Goal: Task Accomplishment & Management: Complete application form

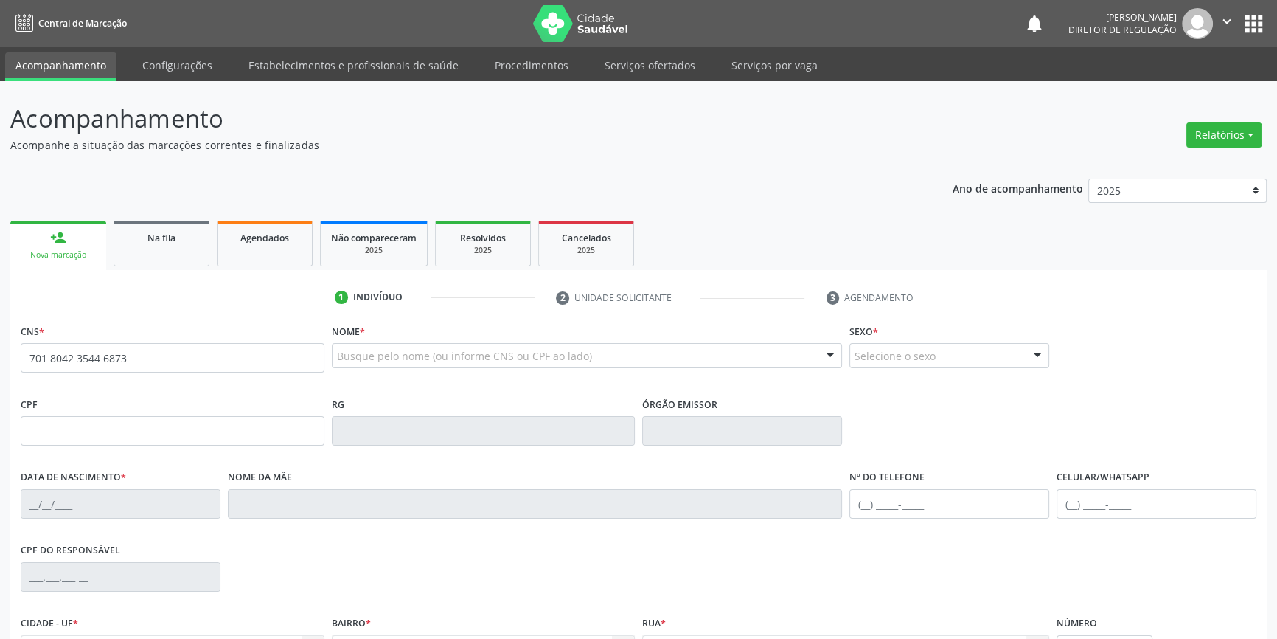
type input "701 8042 3544 6873"
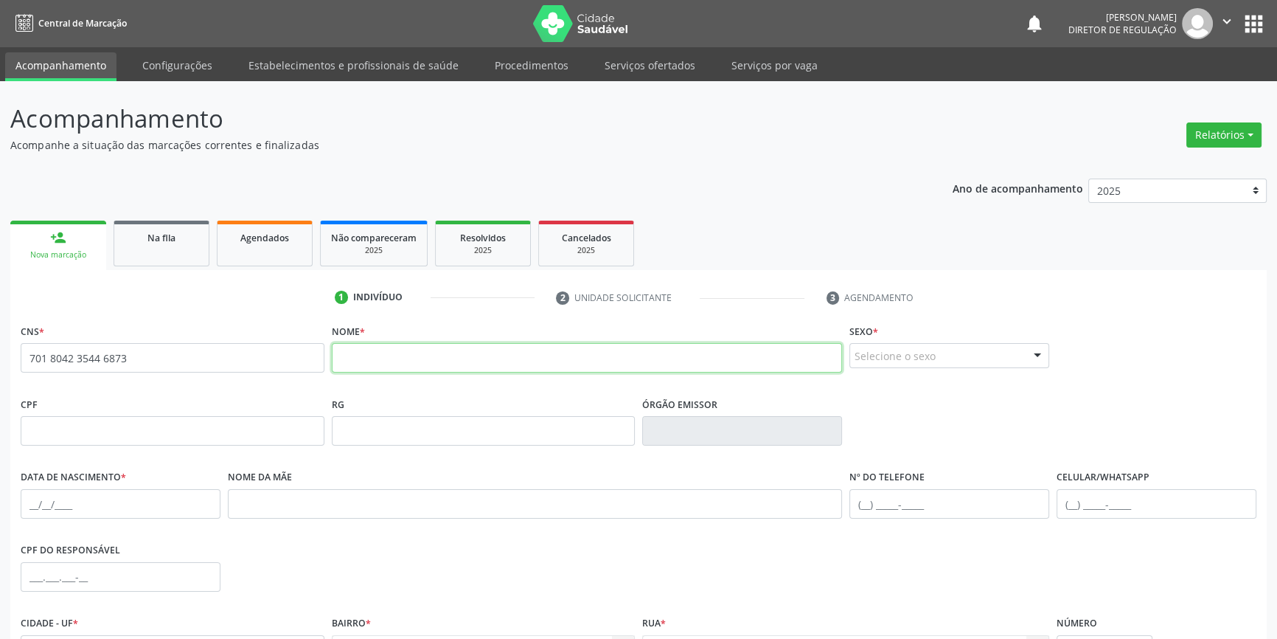
click at [423, 358] on input "text" at bounding box center [587, 357] width 511 height 29
type input "ANTONIO FABIOA DA SILVA"
click at [917, 355] on div "Selecione o sexo" at bounding box center [949, 355] width 200 height 25
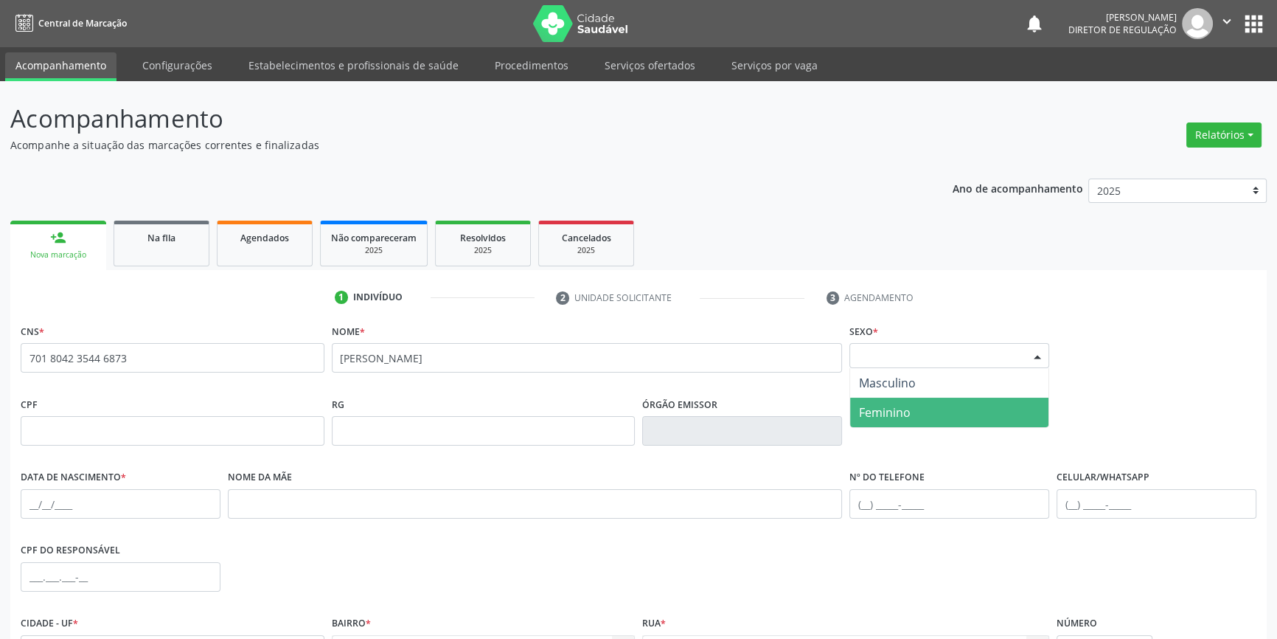
click at [921, 413] on span "Feminino" at bounding box center [949, 411] width 198 height 29
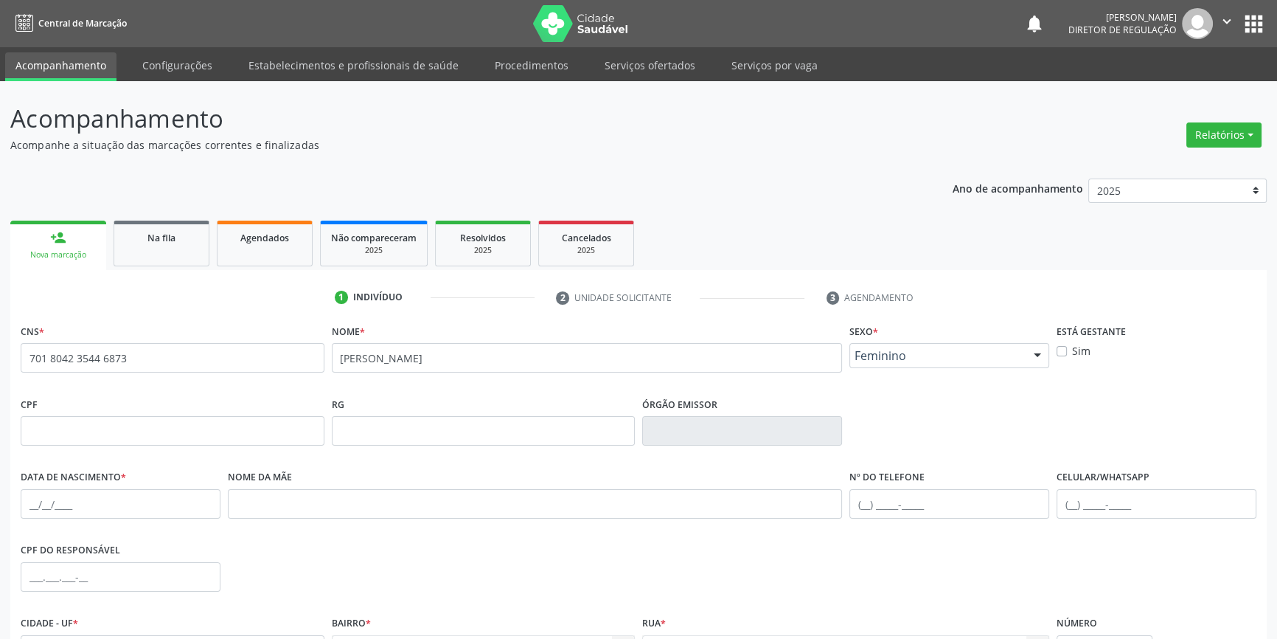
click at [915, 361] on span "Feminino" at bounding box center [937, 355] width 164 height 15
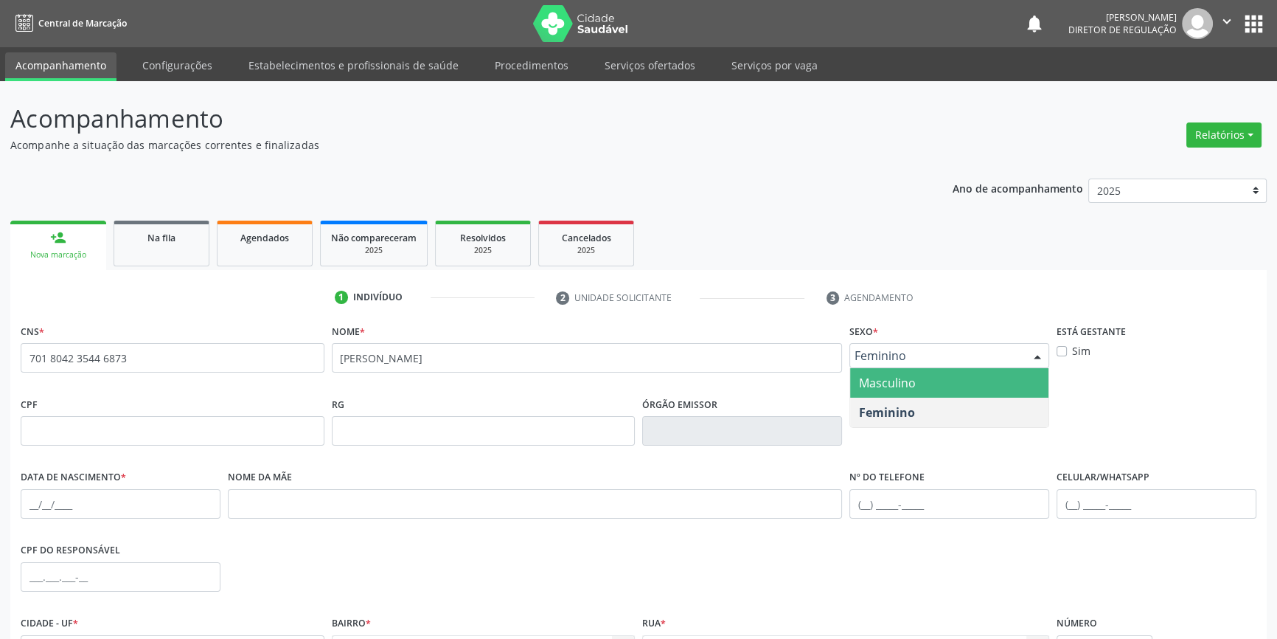
click at [911, 397] on span "Feminino" at bounding box center [949, 411] width 198 height 29
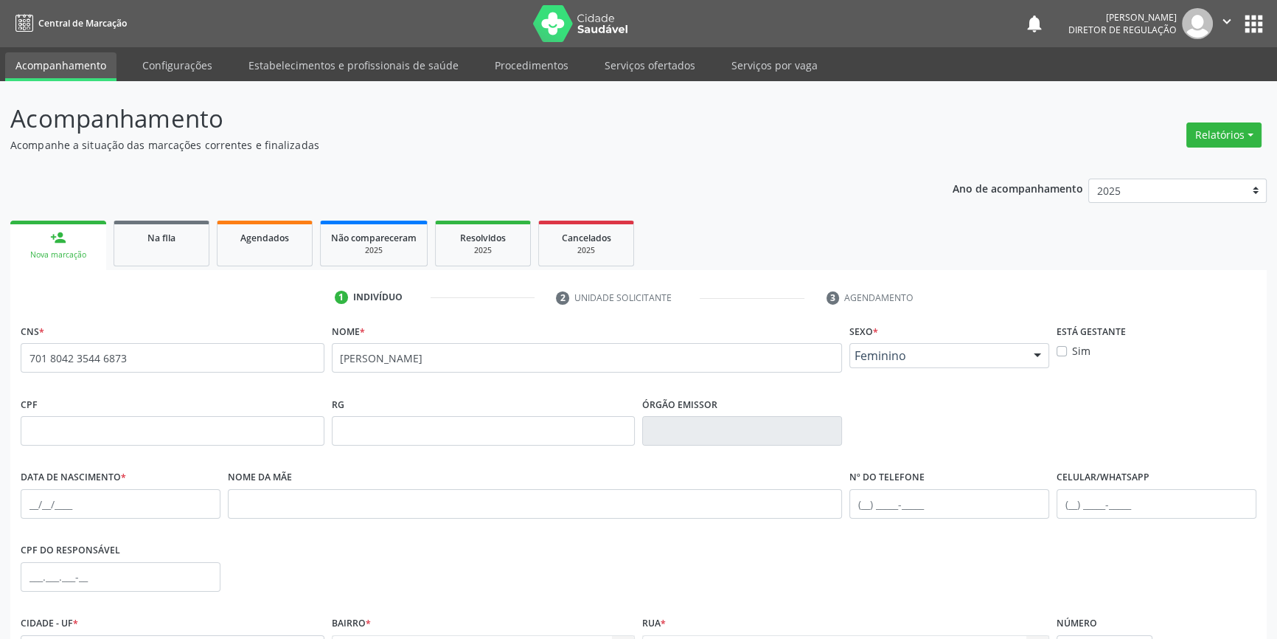
click at [914, 355] on span "Feminino" at bounding box center [937, 355] width 164 height 15
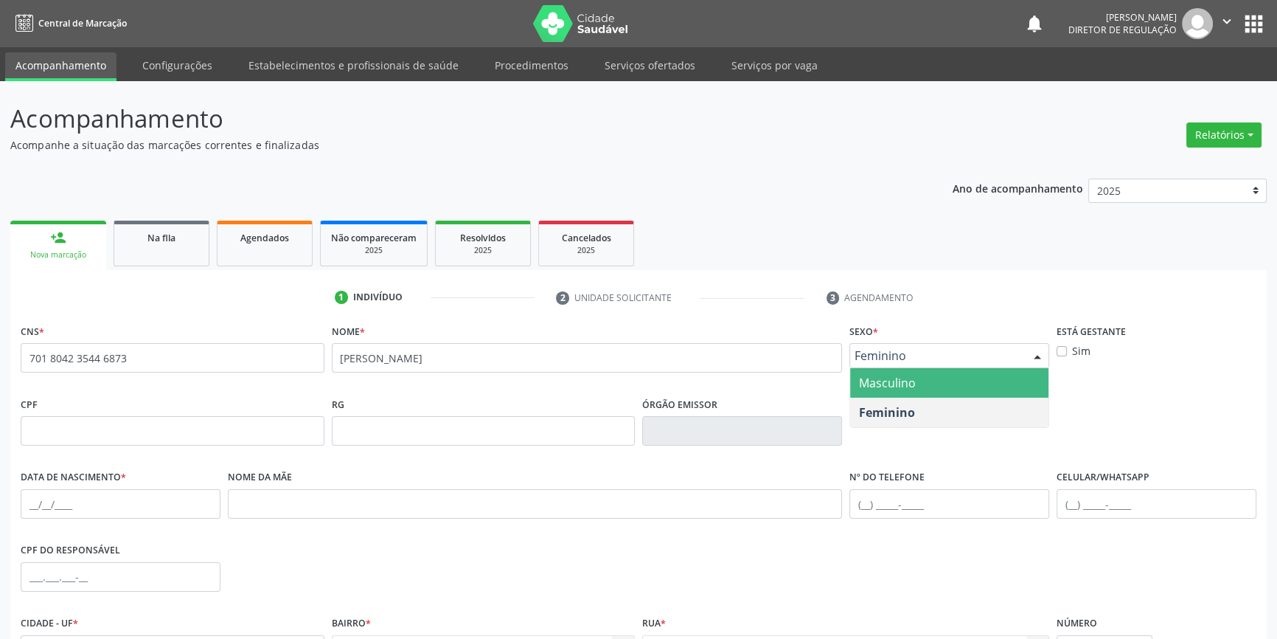
click at [914, 383] on span "Masculino" at bounding box center [887, 383] width 57 height 16
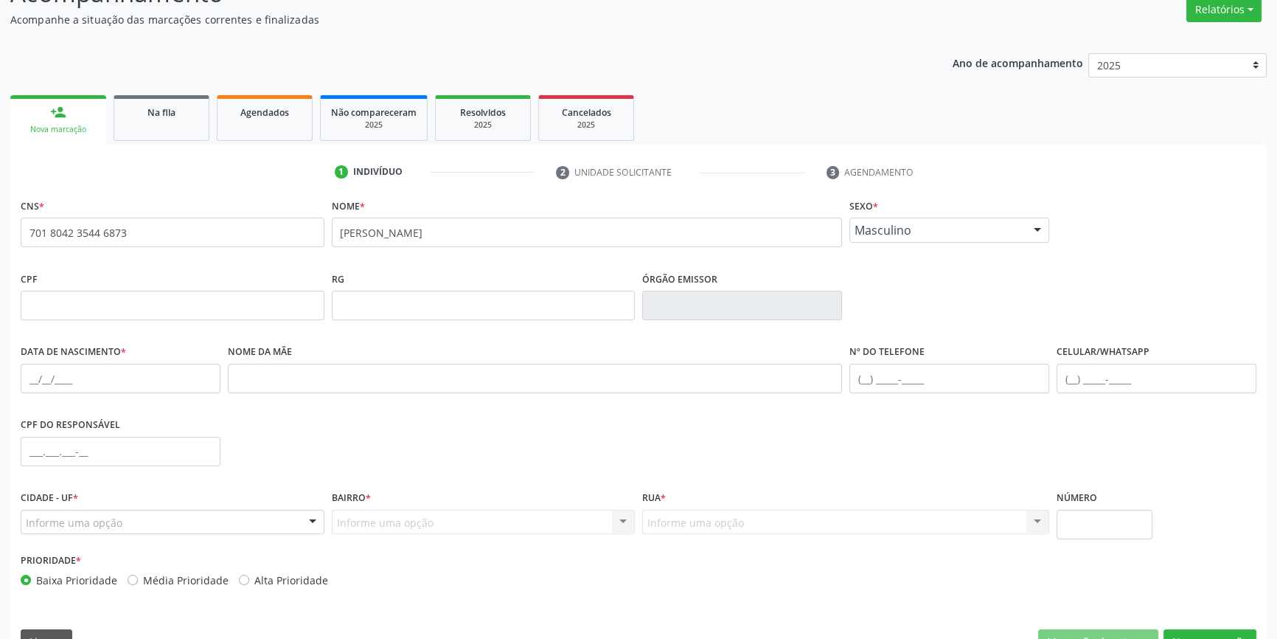
scroll to position [160, 0]
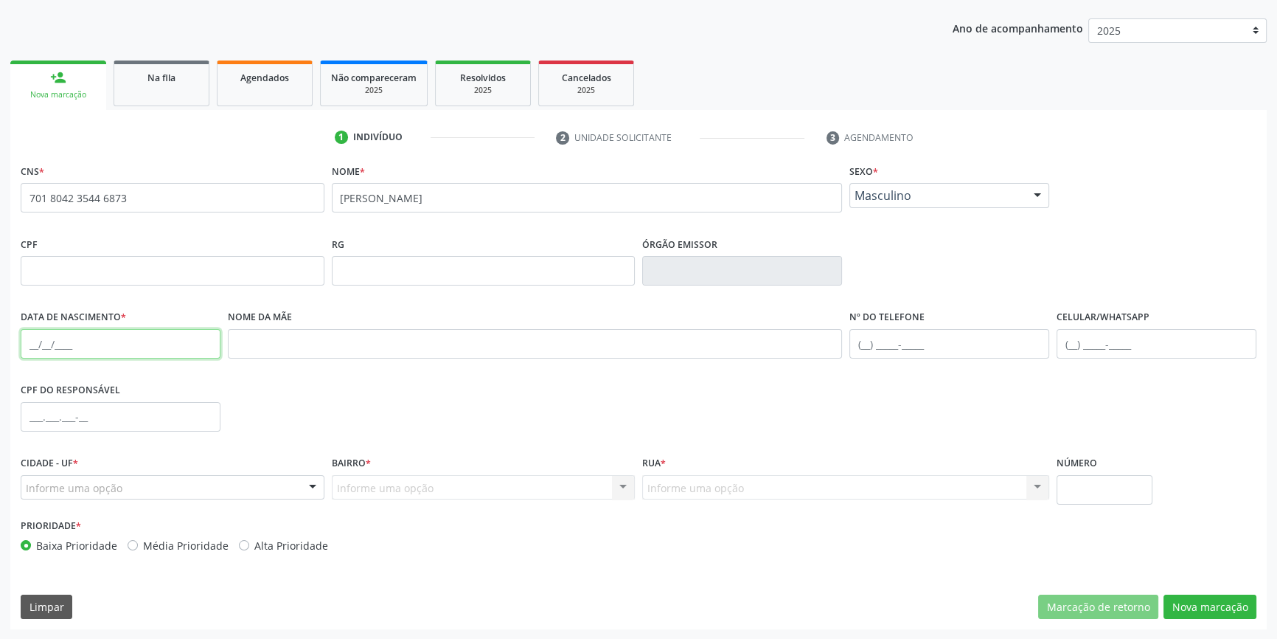
click at [38, 335] on input "text" at bounding box center [121, 343] width 200 height 29
type input "05/07/1981"
click at [126, 486] on div "Informe uma opção" at bounding box center [173, 487] width 304 height 25
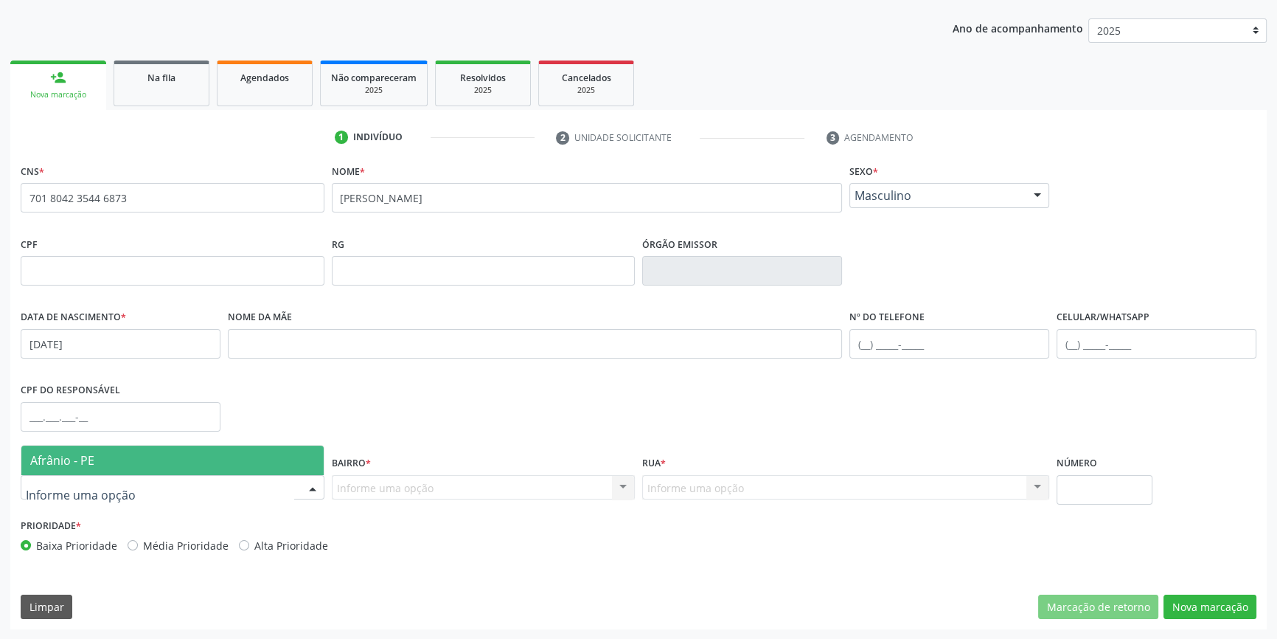
click at [136, 460] on span "Afrânio - PE" at bounding box center [172, 459] width 302 height 29
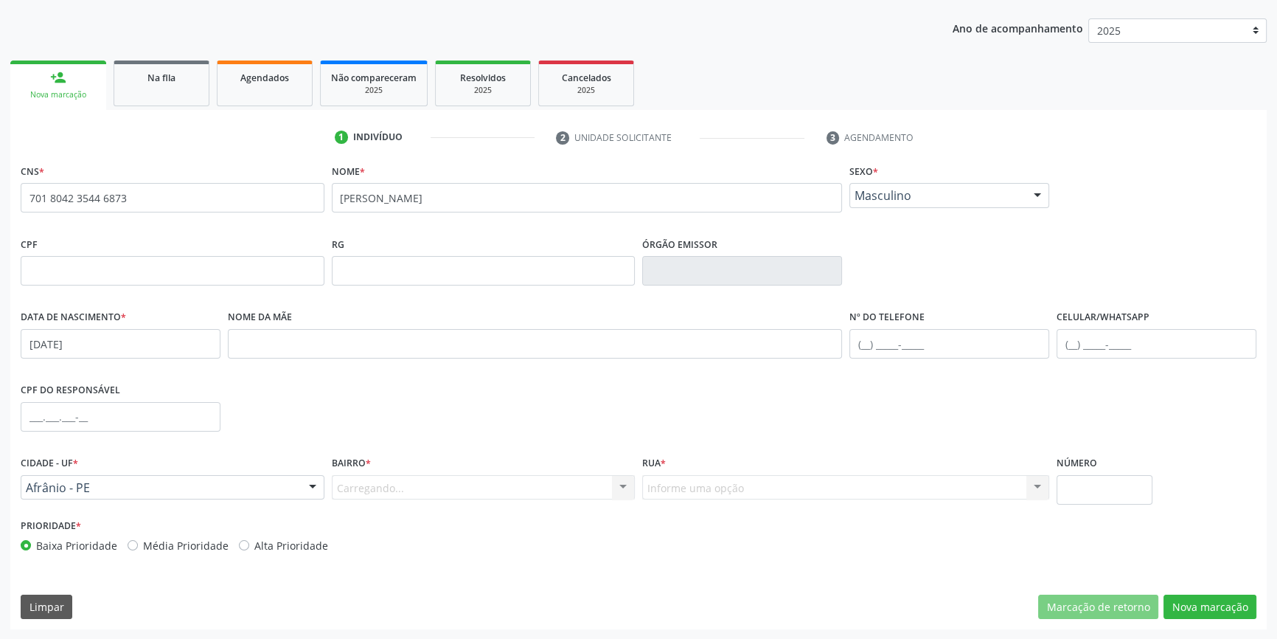
click at [366, 476] on div "Carregando... Nenhum resultado encontrado para: " " Nenhuma opção encontrada. D…" at bounding box center [484, 487] width 304 height 25
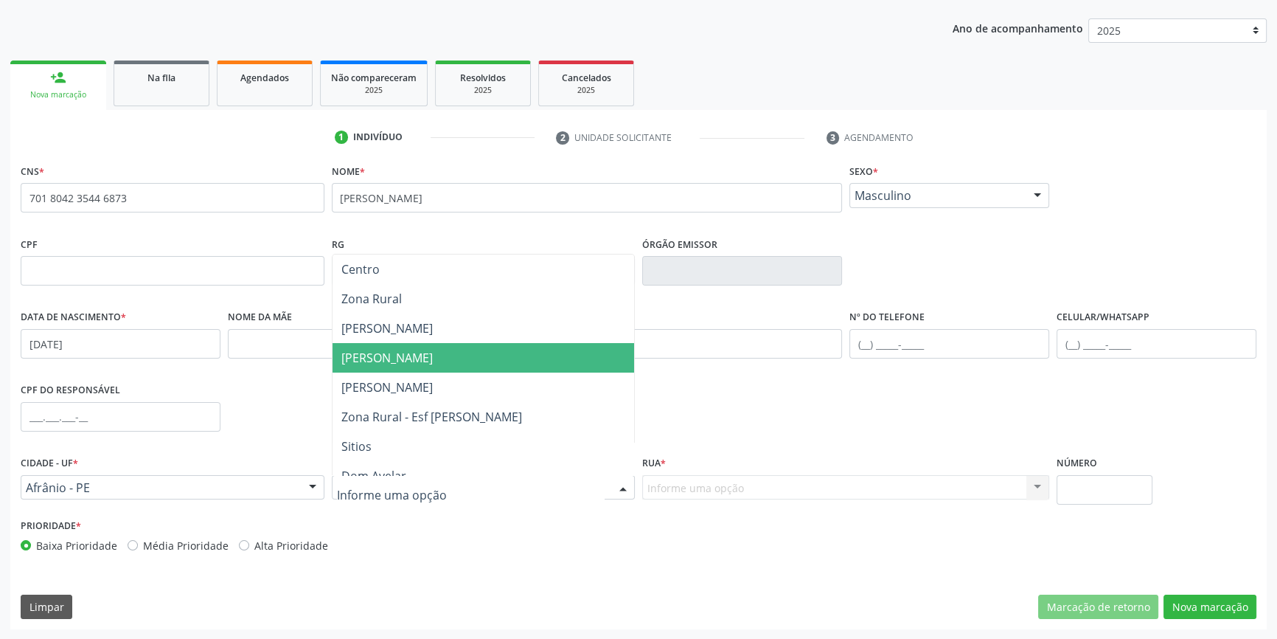
click at [389, 361] on span "Jose Ramos" at bounding box center [386, 358] width 91 height 16
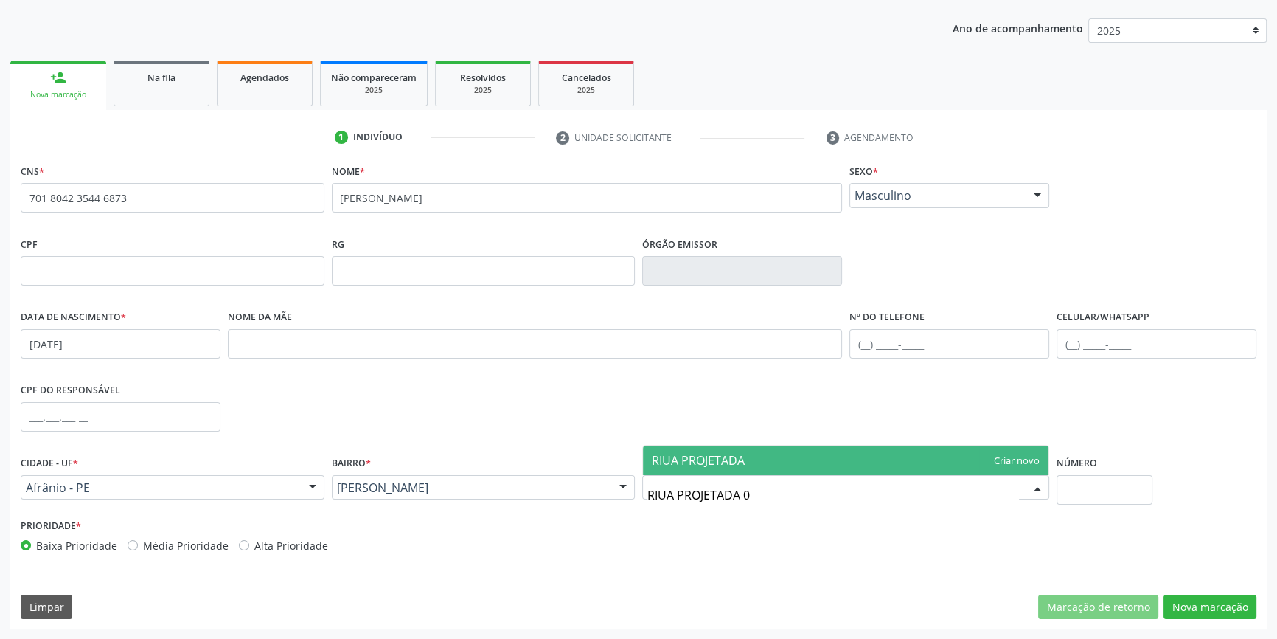
type input "RIUA PROJETADA 02"
click at [708, 462] on span "RIUA PROJETADA 02" at bounding box center [706, 460] width 109 height 16
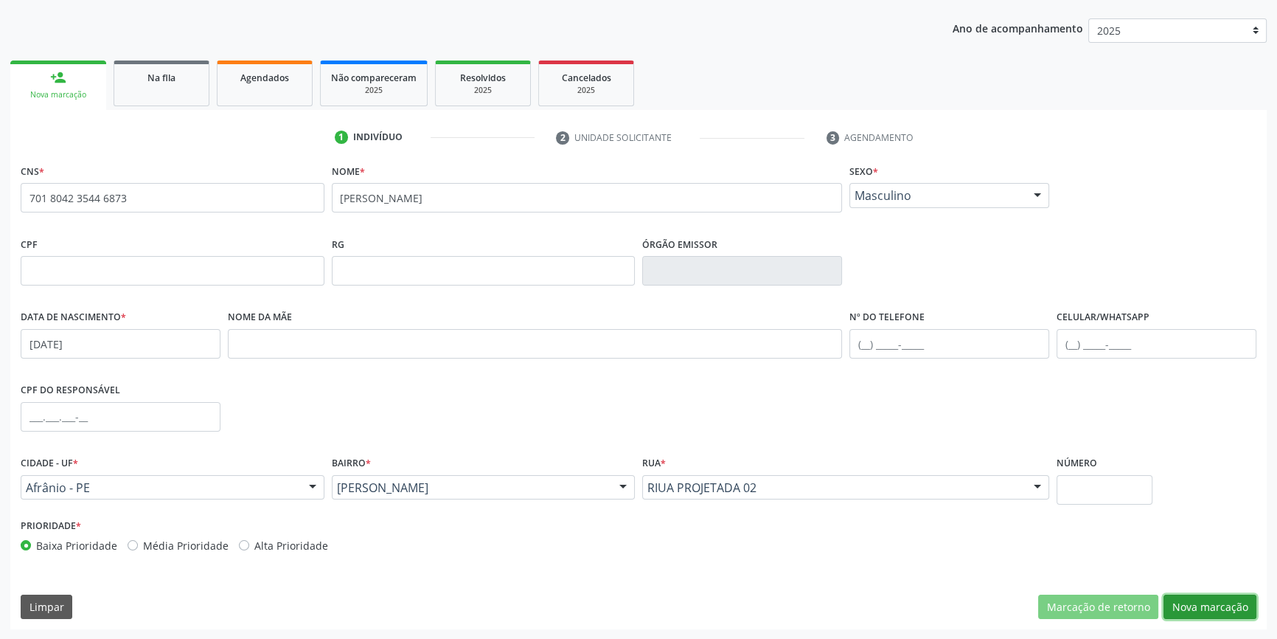
click at [1220, 608] on button "Nova marcação" at bounding box center [1210, 606] width 93 height 25
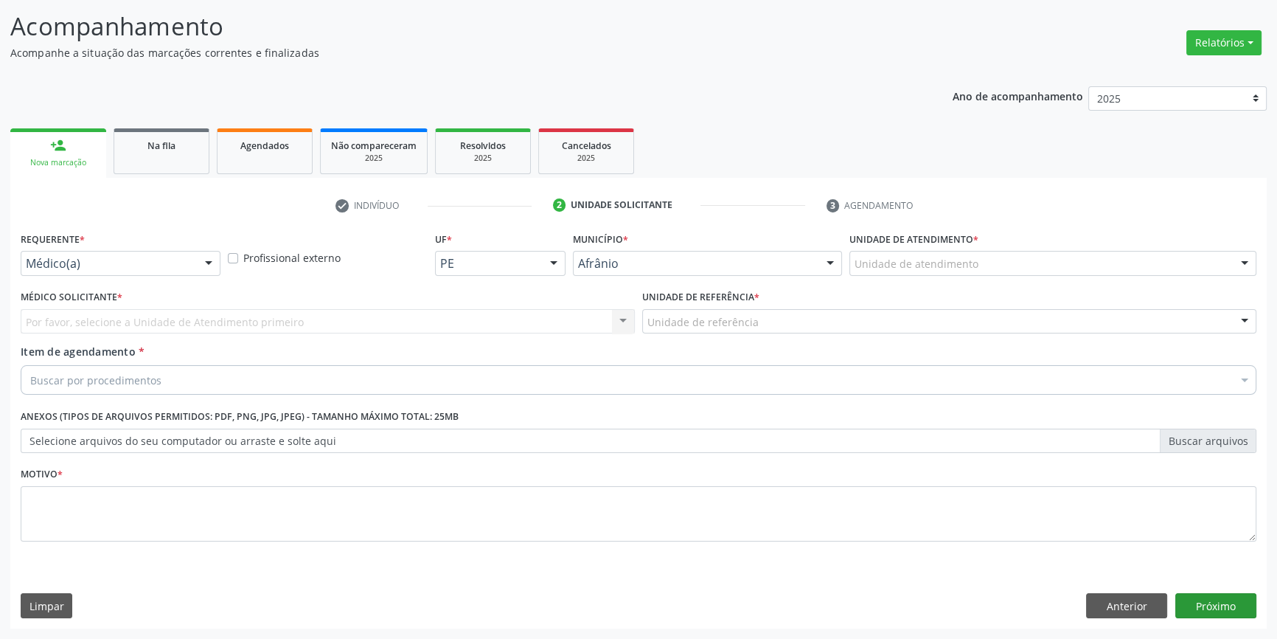
scroll to position [91, 0]
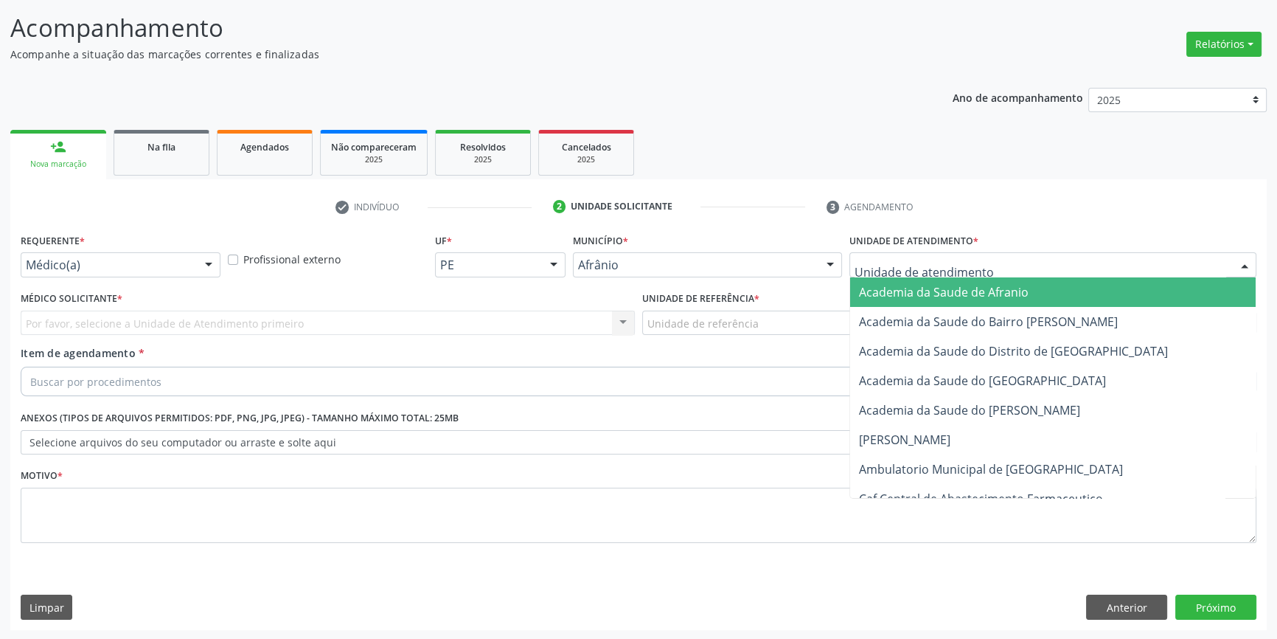
click at [987, 268] on div at bounding box center [1052, 264] width 407 height 25
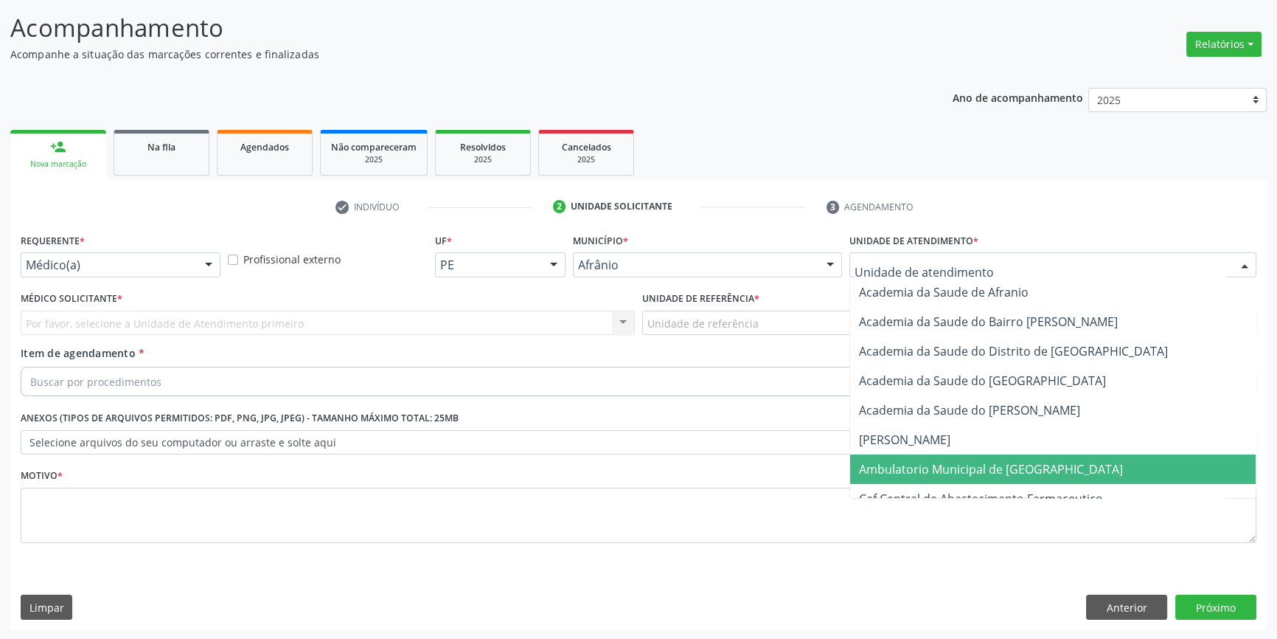
drag, startPoint x: 959, startPoint y: 460, endPoint x: 874, endPoint y: 411, distance: 98.1
click at [959, 461] on span "Ambulatorio Municipal de [GEOGRAPHIC_DATA]" at bounding box center [991, 469] width 264 height 16
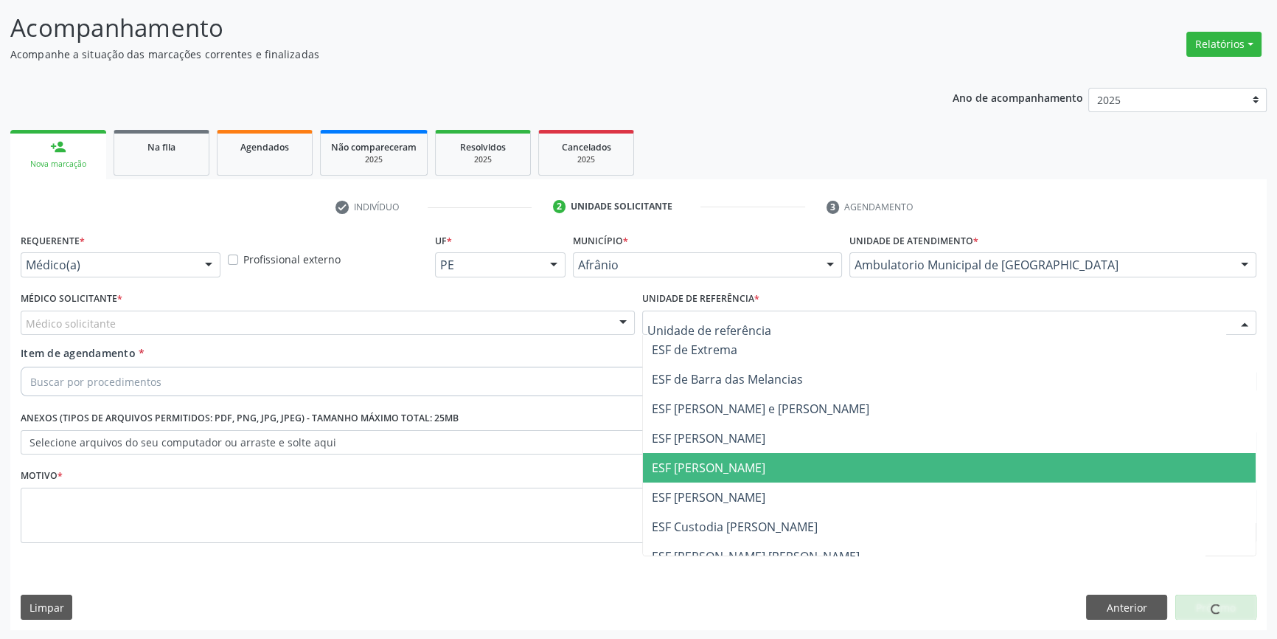
drag, startPoint x: 724, startPoint y: 458, endPoint x: 369, endPoint y: 358, distance: 369.1
click at [720, 459] on span "ESF [PERSON_NAME]" at bounding box center [709, 467] width 114 height 16
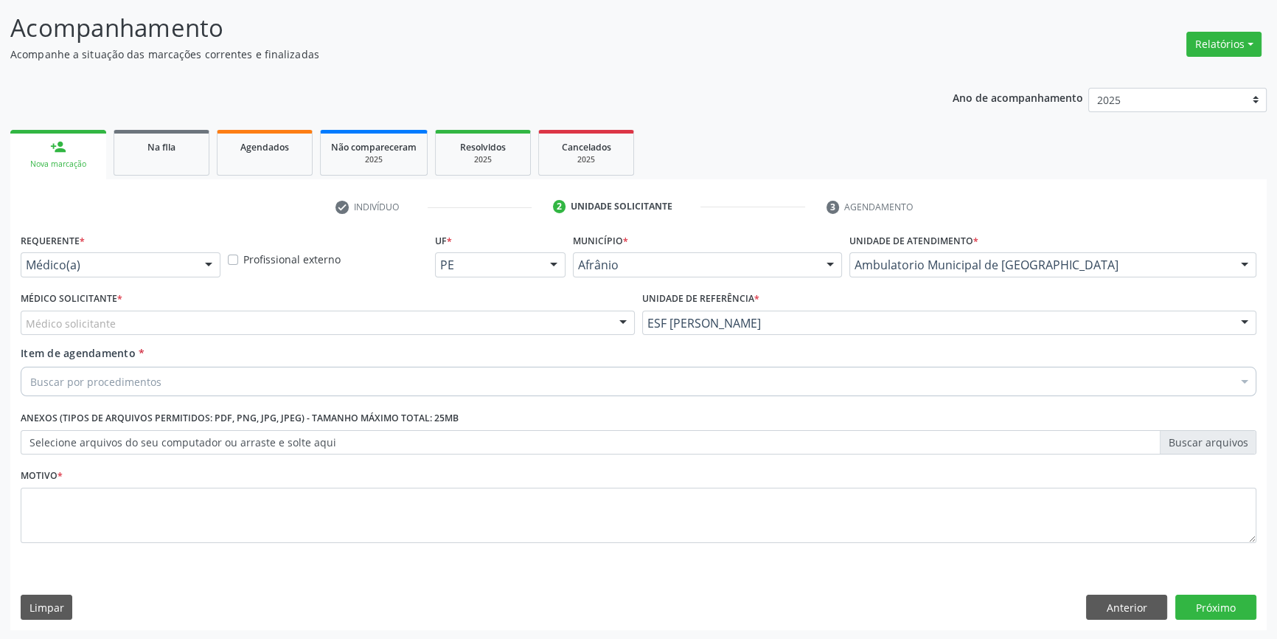
click at [314, 324] on div "Médico solicitante" at bounding box center [328, 322] width 614 height 25
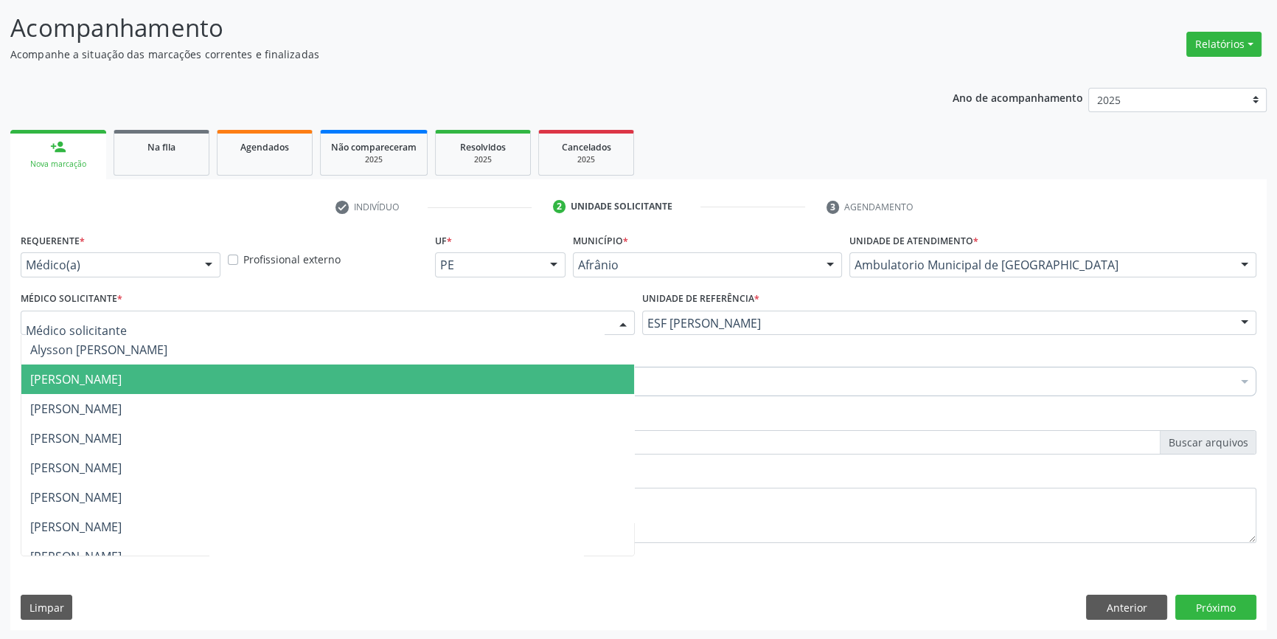
click at [122, 380] on span "[PERSON_NAME]" at bounding box center [75, 379] width 91 height 16
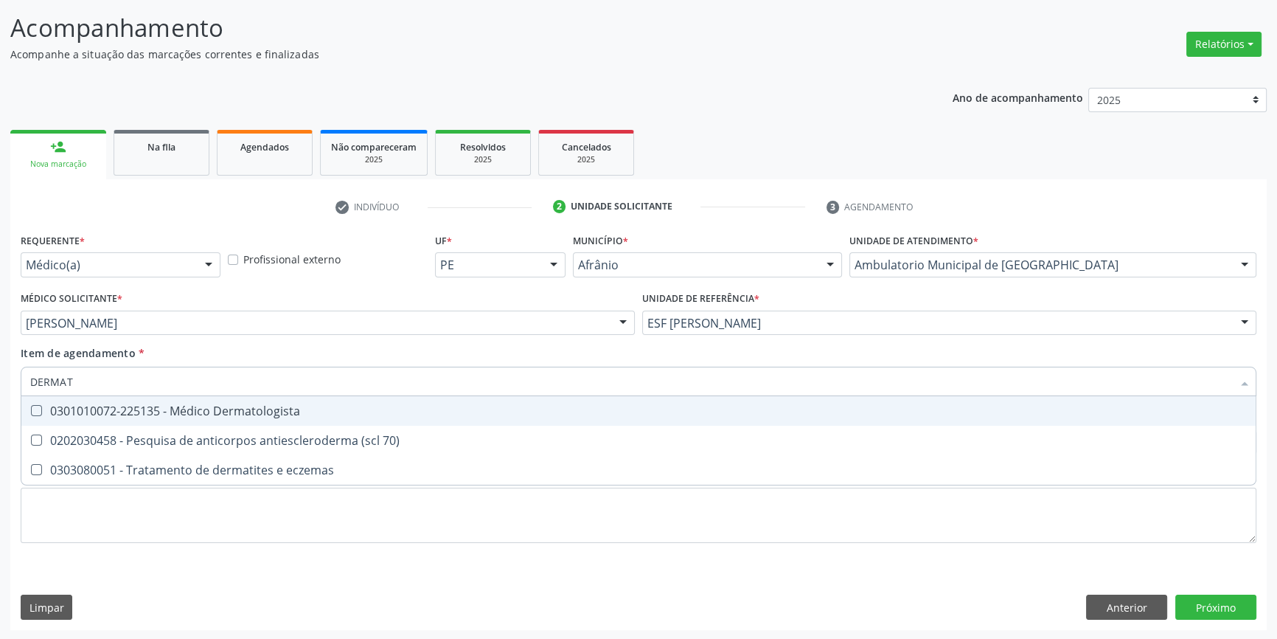
type input "DERMATO"
click at [141, 418] on span "0301010072-225135 - Médico Dermatologista" at bounding box center [638, 410] width 1234 height 29
checkbox Dermatologista "true"
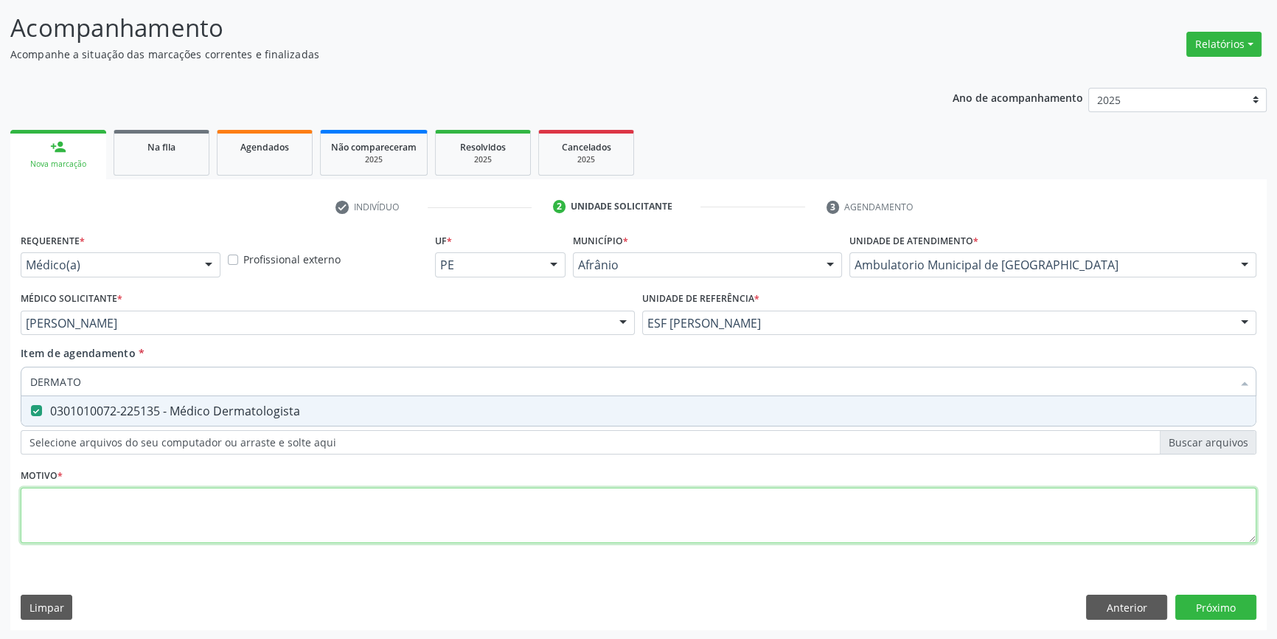
click at [125, 493] on div "Requerente * Médico(a) Médico(a) Enfermeiro(a) Paciente Nenhum resultado encont…" at bounding box center [639, 396] width 1236 height 334
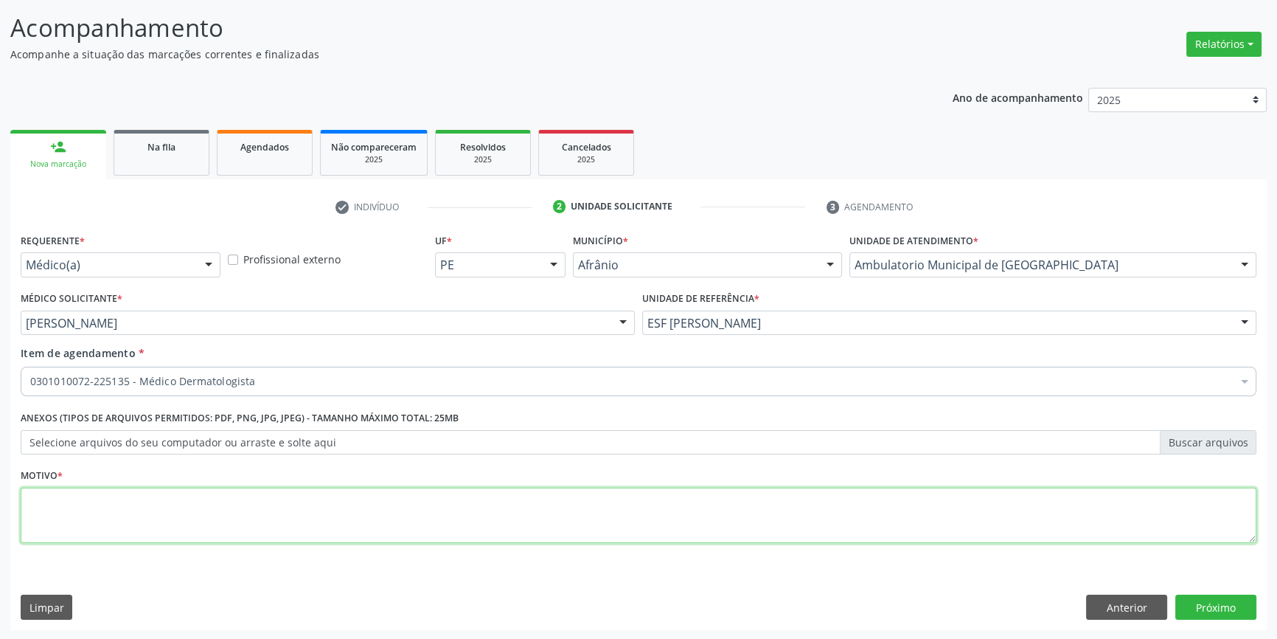
type textarea "'"
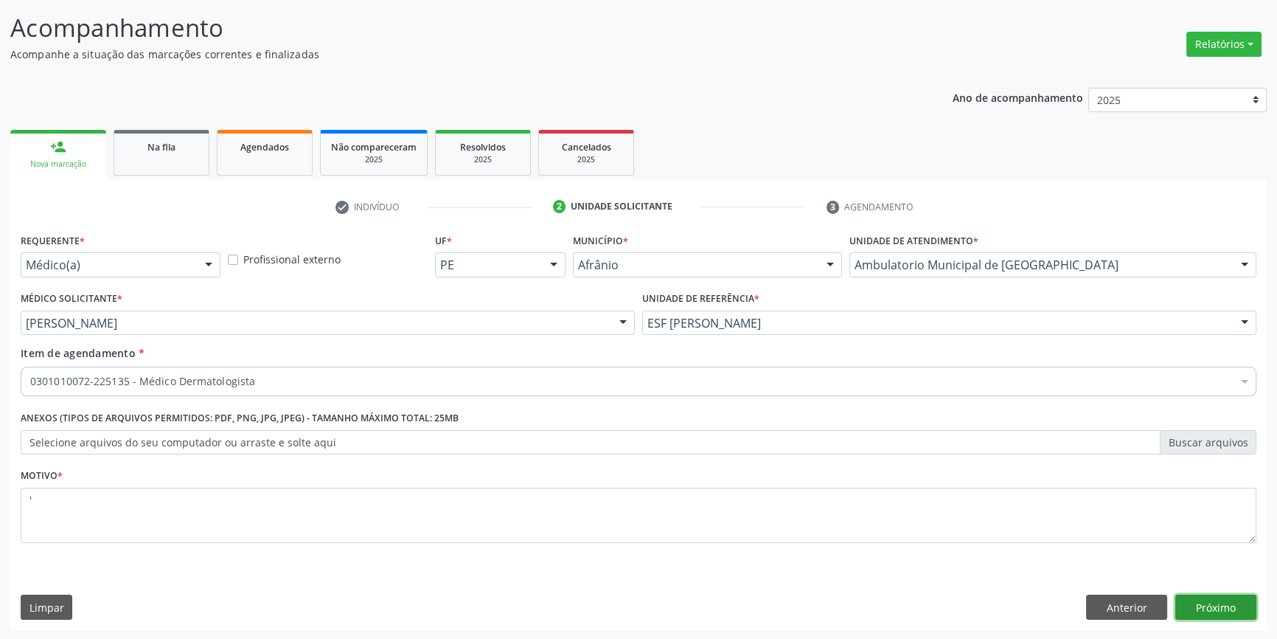
click at [1234, 594] on button "Próximo" at bounding box center [1215, 606] width 81 height 25
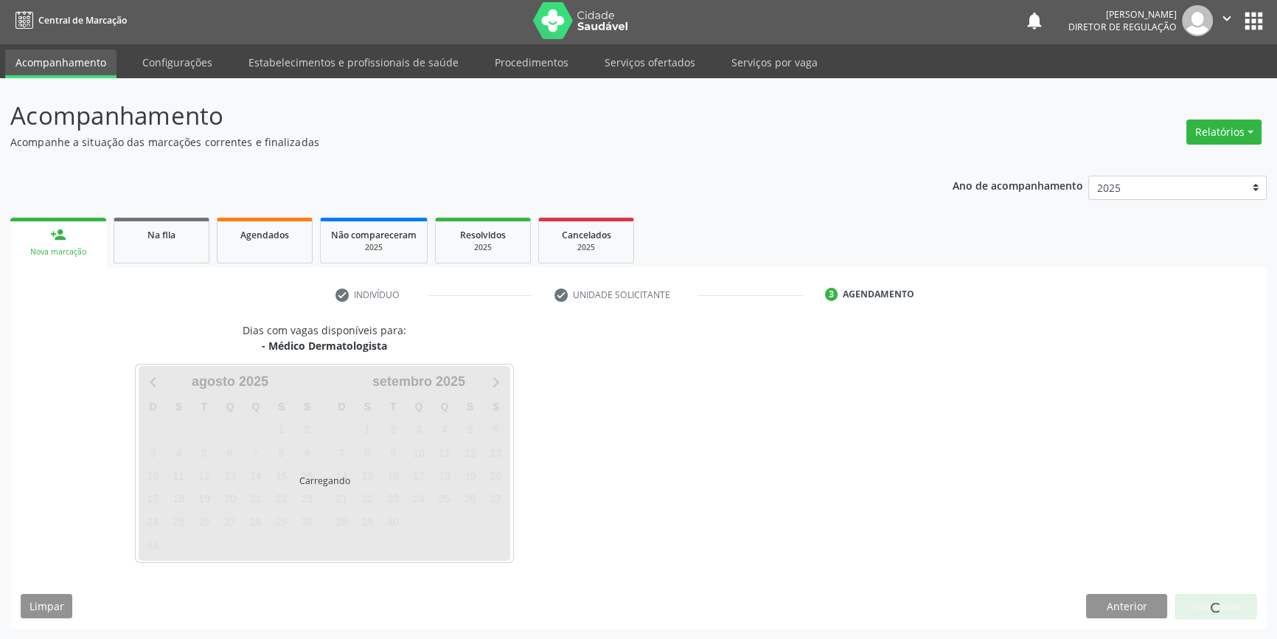
scroll to position [1, 0]
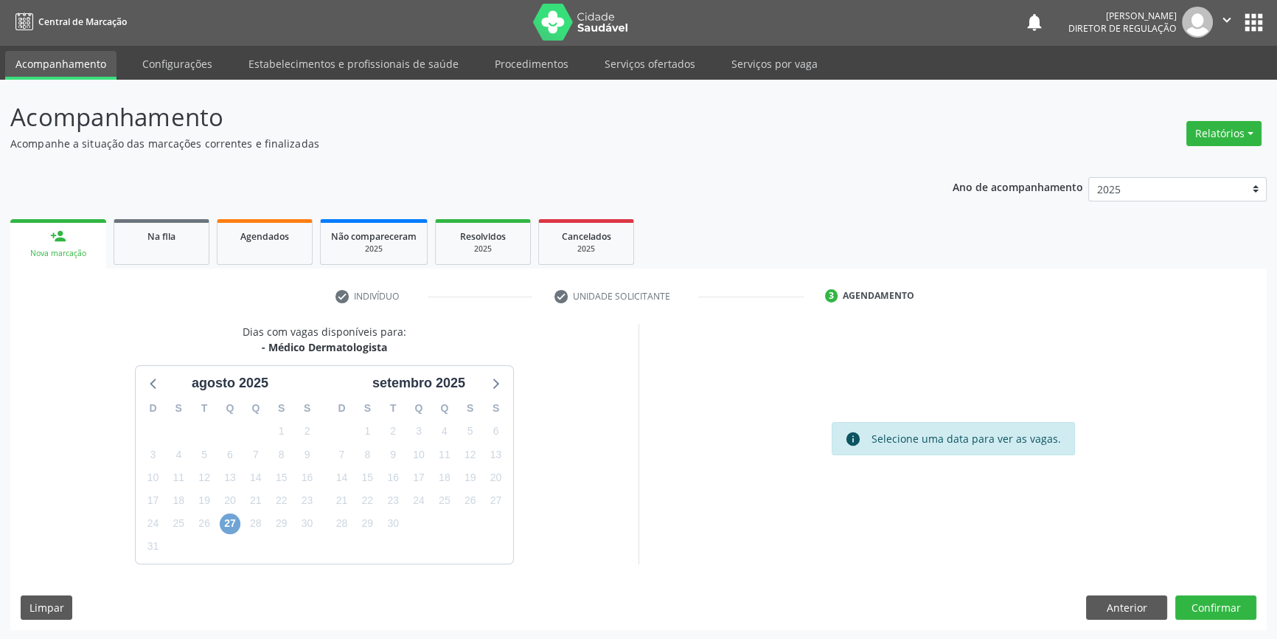
click at [236, 521] on span "27" at bounding box center [230, 523] width 21 height 21
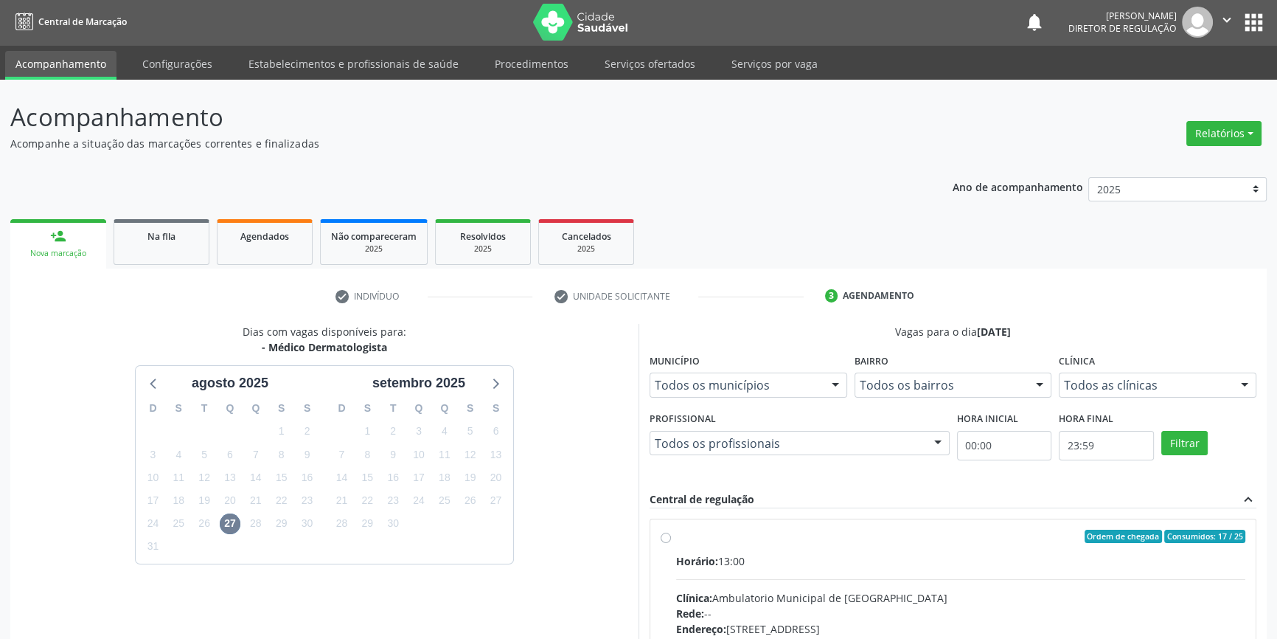
click at [726, 537] on div "Ordem de chegada Consumidos: 17 / 25" at bounding box center [960, 535] width 569 height 13
click at [671, 537] on input "Ordem de chegada Consumidos: 17 / 25 Horário: 13:00 Clínica: Ambulatorio Munici…" at bounding box center [666, 535] width 10 height 13
radio input "true"
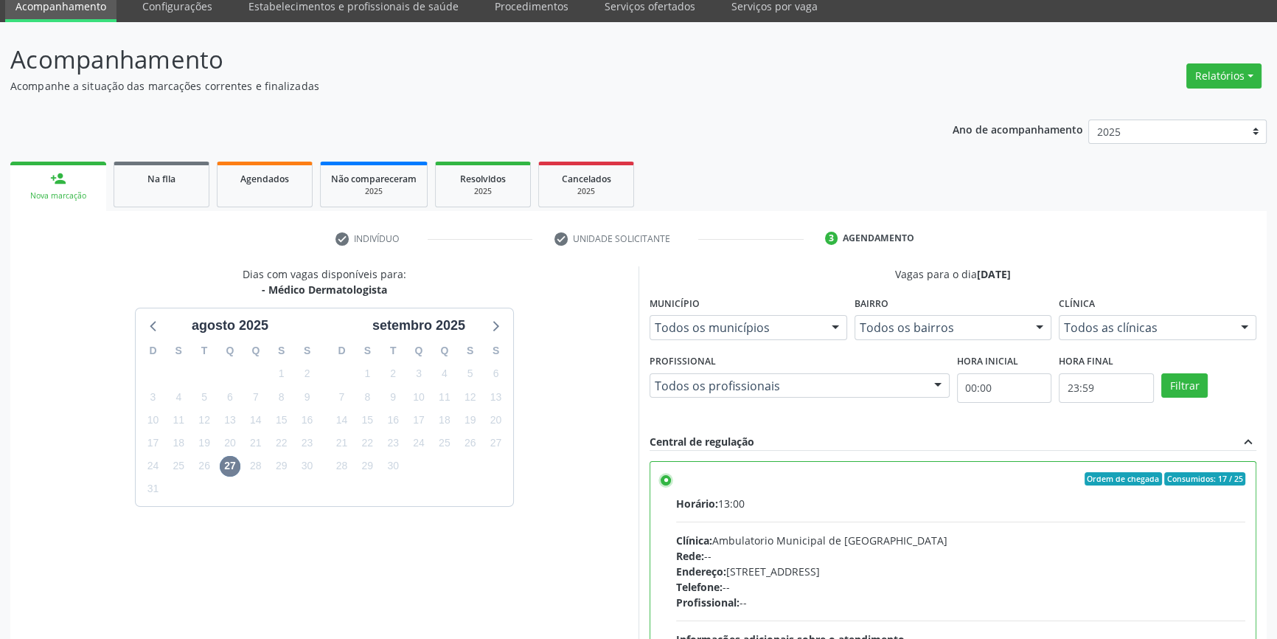
scroll to position [241, 0]
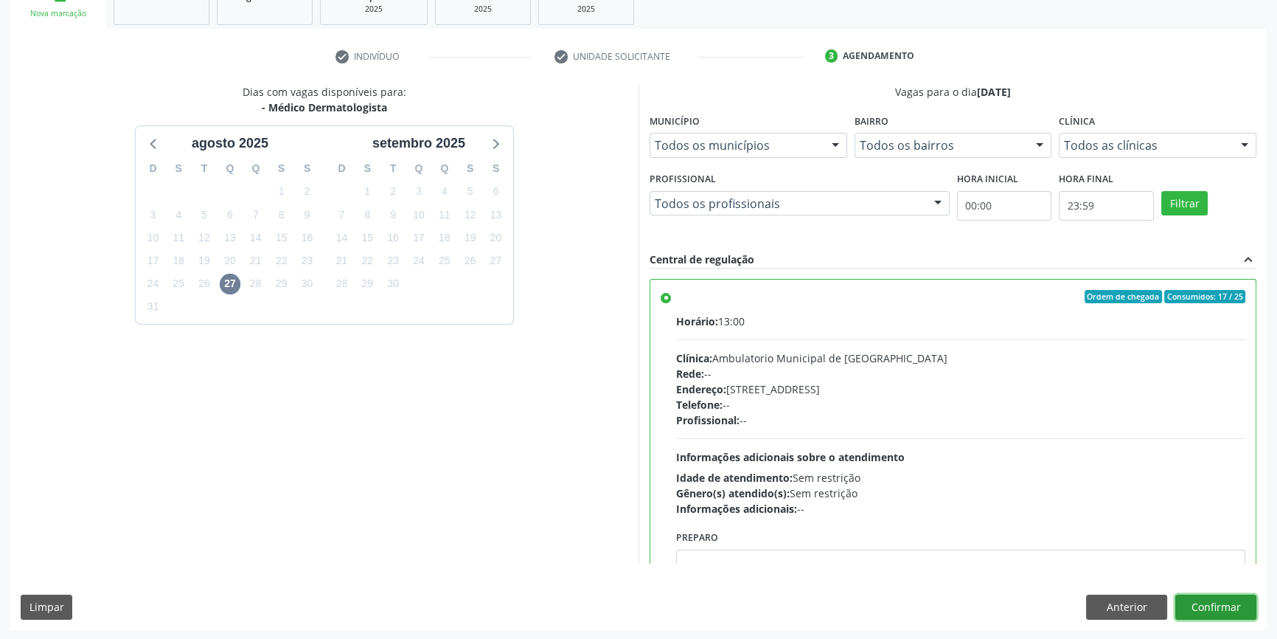
click at [1221, 609] on button "Confirmar" at bounding box center [1215, 606] width 81 height 25
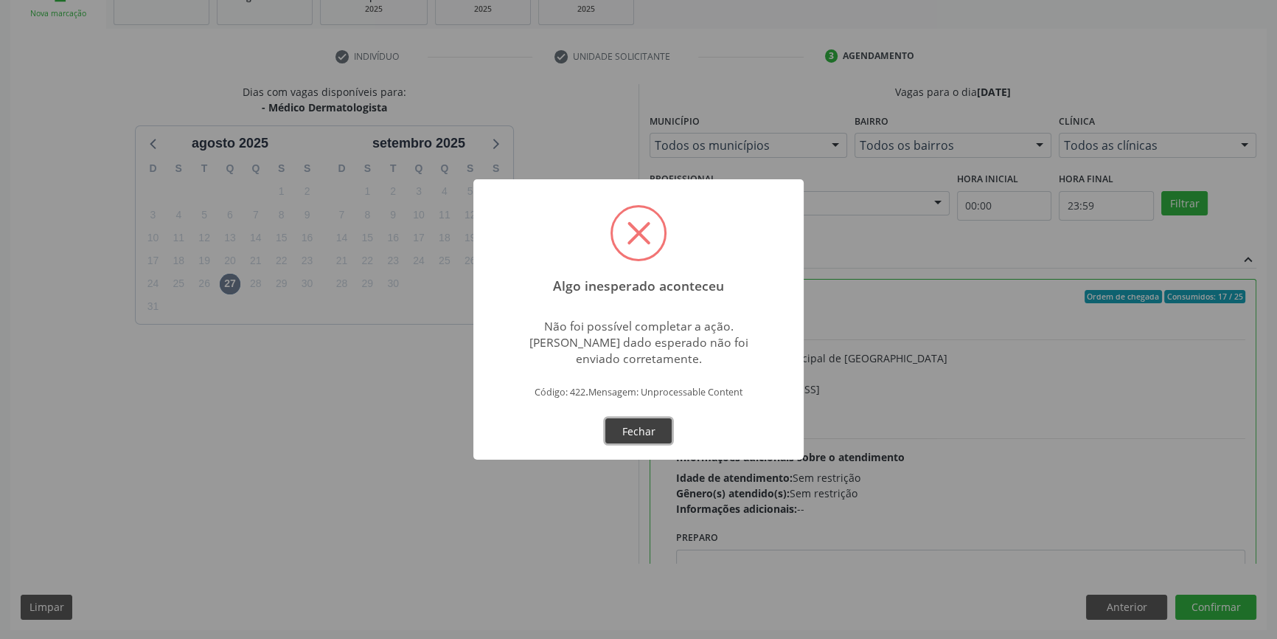
click at [627, 431] on button "Fechar" at bounding box center [638, 430] width 66 height 25
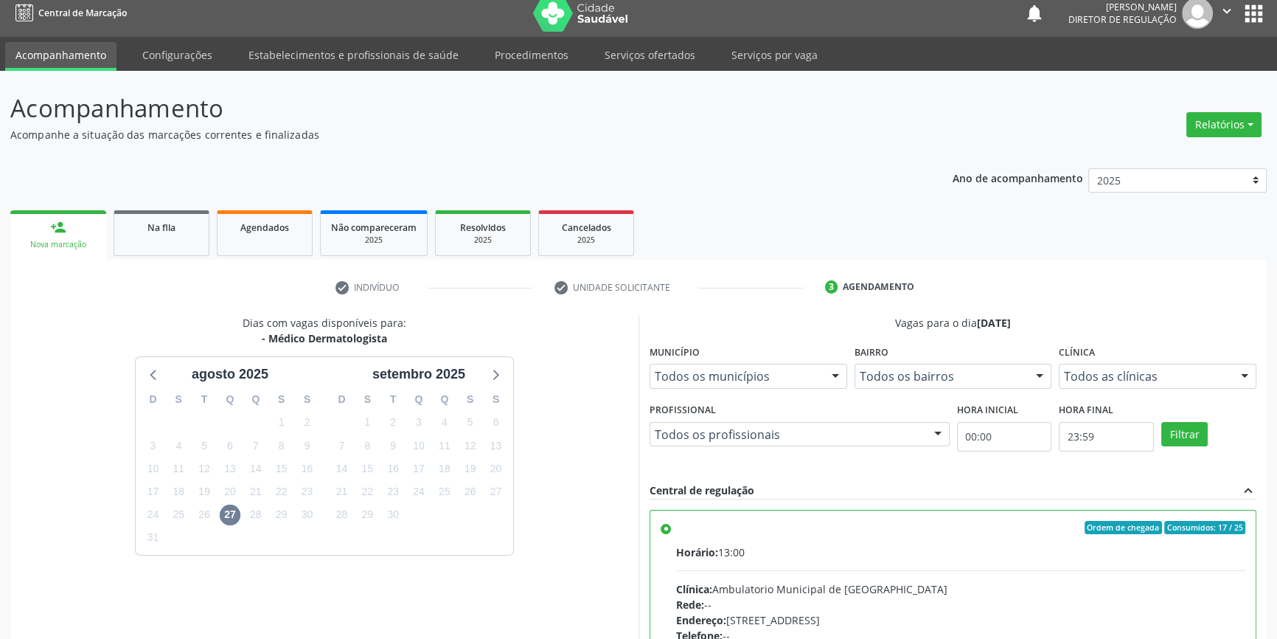
scroll to position [0, 0]
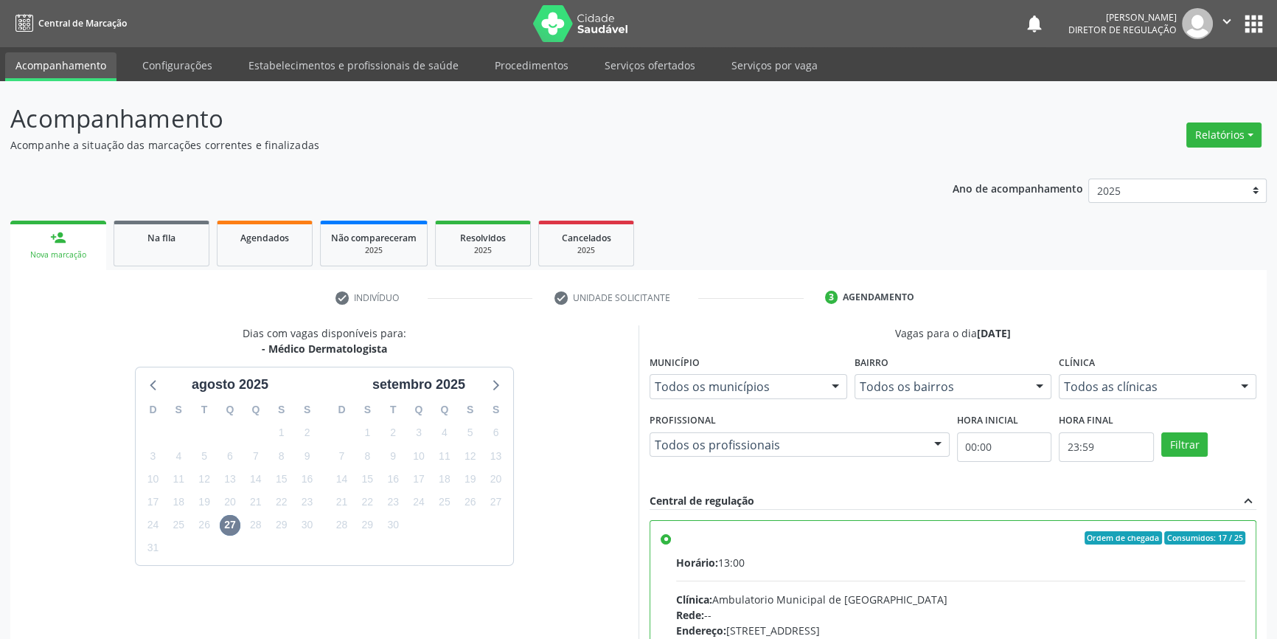
click at [44, 64] on link "Acompanhamento" at bounding box center [60, 66] width 111 height 29
click at [5, 52] on link "Acompanhamento" at bounding box center [60, 66] width 111 height 29
click at [1246, 22] on button "apps" at bounding box center [1254, 24] width 26 height 26
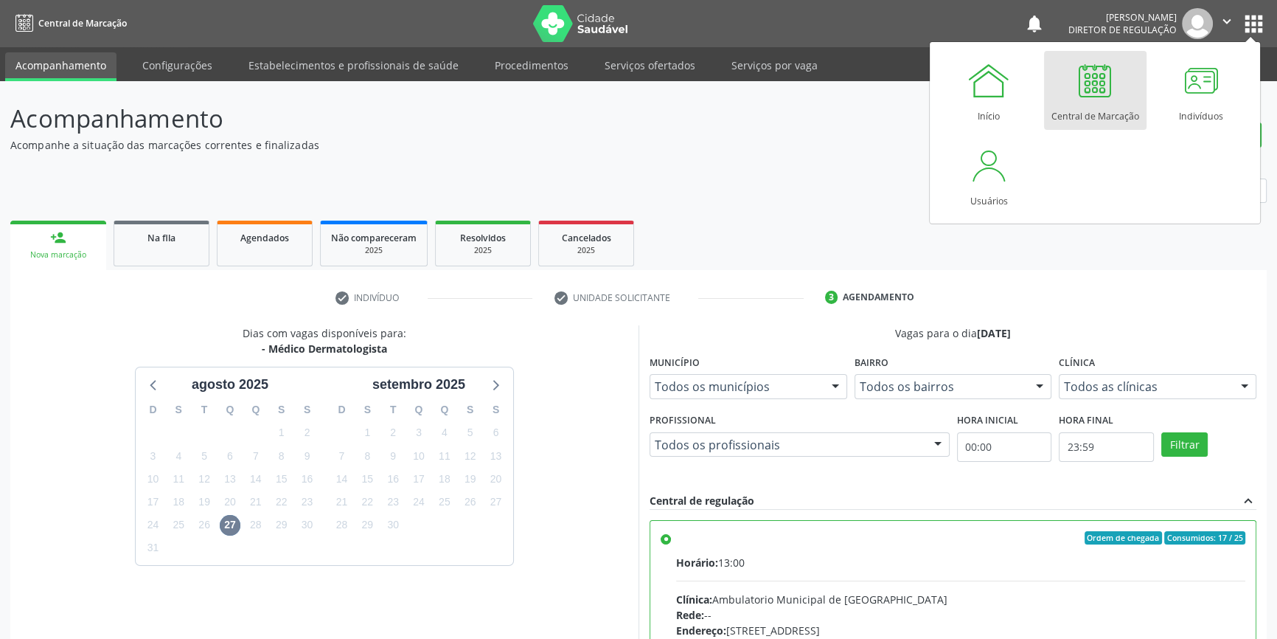
click at [1098, 102] on div at bounding box center [1095, 80] width 44 height 44
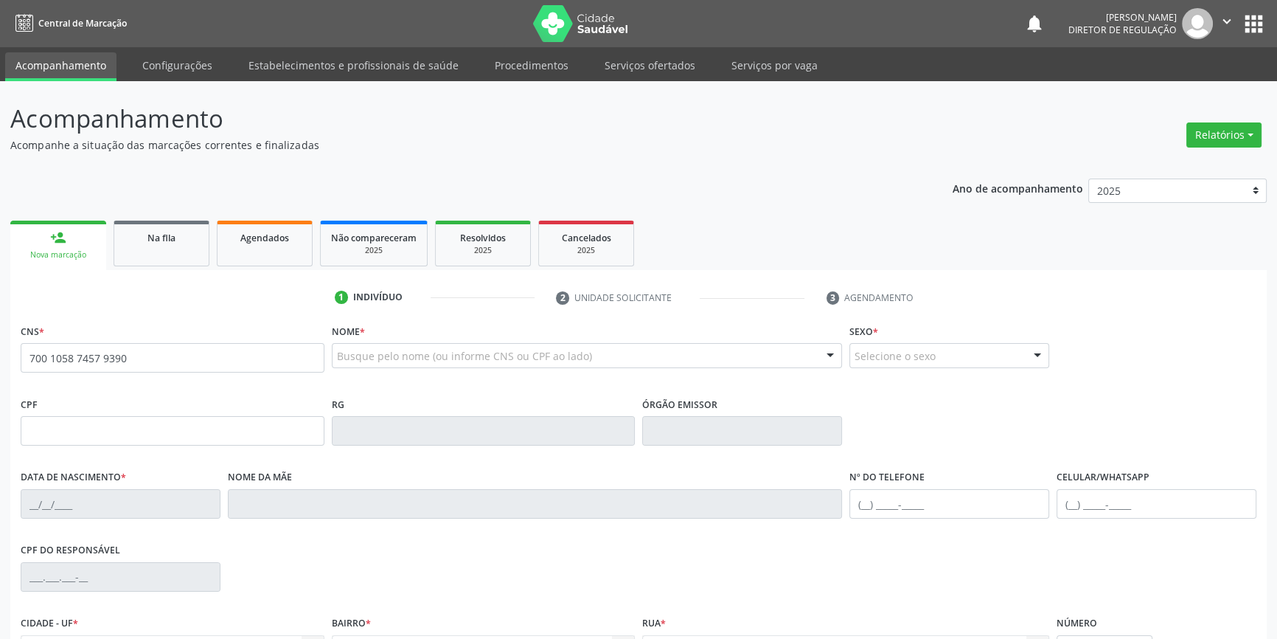
type input "700 1058 7457 9390"
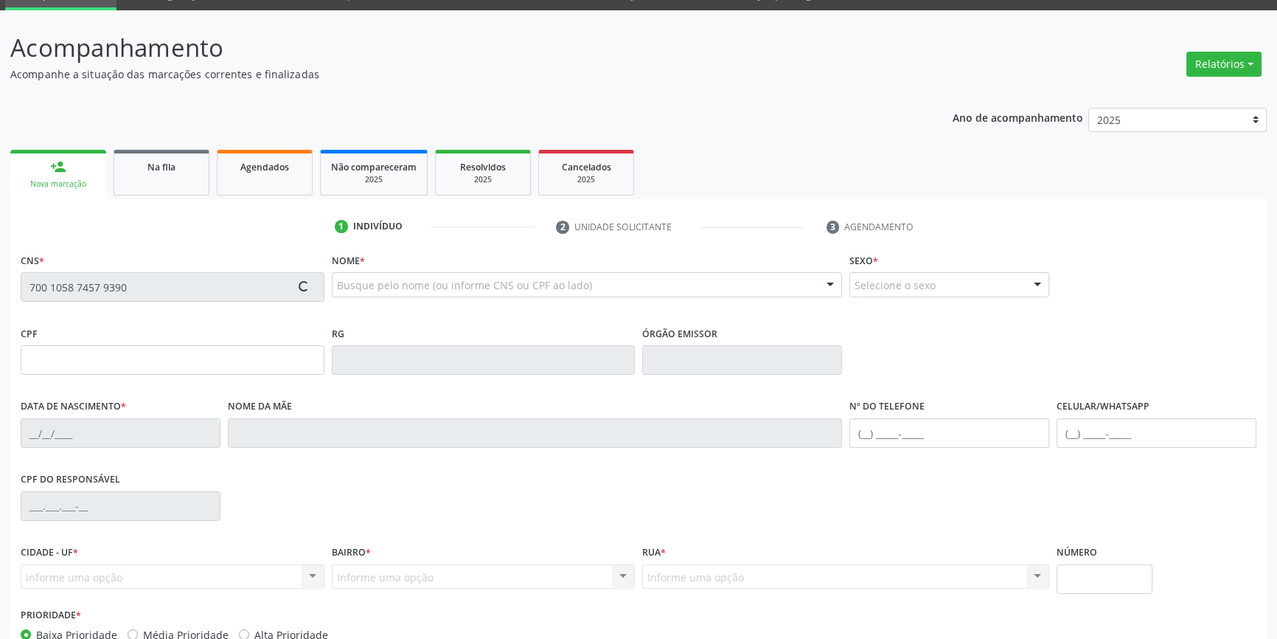
type input "946.108.864-72"
type input "22/11/1958"
type input "Raimunda da Silva Souza"
type input "(87) 98849-5438"
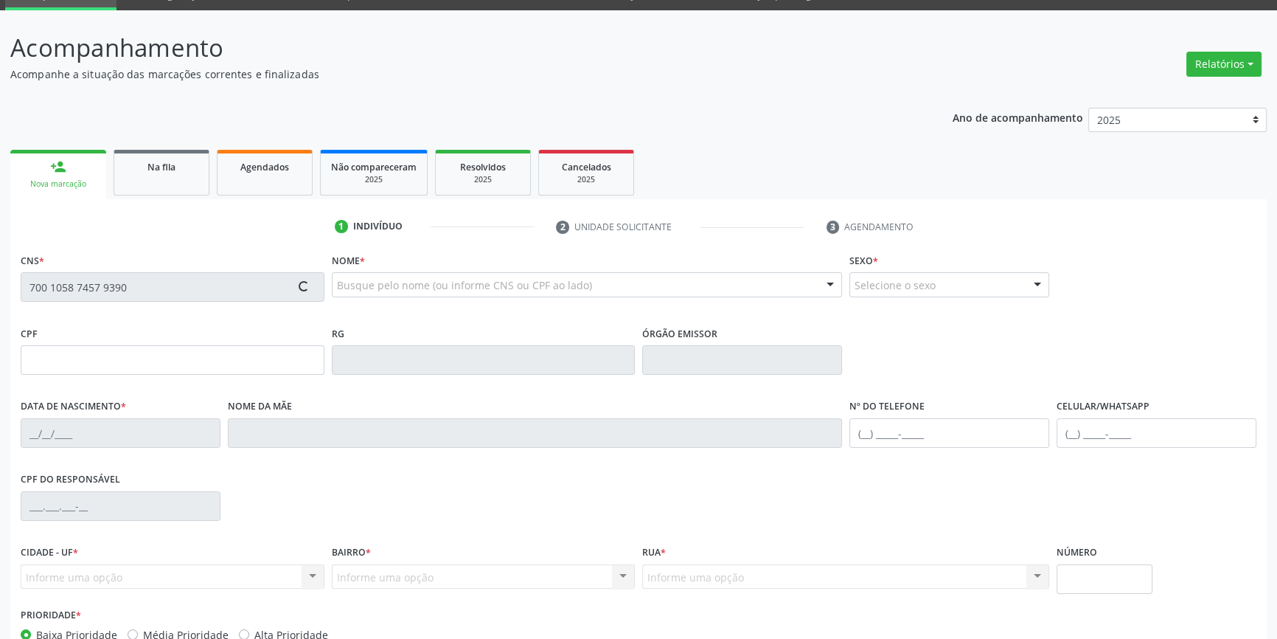
type input "S/N"
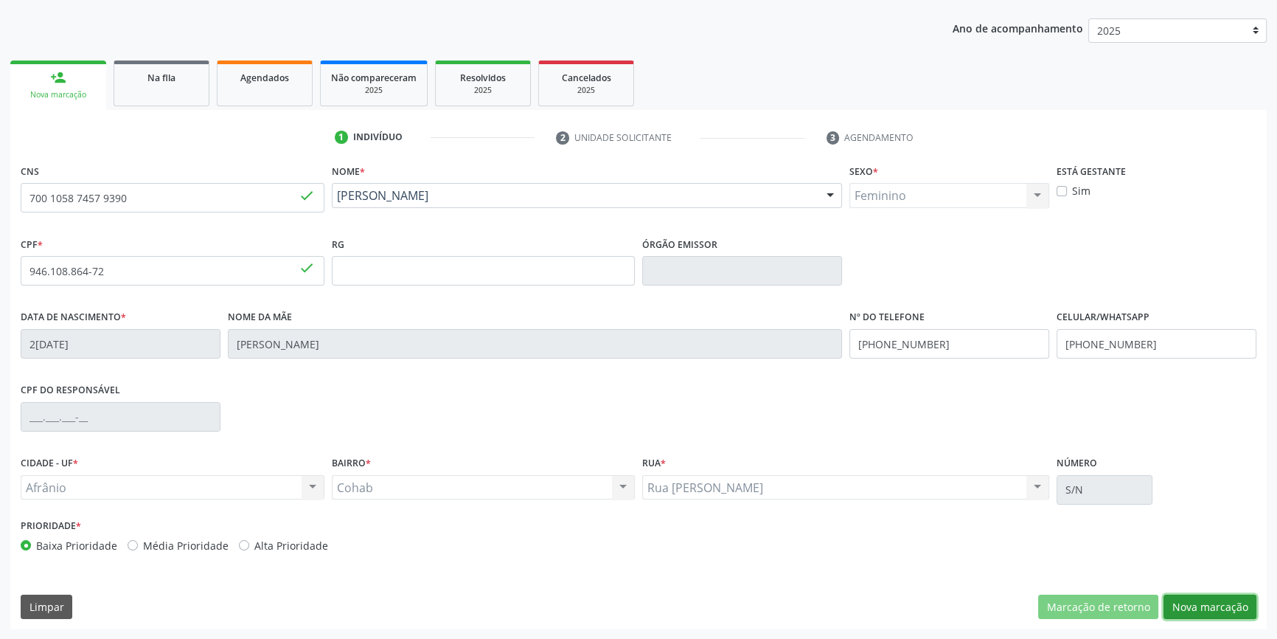
click at [1190, 612] on button "Nova marcação" at bounding box center [1210, 606] width 93 height 25
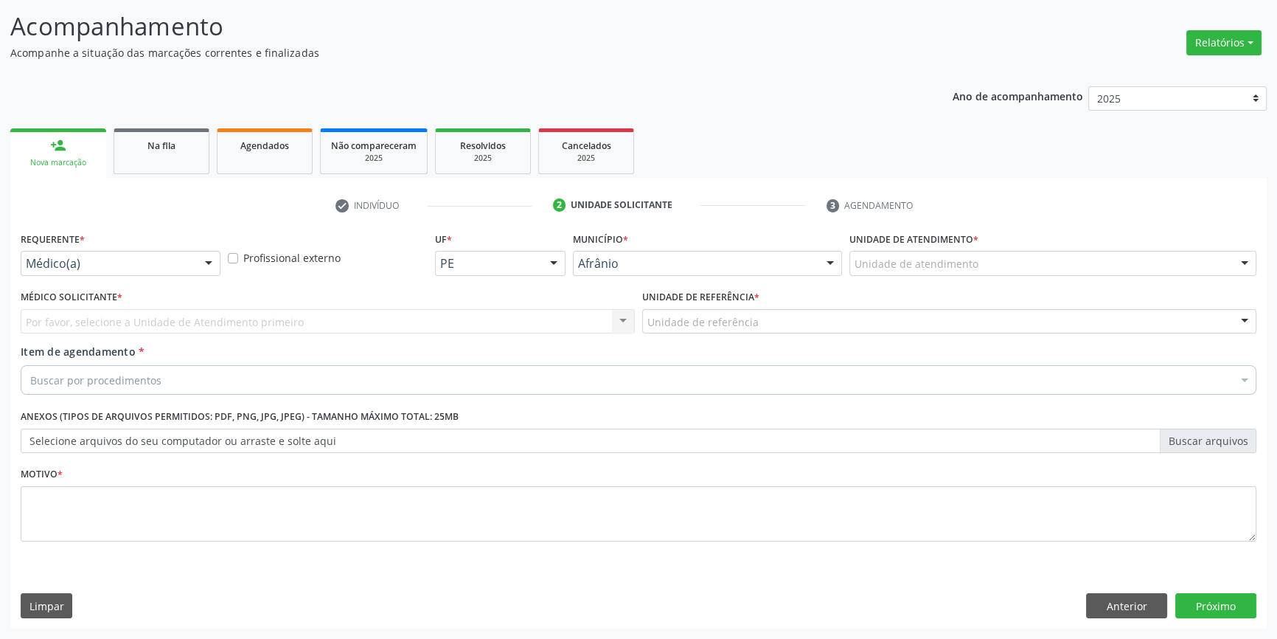
scroll to position [91, 0]
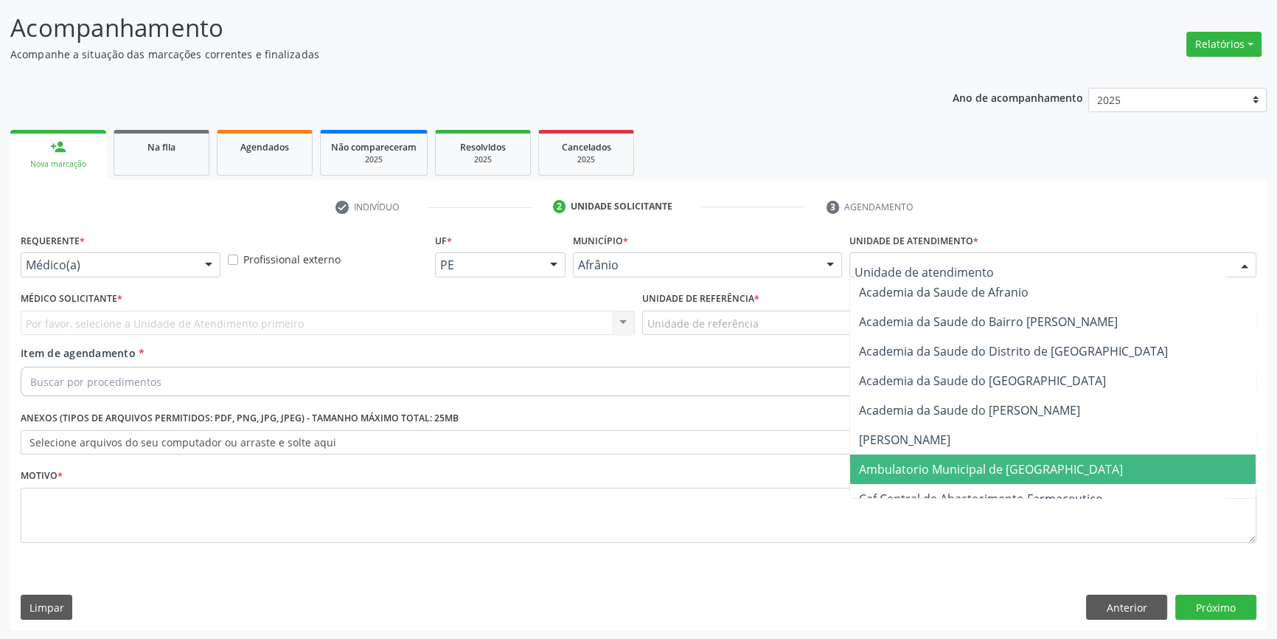
click at [942, 455] on span "Ambulatorio Municipal de [GEOGRAPHIC_DATA]" at bounding box center [1053, 468] width 406 height 29
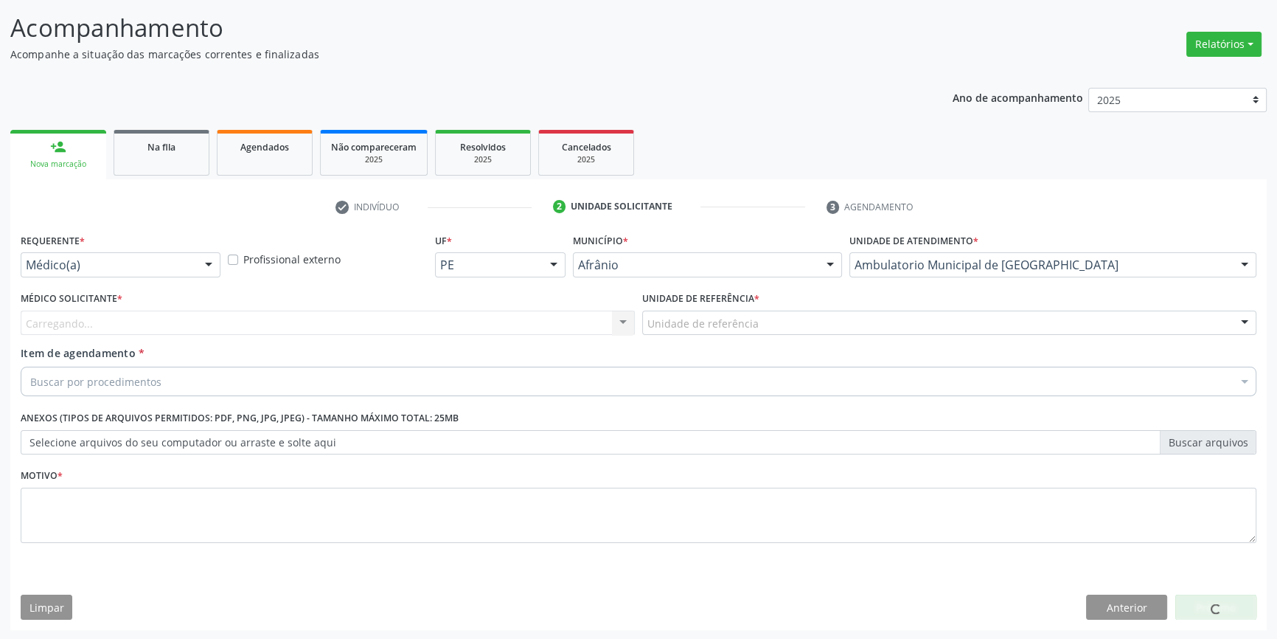
click at [769, 338] on div "Unidade de referência * Unidade de referência ESF de Extrema ESF de Barra das M…" at bounding box center [950, 317] width 622 height 58
click at [761, 326] on div "Unidade de referência" at bounding box center [949, 322] width 614 height 25
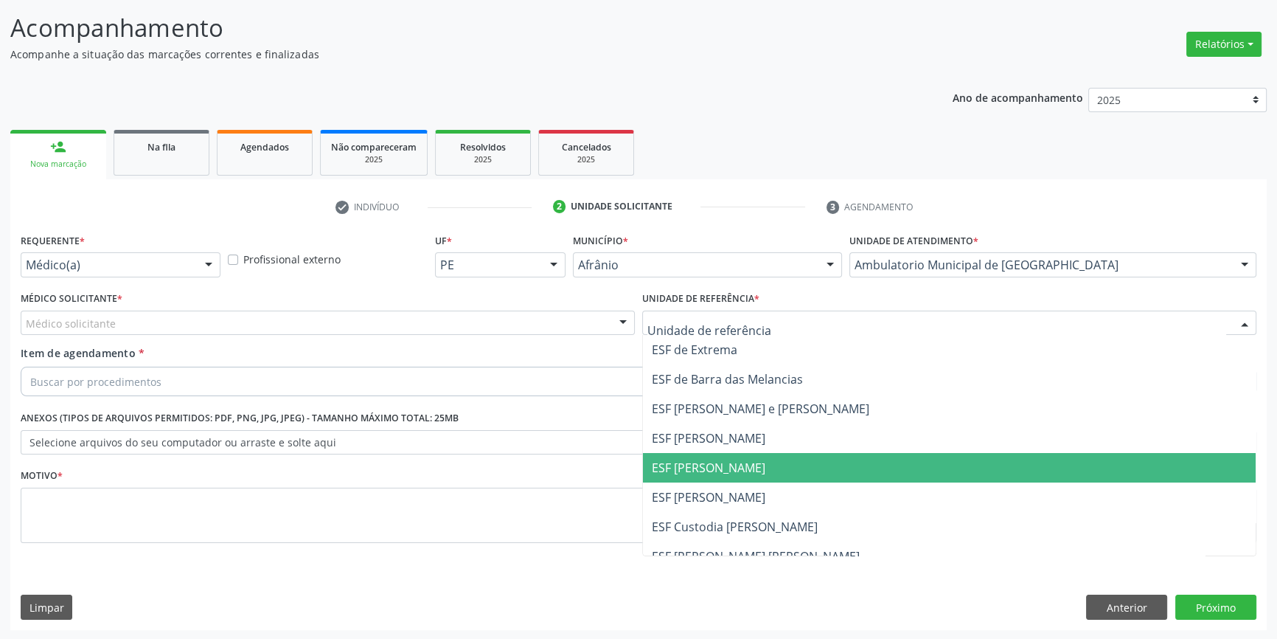
drag, startPoint x: 711, startPoint y: 462, endPoint x: 490, endPoint y: 358, distance: 244.7
click at [710, 462] on span "ESF [PERSON_NAME]" at bounding box center [709, 467] width 114 height 16
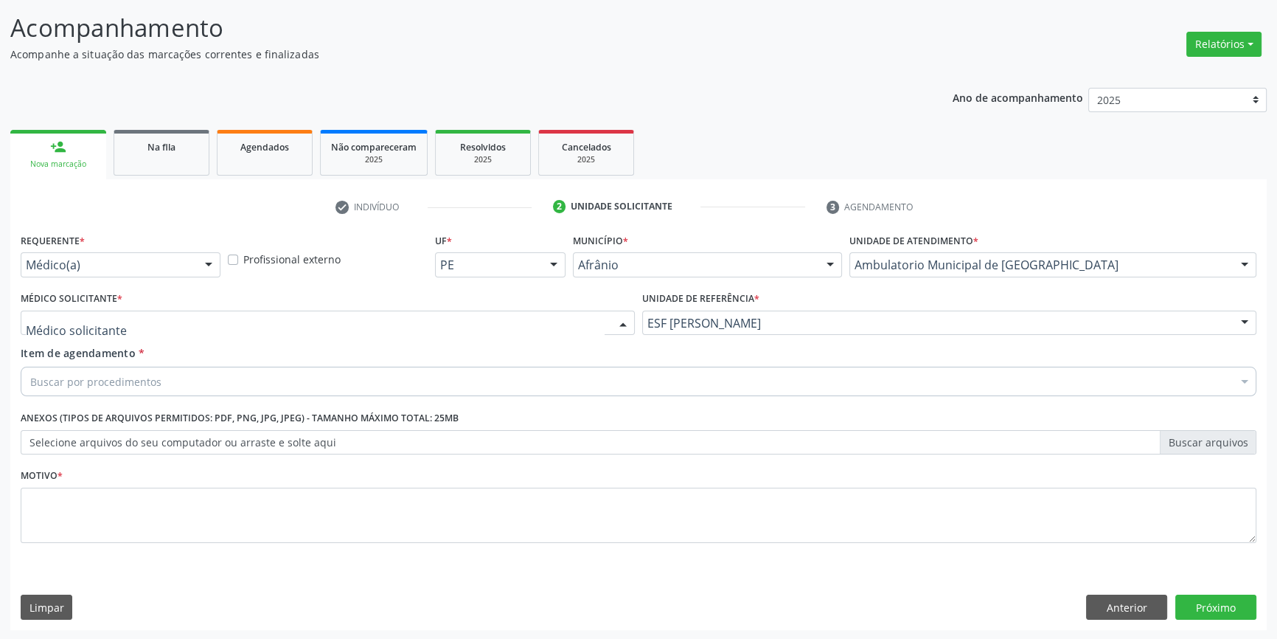
drag, startPoint x: 401, startPoint y: 320, endPoint x: 221, endPoint y: 372, distance: 187.4
click at [393, 323] on div at bounding box center [328, 322] width 614 height 25
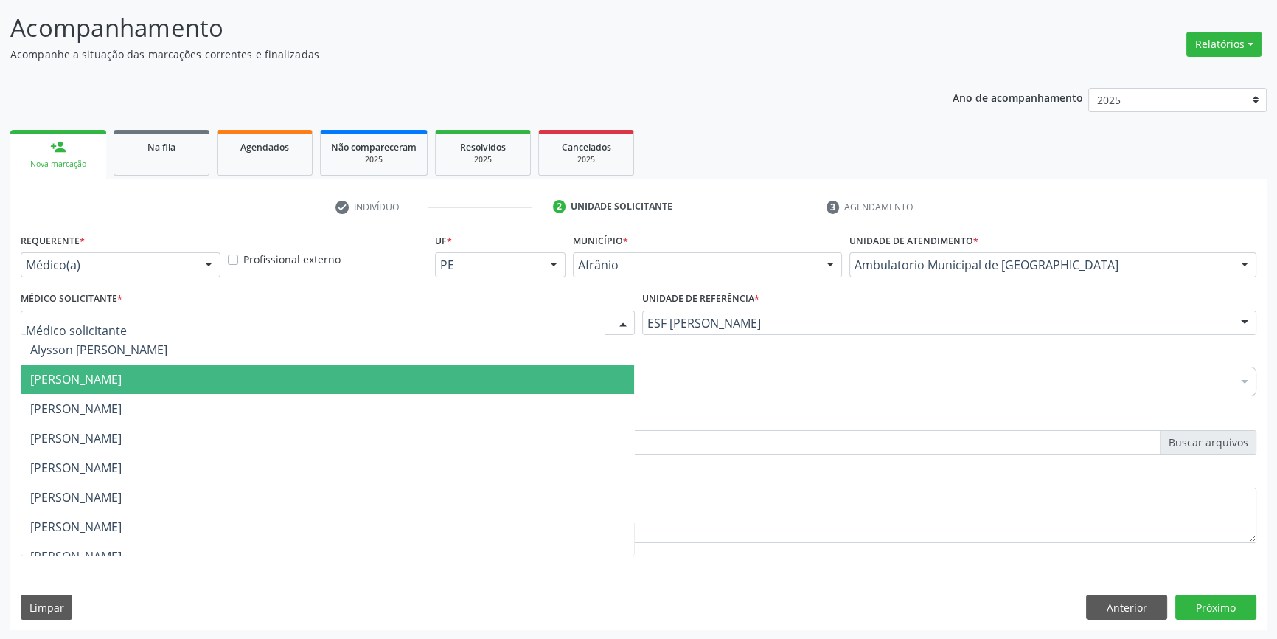
click at [122, 380] on span "[PERSON_NAME]" at bounding box center [75, 379] width 91 height 16
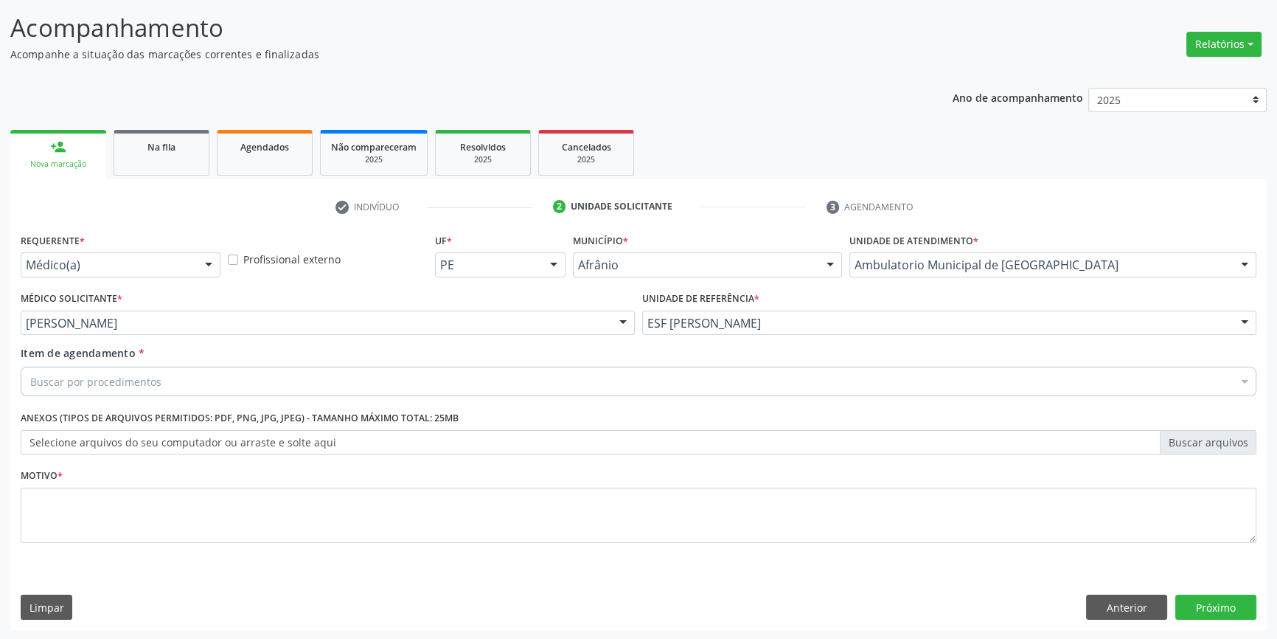
click at [142, 368] on div "Buscar por procedimentos" at bounding box center [639, 380] width 1236 height 29
drag, startPoint x: 119, startPoint y: 379, endPoint x: 0, endPoint y: 383, distance: 119.5
click at [0, 383] on div "Acompanhamento Acompanhe a situação das marcações correntes e finalizadas Relat…" at bounding box center [638, 315] width 1277 height 650
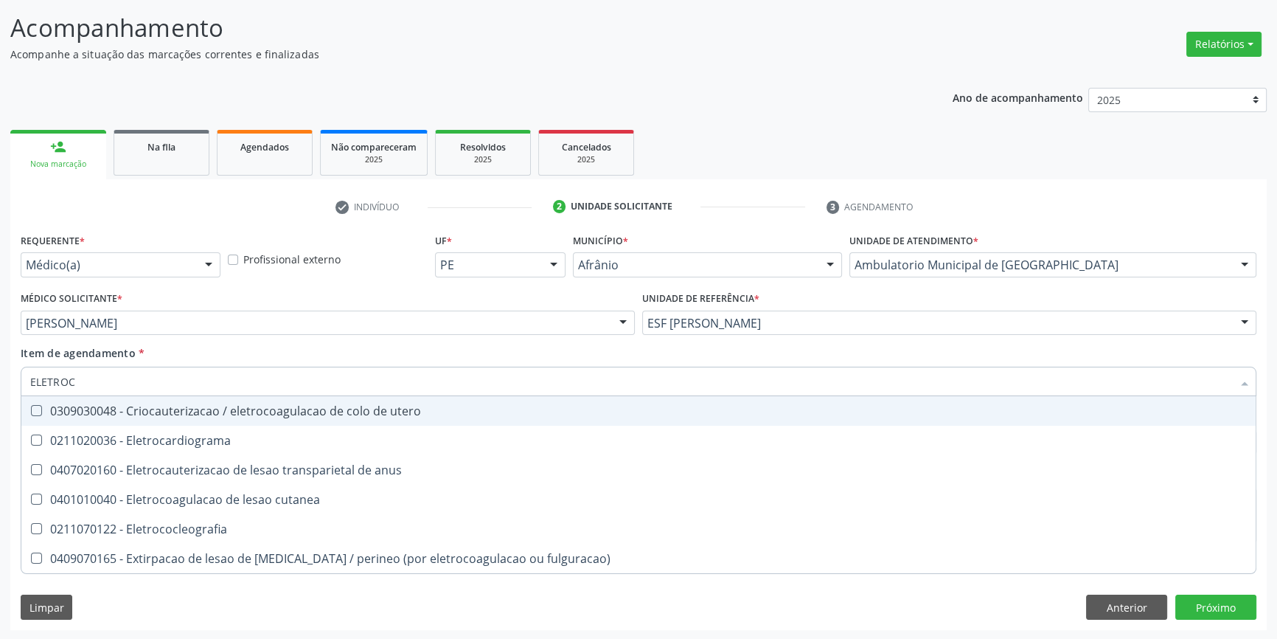
type input "ELETROCA"
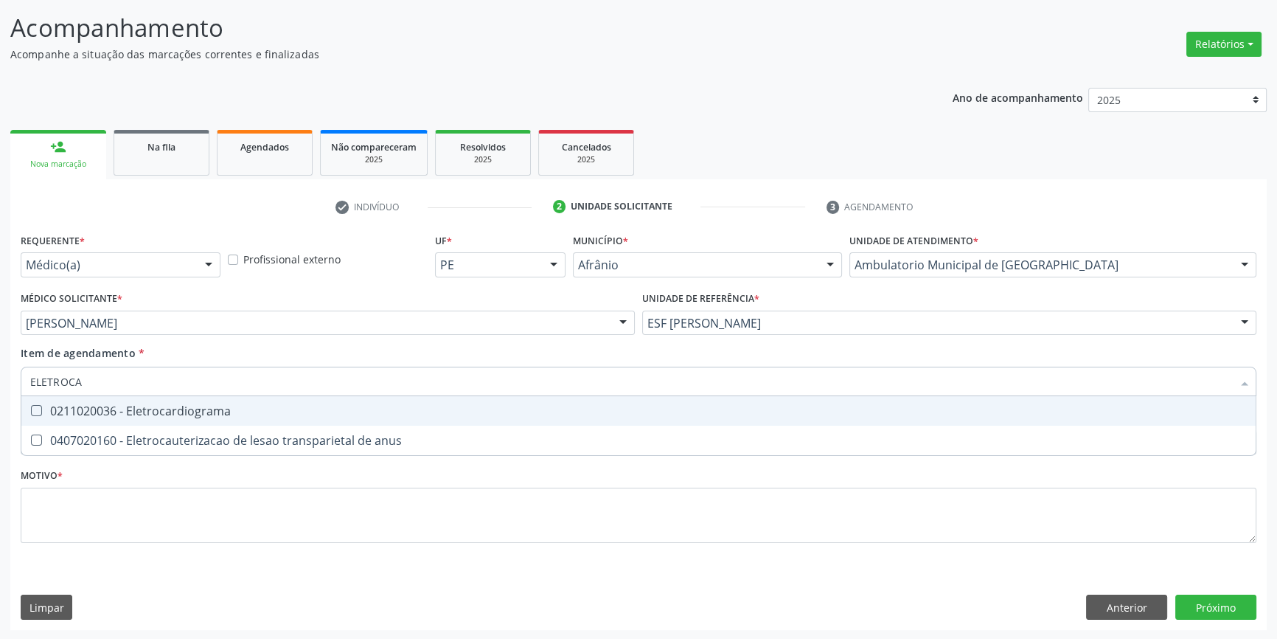
click at [181, 417] on span "0211020036 - Eletrocardiograma" at bounding box center [638, 410] width 1234 height 29
checkbox Eletrocardiograma "true"
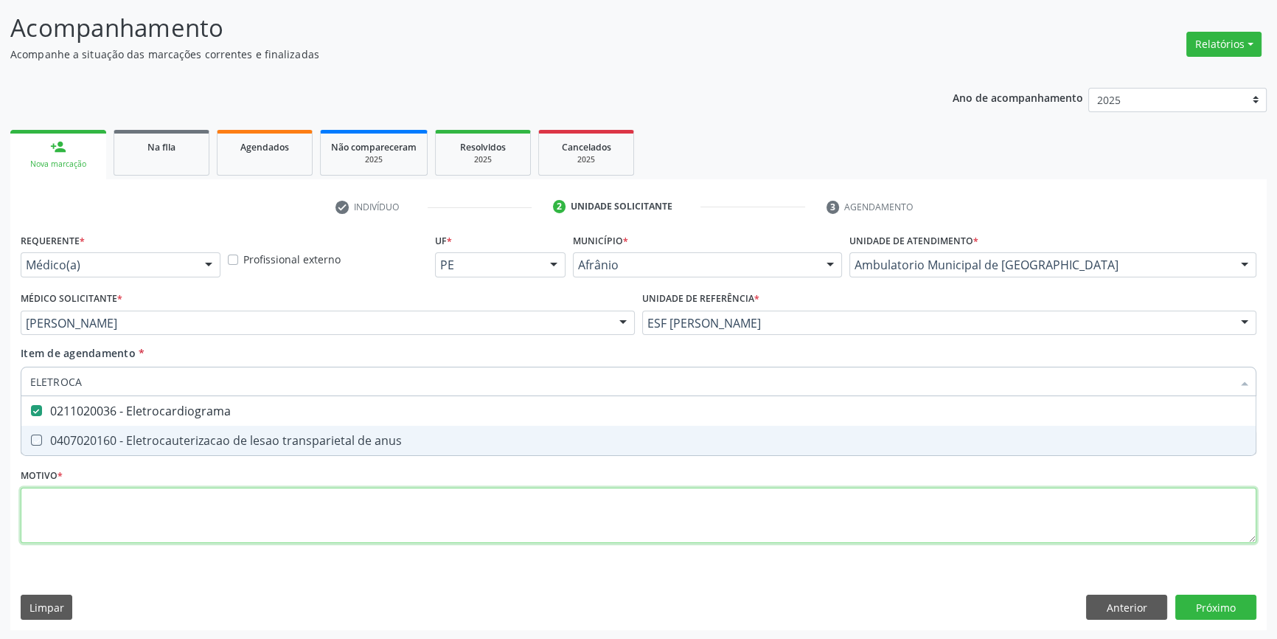
click at [147, 515] on div "Requerente * Médico(a) Médico(a) Enfermeiro(a) Paciente Nenhum resultado encont…" at bounding box center [639, 396] width 1236 height 334
checkbox anus "true"
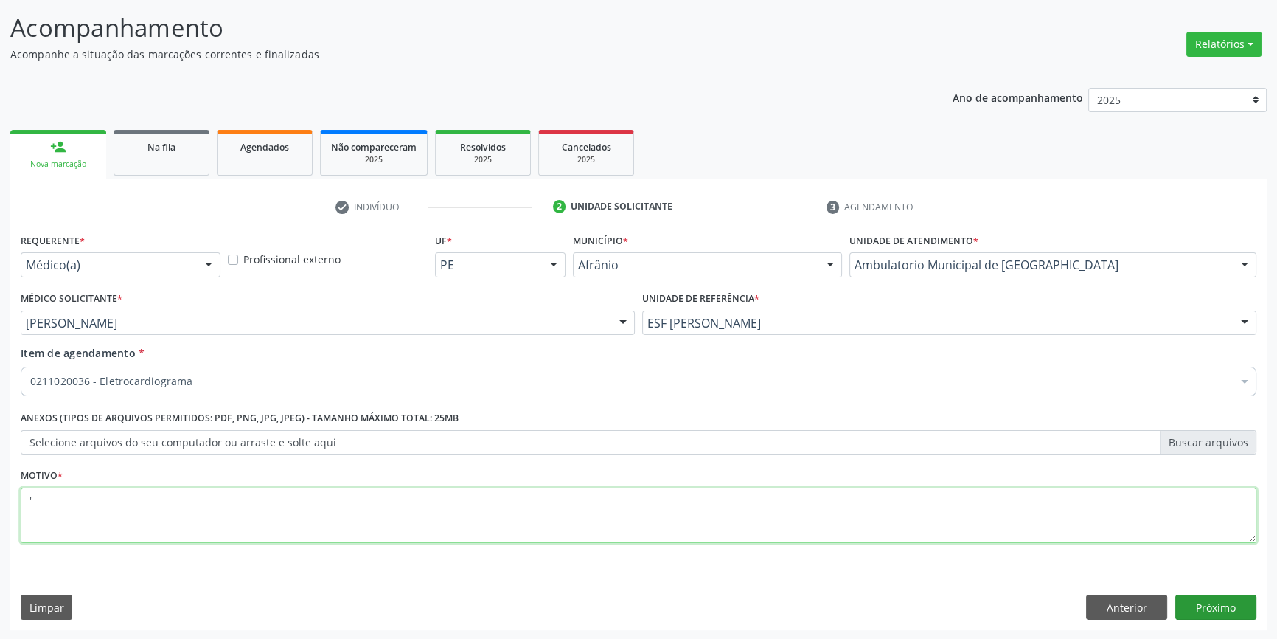
type textarea "'"
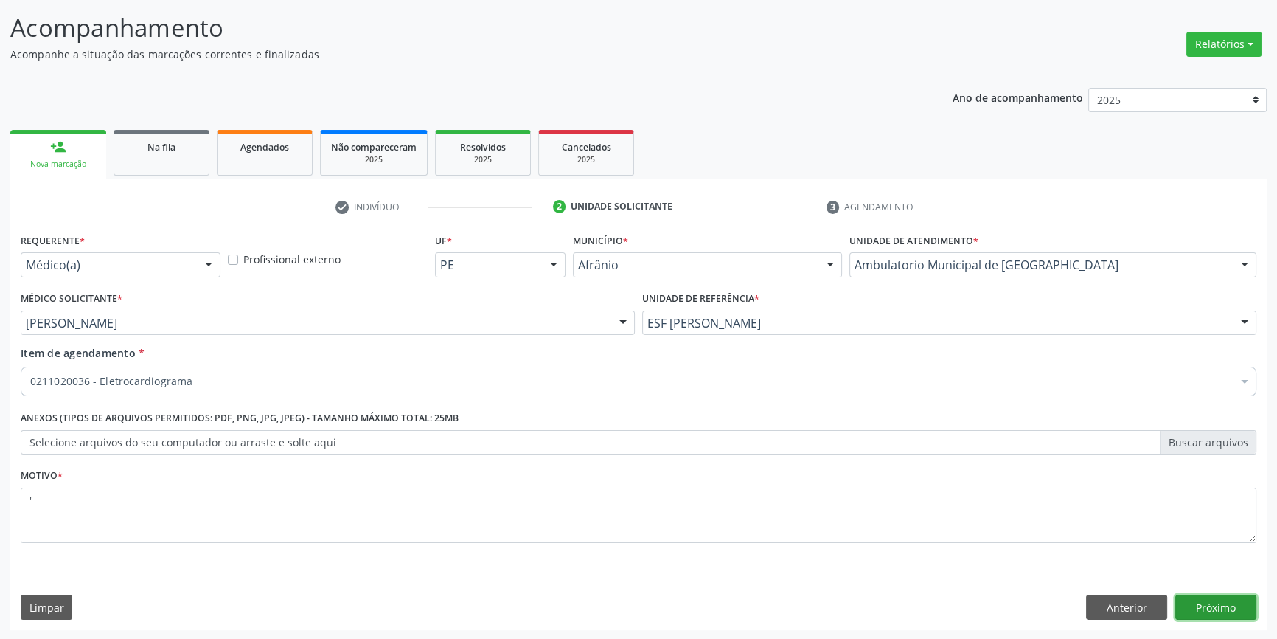
click at [1184, 597] on button "Próximo" at bounding box center [1215, 606] width 81 height 25
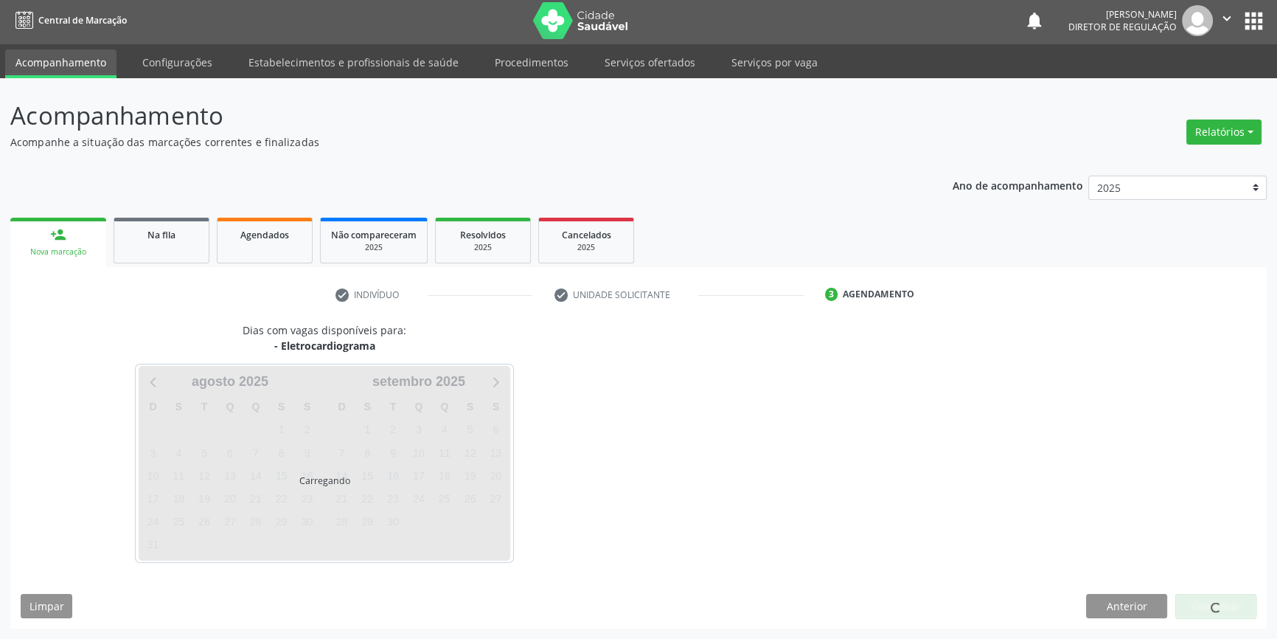
scroll to position [1, 0]
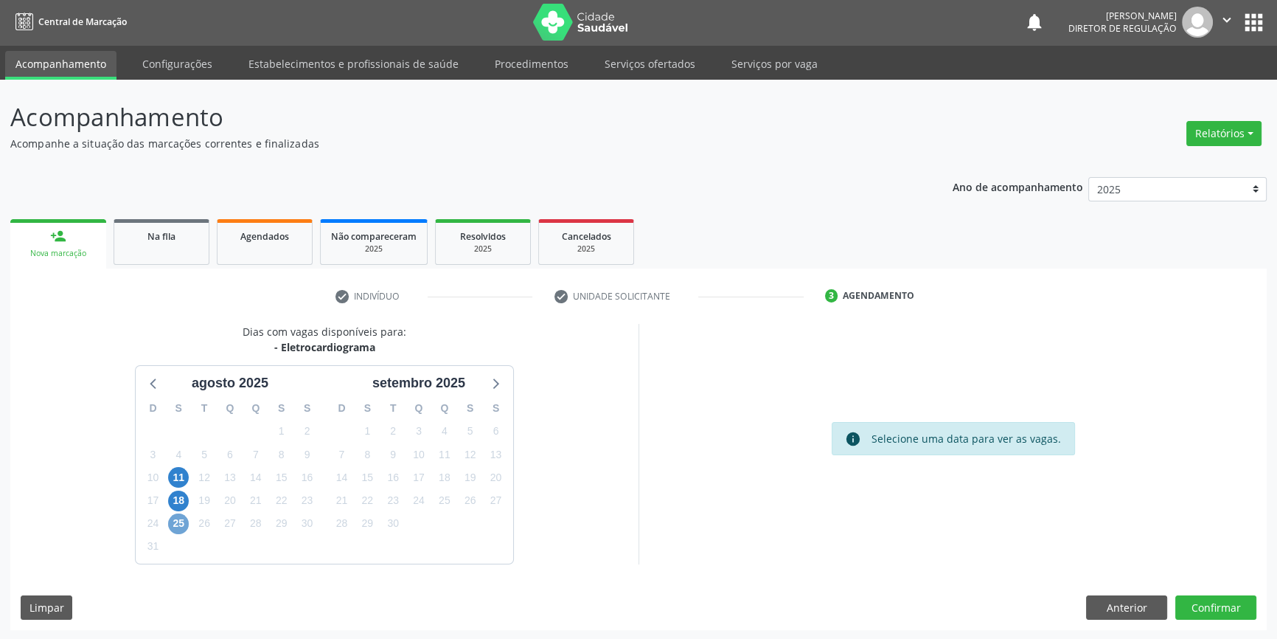
click at [181, 516] on span "25" at bounding box center [178, 523] width 21 height 21
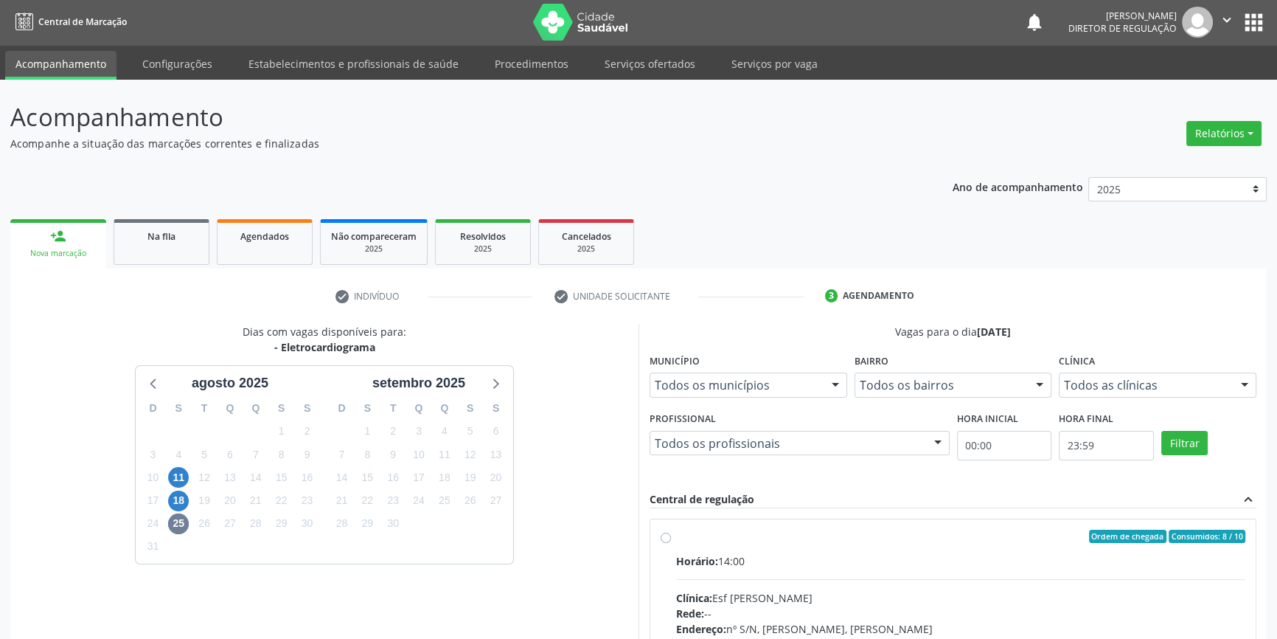
click at [679, 554] on span "Horário:" at bounding box center [697, 561] width 42 height 14
click at [671, 543] on input "Ordem de chegada Consumidos: 8 / 10 Horário: 14:00 Clínica: Esf Isabel Gomes Re…" at bounding box center [666, 535] width 10 height 13
radio input "true"
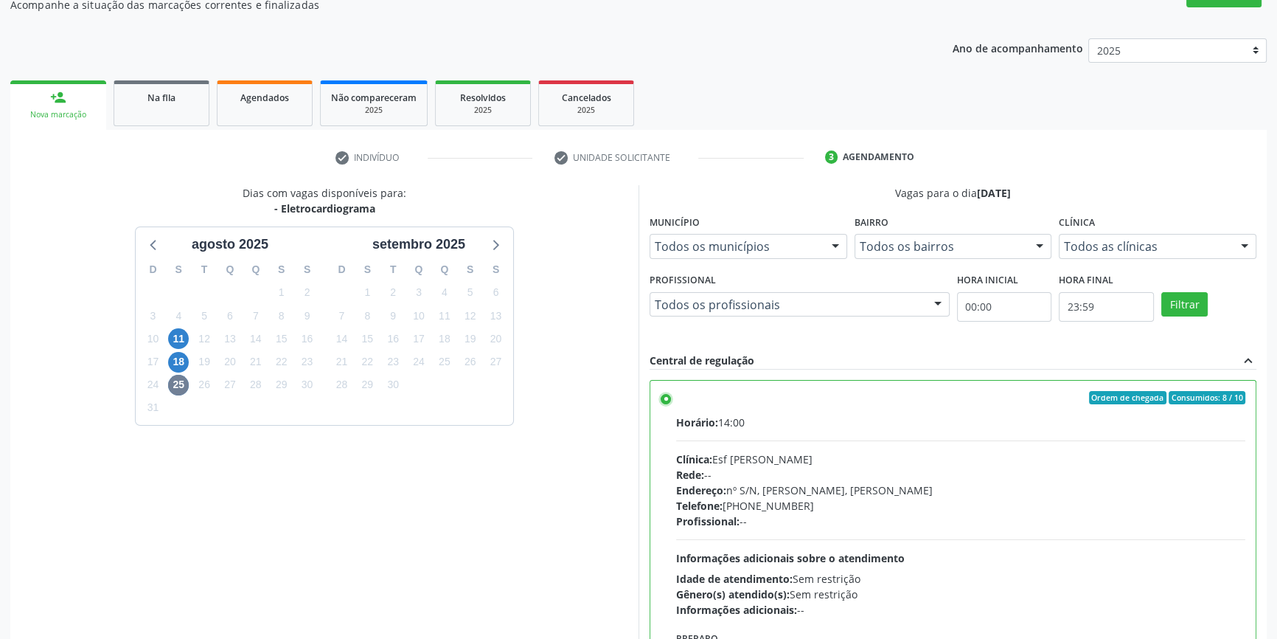
scroll to position [241, 0]
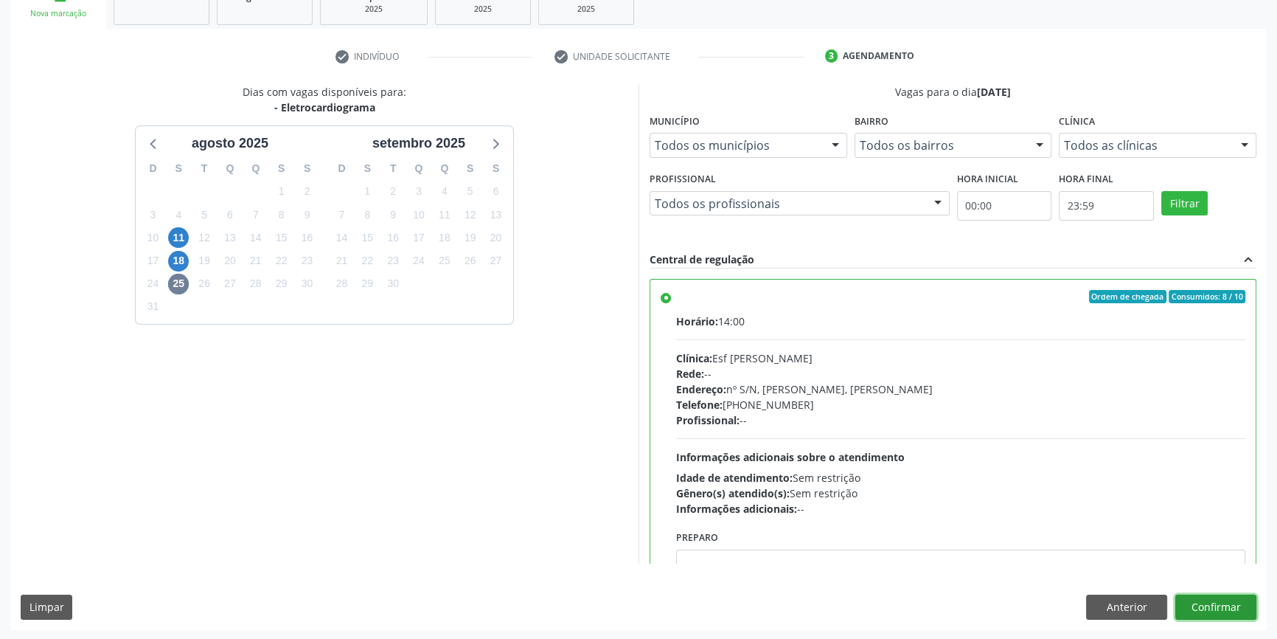
click at [1224, 597] on button "Confirmar" at bounding box center [1215, 606] width 81 height 25
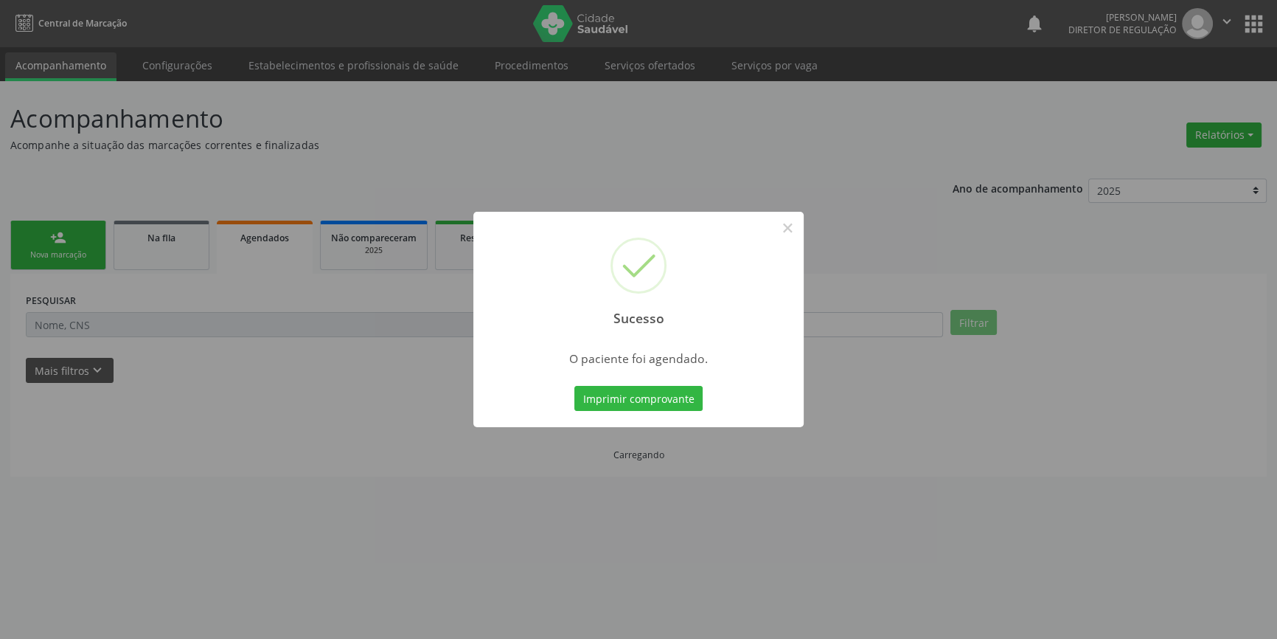
scroll to position [0, 0]
click at [621, 392] on button "Imprimir comprovante" at bounding box center [644, 398] width 128 height 25
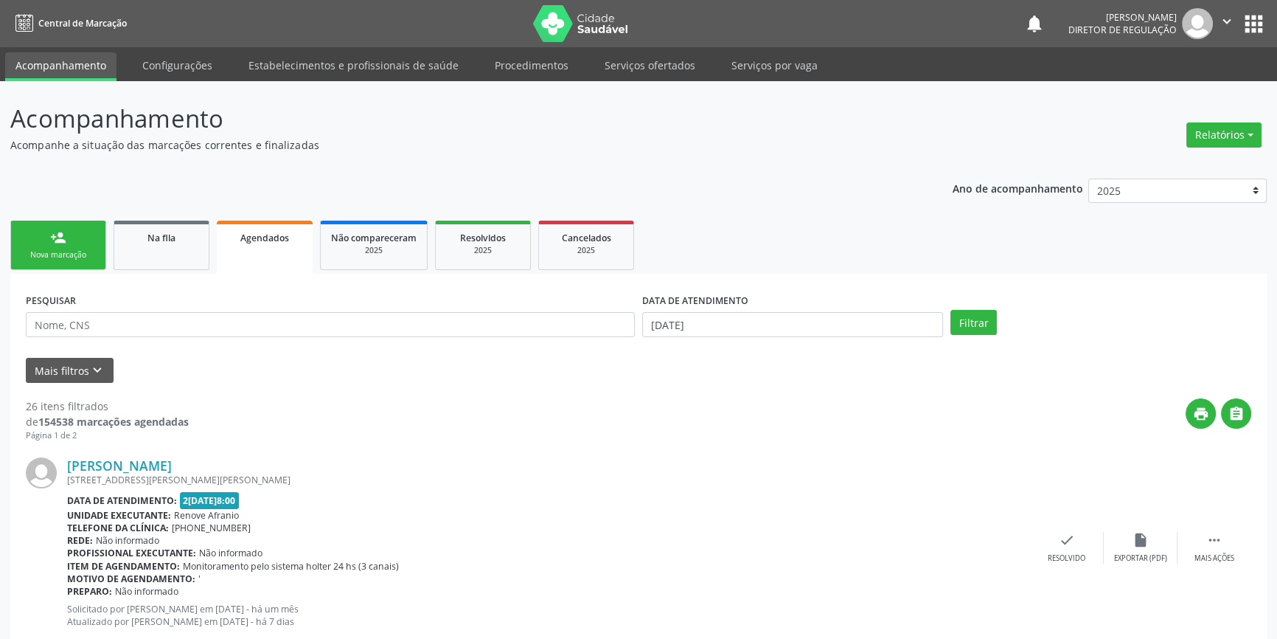
click at [72, 239] on link "person_add Nova marcação" at bounding box center [58, 244] width 96 height 49
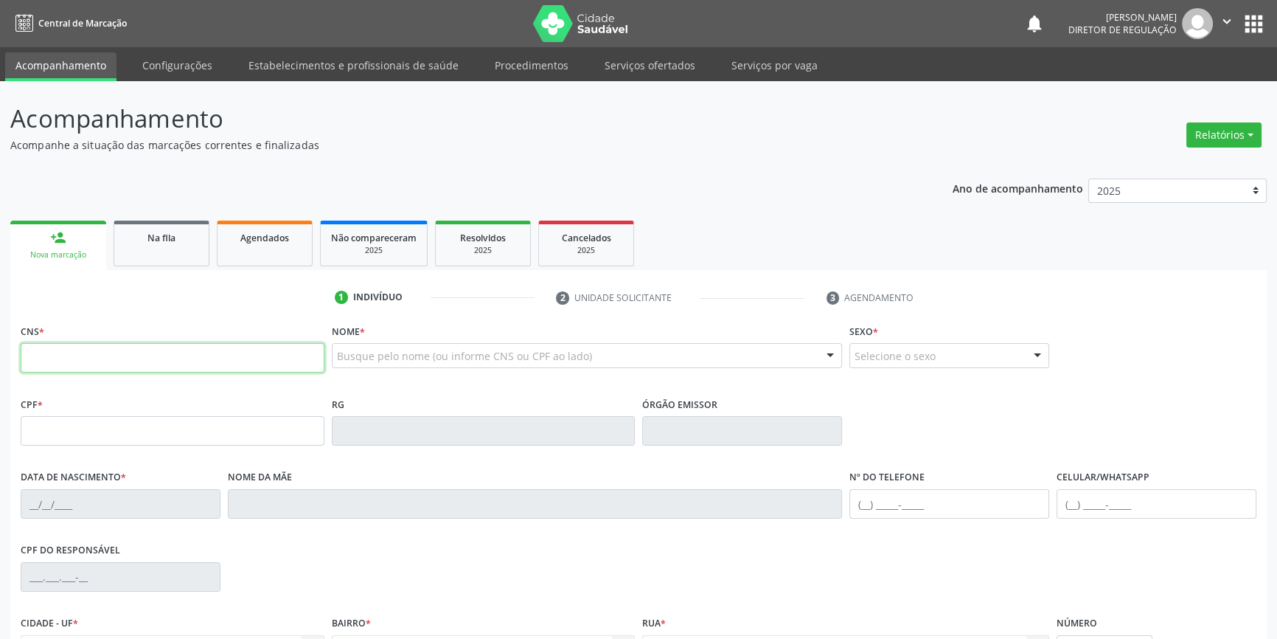
click at [87, 347] on input "text" at bounding box center [173, 357] width 304 height 29
type input "700 1058 7457 9390"
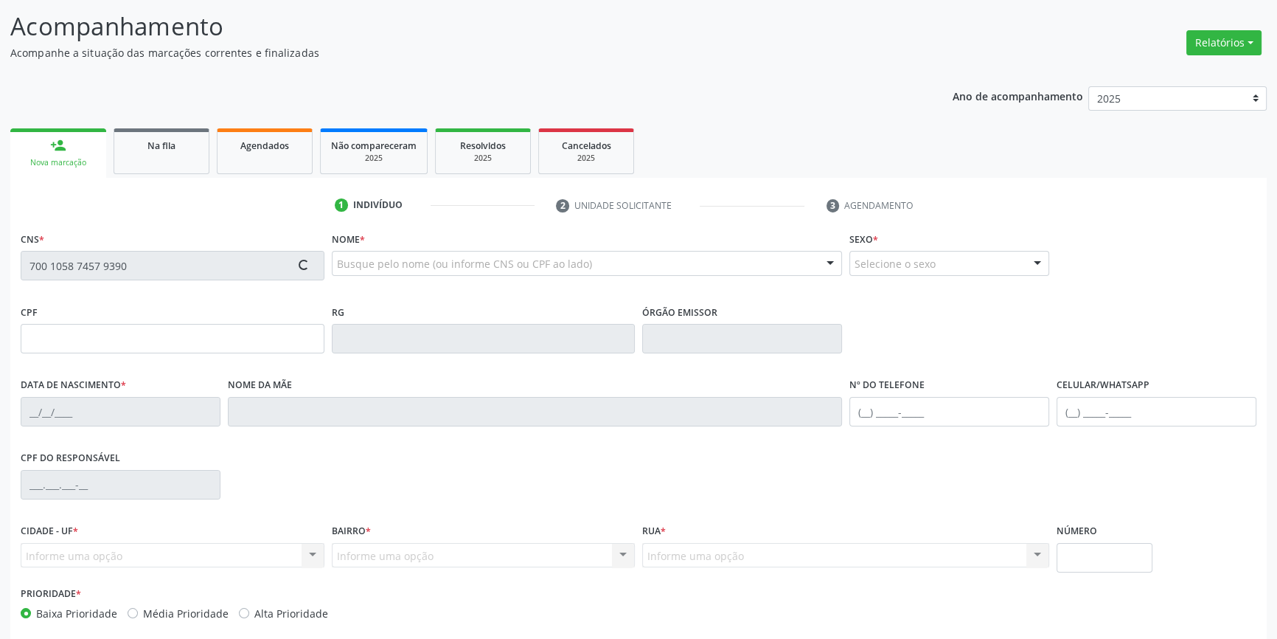
scroll to position [160, 0]
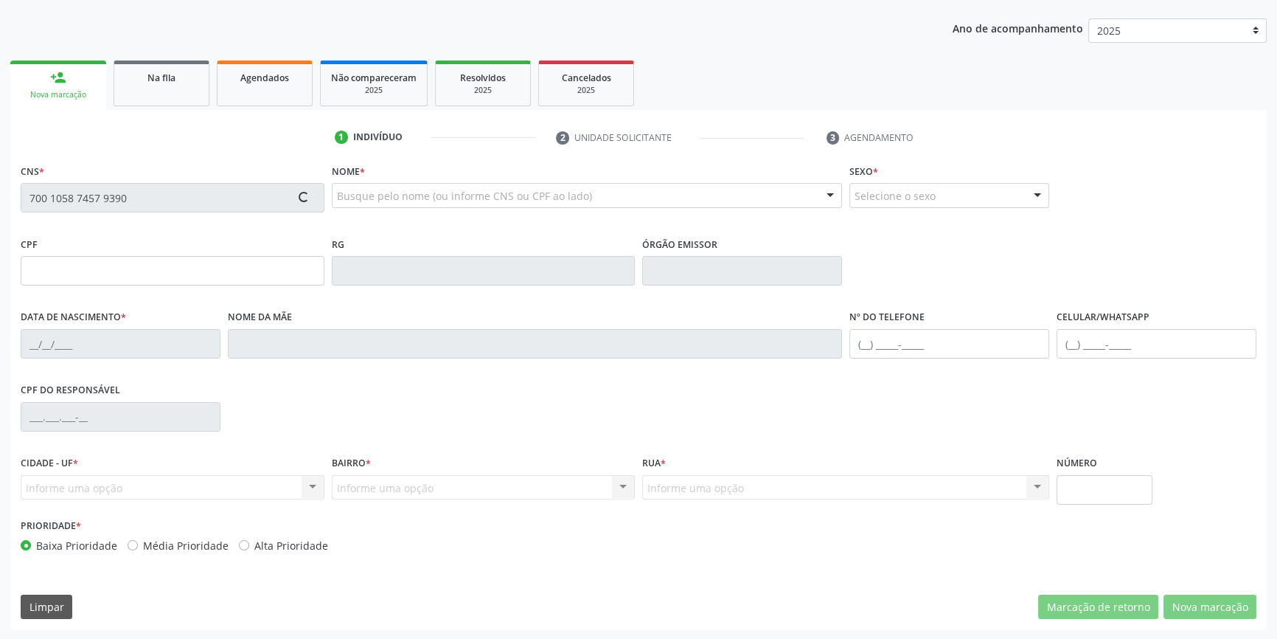
type input "946.108.864-72"
type input "22/11/1958"
type input "Raimunda da Silva Souza"
type input "(87) 98849-5438"
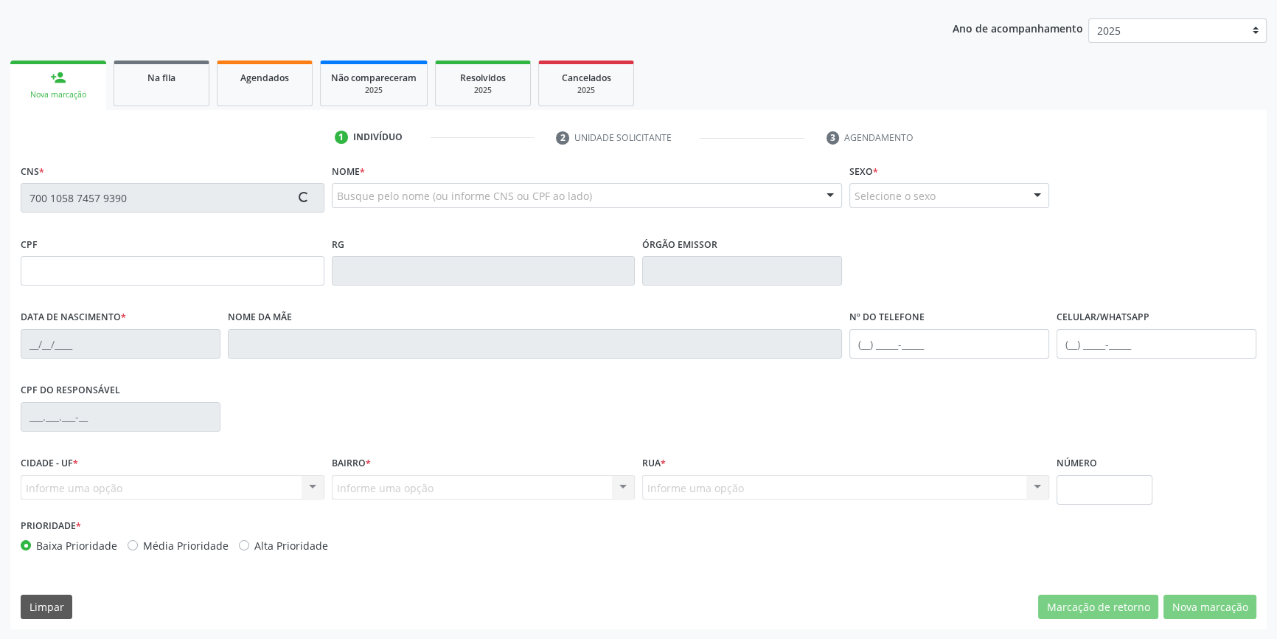
type input "S/N"
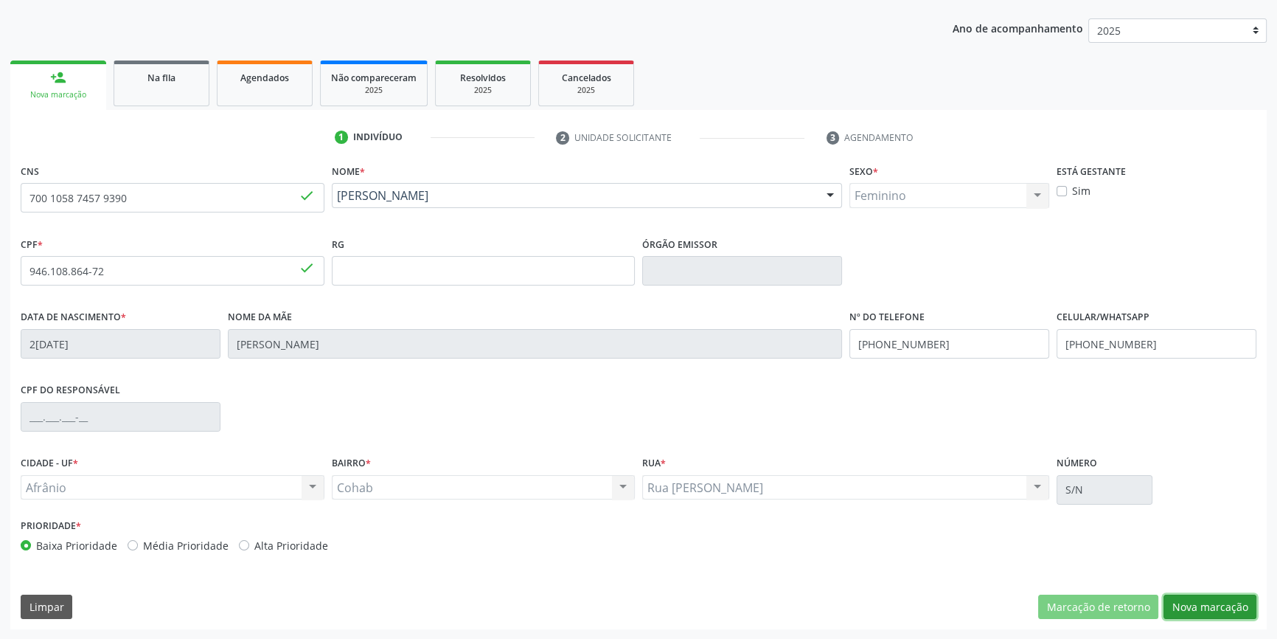
click at [1228, 615] on button "Nova marcação" at bounding box center [1210, 606] width 93 height 25
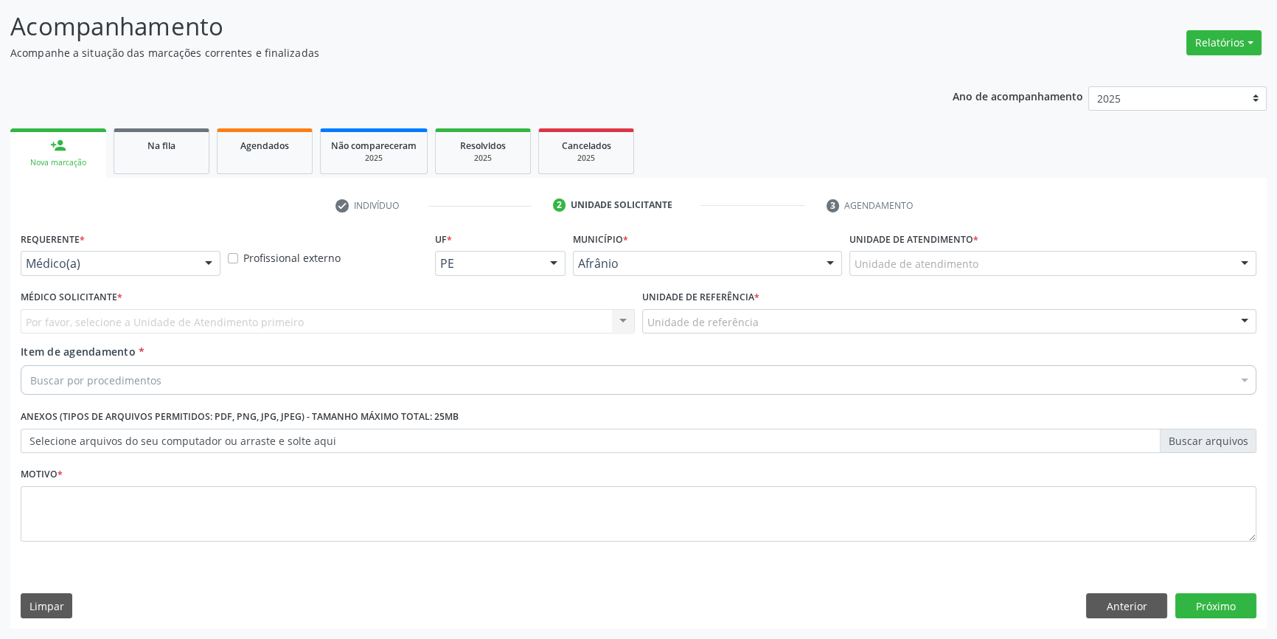
scroll to position [91, 0]
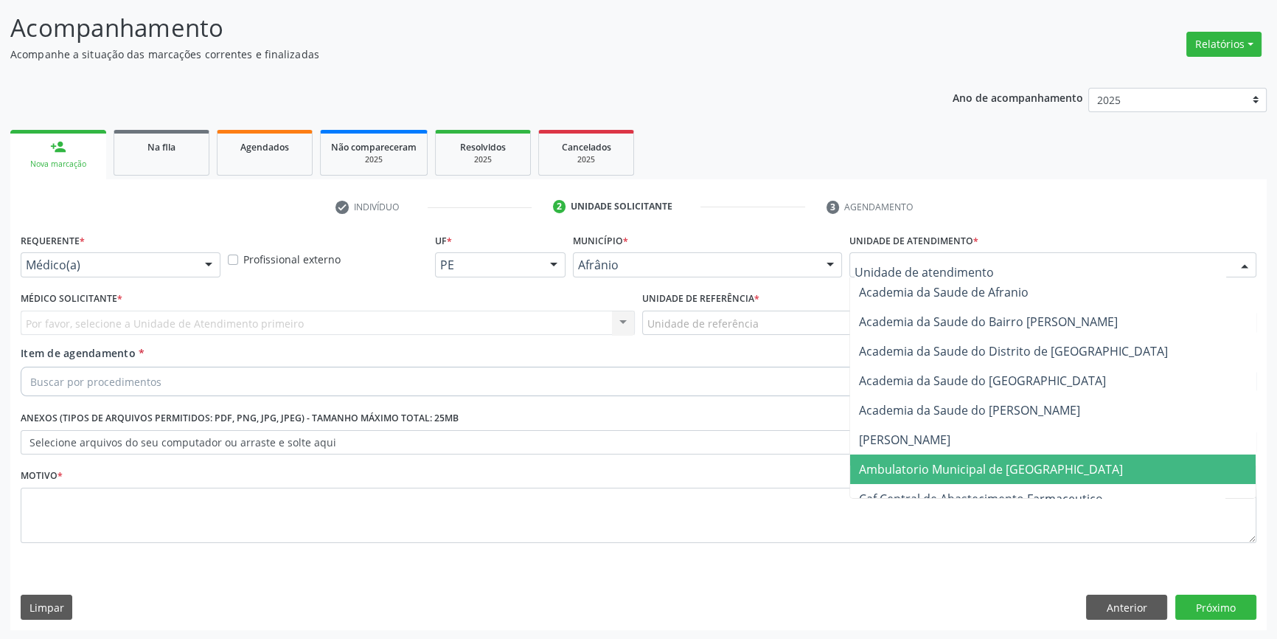
click at [945, 475] on span "Ambulatorio Municipal de [GEOGRAPHIC_DATA]" at bounding box center [991, 469] width 264 height 16
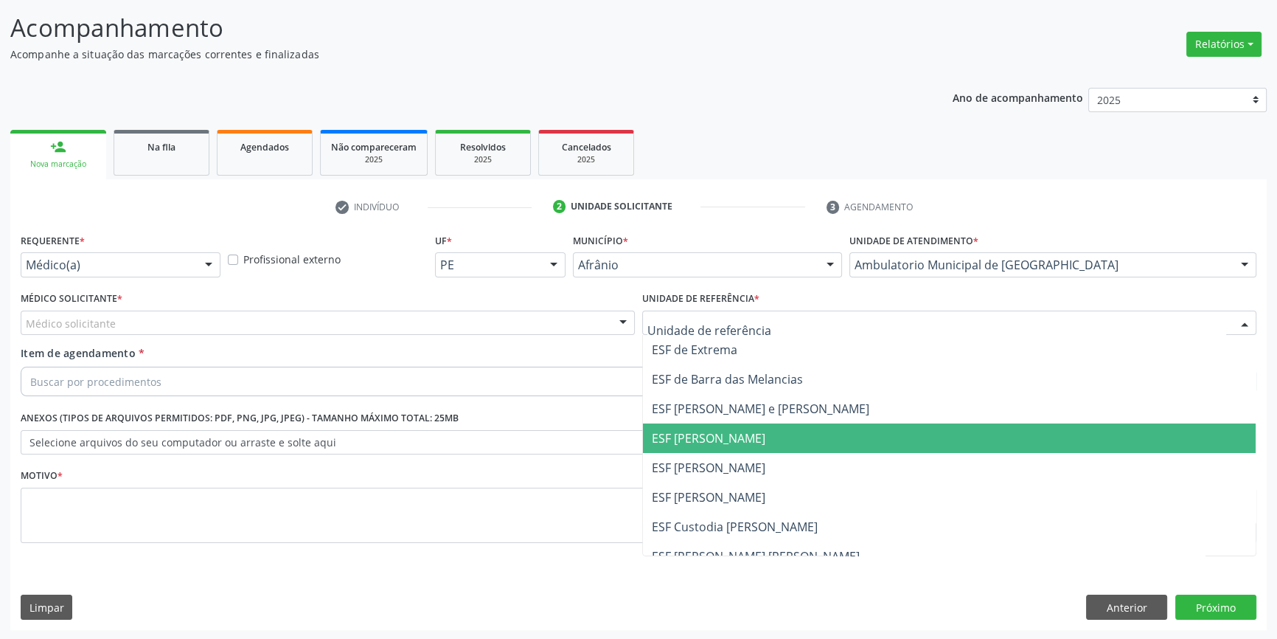
click at [714, 453] on span "ESF [PERSON_NAME]" at bounding box center [949, 467] width 613 height 29
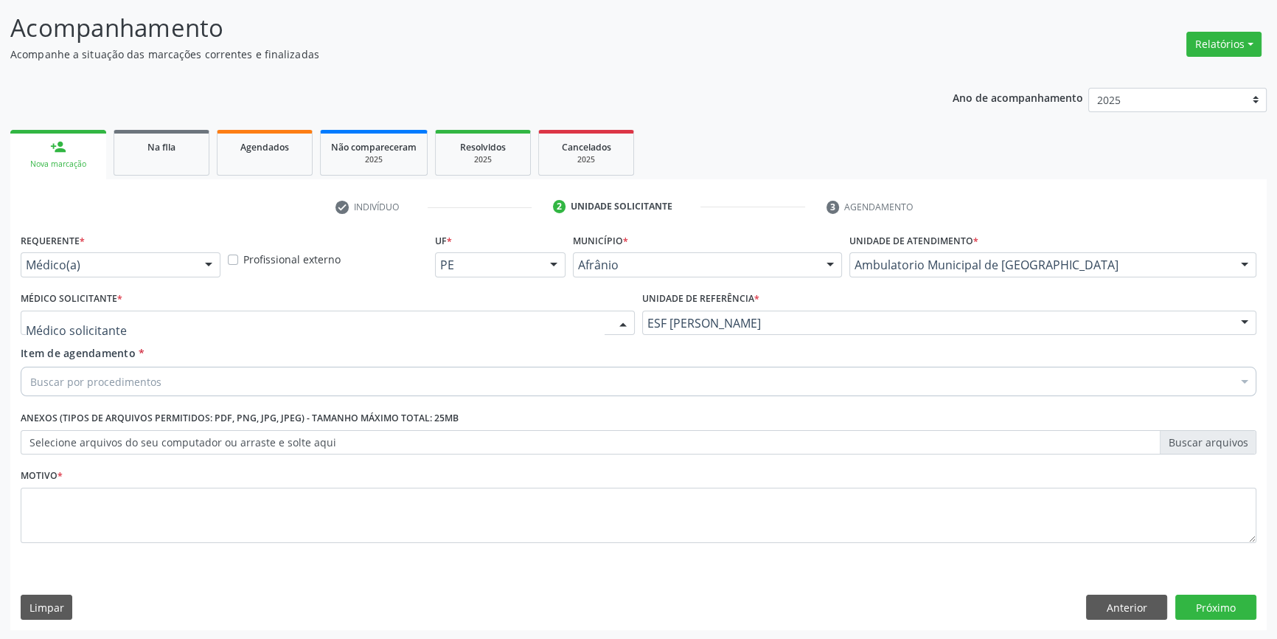
drag, startPoint x: 310, startPoint y: 318, endPoint x: 231, endPoint y: 324, distance: 79.1
click at [296, 317] on div at bounding box center [328, 322] width 614 height 25
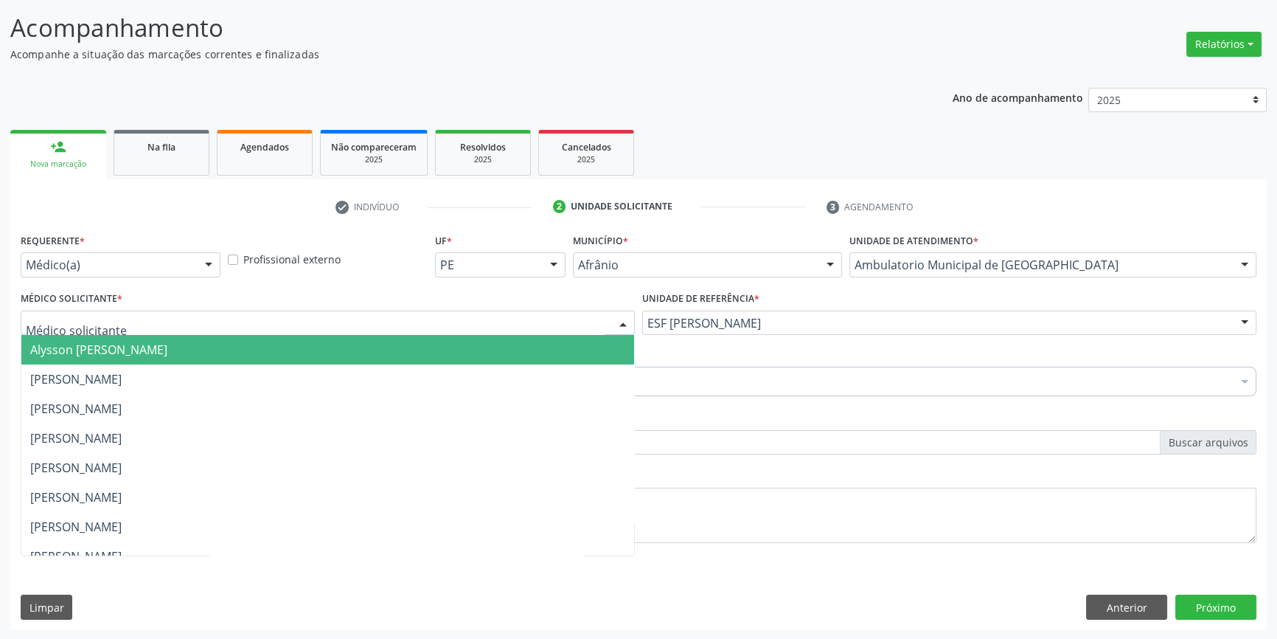
click at [163, 346] on span "Alysson [PERSON_NAME]" at bounding box center [98, 349] width 137 height 16
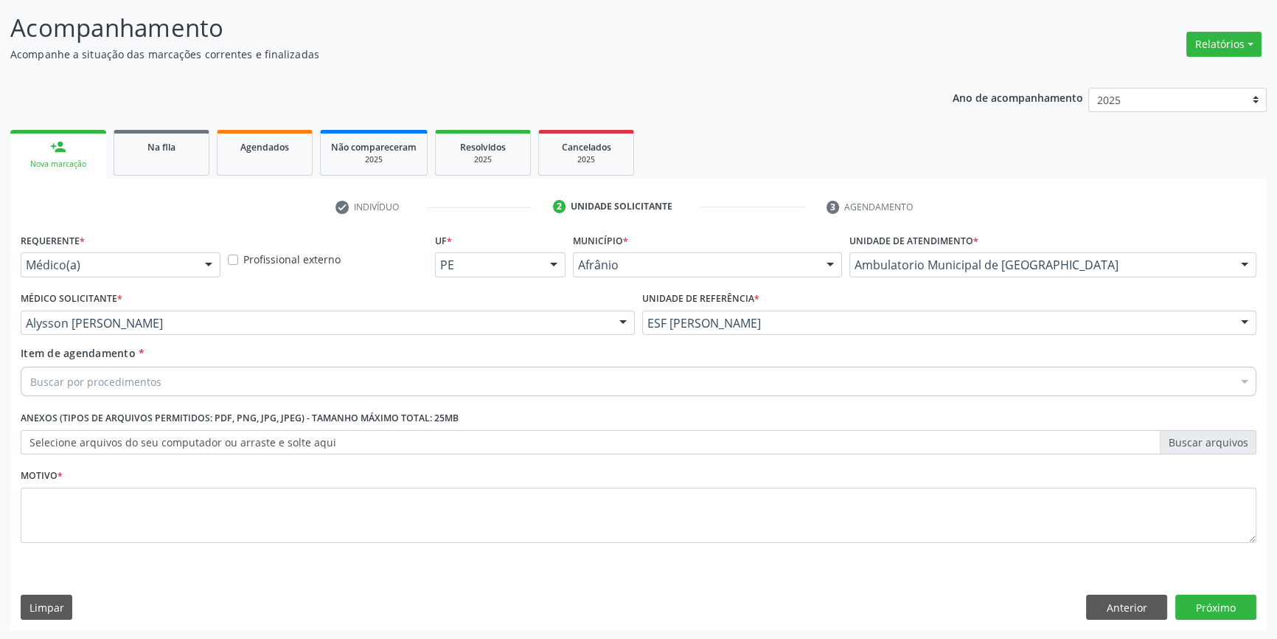
click at [147, 369] on div "Buscar por procedimentos" at bounding box center [639, 380] width 1236 height 29
type input "MONITO"
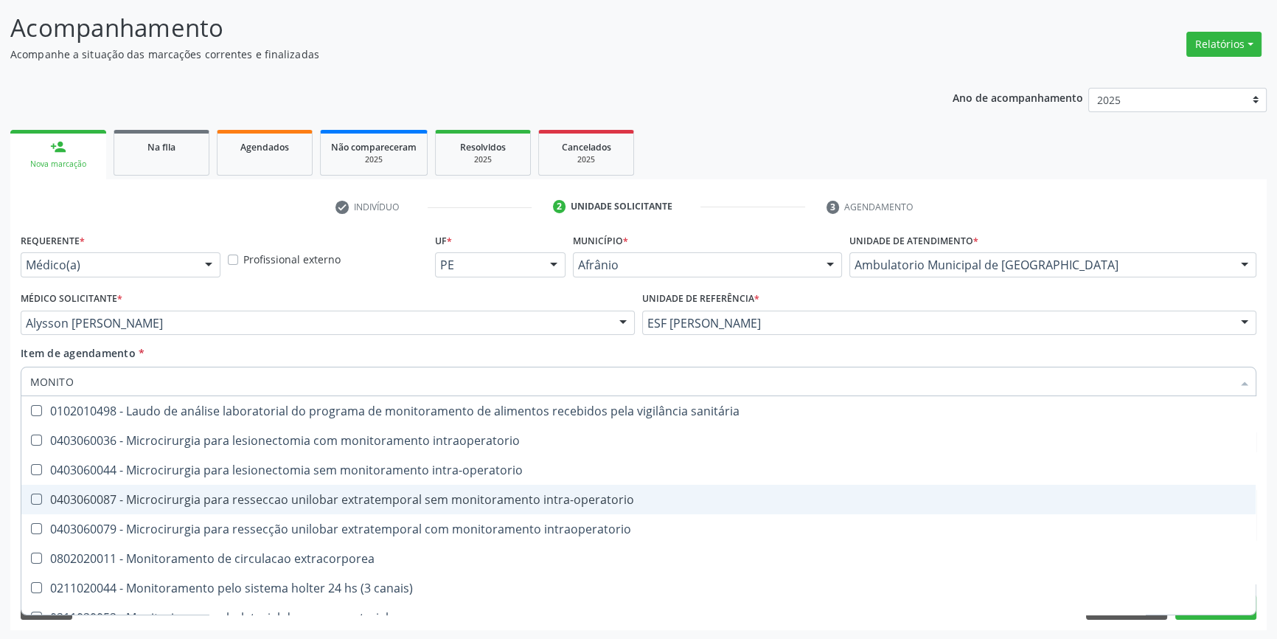
scroll to position [46, 0]
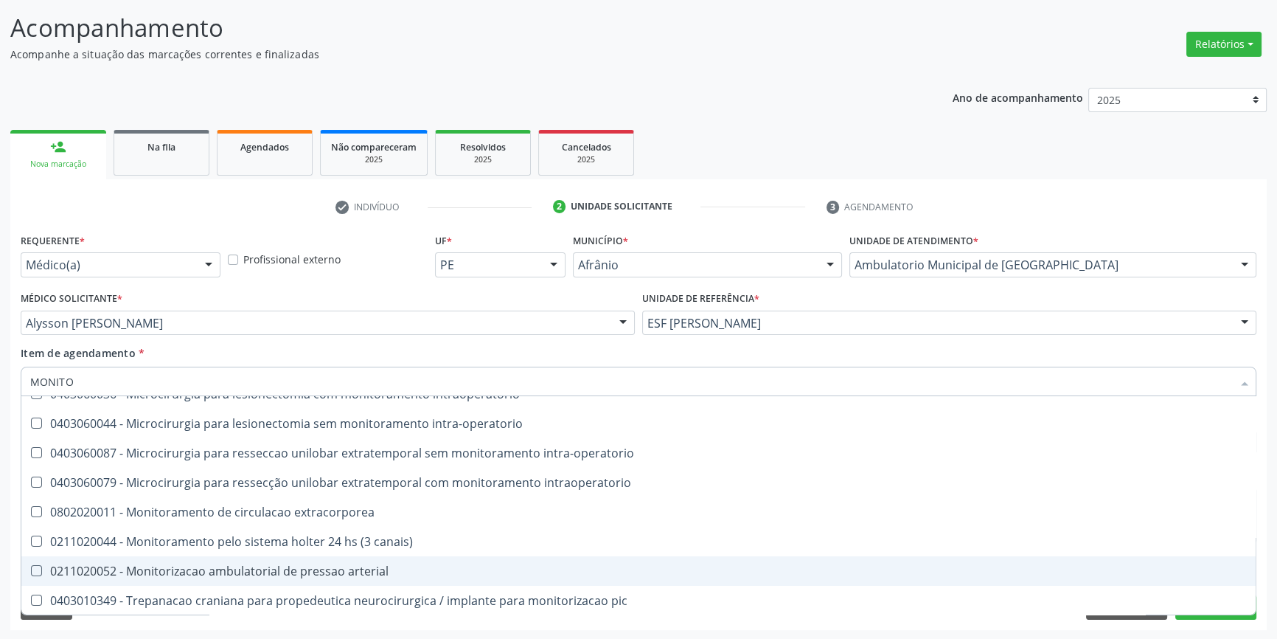
click at [316, 570] on div "0211020052 - Monitorizacao ambulatorial de pressao arterial" at bounding box center [638, 571] width 1217 height 12
checkbox arterial "true"
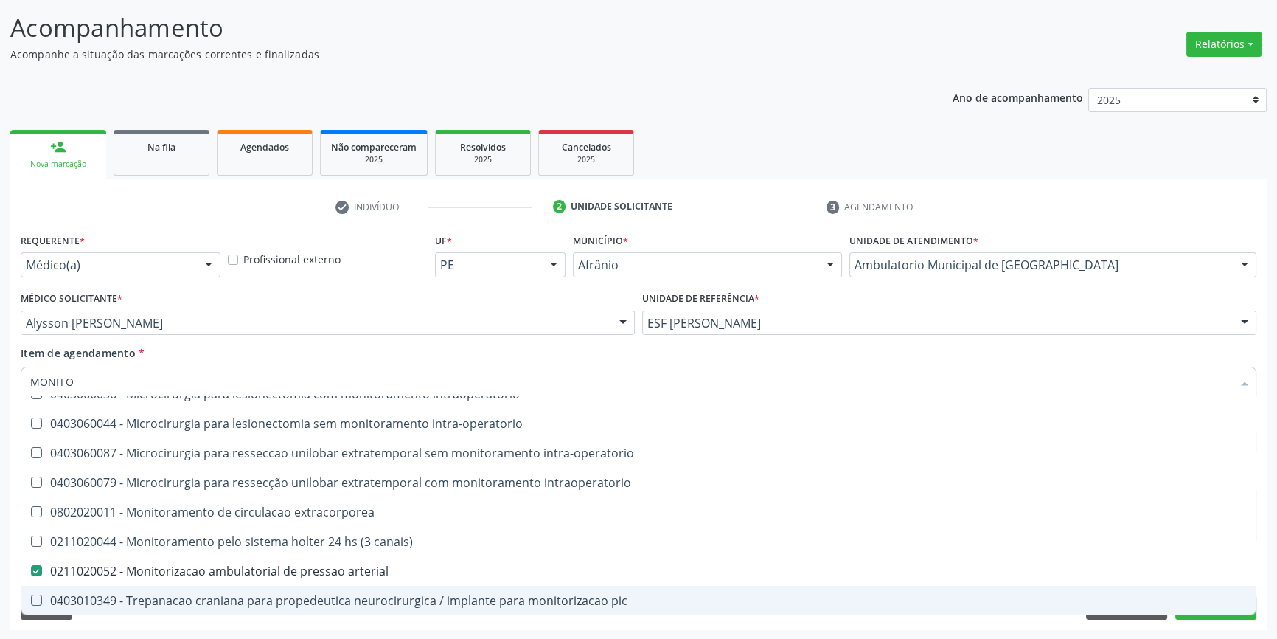
click at [1222, 636] on div "Acompanhamento Acompanhe a situação das marcações correntes e finalizadas Relat…" at bounding box center [638, 315] width 1277 height 650
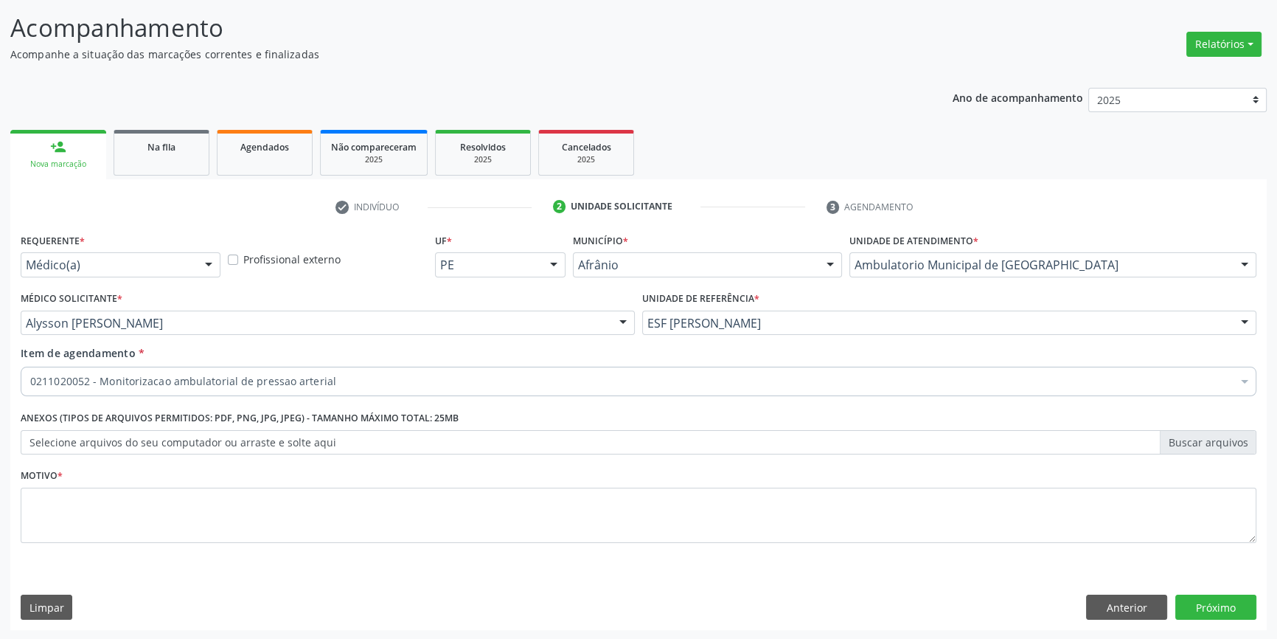
scroll to position [0, 0]
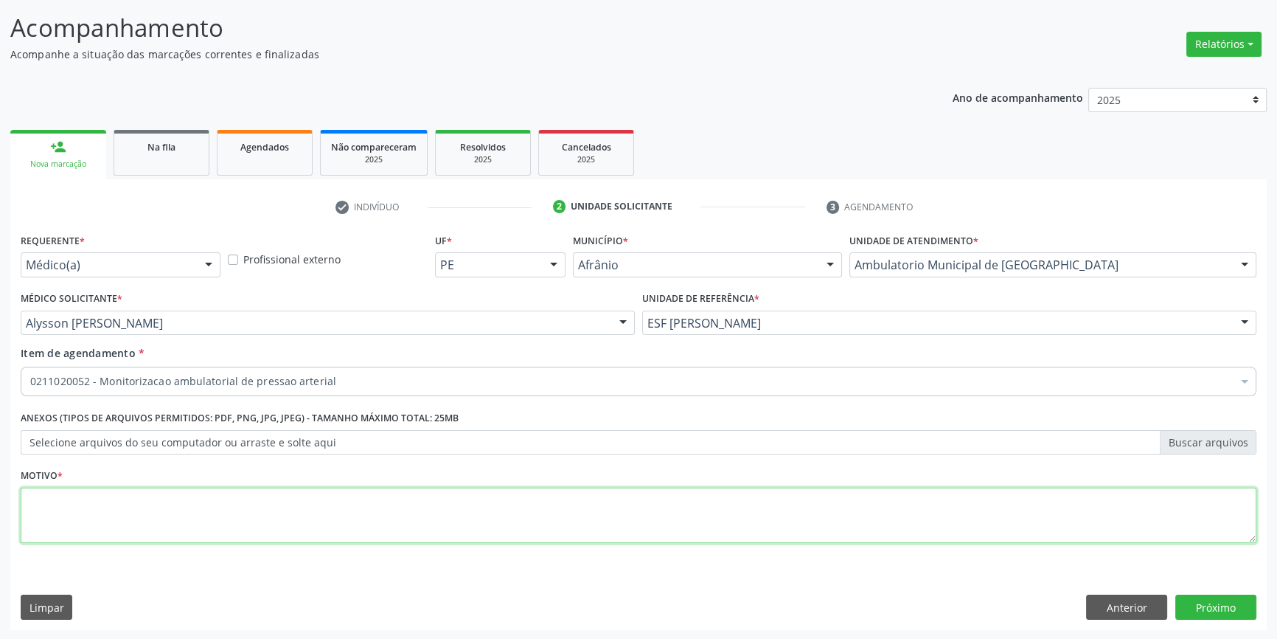
drag, startPoint x: 478, startPoint y: 531, endPoint x: 468, endPoint y: 532, distance: 9.6
click at [476, 531] on textarea at bounding box center [639, 515] width 1236 height 56
type textarea "'"
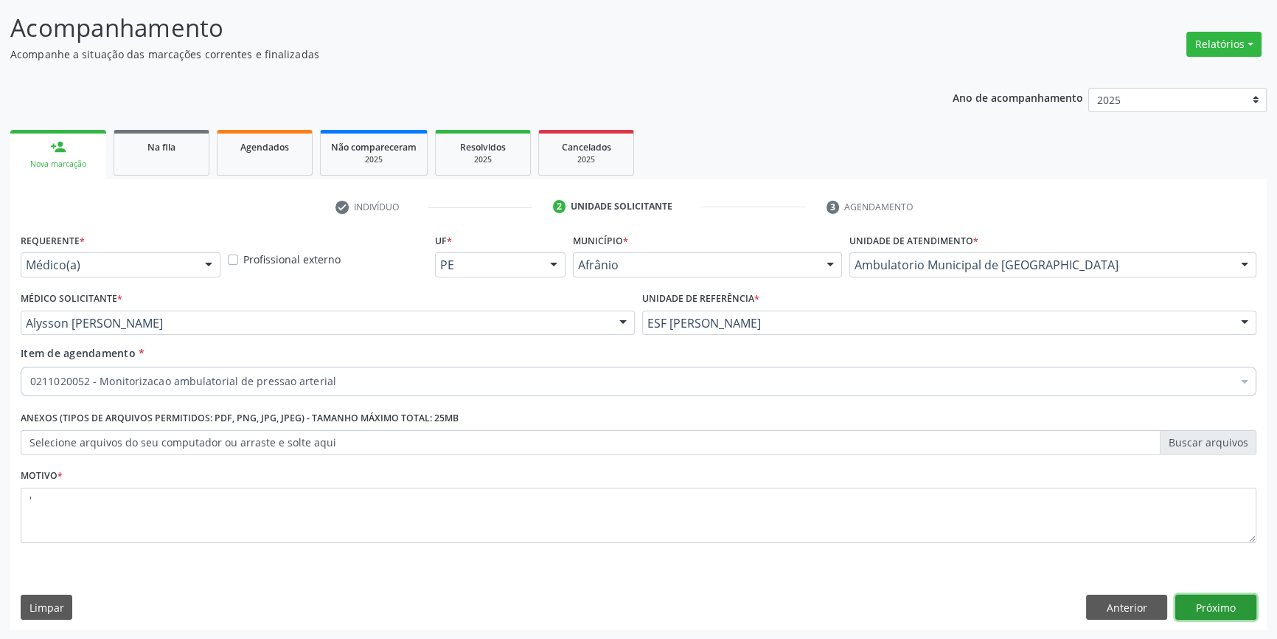
click at [1238, 604] on button "Próximo" at bounding box center [1215, 606] width 81 height 25
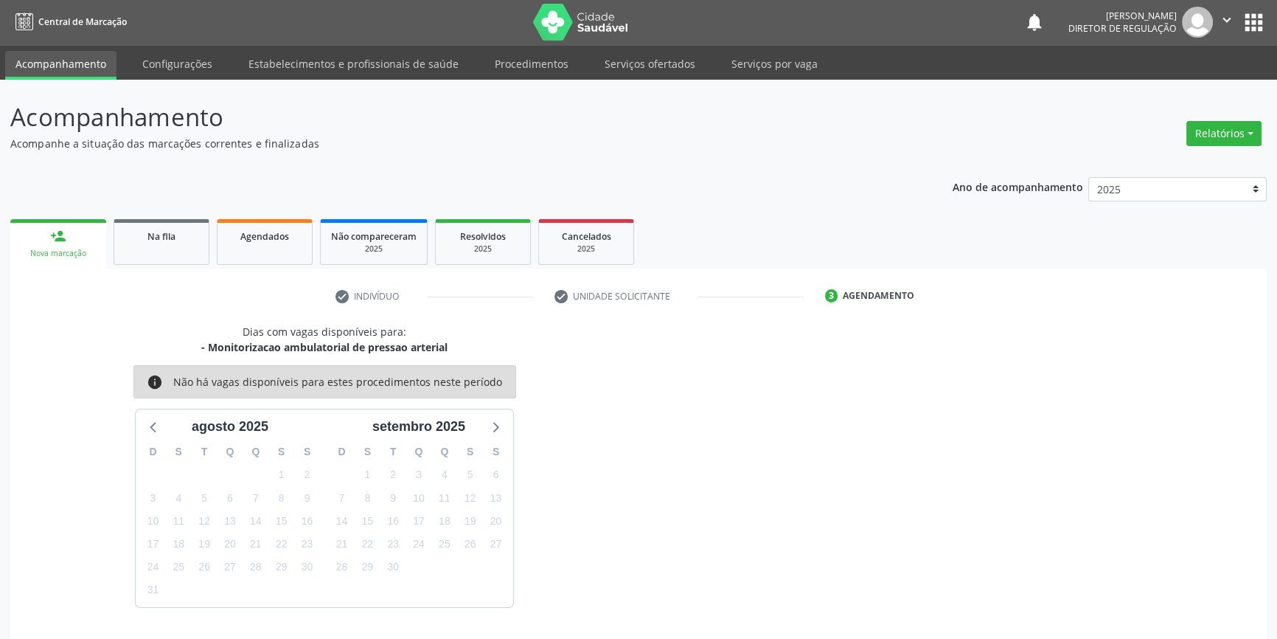
scroll to position [45, 0]
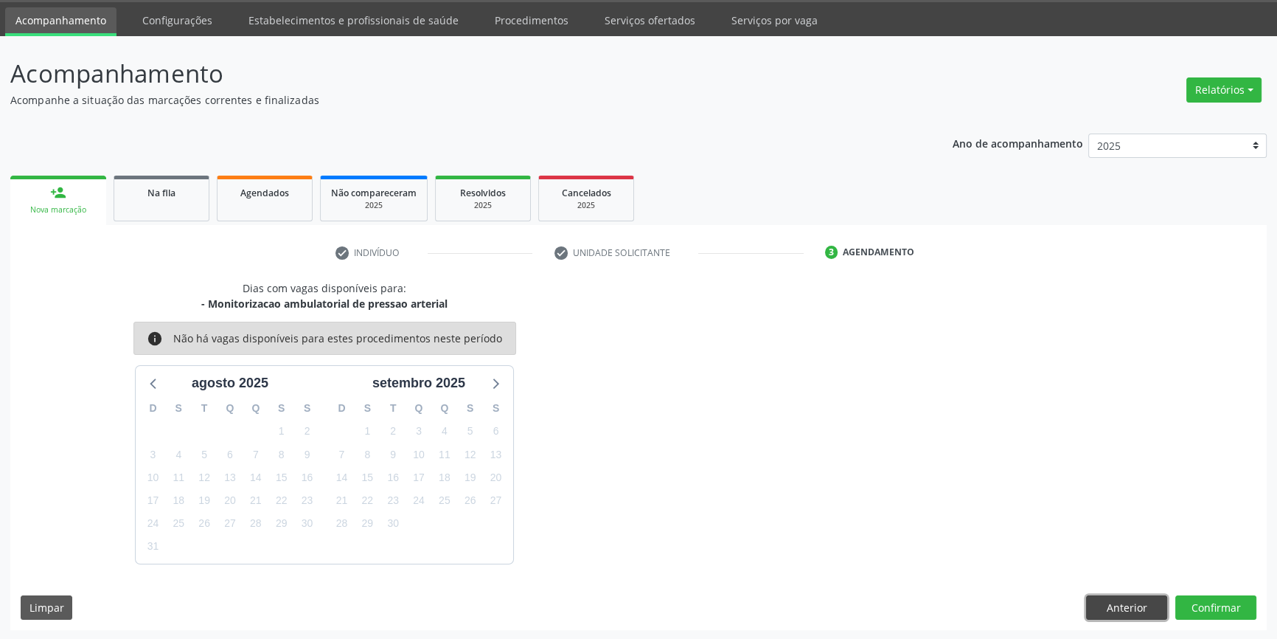
click at [1142, 608] on button "Anterior" at bounding box center [1126, 607] width 81 height 25
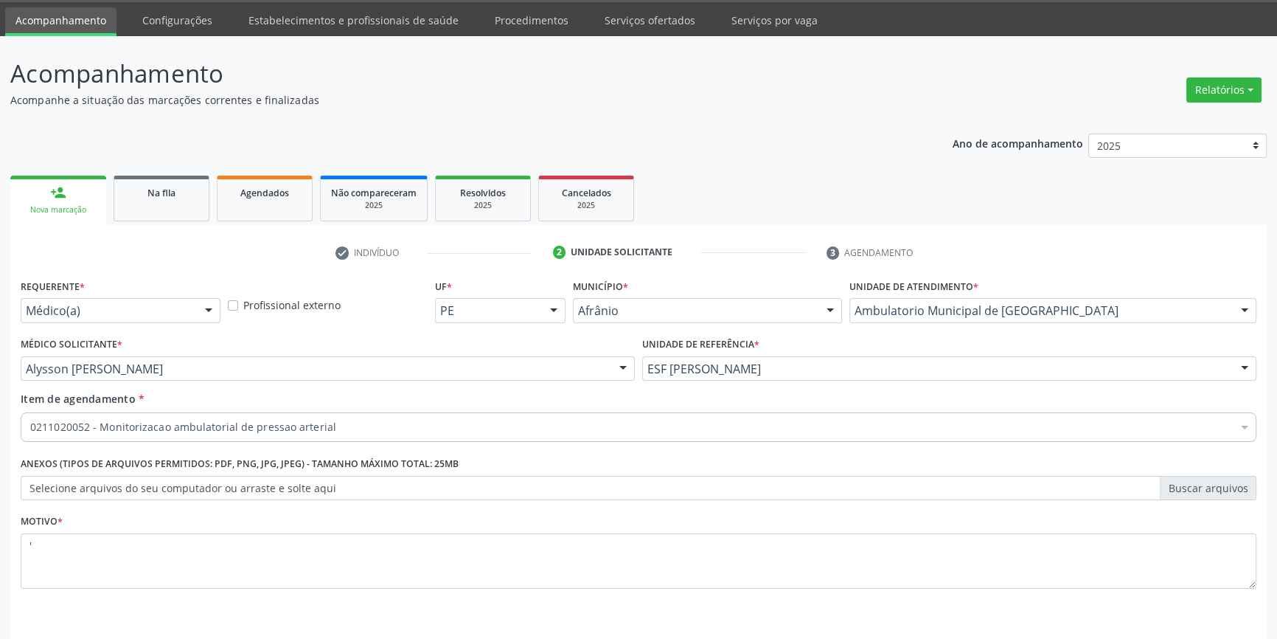
scroll to position [91, 0]
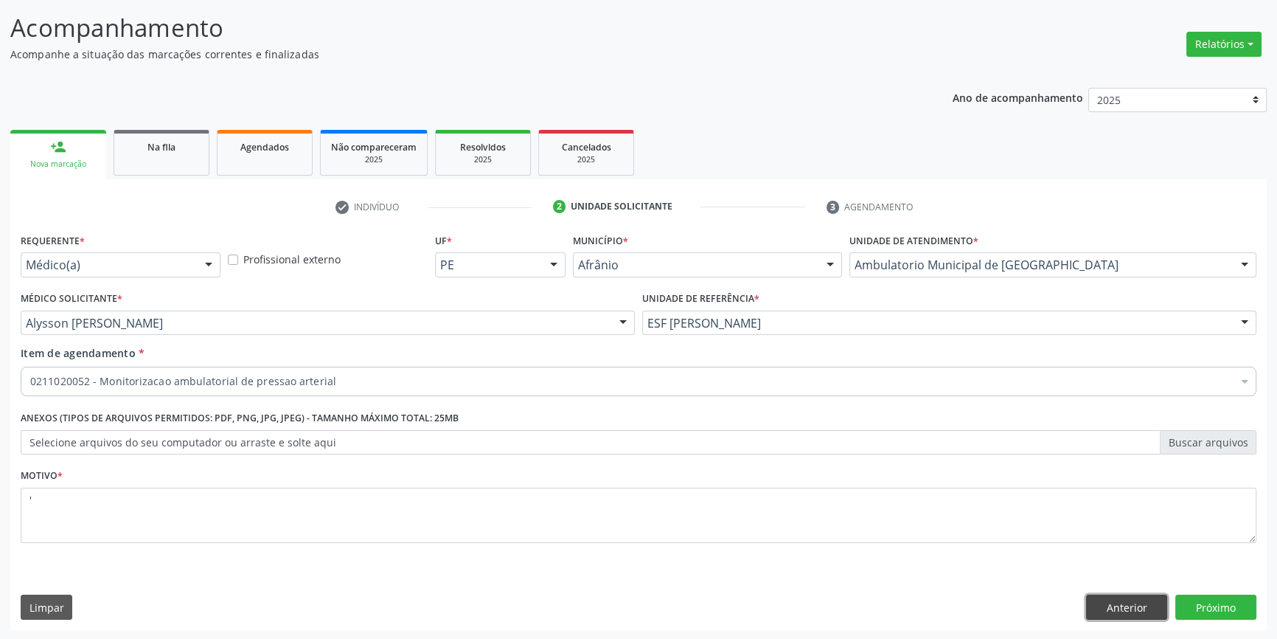
click at [1108, 613] on button "Anterior" at bounding box center [1126, 606] width 81 height 25
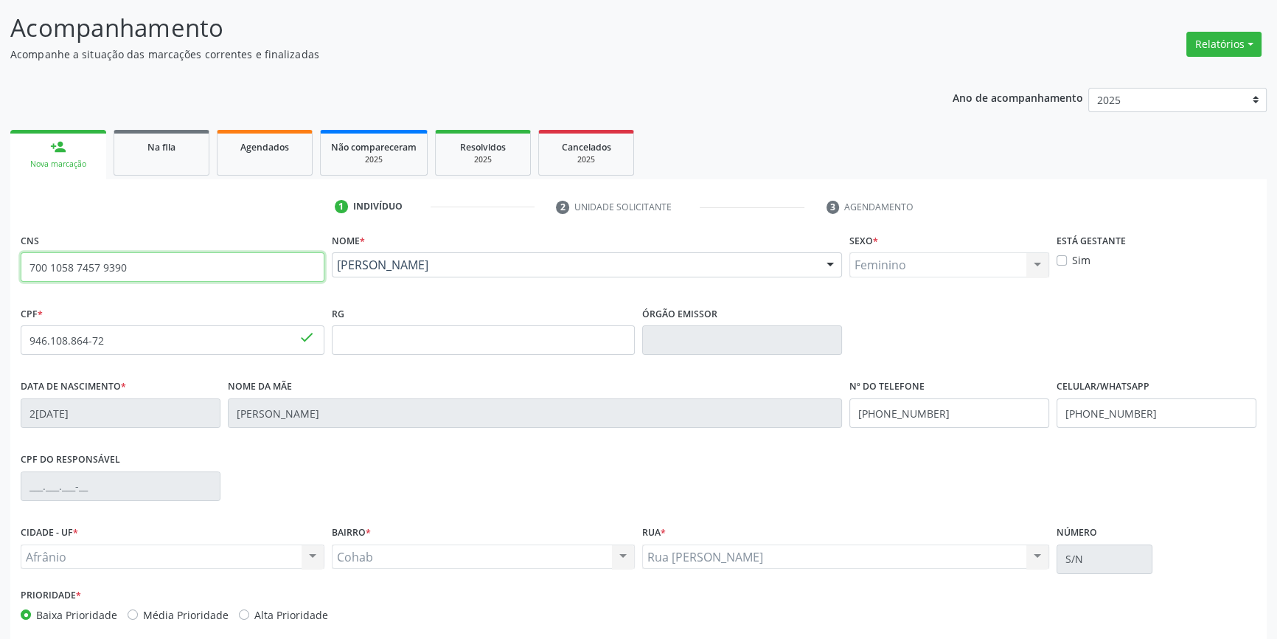
drag, startPoint x: 160, startPoint y: 262, endPoint x: 0, endPoint y: 242, distance: 161.3
click at [0, 249] on div "Acompanhamento Acompanhe a situação das marcações correntes e finalizadas Relat…" at bounding box center [638, 349] width 1277 height 718
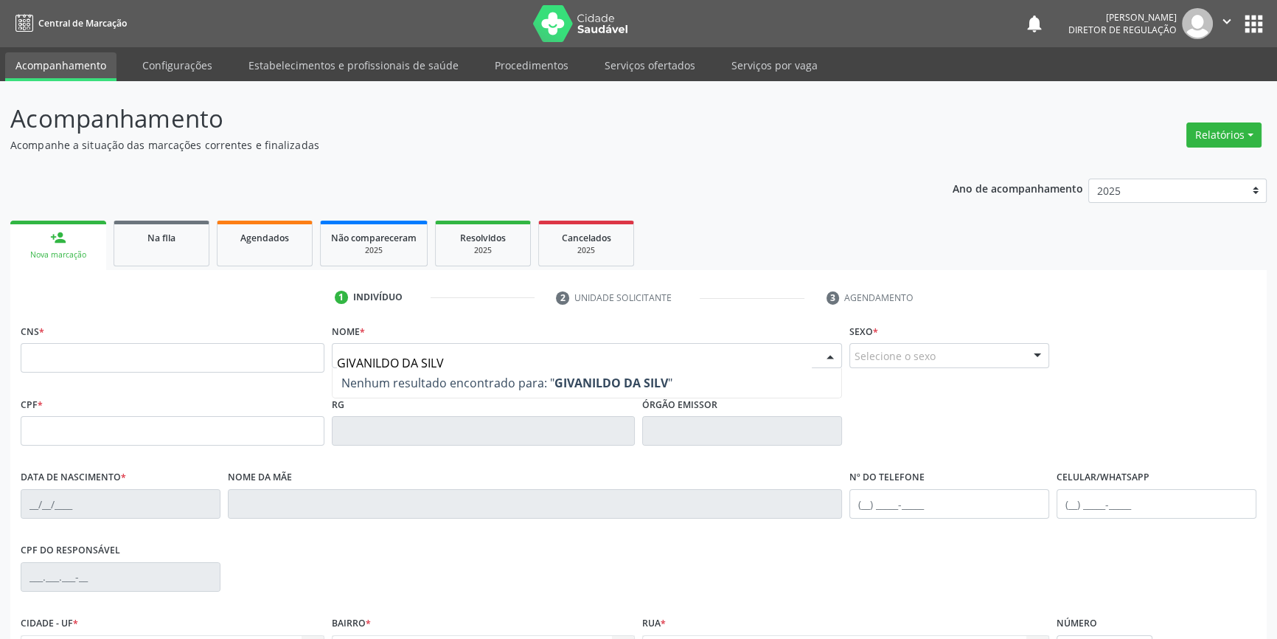
type input "[PERSON_NAME]"
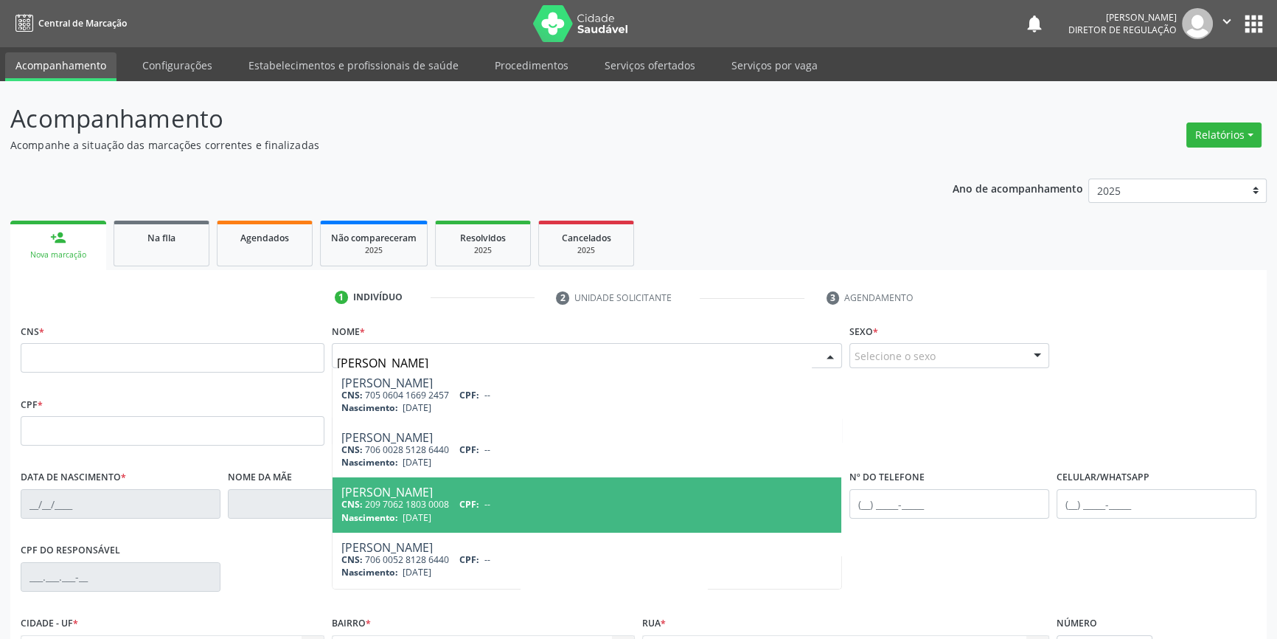
click at [510, 490] on div "[PERSON_NAME]" at bounding box center [587, 492] width 492 height 12
type input "209 7062 1803 0008"
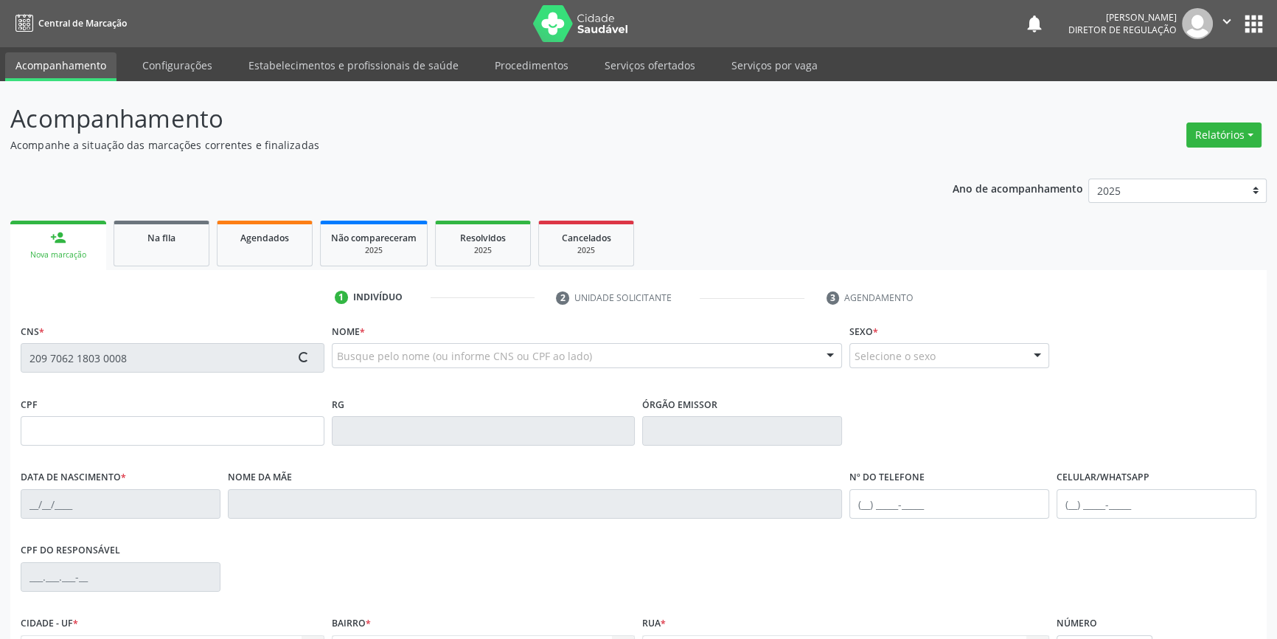
type input "[DATE]"
type input "[PERSON_NAME]"
type input "[PHONE_NUMBER]"
type input "070.116.784-09"
type input "S/N"
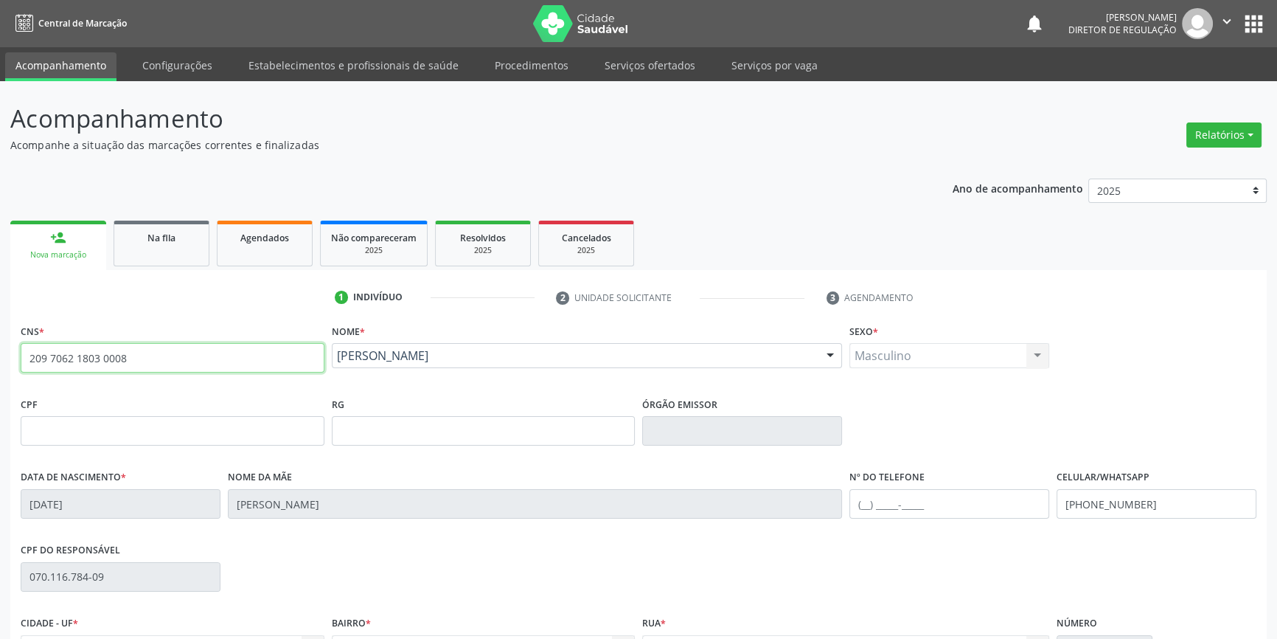
drag, startPoint x: 142, startPoint y: 353, endPoint x: 0, endPoint y: 342, distance: 142.7
click at [0, 342] on div "Acompanhamento Acompanhe a situação das marcações correntes e finalizadas Relat…" at bounding box center [638, 440] width 1277 height 718
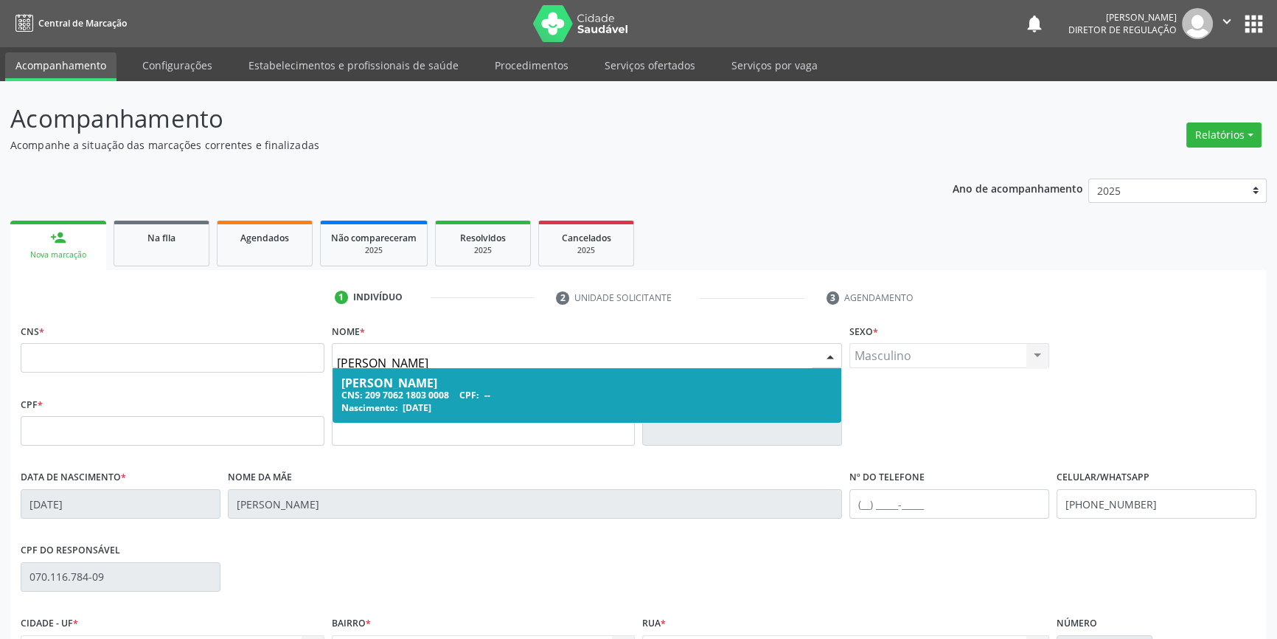
type input "[PERSON_NAME]"
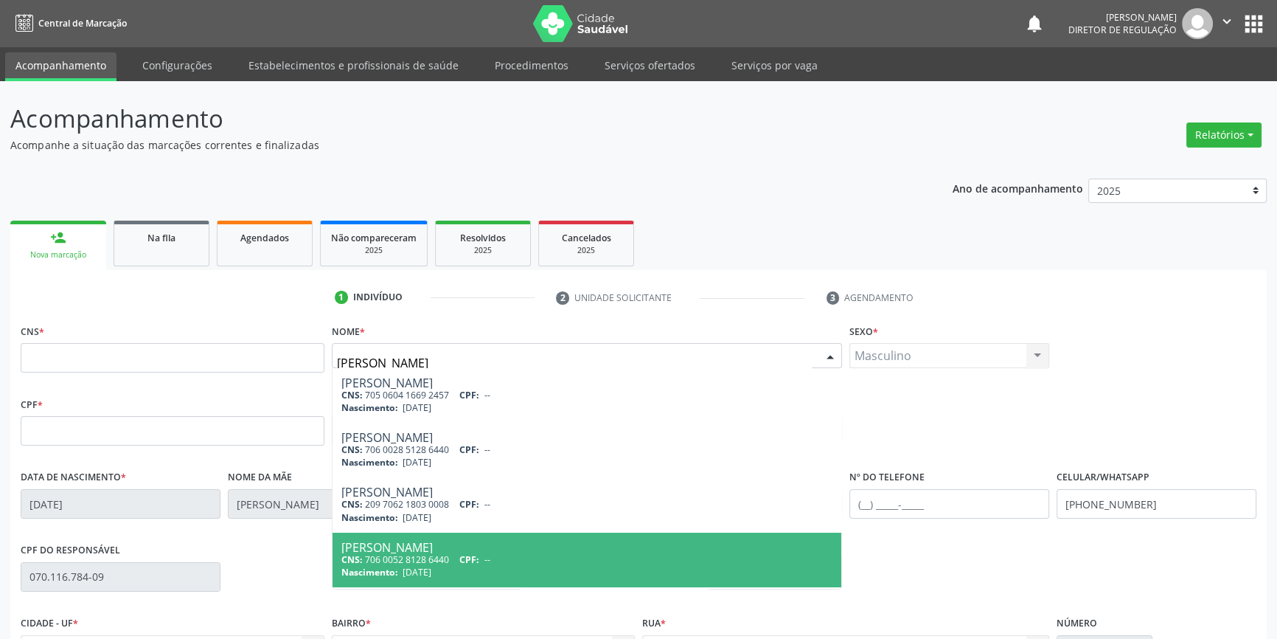
click at [483, 543] on div "[PERSON_NAME]" at bounding box center [587, 547] width 492 height 12
type input "706 0052 8128 6440"
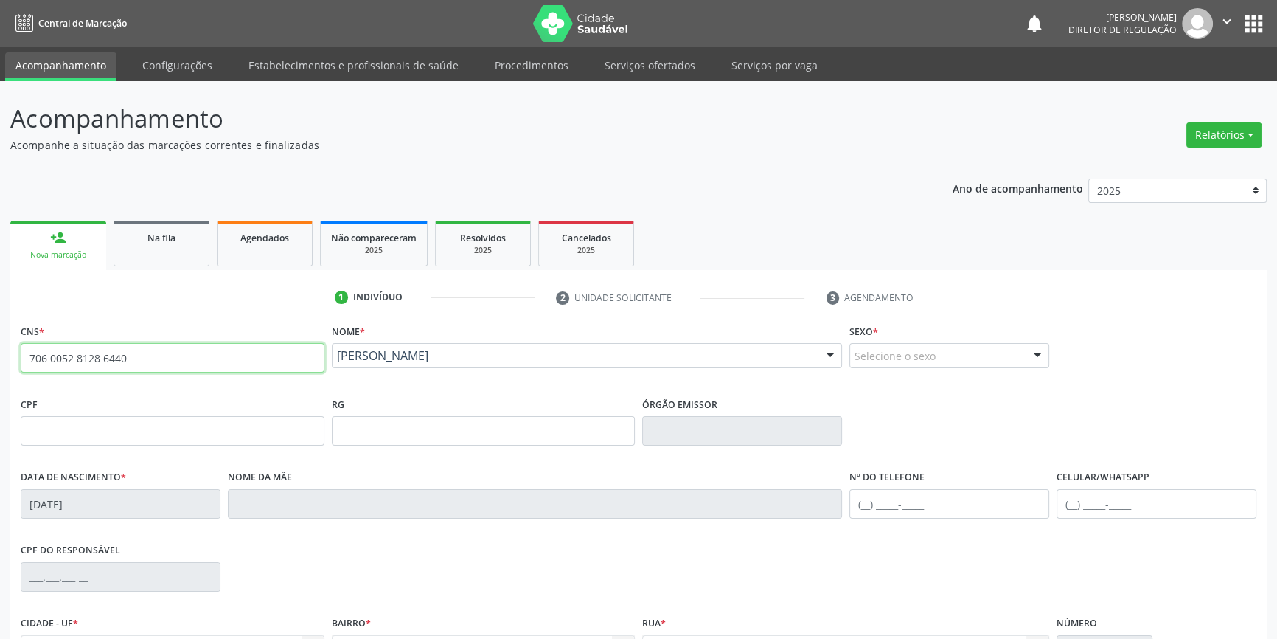
drag, startPoint x: 155, startPoint y: 357, endPoint x: 0, endPoint y: 358, distance: 154.8
click at [0, 358] on div "Acompanhamento Acompanhe a situação das marcações correntes e finalizadas Relat…" at bounding box center [638, 440] width 1277 height 718
click at [201, 256] on link "Na fila" at bounding box center [162, 243] width 96 height 46
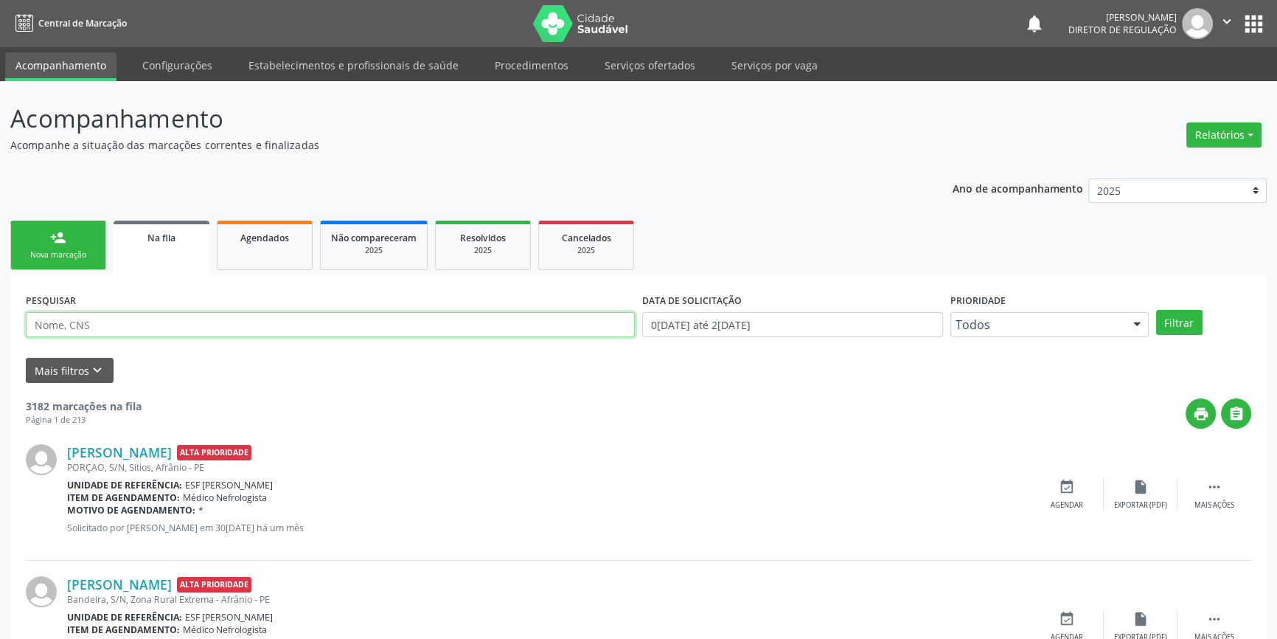
click at [197, 331] on input "text" at bounding box center [330, 324] width 609 height 25
paste input "706 0052 8128 6440"
type input "706 0052 8128 6440"
click at [1165, 333] on button "Filtrar" at bounding box center [1179, 322] width 46 height 25
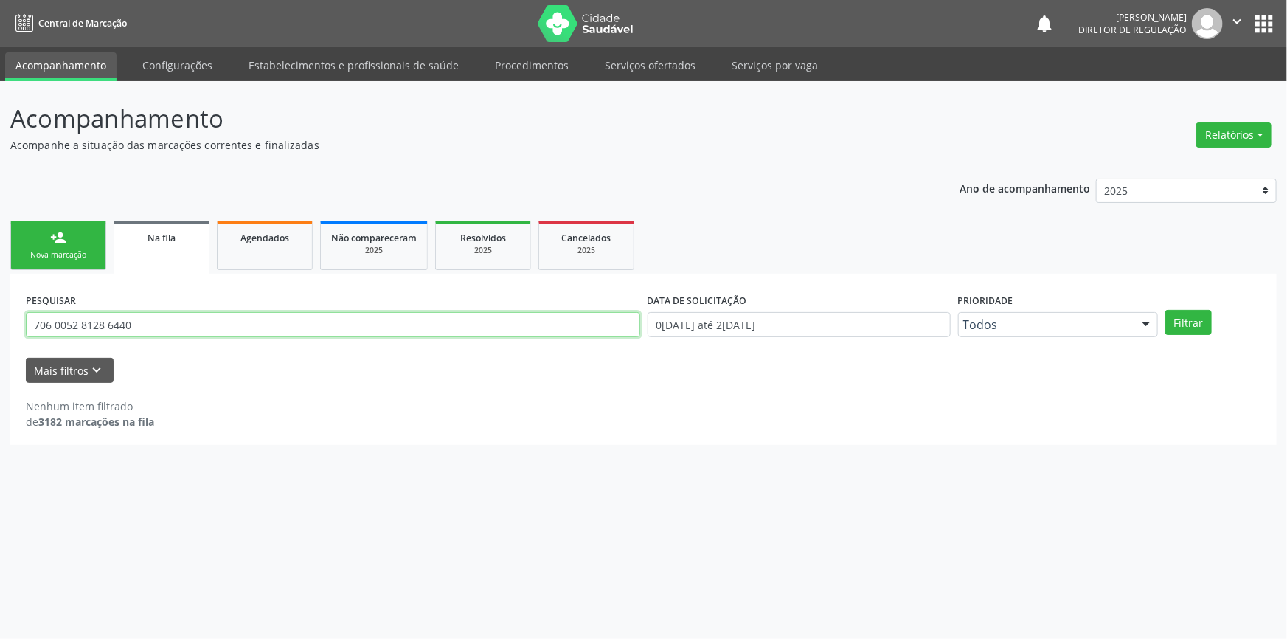
drag, startPoint x: 164, startPoint y: 318, endPoint x: 0, endPoint y: 296, distance: 165.9
click at [0, 296] on div "Acompanhamento Acompanhe a situação das marcações correntes e finalizadas Relat…" at bounding box center [643, 359] width 1287 height 557
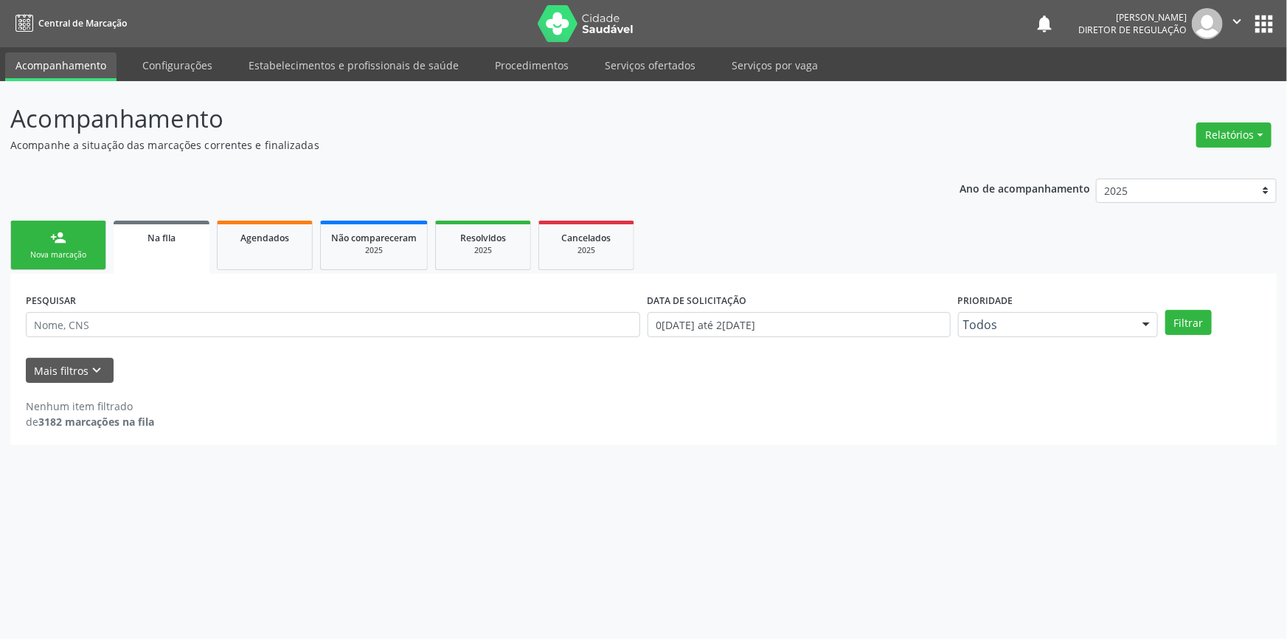
click at [66, 270] on ul "person_add Nova marcação Na fila Agendados Não compareceram 2025 Resolvidos 202…" at bounding box center [643, 245] width 1266 height 57
click at [66, 257] on div "Nova marcação" at bounding box center [58, 254] width 74 height 11
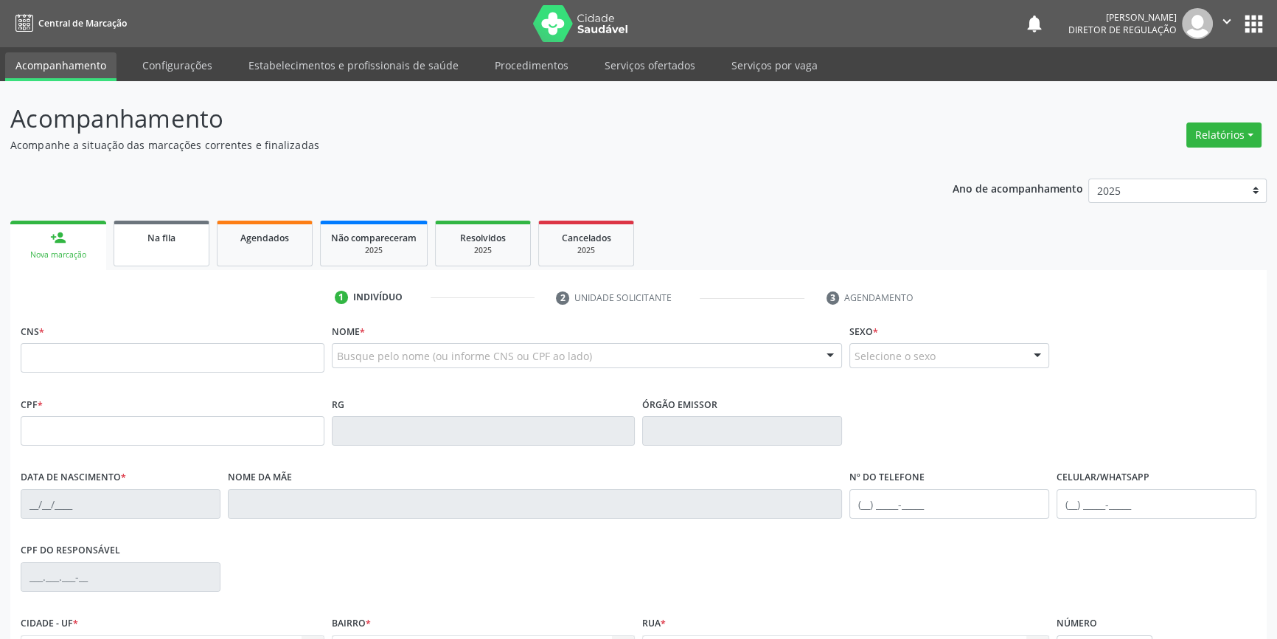
click at [155, 252] on link "Na fila" at bounding box center [162, 243] width 96 height 46
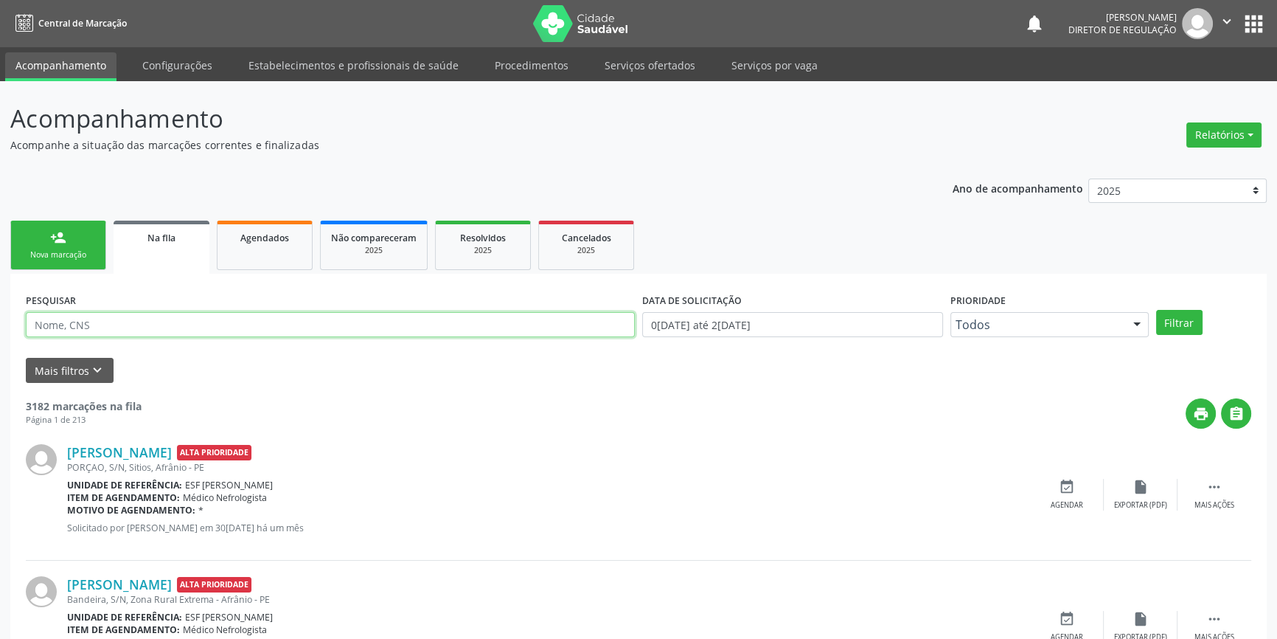
click at [200, 324] on input "text" at bounding box center [330, 324] width 609 height 25
type input "898004528827907"
click at [1173, 315] on button "Filtrar" at bounding box center [1179, 322] width 46 height 25
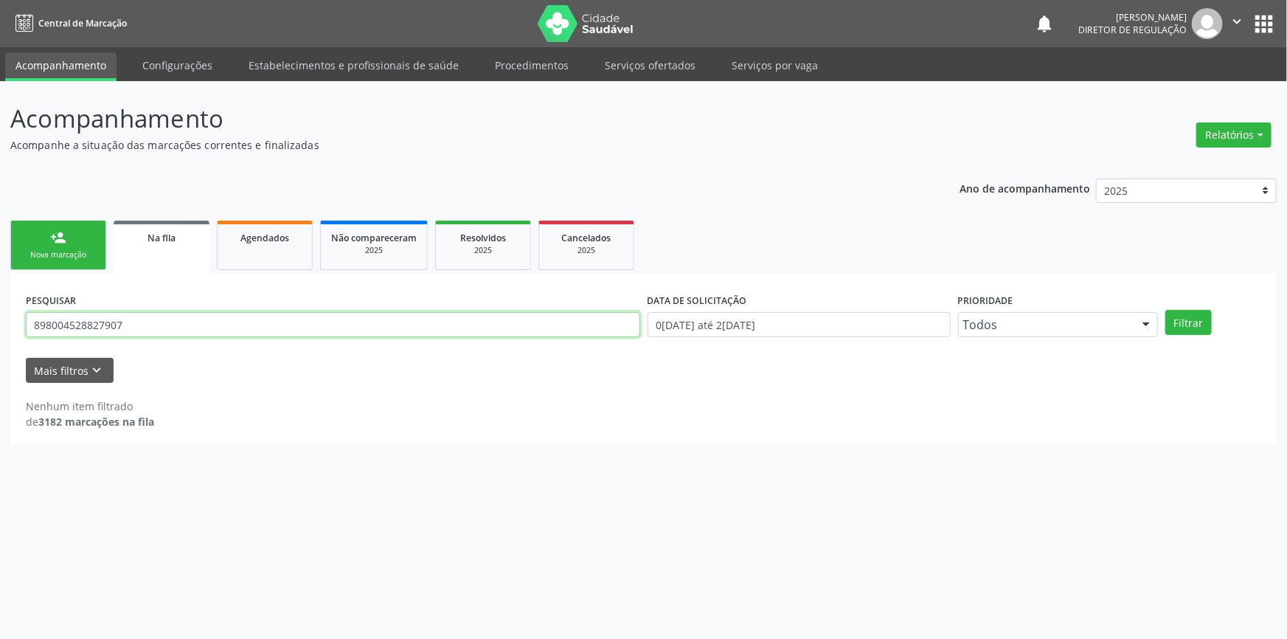
drag, startPoint x: 125, startPoint y: 321, endPoint x: 0, endPoint y: 318, distance: 125.4
click at [0, 318] on div "Acompanhamento Acompanhe a situação das marcações correntes e finalizadas Relat…" at bounding box center [643, 359] width 1287 height 557
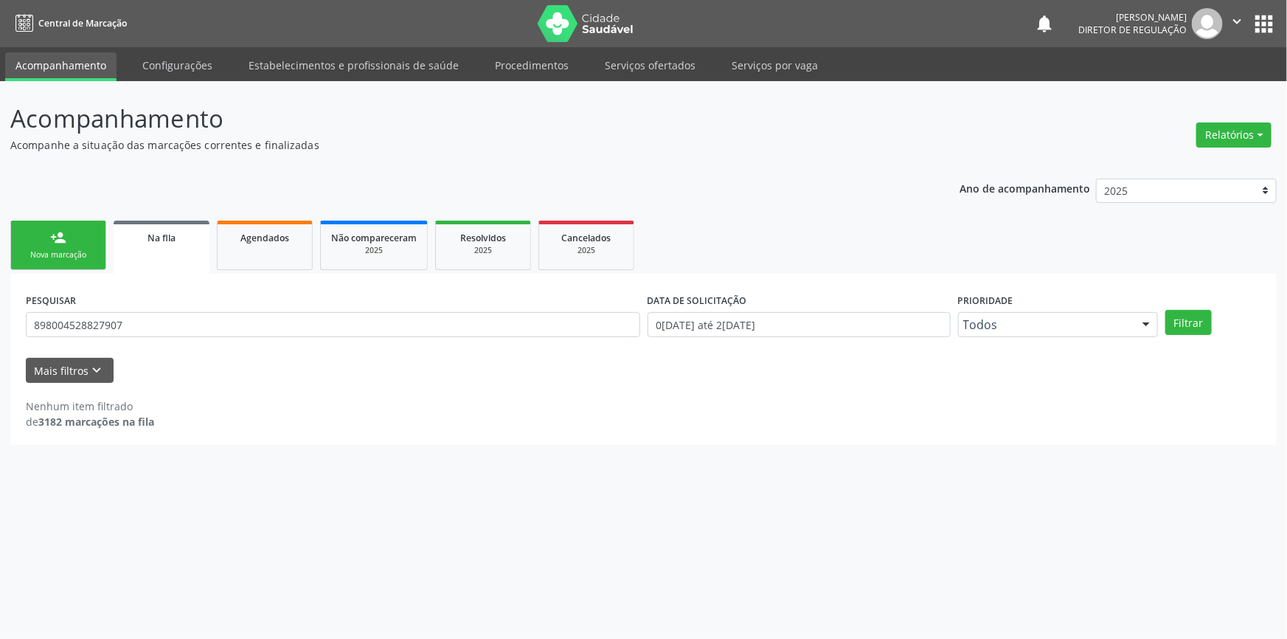
click at [74, 236] on link "person_add Nova marcação" at bounding box center [58, 244] width 96 height 49
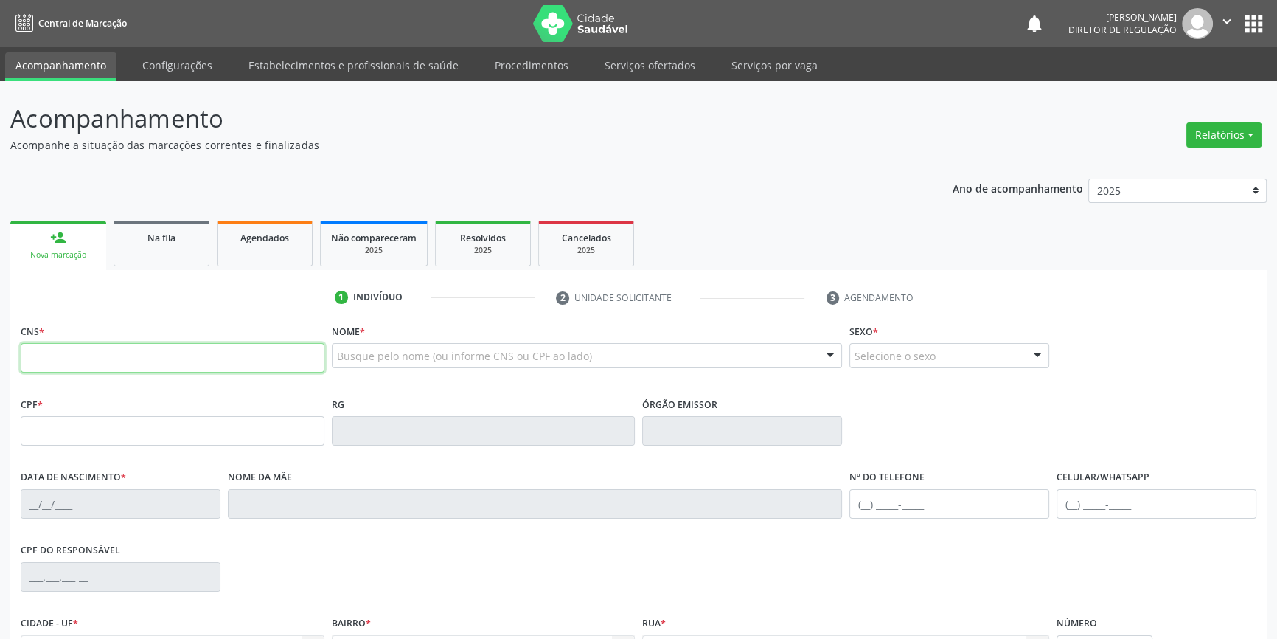
click at [274, 350] on input "text" at bounding box center [173, 357] width 304 height 29
paste input "898 0045 2882 7907"
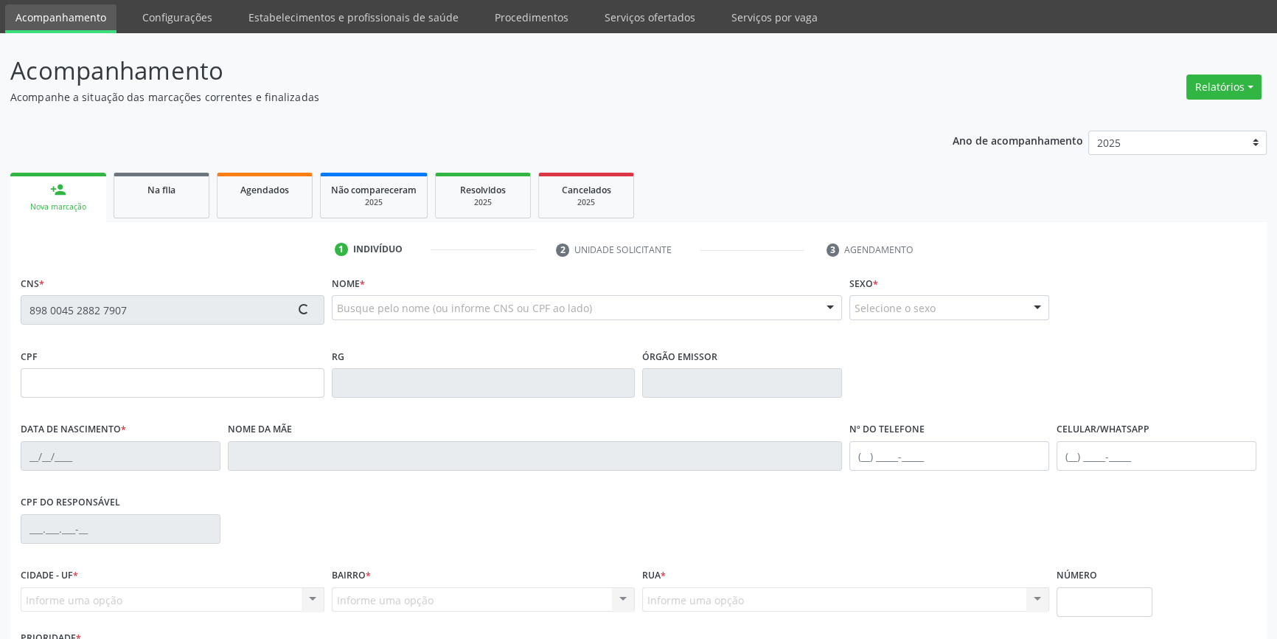
scroll to position [160, 0]
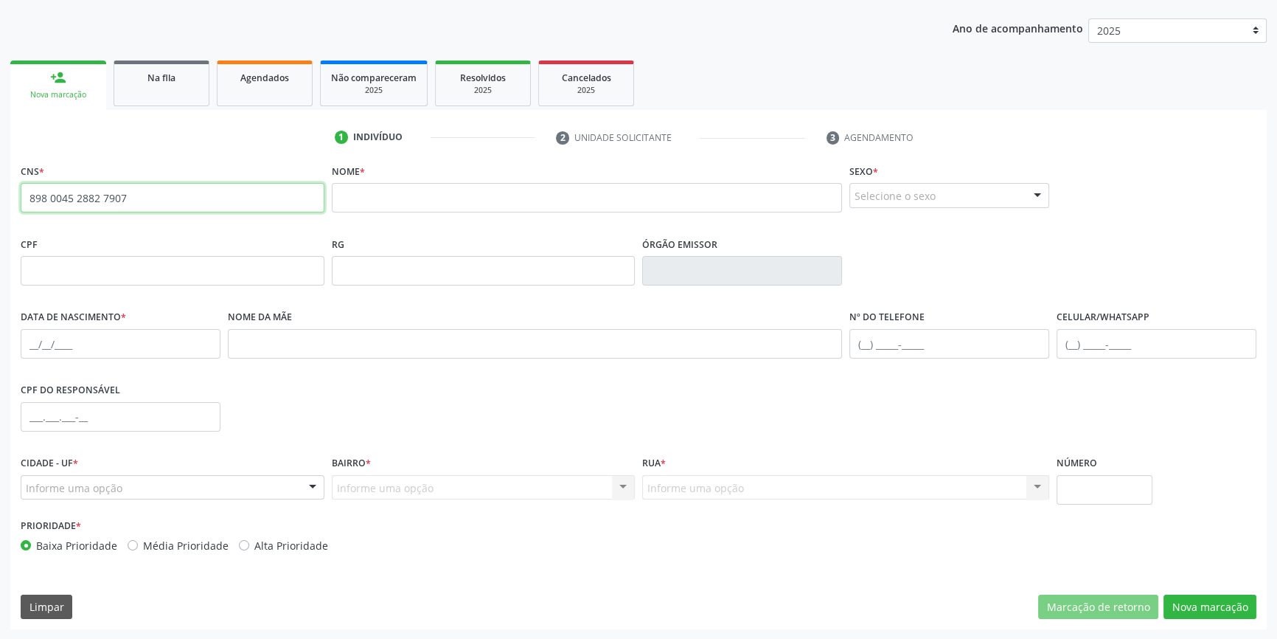
drag, startPoint x: 209, startPoint y: 186, endPoint x: 52, endPoint y: 189, distance: 156.4
click at [52, 189] on input "898 0045 2882 7907" at bounding box center [173, 197] width 304 height 29
type input "8"
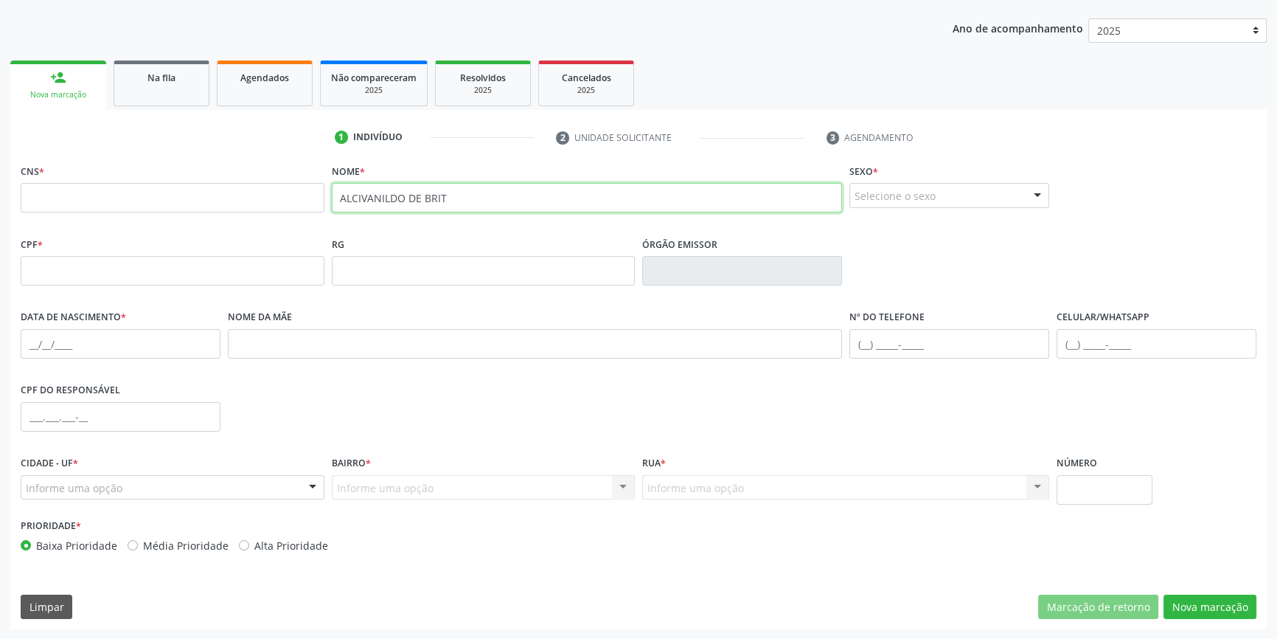
type input "[PERSON_NAME]"
type input "ALCIVA"
click at [111, 67] on ul "person_add Nova marcação Na fila Agendados Não compareceram 2025 Resolvidos 202…" at bounding box center [638, 83] width 1256 height 53
click at [135, 81] on div "Na fila" at bounding box center [162, 76] width 74 height 15
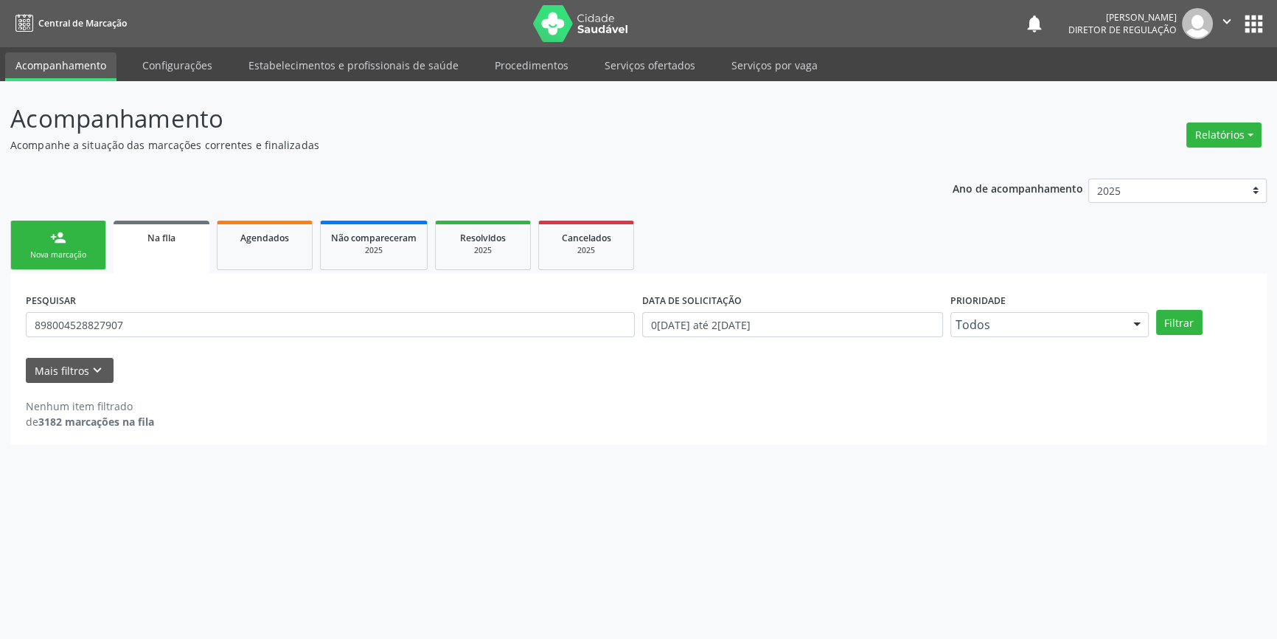
scroll to position [0, 0]
click at [79, 249] on div "Nova marcação" at bounding box center [58, 254] width 74 height 11
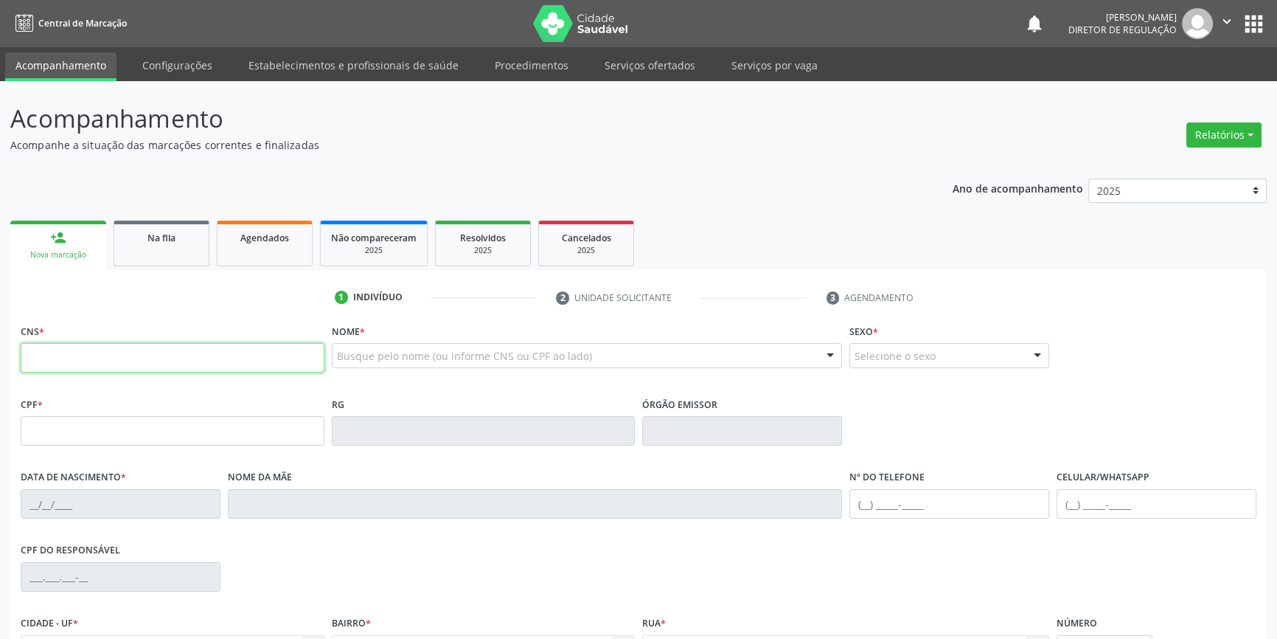
click at [138, 361] on input "text" at bounding box center [173, 357] width 304 height 29
type input "706 8072 8202 3324"
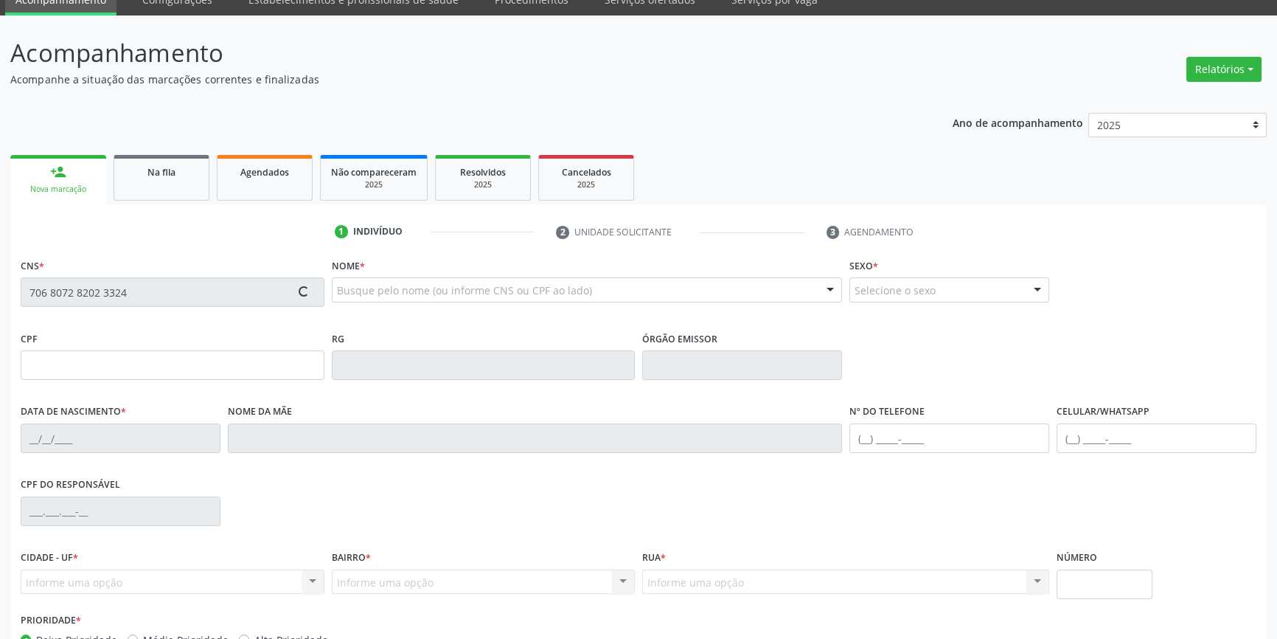
scroll to position [160, 0]
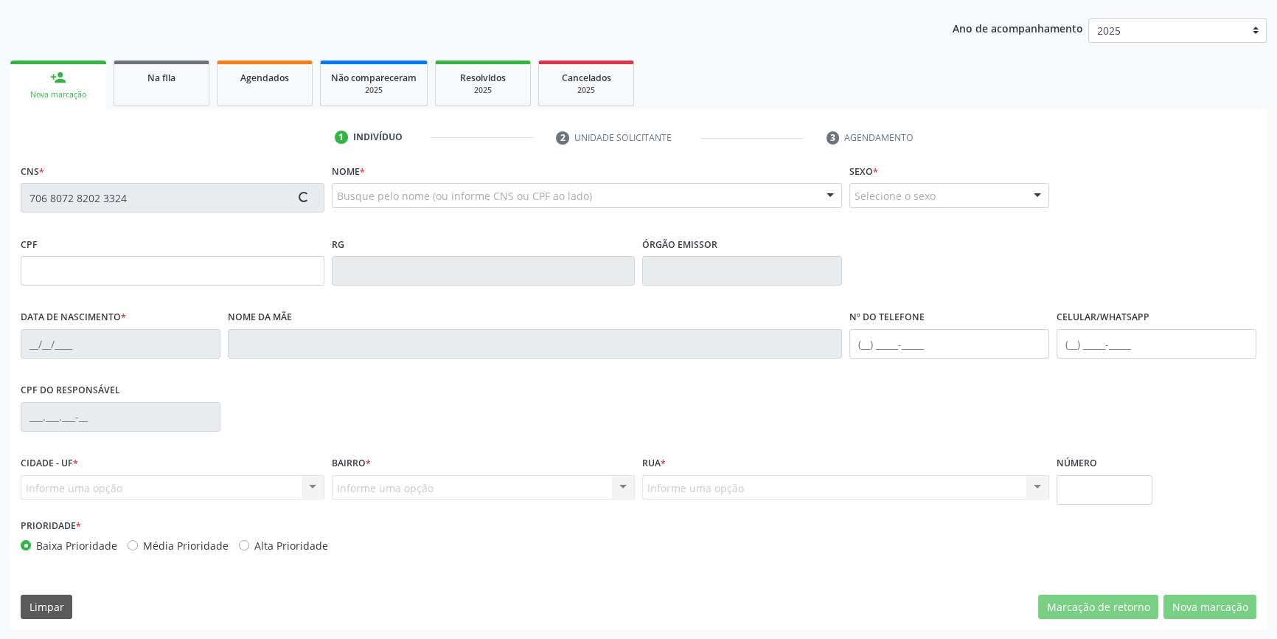
type input "058.373.014-02"
type input "[DATE]"
type input "[PERSON_NAME] Sales"
type input "[PHONE_NUMBER]"
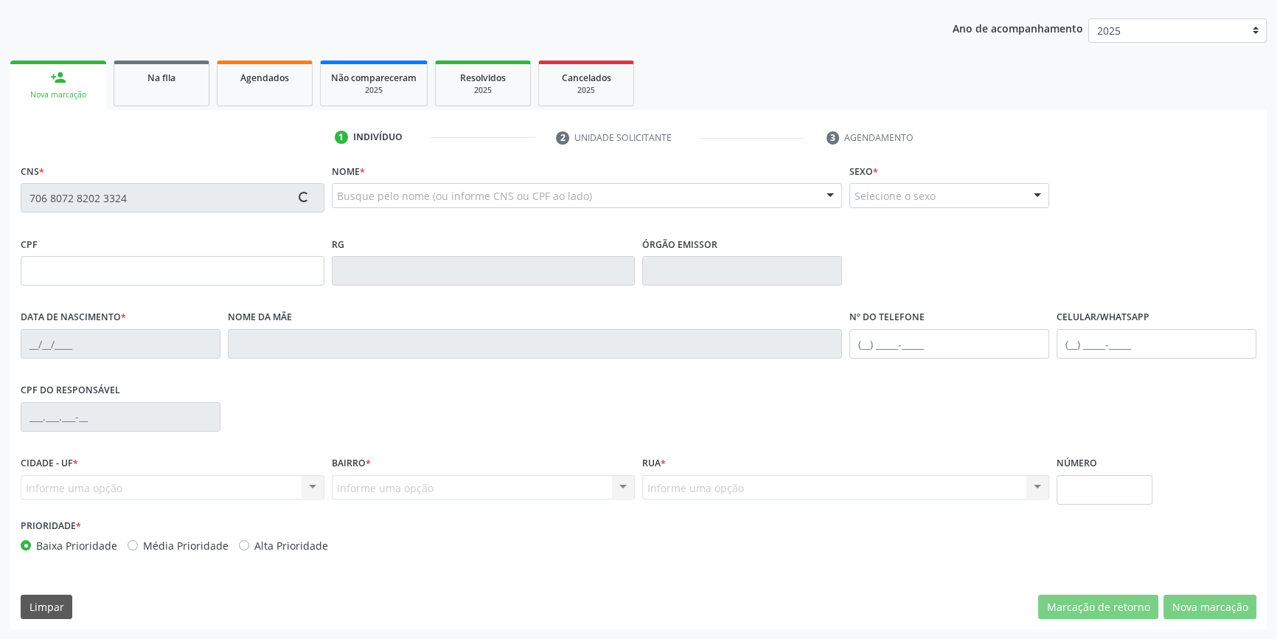
type input "S/N"
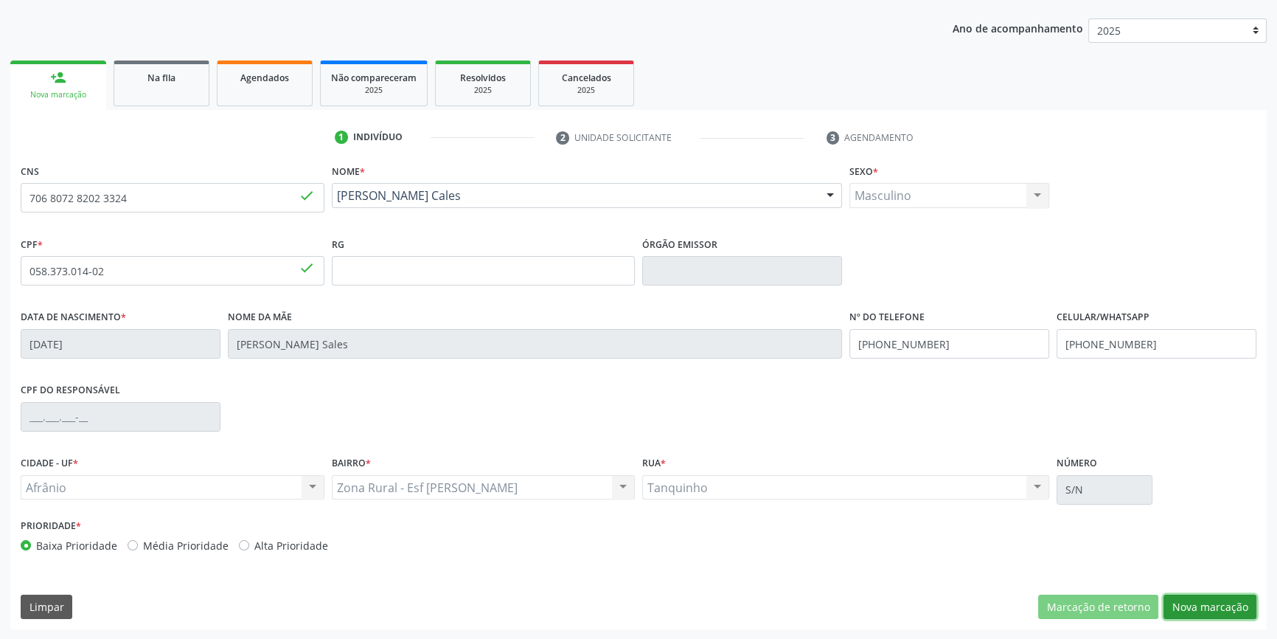
click at [1232, 603] on button "Nova marcação" at bounding box center [1210, 606] width 93 height 25
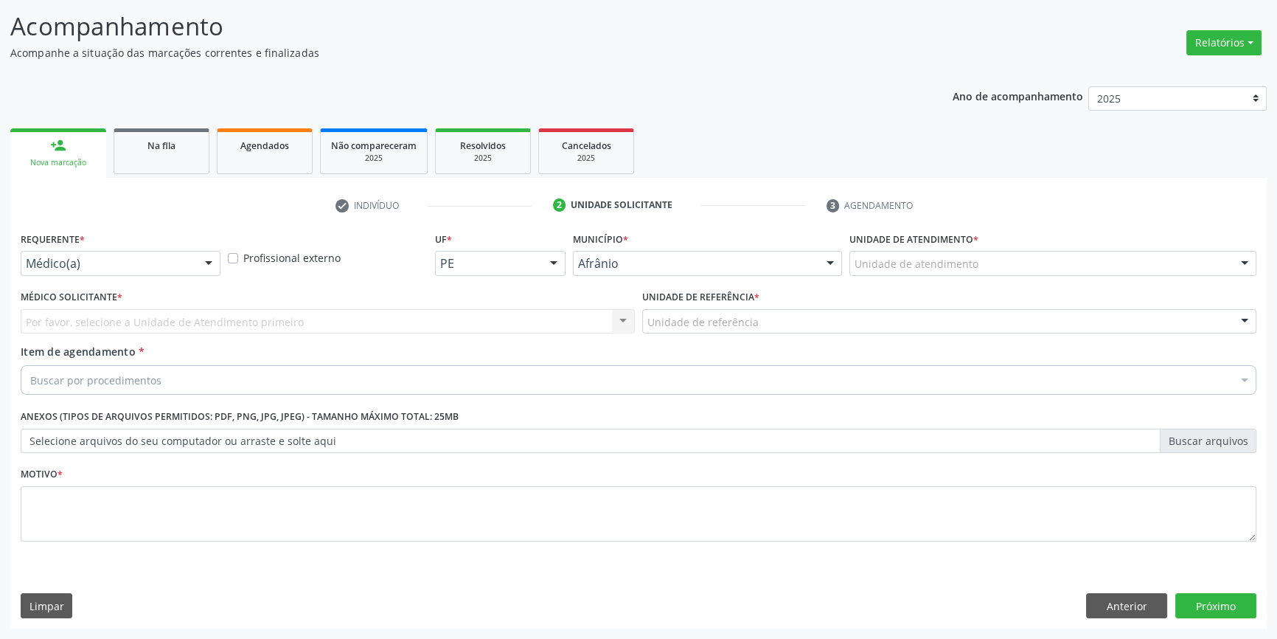
scroll to position [91, 0]
click at [963, 279] on div "Unidade de atendimento * Unidade de atendimento Academia da Saude de Afranio Ac…" at bounding box center [1053, 258] width 414 height 58
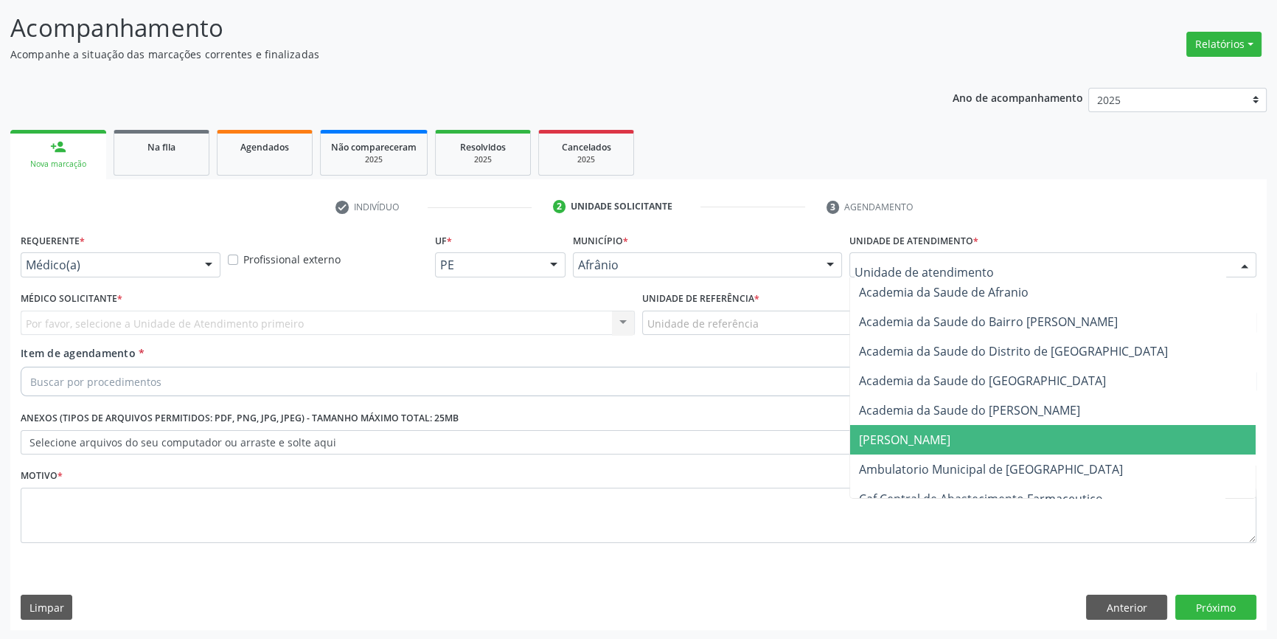
click at [964, 450] on span "[PERSON_NAME]" at bounding box center [1053, 439] width 406 height 29
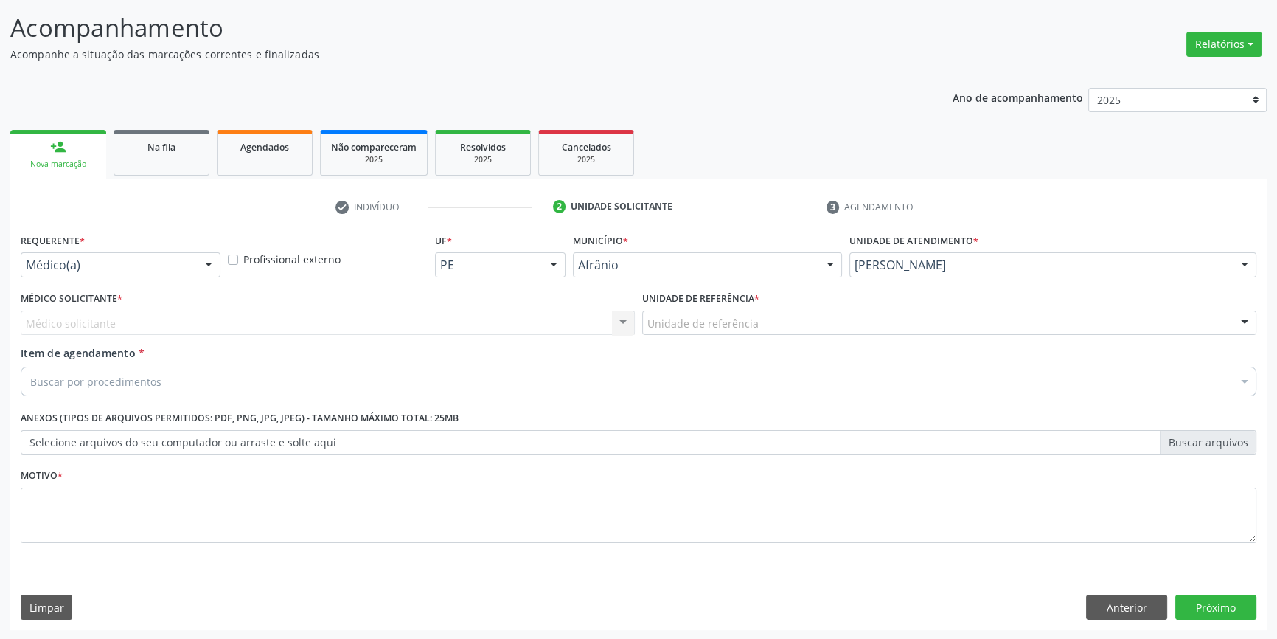
click at [931, 276] on div "Unidade de atendimento * [PERSON_NAME] Academia da Saude de Afranio Academia da…" at bounding box center [1053, 258] width 414 height 58
click at [932, 272] on div "[PERSON_NAME]" at bounding box center [1052, 264] width 407 height 25
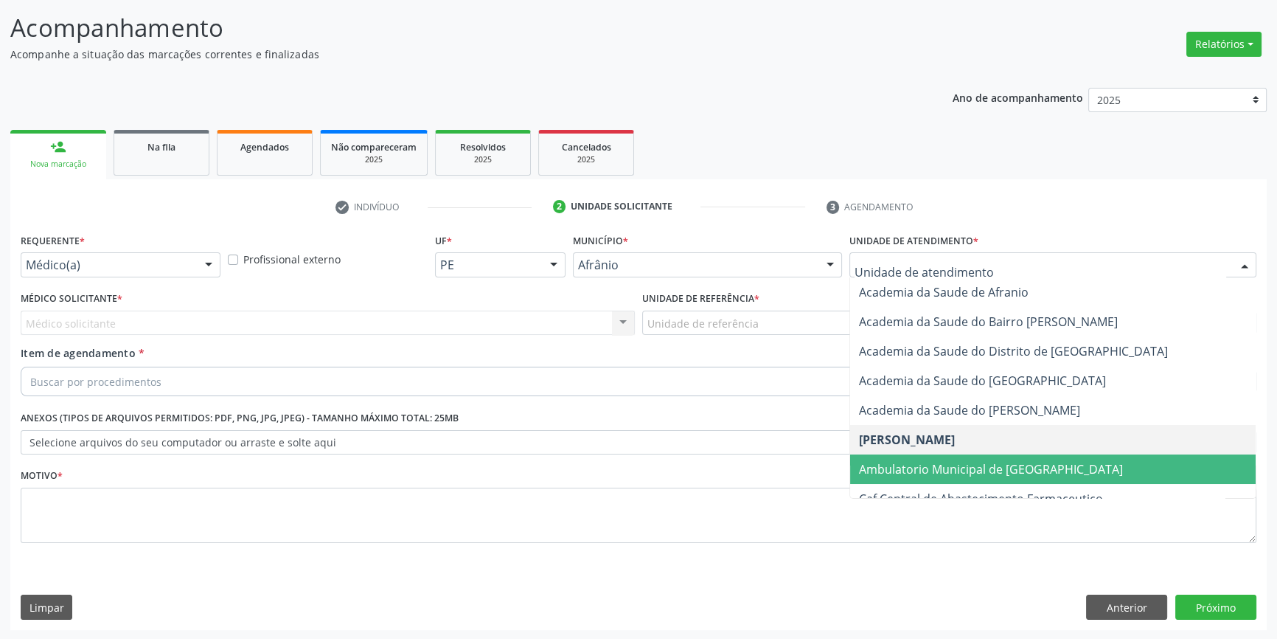
click at [929, 472] on span "Ambulatorio Municipal de [GEOGRAPHIC_DATA]" at bounding box center [991, 469] width 264 height 16
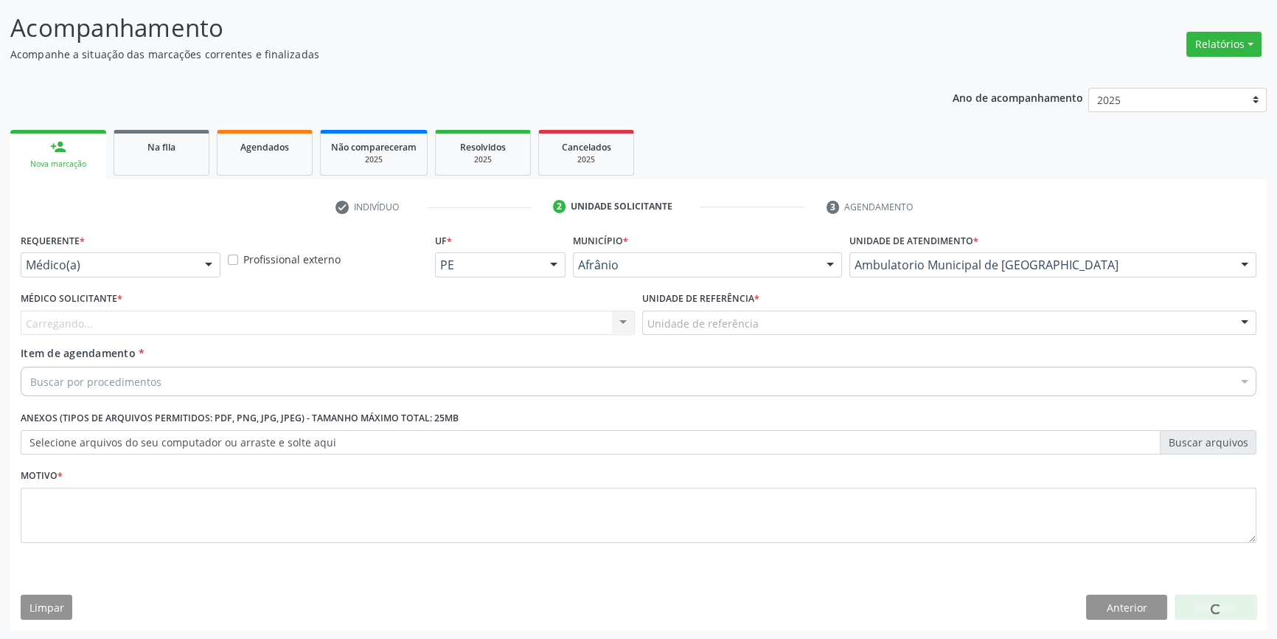
click at [763, 325] on div "Unidade de referência" at bounding box center [949, 322] width 614 height 25
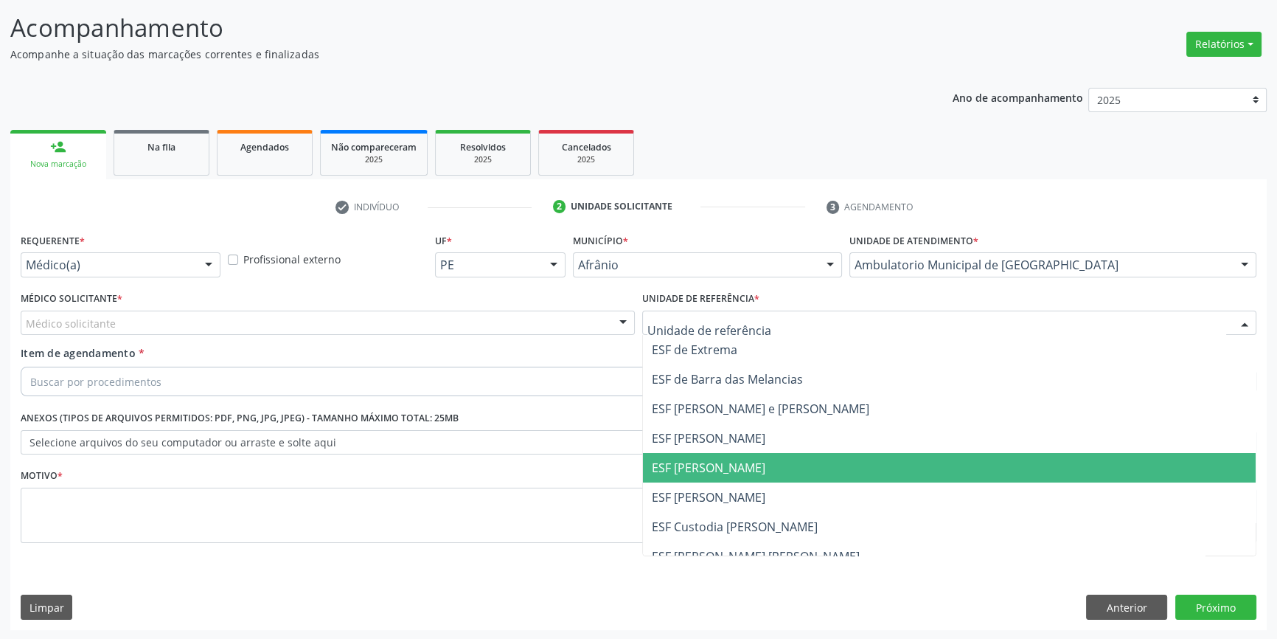
click at [698, 469] on span "ESF [PERSON_NAME]" at bounding box center [709, 467] width 114 height 16
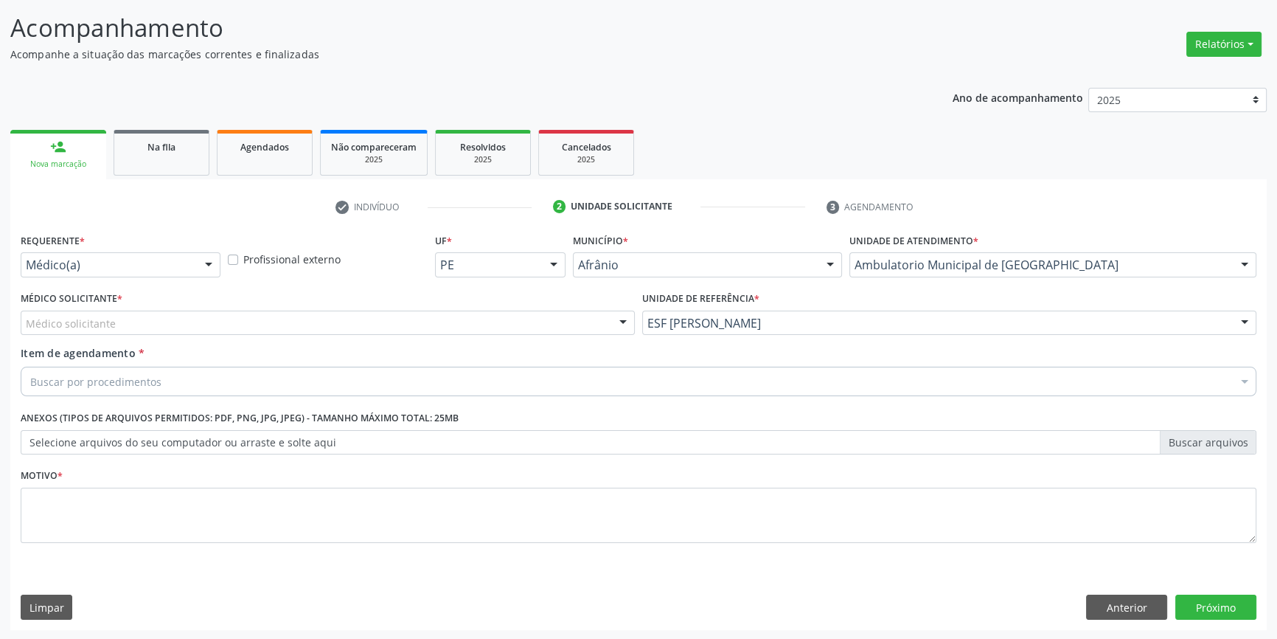
click at [378, 324] on div "Médico solicitante" at bounding box center [328, 322] width 614 height 25
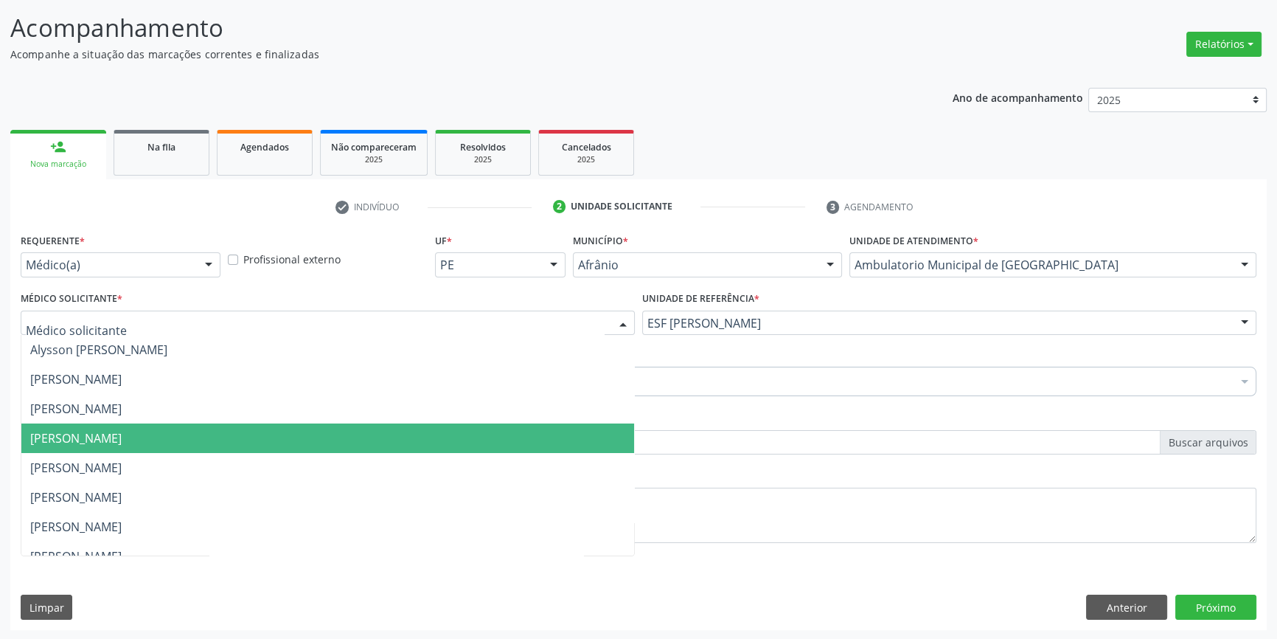
click at [122, 430] on span "[PERSON_NAME]" at bounding box center [75, 438] width 91 height 16
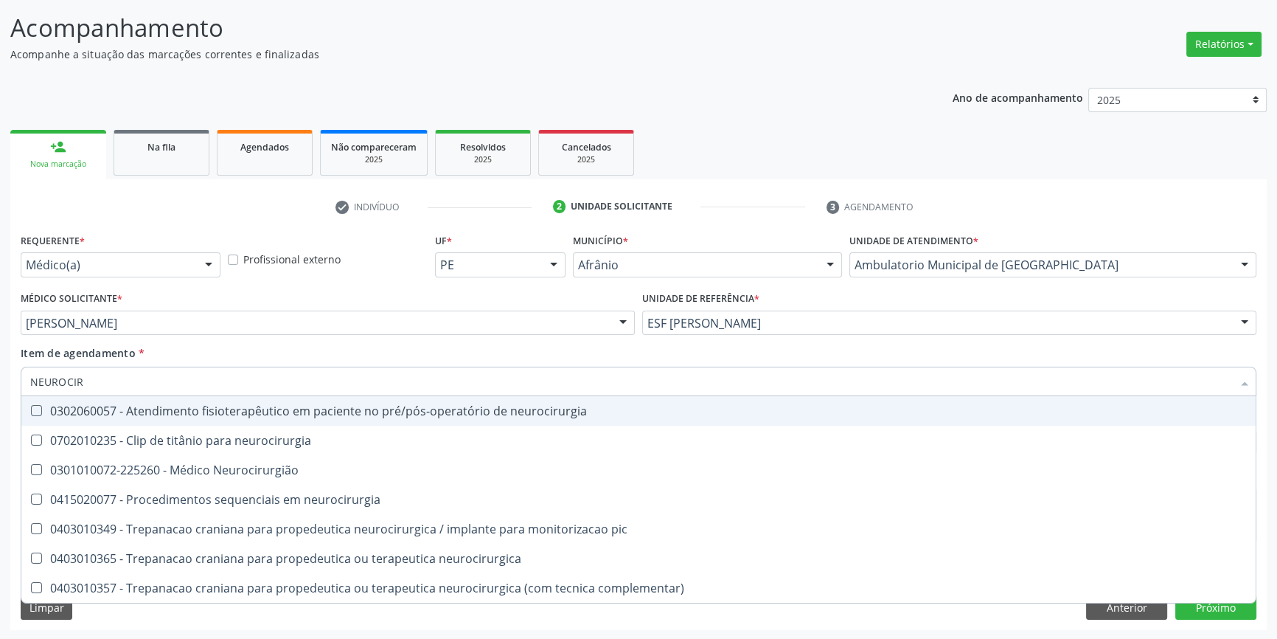
type input "NEUROCIRU"
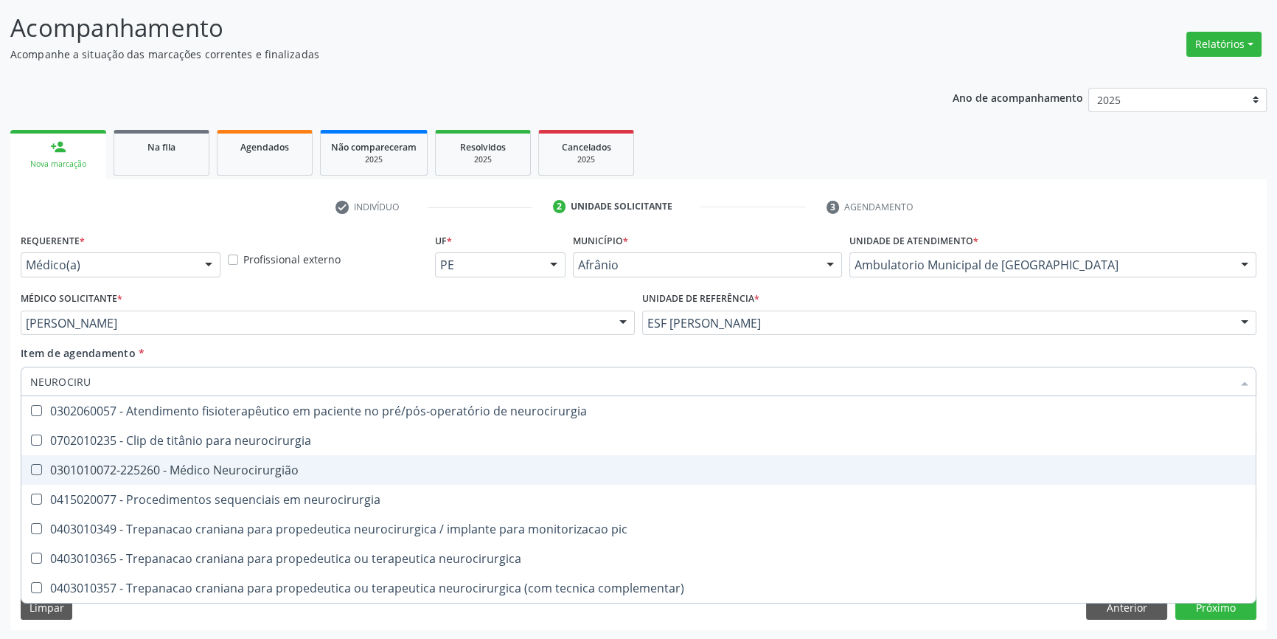
click at [236, 464] on div "0301010072-225260 - Médico Neurocirurgião" at bounding box center [638, 470] width 1217 height 12
checkbox Neurocirurgião "true"
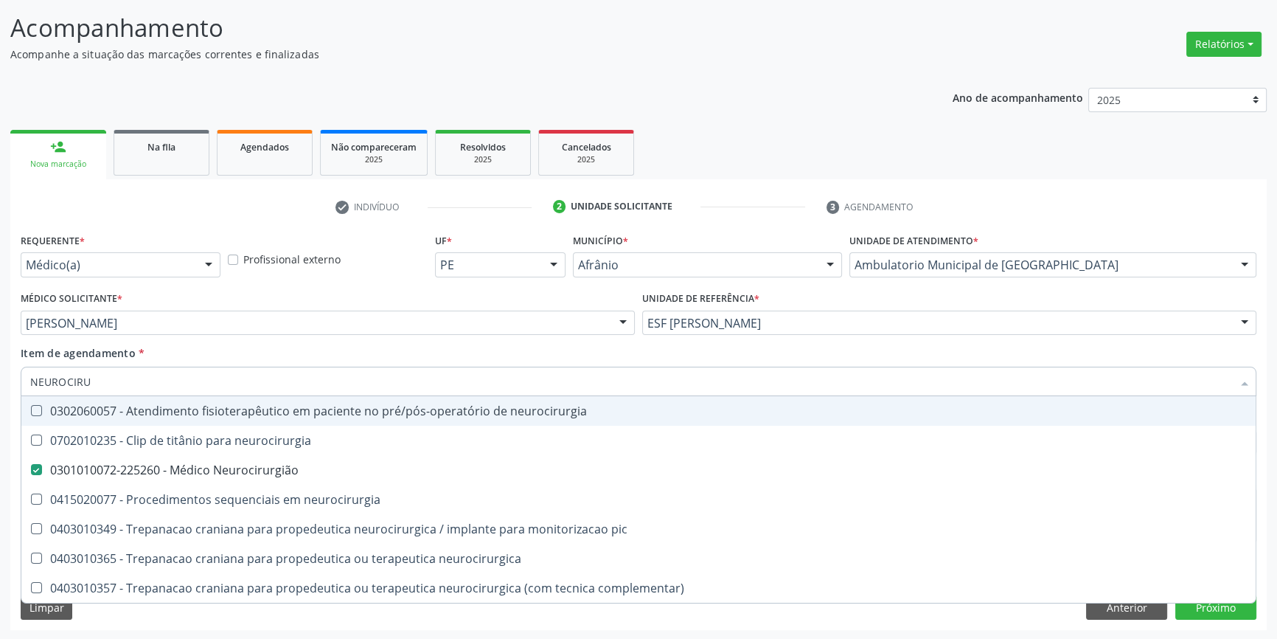
click at [251, 361] on div "Item de agendamento * NEUROCIRU Desfazer seleção 0302060057 - Atendimento fisio…" at bounding box center [639, 368] width 1236 height 46
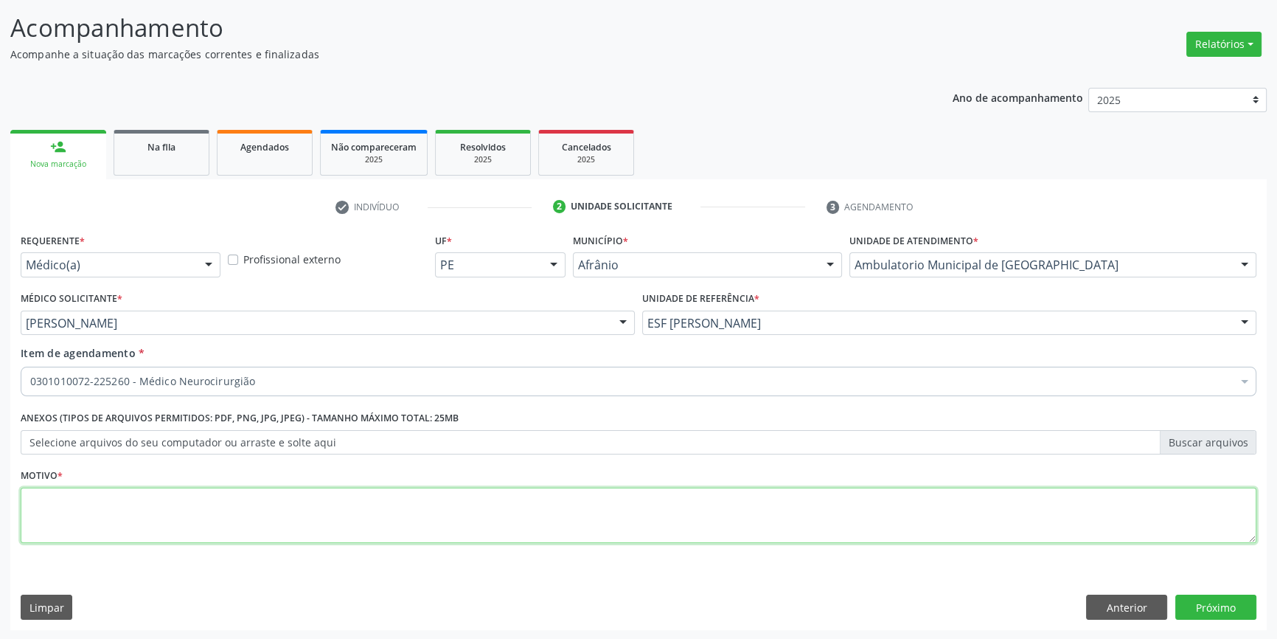
click at [163, 504] on textarea at bounding box center [639, 515] width 1236 height 56
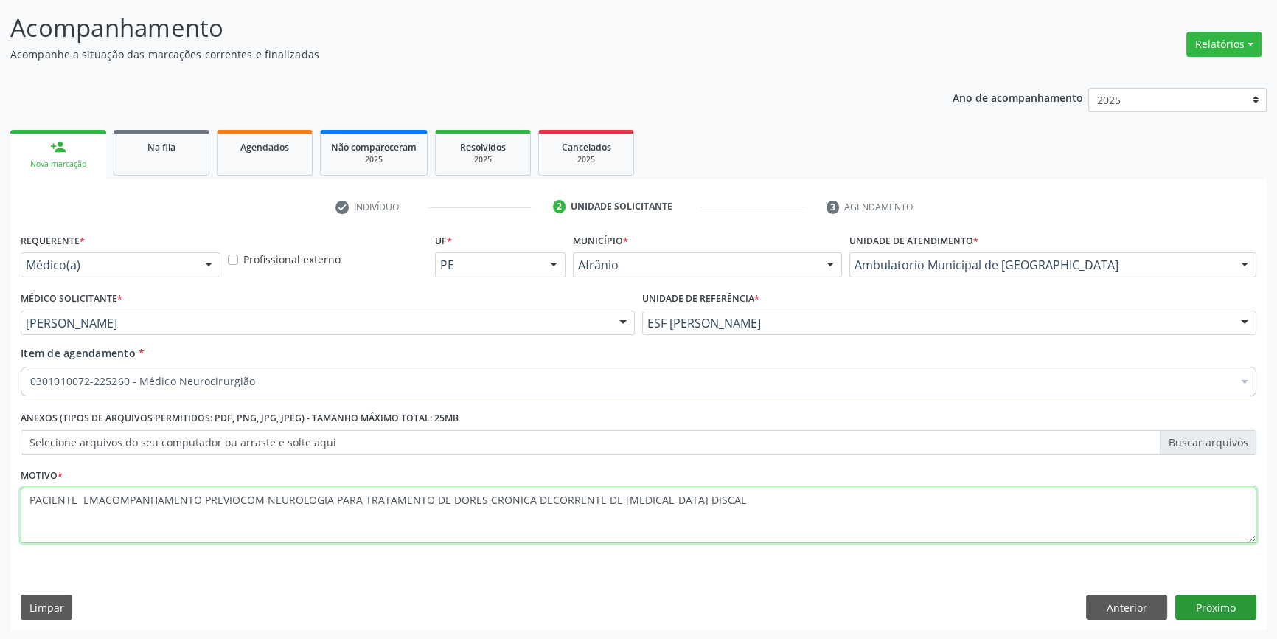
type textarea "PACIENTE EMACOMPANHAMENTO PREVIOCOM NEUROLOGIA PARA TRATAMENTO DE DORES CRONICA…"
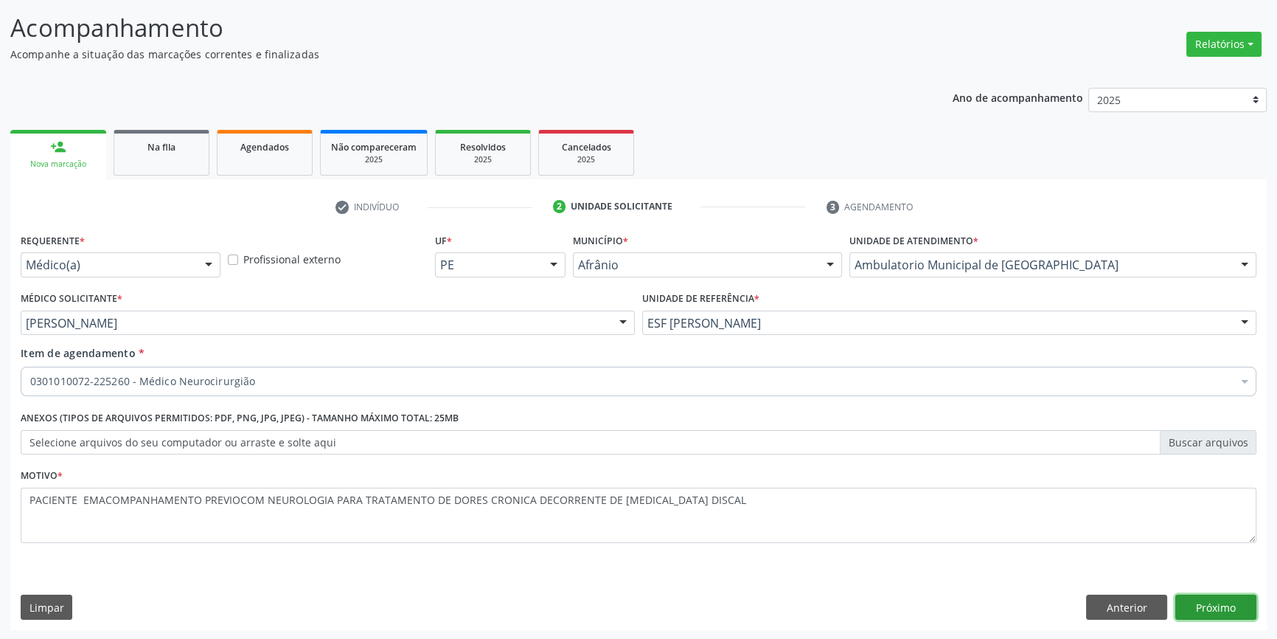
click at [1234, 608] on button "Próximo" at bounding box center [1215, 606] width 81 height 25
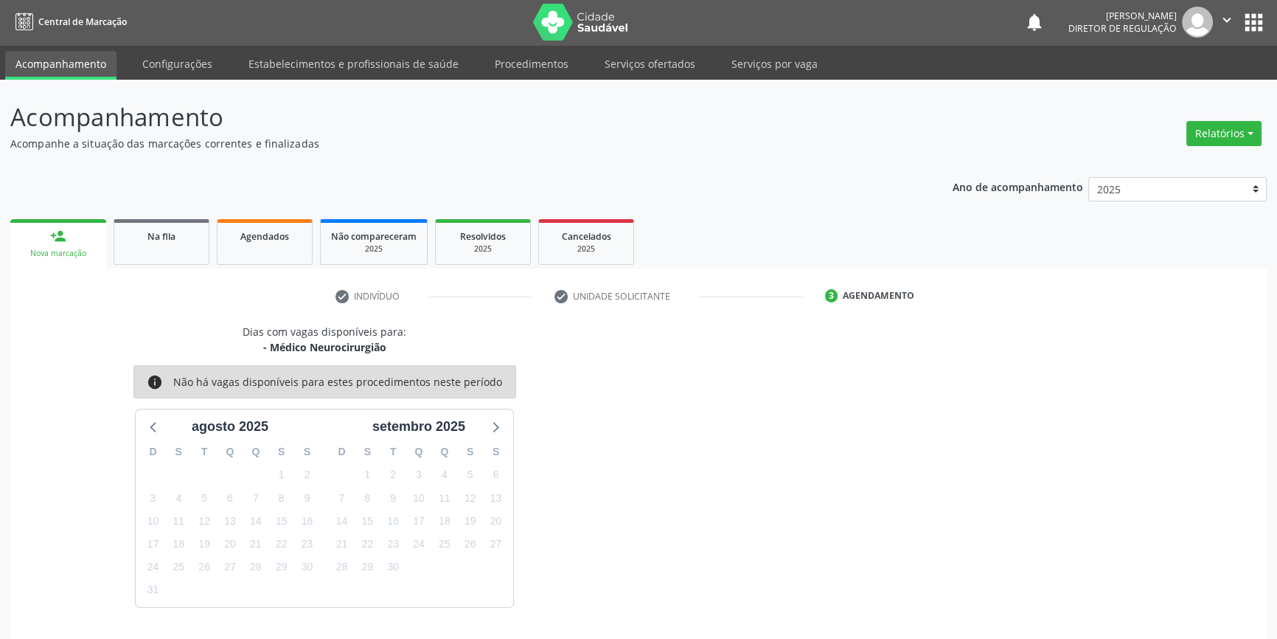
scroll to position [45, 0]
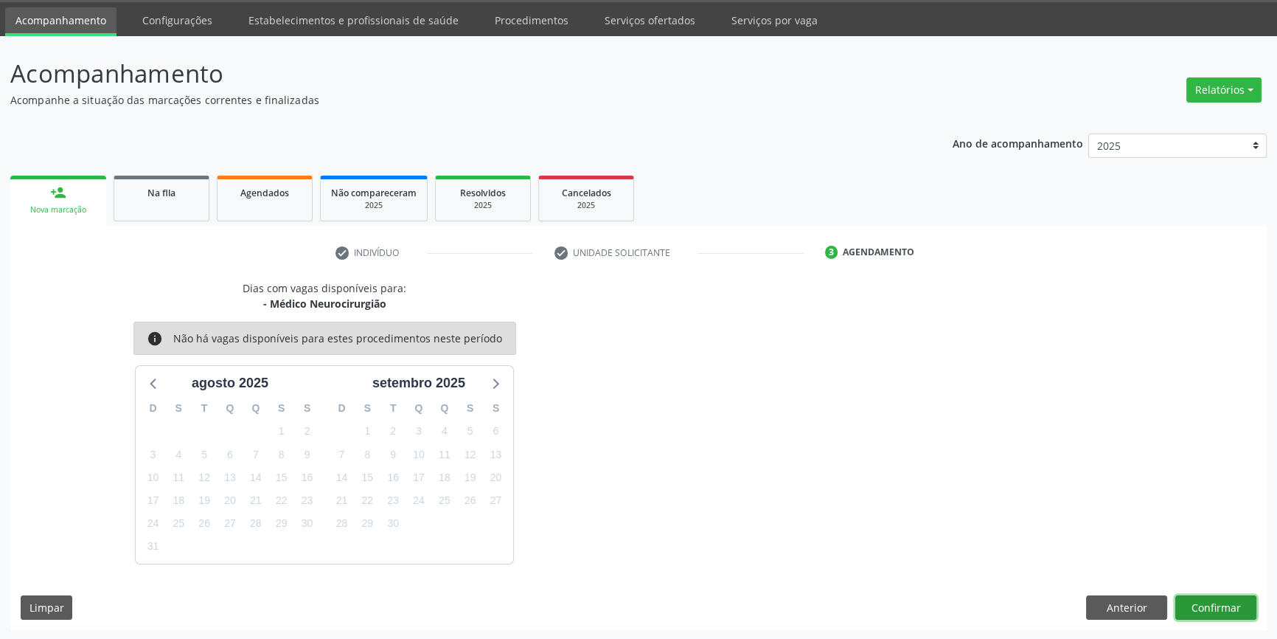
click at [1218, 599] on button "Confirmar" at bounding box center [1215, 607] width 81 height 25
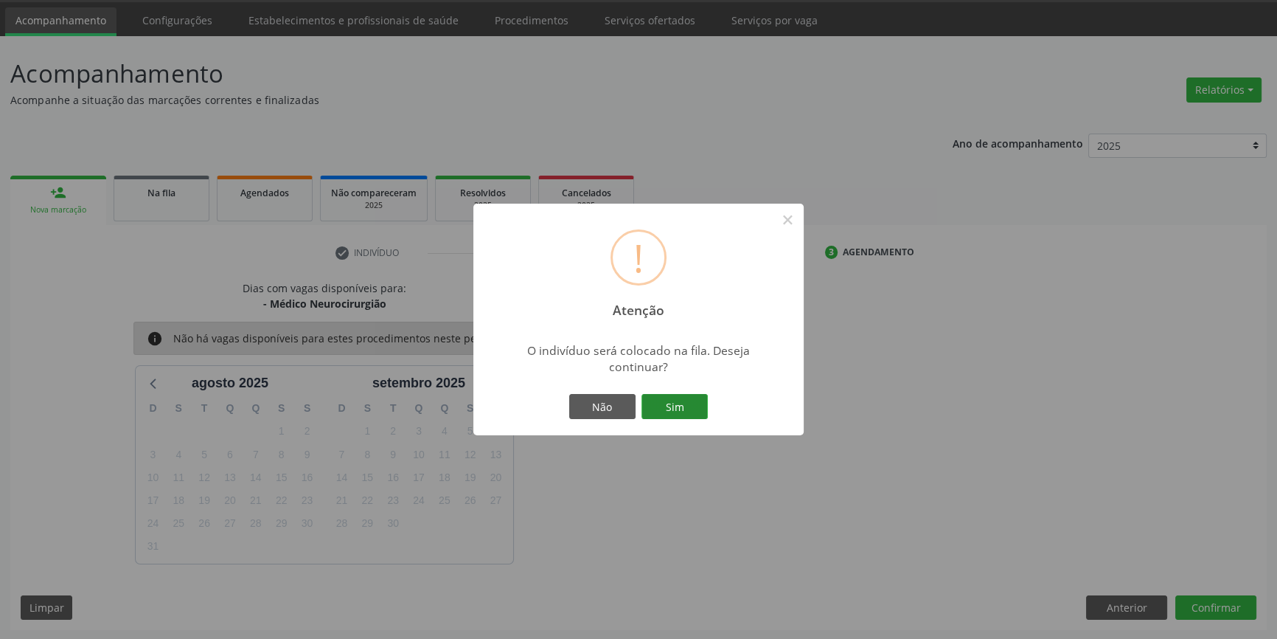
click at [689, 399] on button "Sim" at bounding box center [674, 406] width 66 height 25
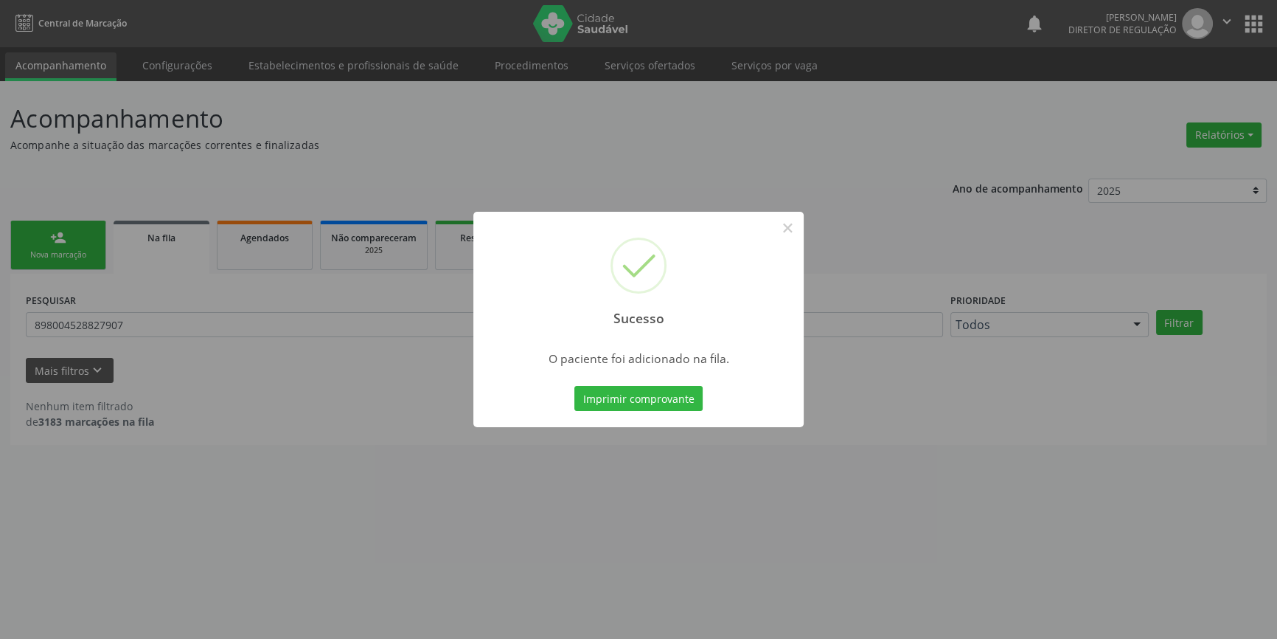
scroll to position [0, 0]
click at [788, 229] on button "×" at bounding box center [792, 227] width 25 height 25
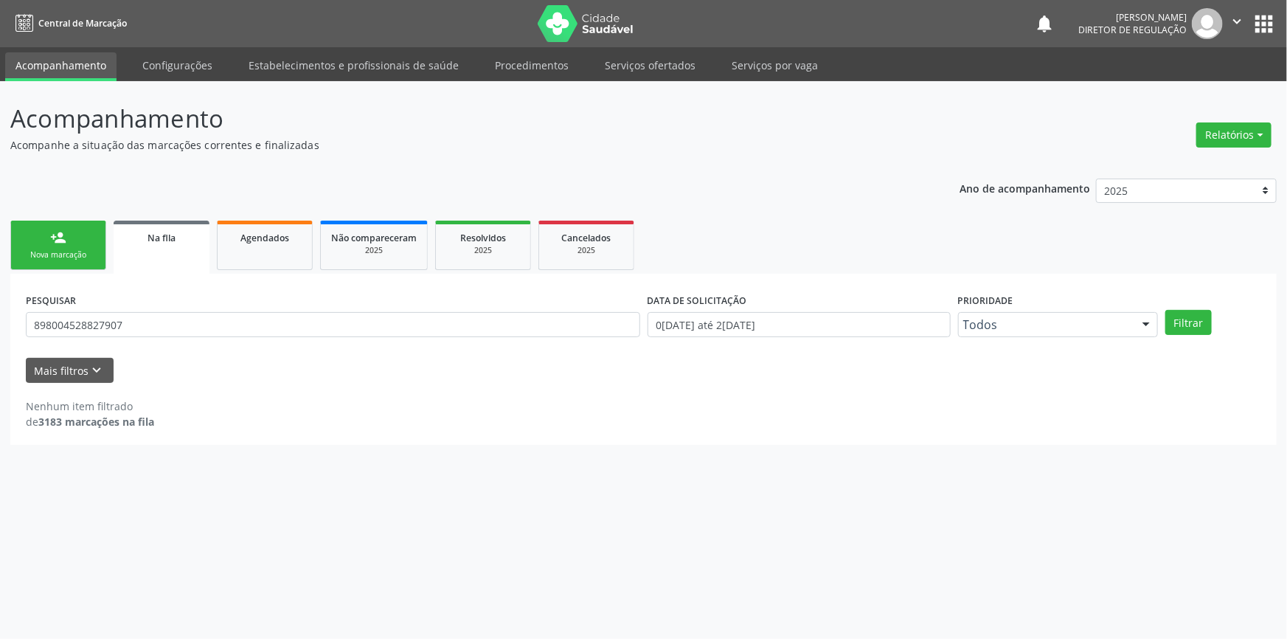
click at [71, 246] on link "person_add Nova marcação" at bounding box center [58, 244] width 96 height 49
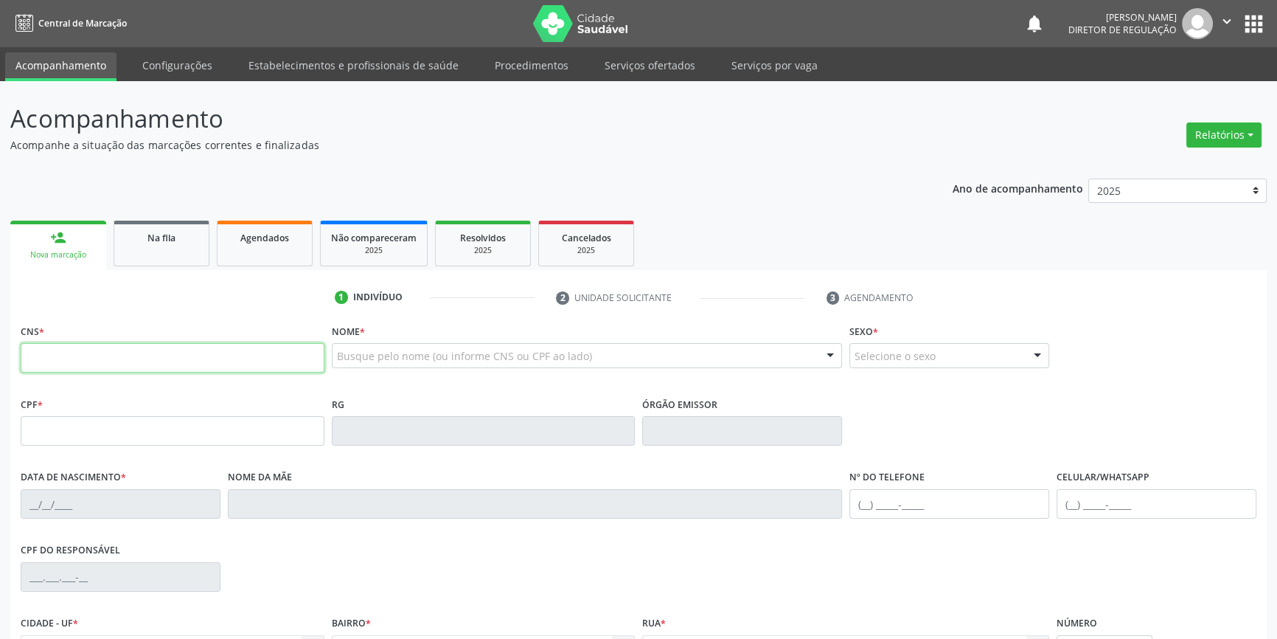
click at [96, 357] on input "text" at bounding box center [173, 357] width 304 height 29
type input "709 0038 7473 9315"
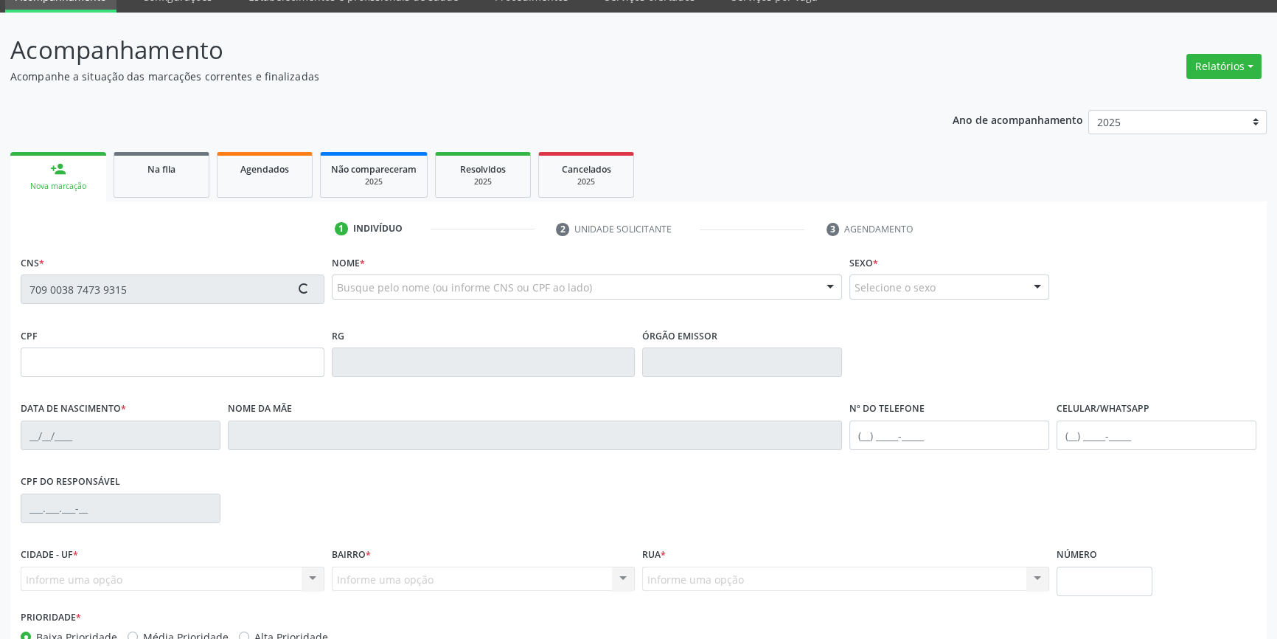
scroll to position [133, 0]
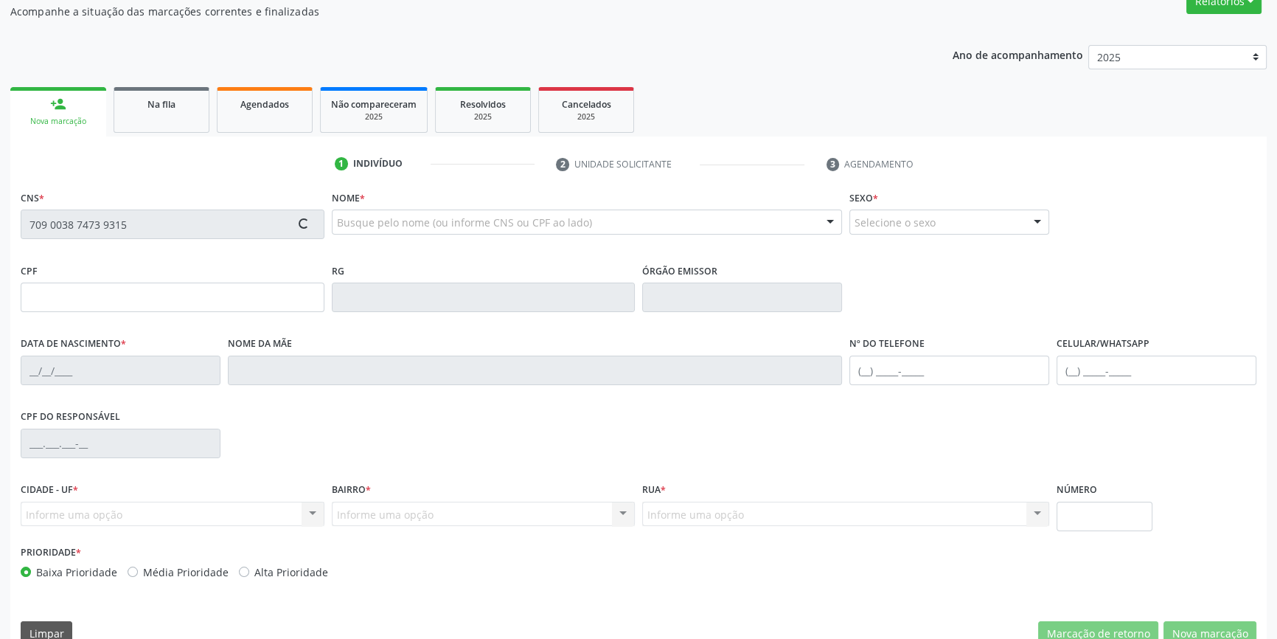
type input "035.968.174-39"
type input "2[DATE]"
type input "[PERSON_NAME]"
type input "[PHONE_NUMBER]"
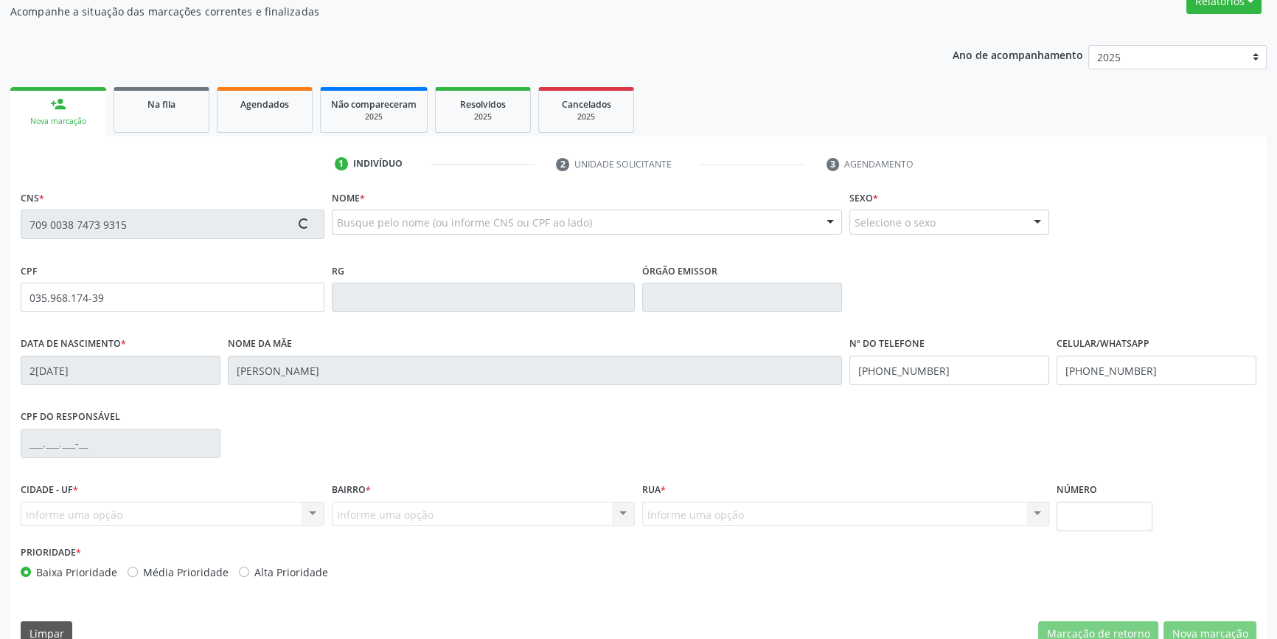
type input "5"
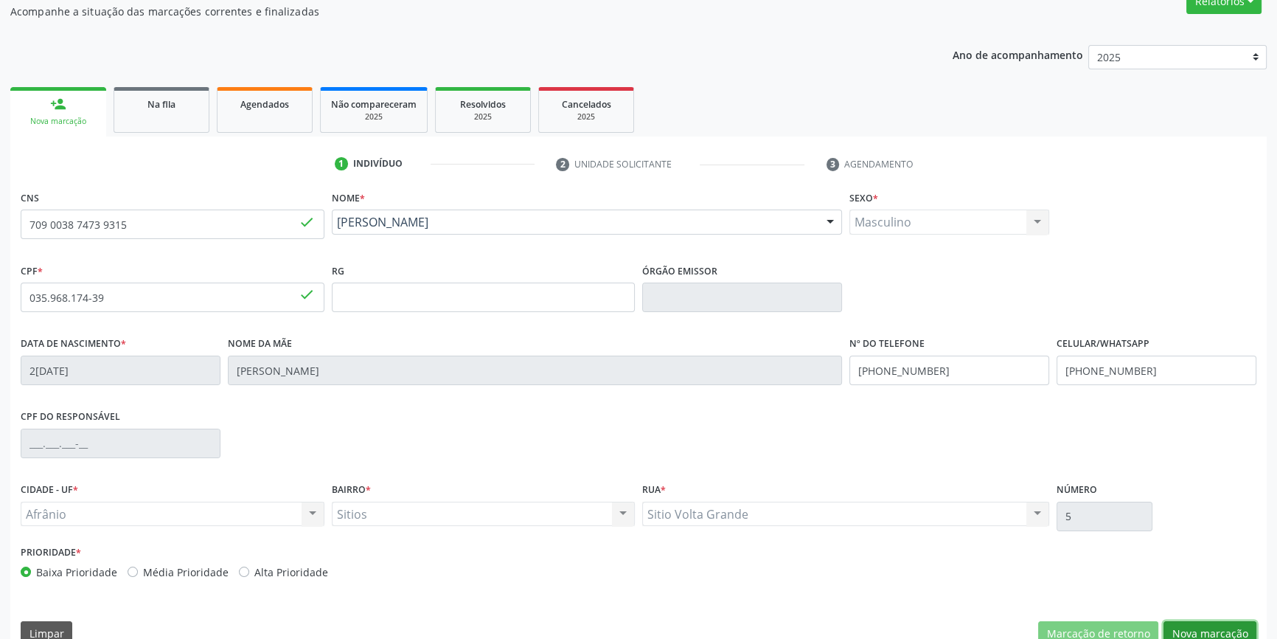
click at [1201, 621] on button "Nova marcação" at bounding box center [1210, 633] width 93 height 25
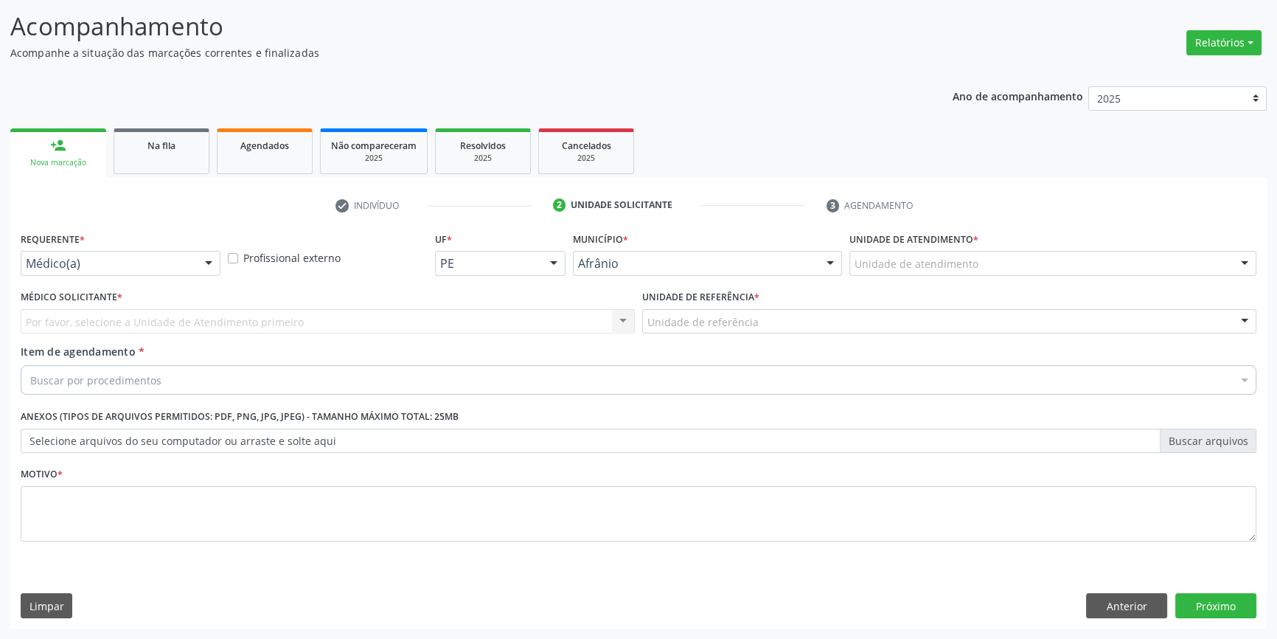
scroll to position [91, 0]
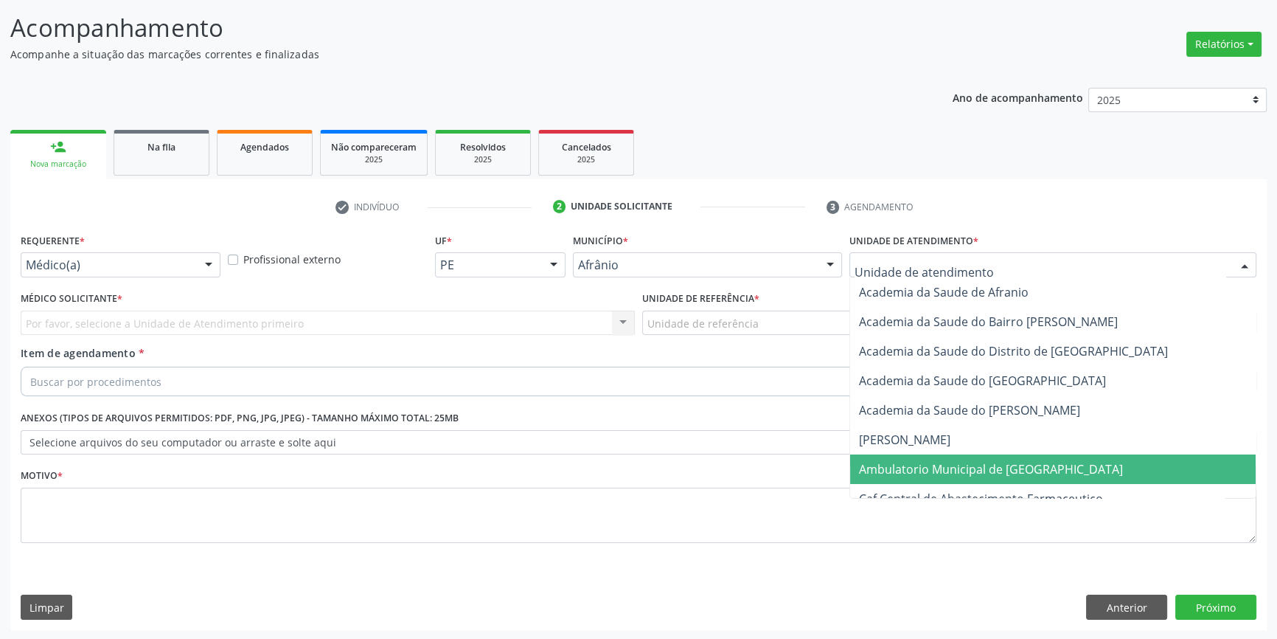
click at [929, 465] on span "Ambulatorio Municipal de [GEOGRAPHIC_DATA]" at bounding box center [991, 469] width 264 height 16
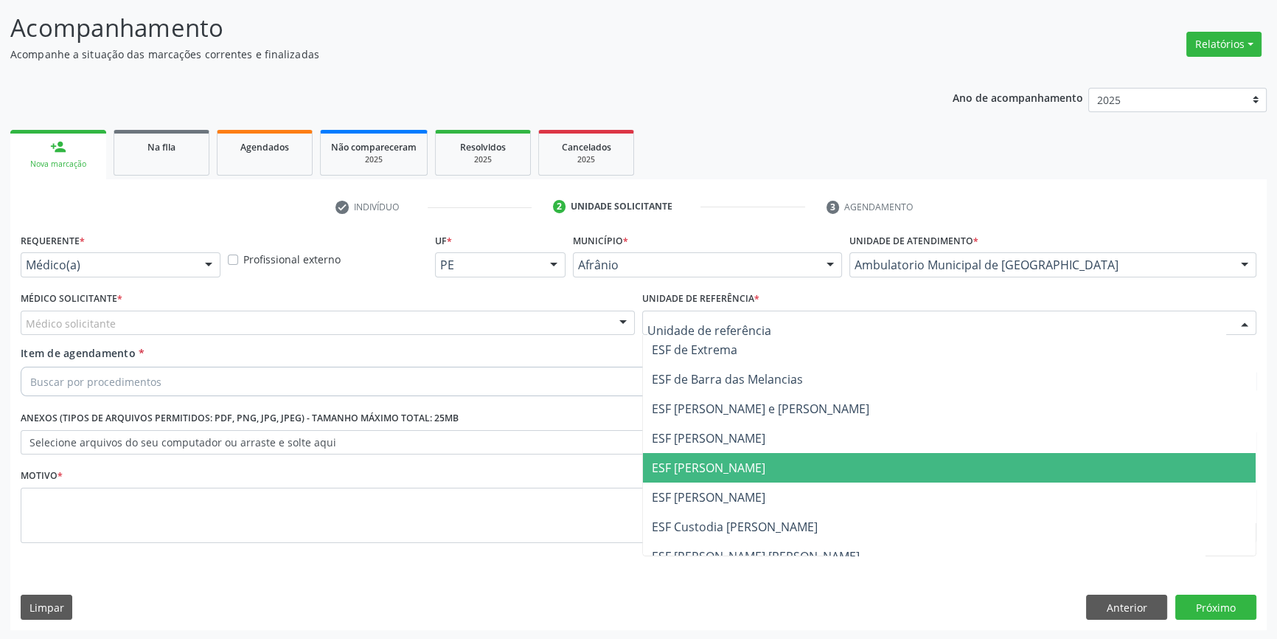
click at [701, 457] on span "ESF [PERSON_NAME]" at bounding box center [949, 467] width 613 height 29
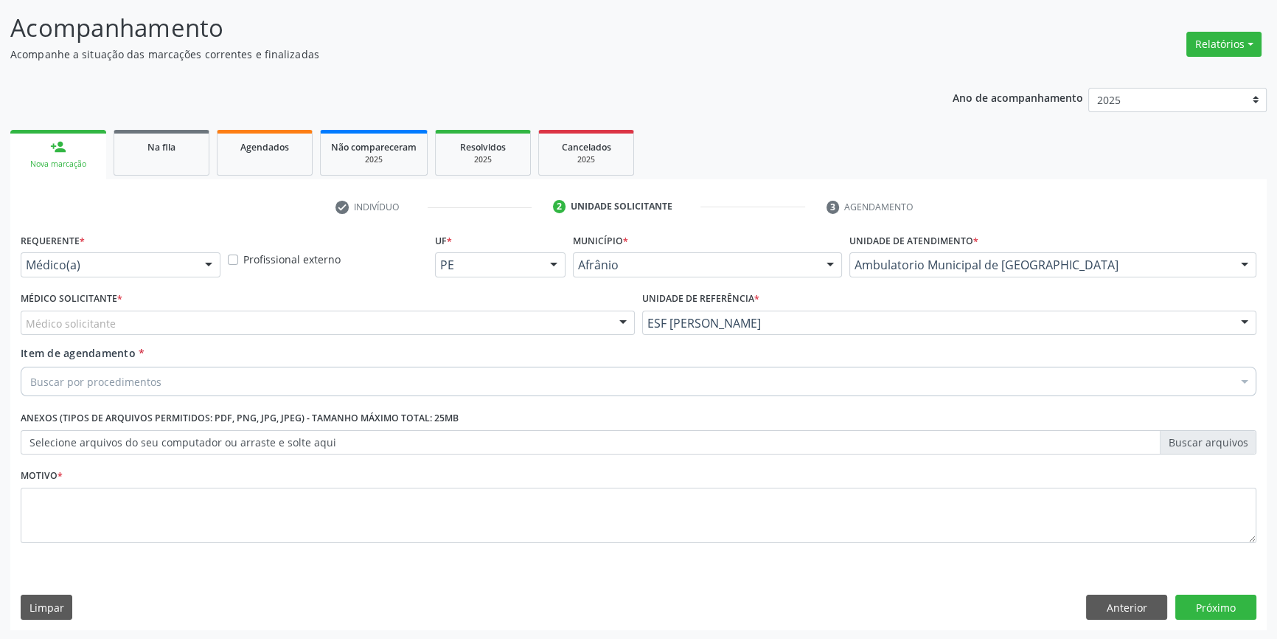
click at [394, 317] on div "Médico solicitante" at bounding box center [328, 322] width 614 height 25
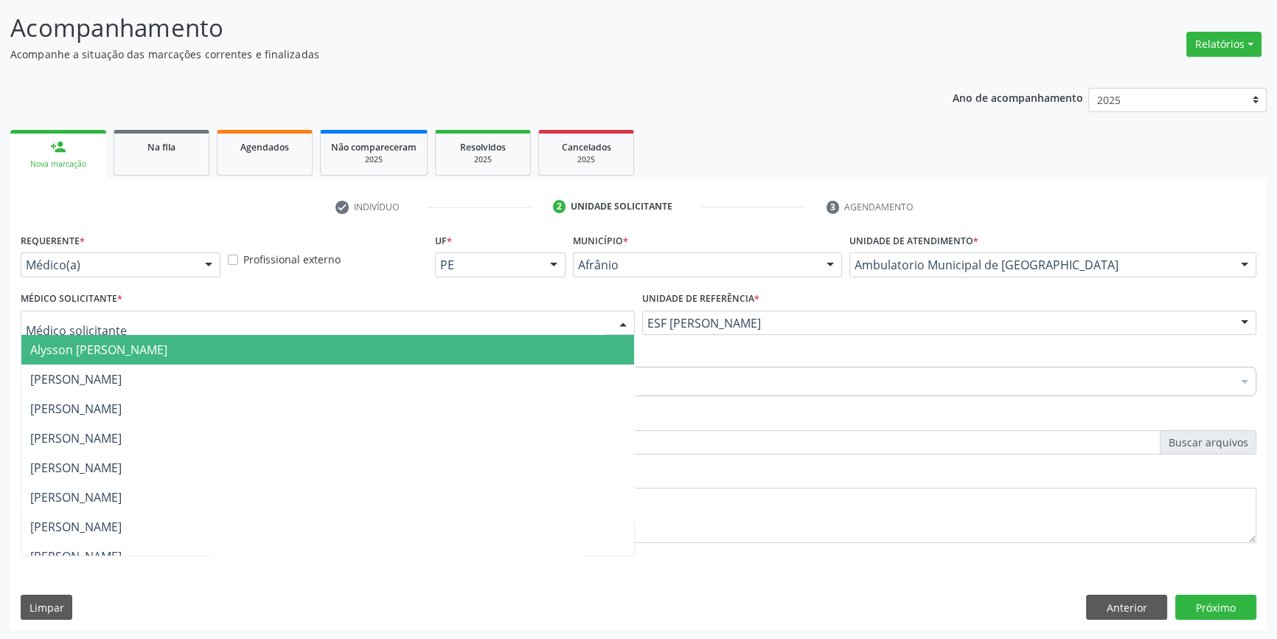
click at [122, 379] on span "[PERSON_NAME]" at bounding box center [75, 379] width 91 height 16
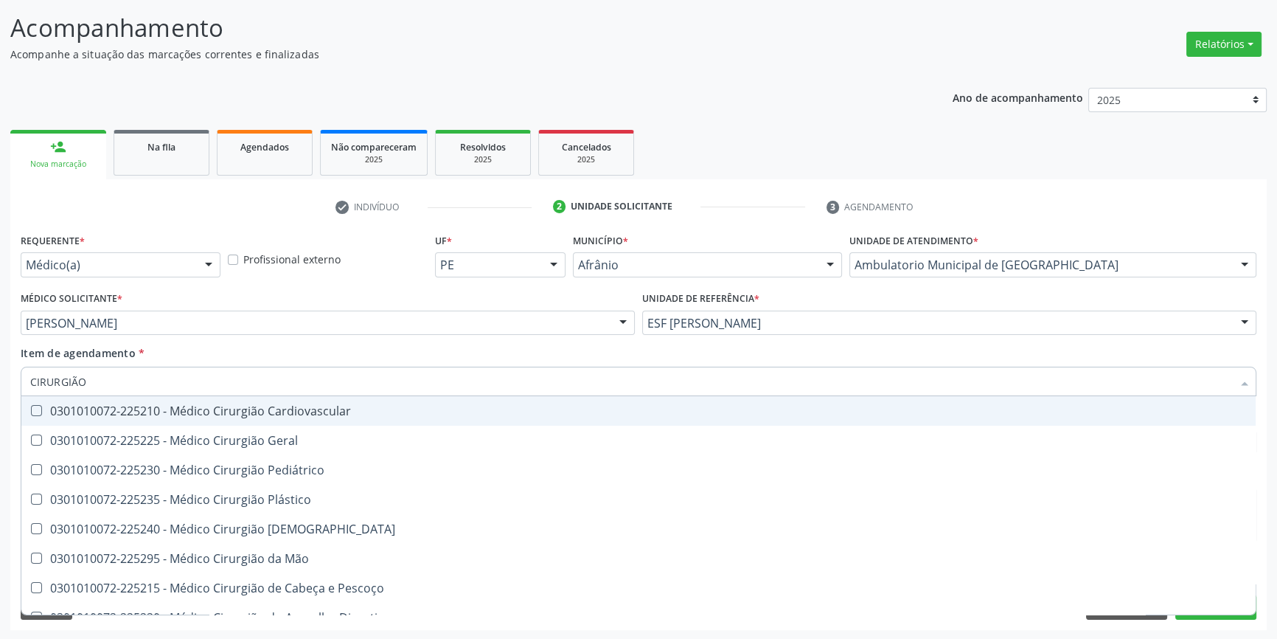
type input "CIRURGIÃO G"
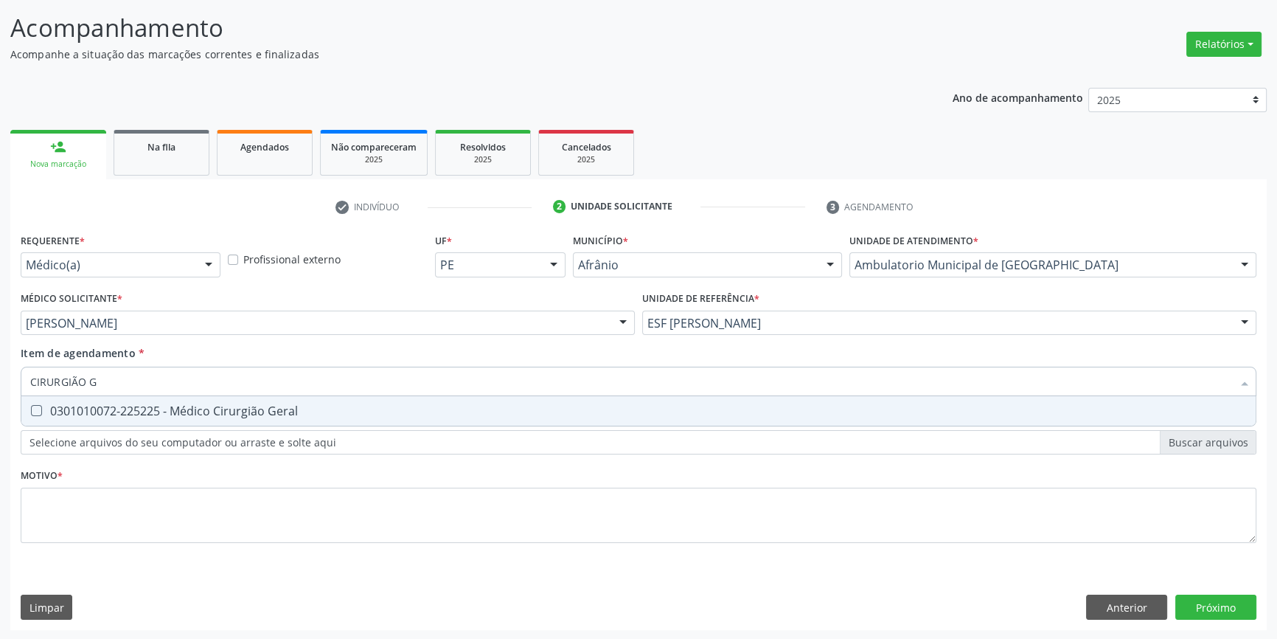
click at [196, 406] on div "0301010072-225225 - Médico Cirurgião Geral" at bounding box center [638, 411] width 1217 height 12
checkbox Geral "true"
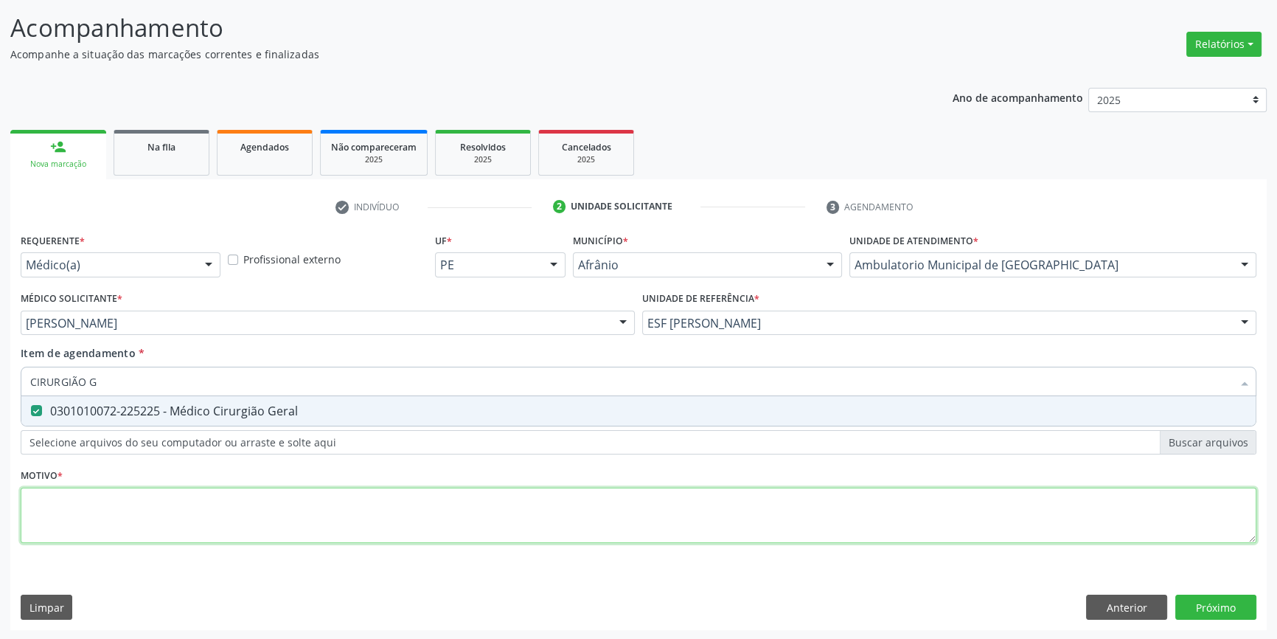
click at [167, 508] on div "Requerente * Médico(a) Médico(a) Enfermeiro(a) Paciente Nenhum resultado encont…" at bounding box center [639, 396] width 1236 height 334
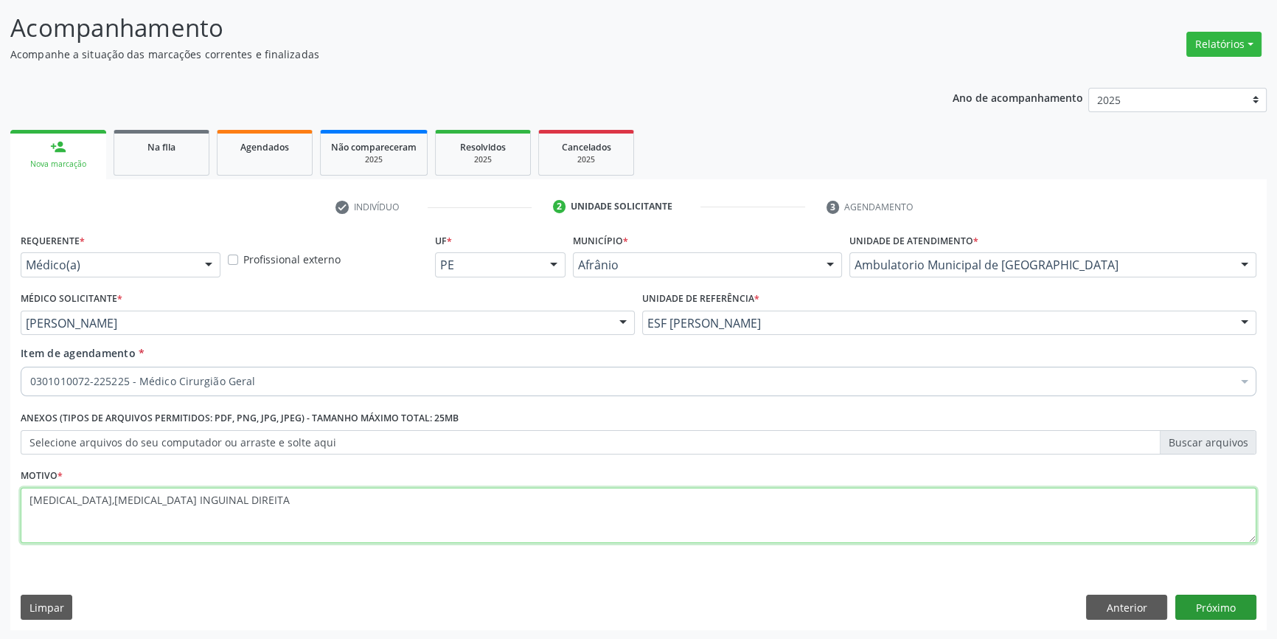
type textarea "[MEDICAL_DATA],[MEDICAL_DATA] INGUINAL DIREITA"
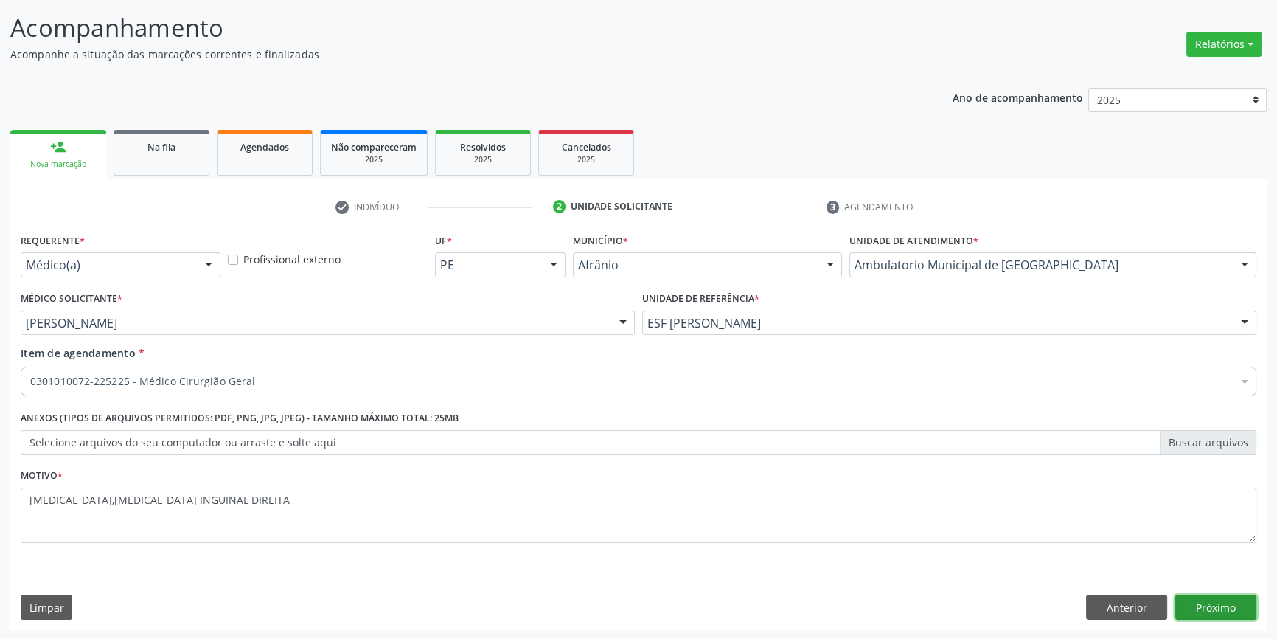
click at [1214, 597] on button "Próximo" at bounding box center [1215, 606] width 81 height 25
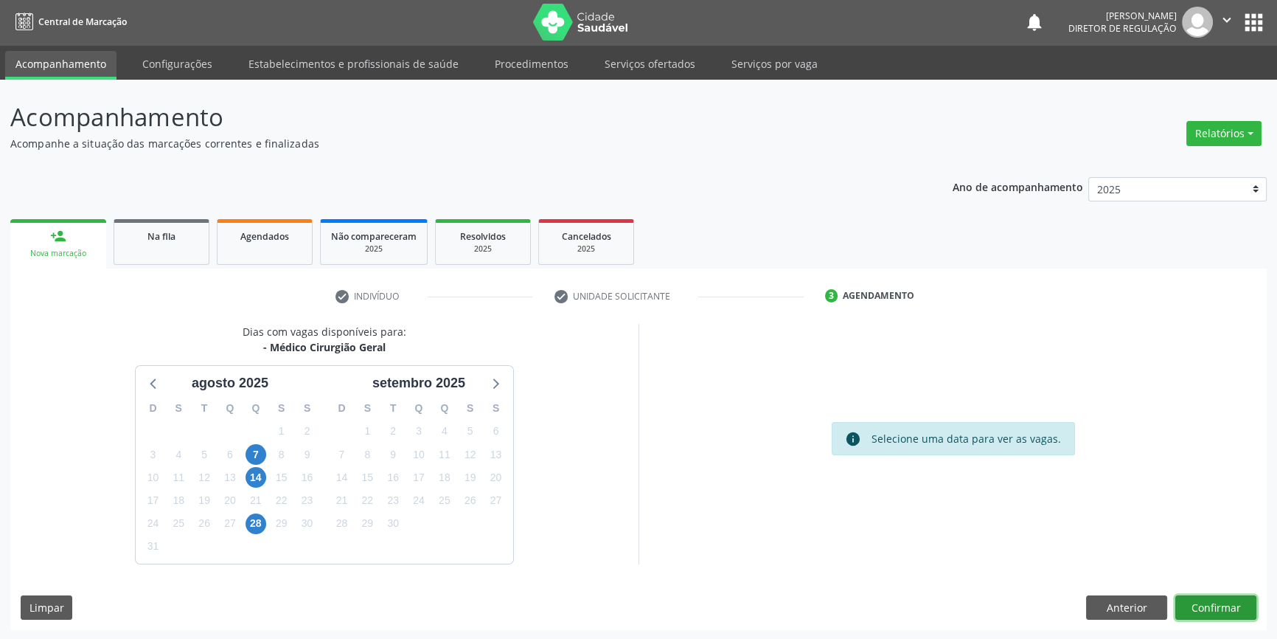
click at [1231, 605] on button "Confirmar" at bounding box center [1215, 607] width 81 height 25
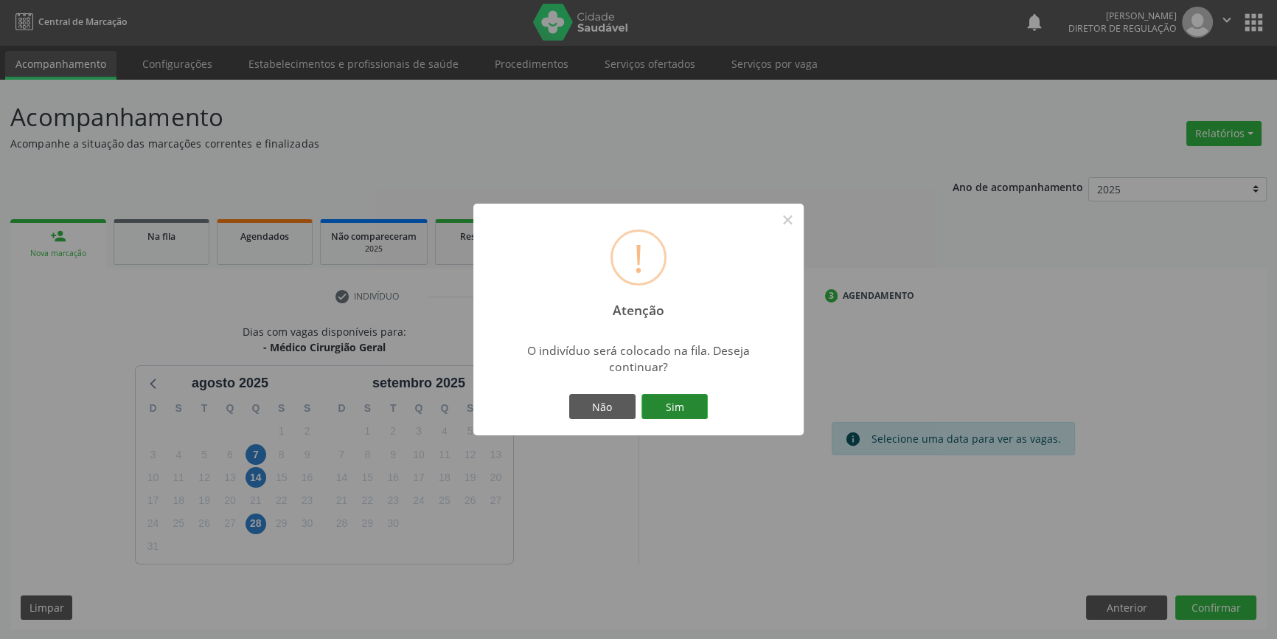
click at [668, 397] on button "Sim" at bounding box center [674, 406] width 66 height 25
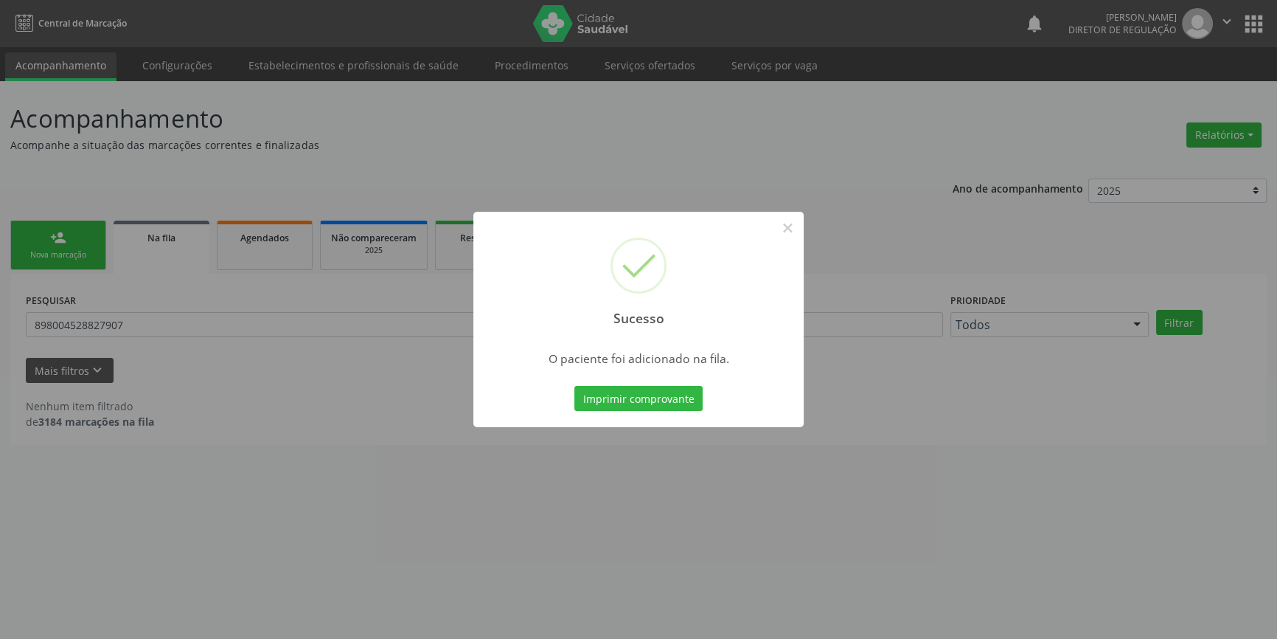
scroll to position [0, 0]
click at [788, 234] on button "×" at bounding box center [792, 227] width 25 height 25
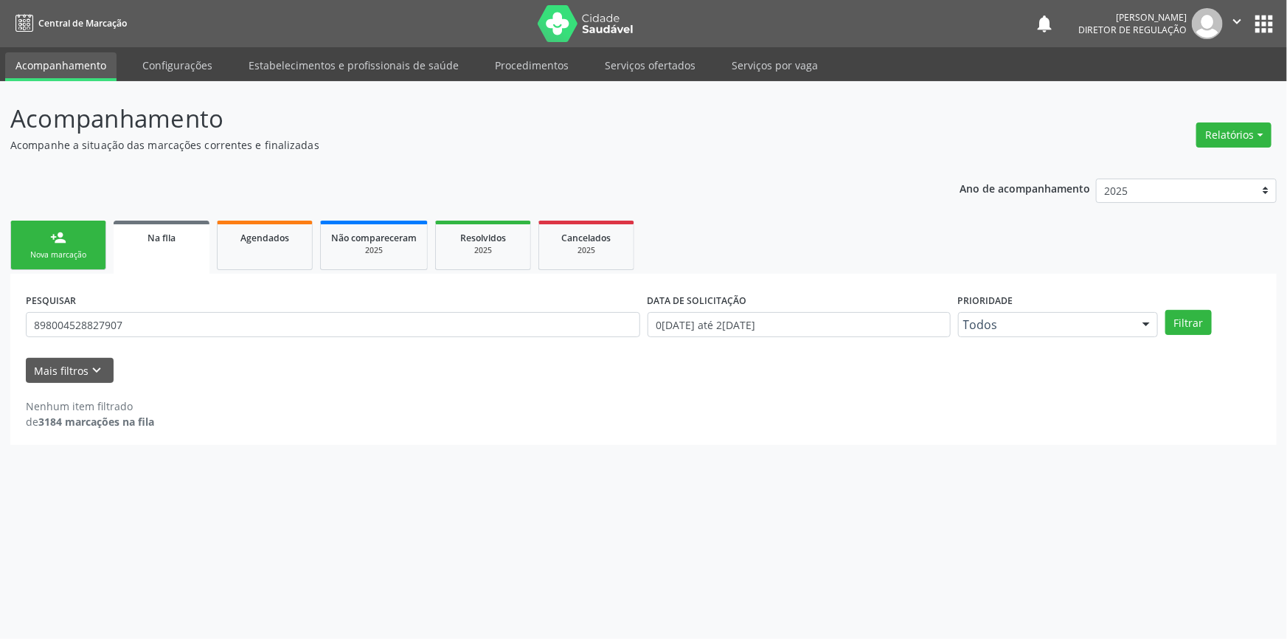
click at [79, 240] on link "person_add Nova marcação" at bounding box center [58, 244] width 96 height 49
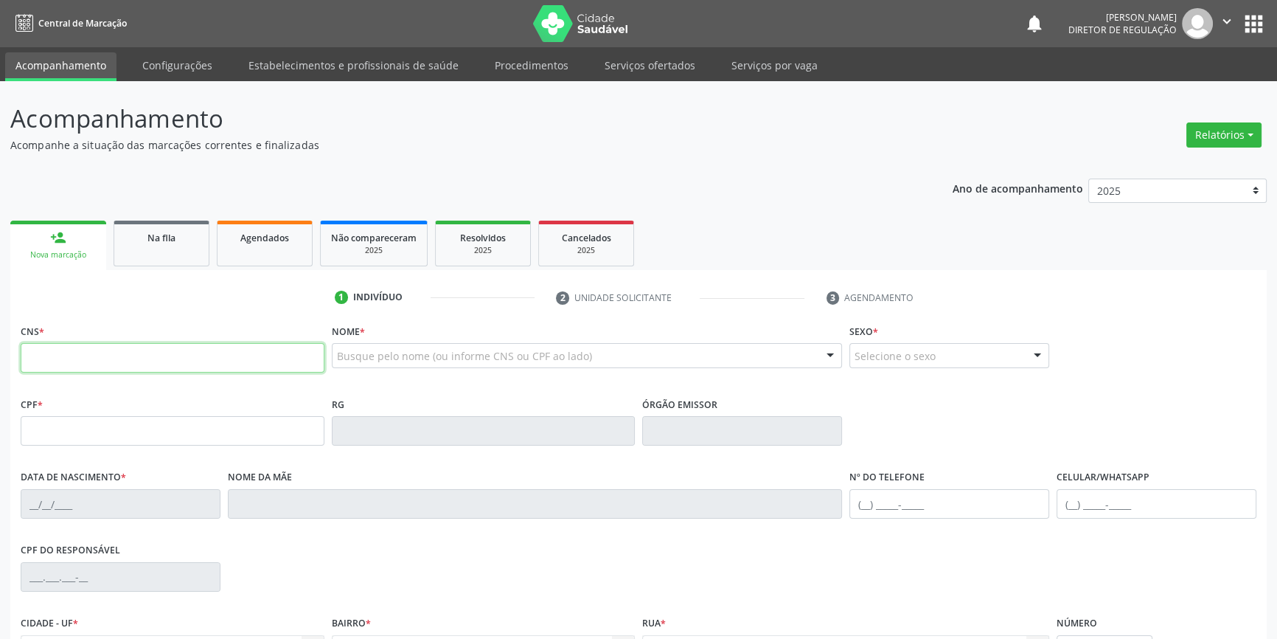
click at [114, 352] on input "text" at bounding box center [173, 357] width 304 height 29
type input "708 2061 0560 2047"
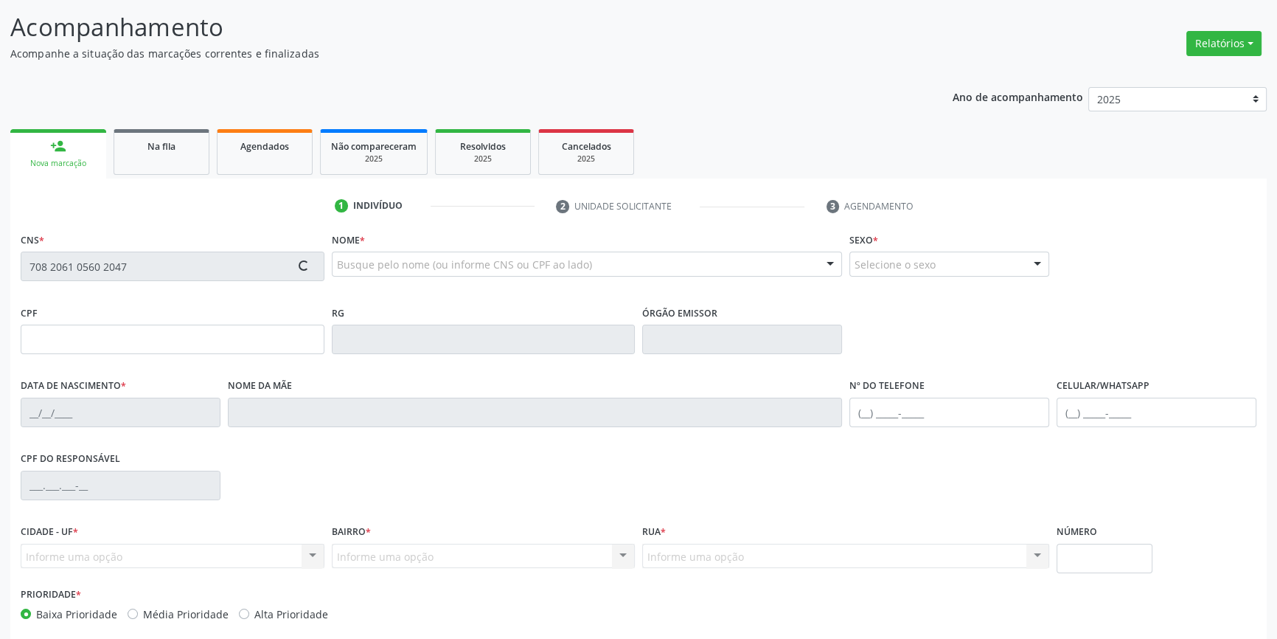
scroll to position [160, 0]
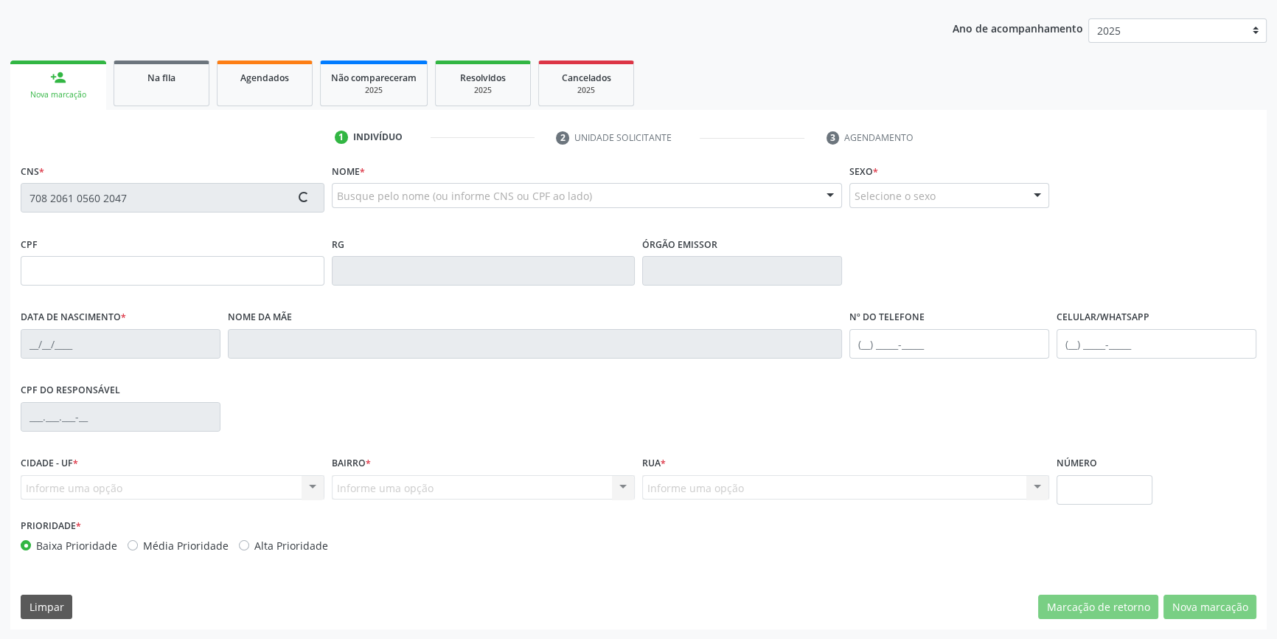
type input "[DATE]"
type input "[PERSON_NAME]"
type input "[PHONE_NUMBER]"
type input "S/N"
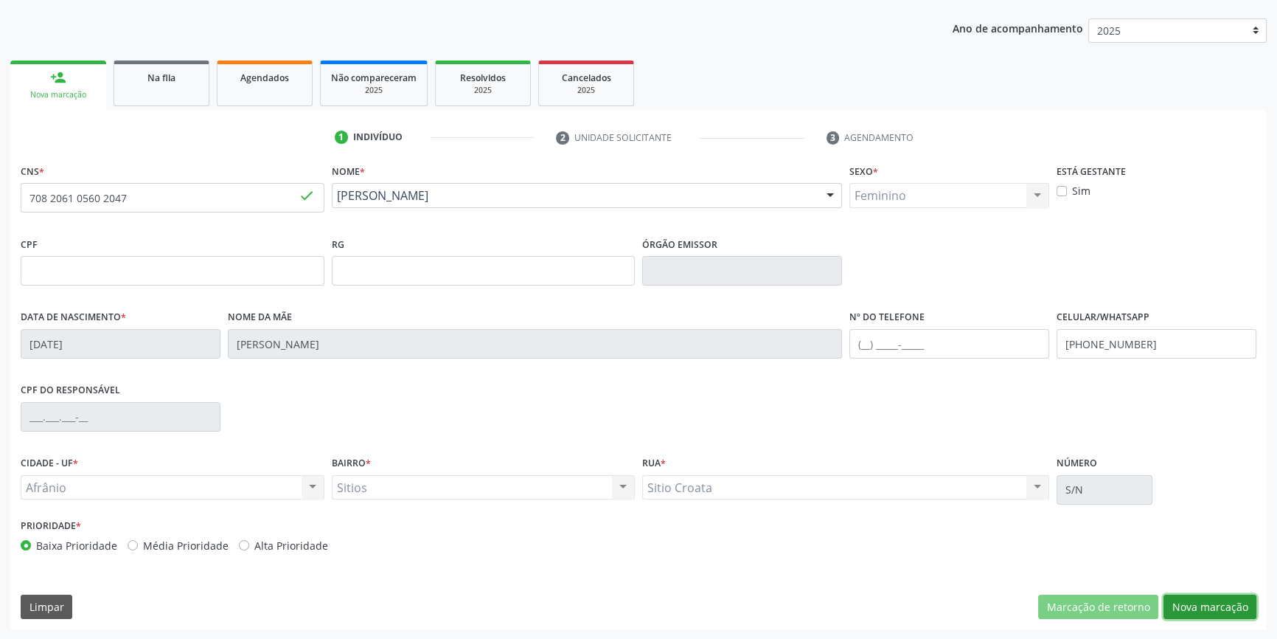
click at [1218, 609] on button "Nova marcação" at bounding box center [1210, 606] width 93 height 25
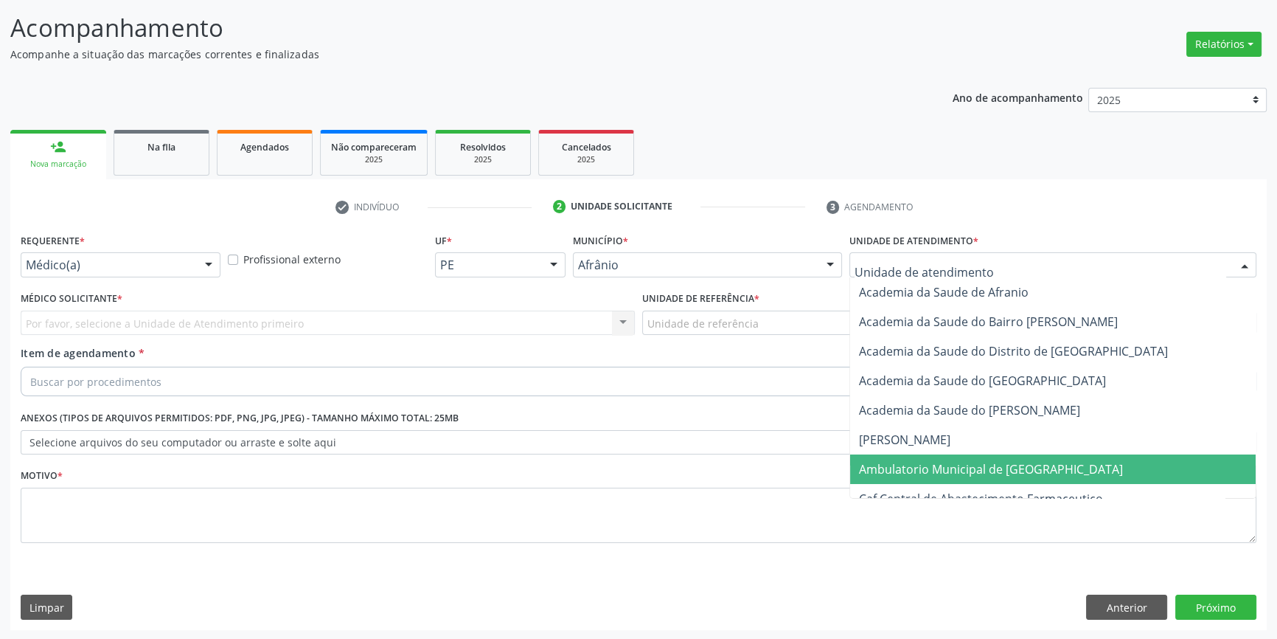
click at [995, 473] on span "Ambulatorio Municipal de [GEOGRAPHIC_DATA]" at bounding box center [991, 469] width 264 height 16
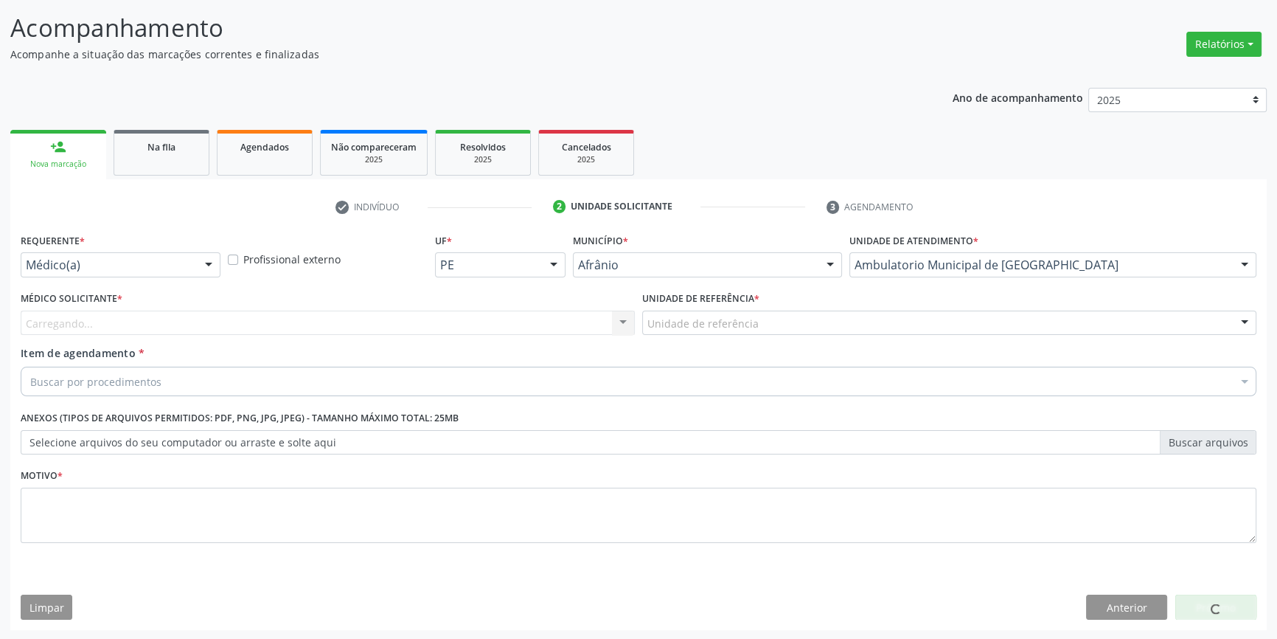
click at [772, 330] on div "Unidade de referência" at bounding box center [949, 322] width 614 height 25
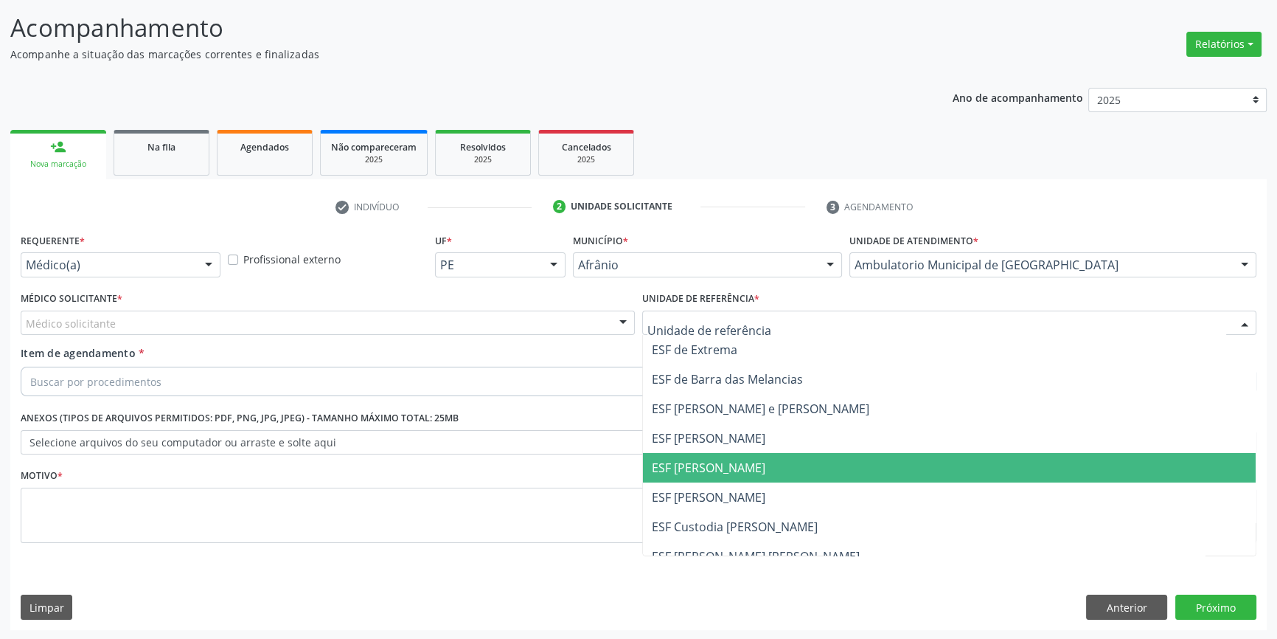
click at [725, 461] on span "ESF [PERSON_NAME]" at bounding box center [709, 467] width 114 height 16
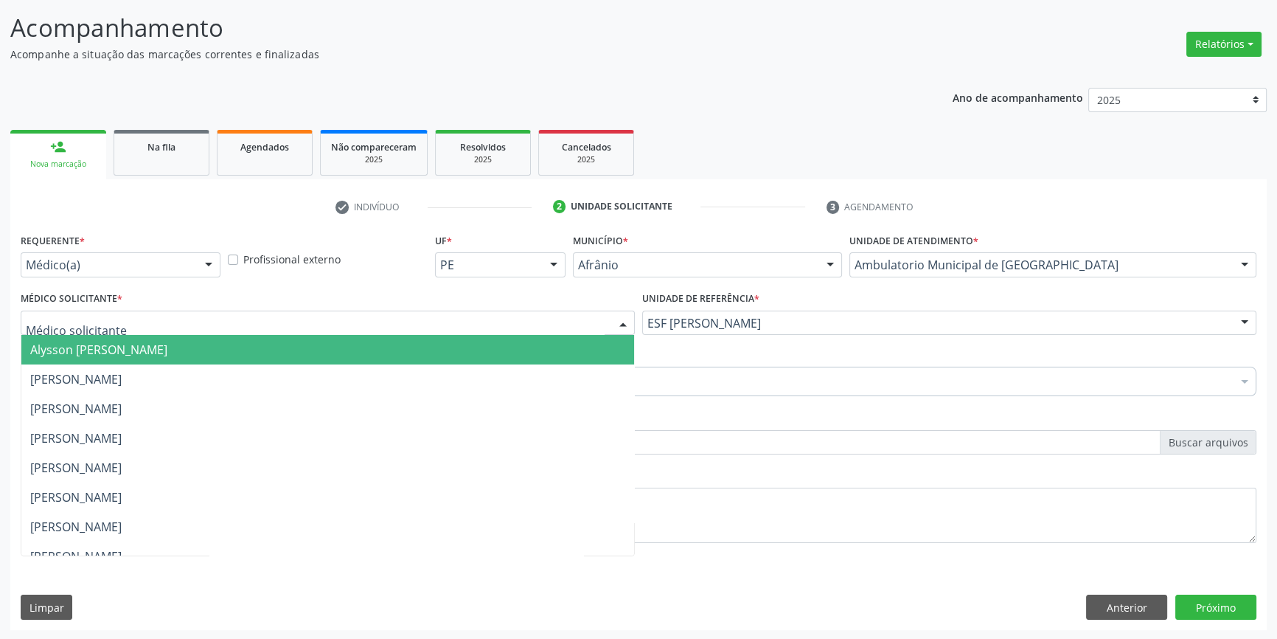
click at [494, 329] on div at bounding box center [328, 322] width 614 height 25
click at [156, 350] on span "Alysson [PERSON_NAME]" at bounding box center [98, 349] width 137 height 16
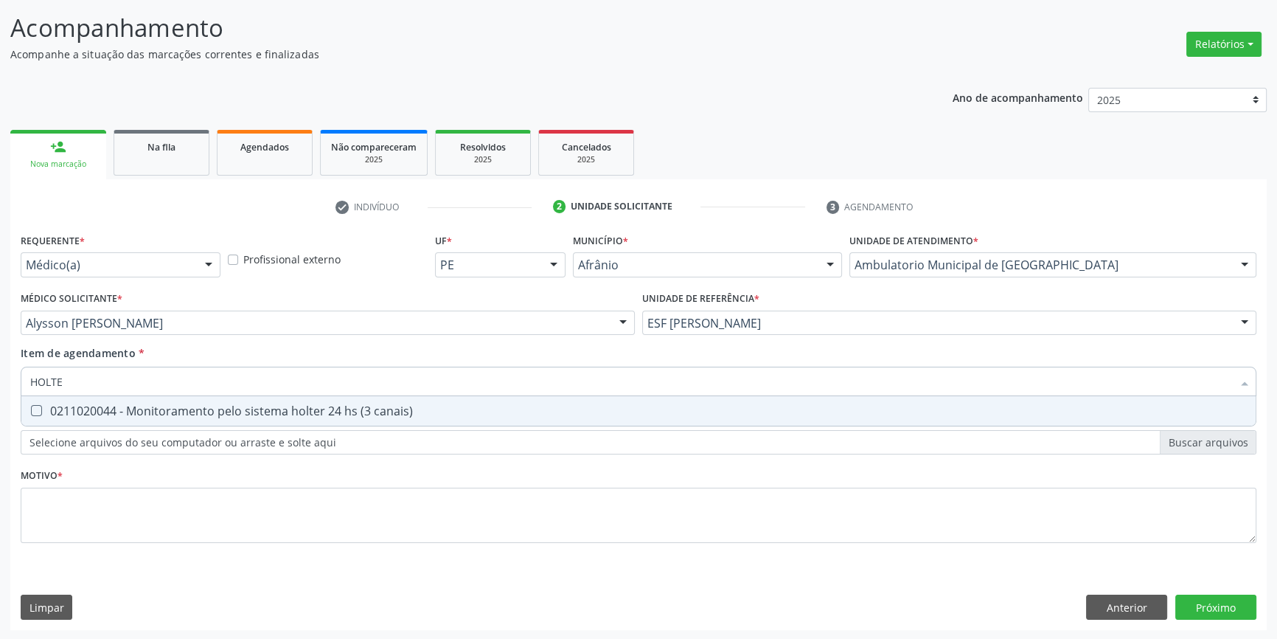
type input "HOLTER"
click at [155, 400] on span "0211020044 - Monitoramento pelo sistema holter 24 hs (3 canais)" at bounding box center [638, 410] width 1234 height 29
checkbox canais\) "true"
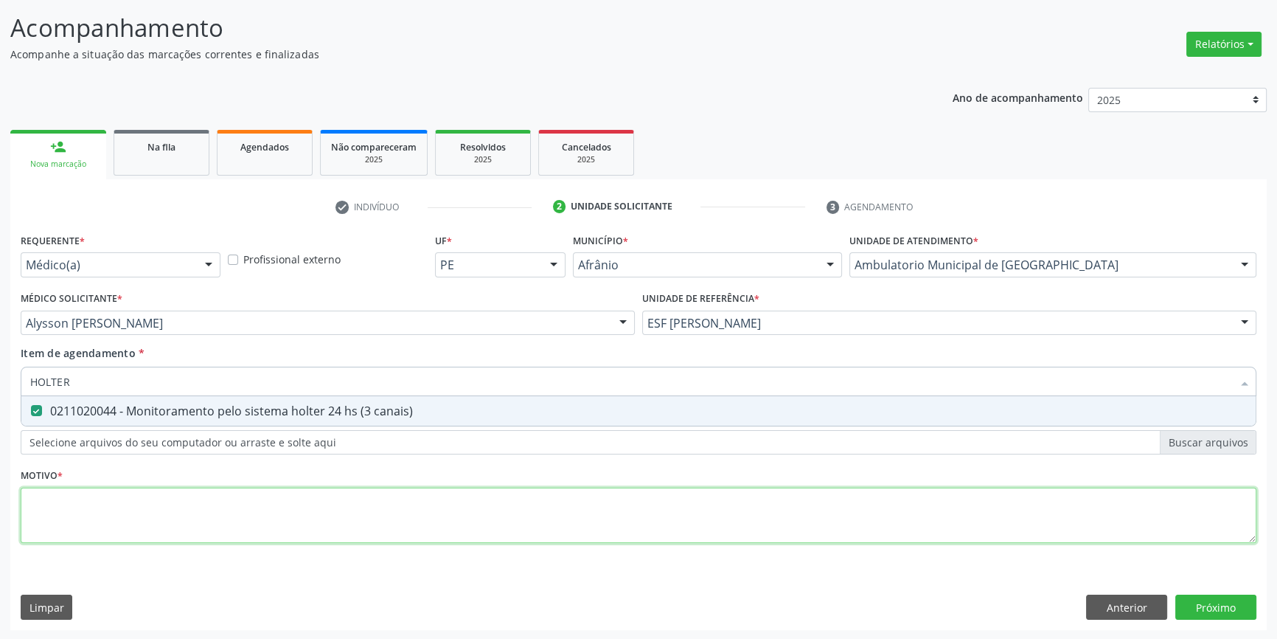
click at [155, 501] on div "Requerente * Médico(a) Médico(a) Enfermeiro(a) Paciente Nenhum resultado encont…" at bounding box center [639, 396] width 1236 height 334
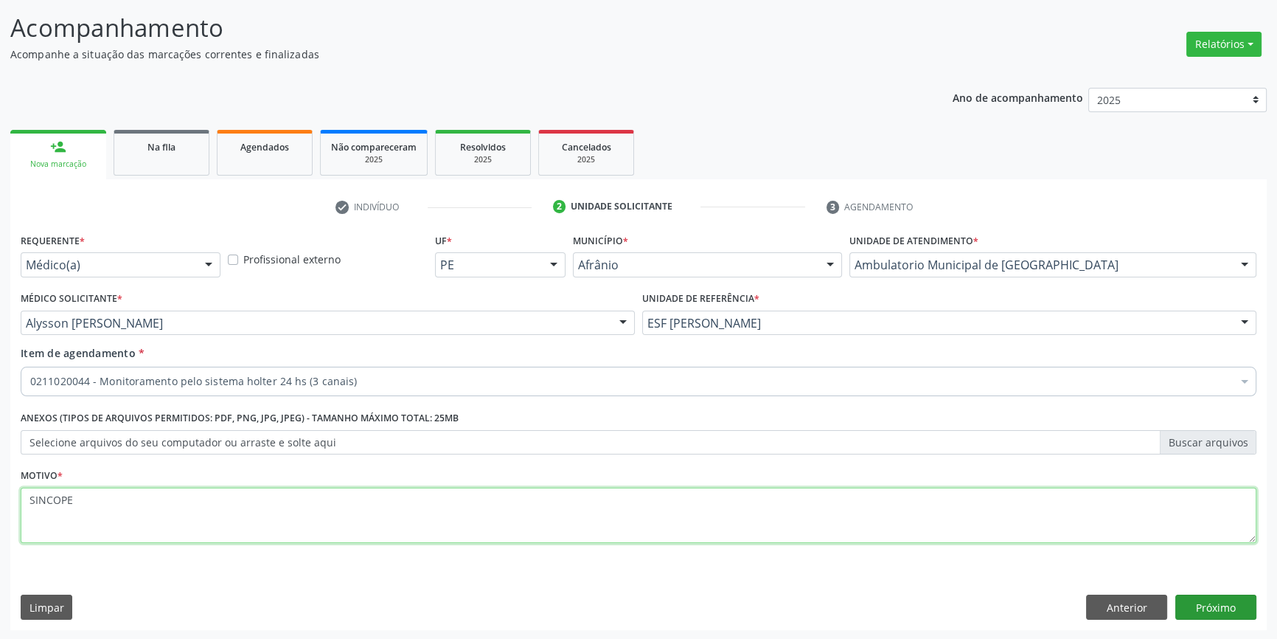
type textarea "SINCOPE"
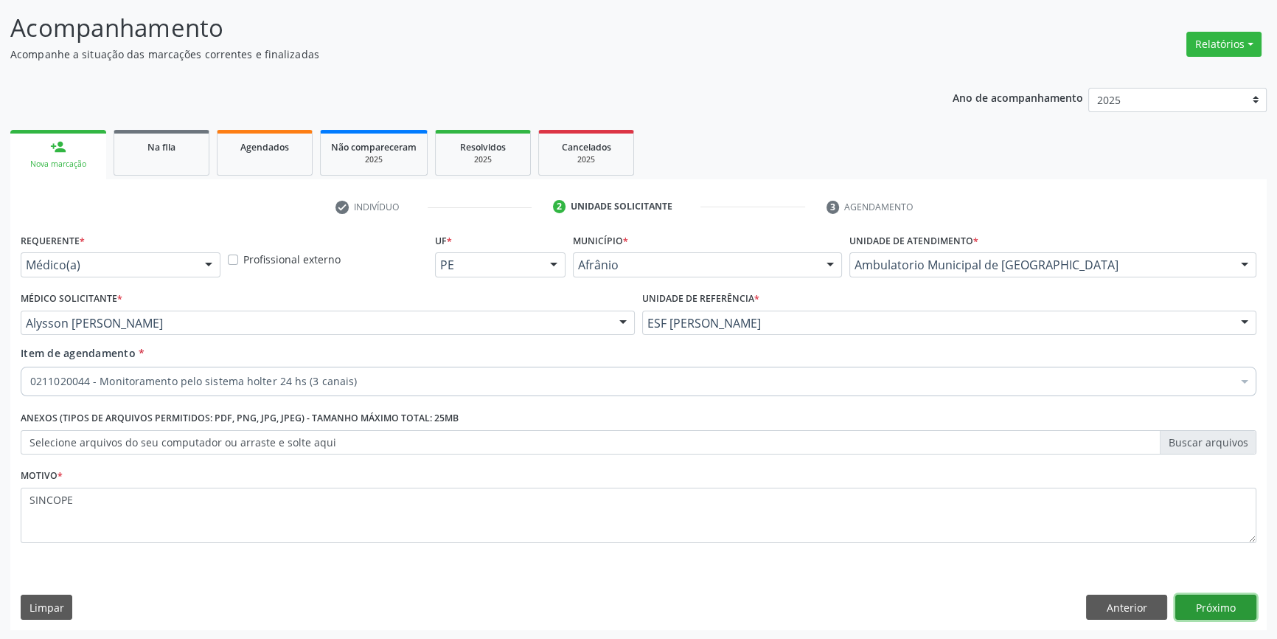
click at [1203, 609] on button "Próximo" at bounding box center [1215, 606] width 81 height 25
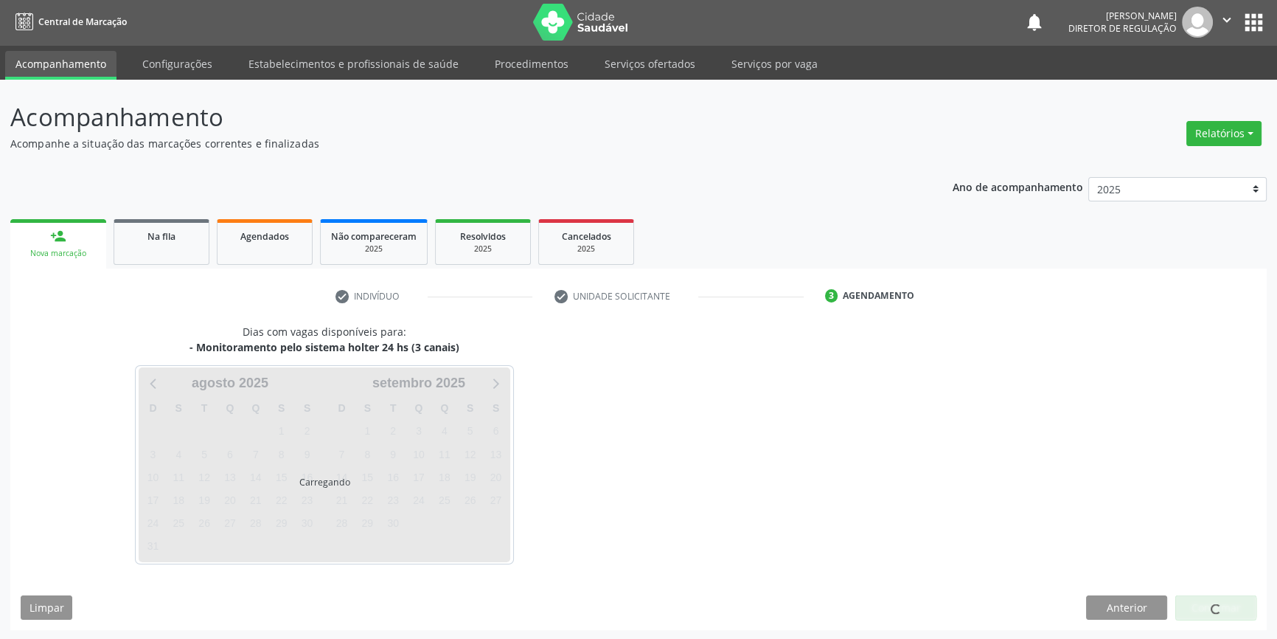
scroll to position [45, 0]
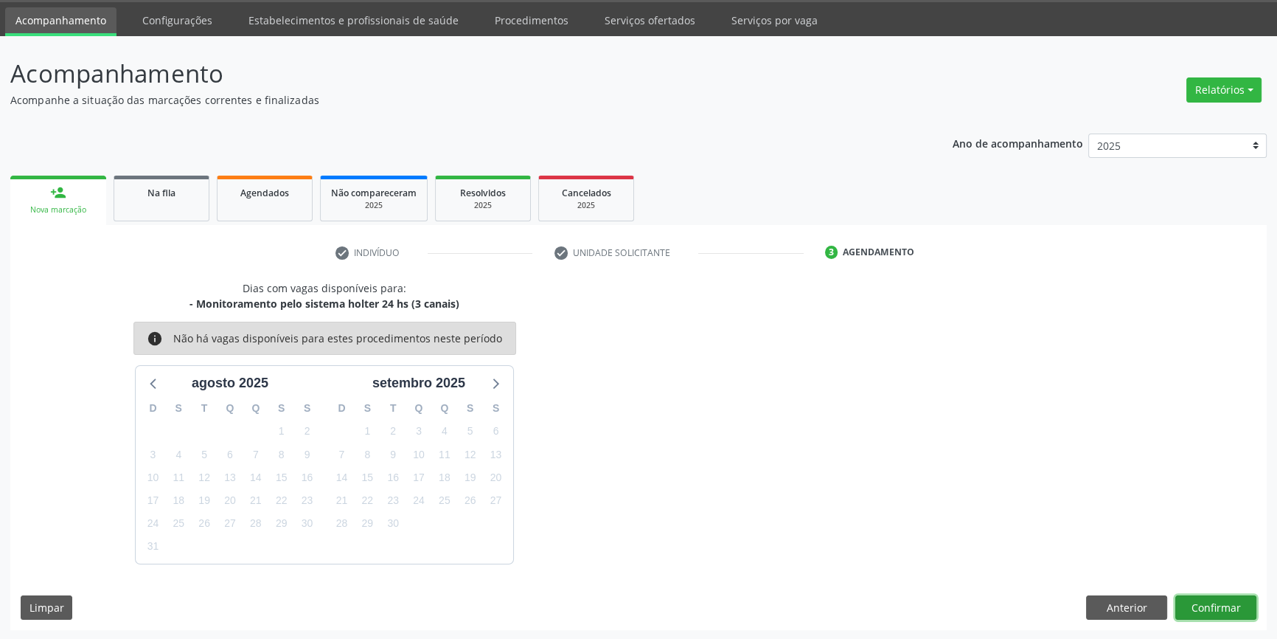
click at [1203, 610] on button "Confirmar" at bounding box center [1215, 607] width 81 height 25
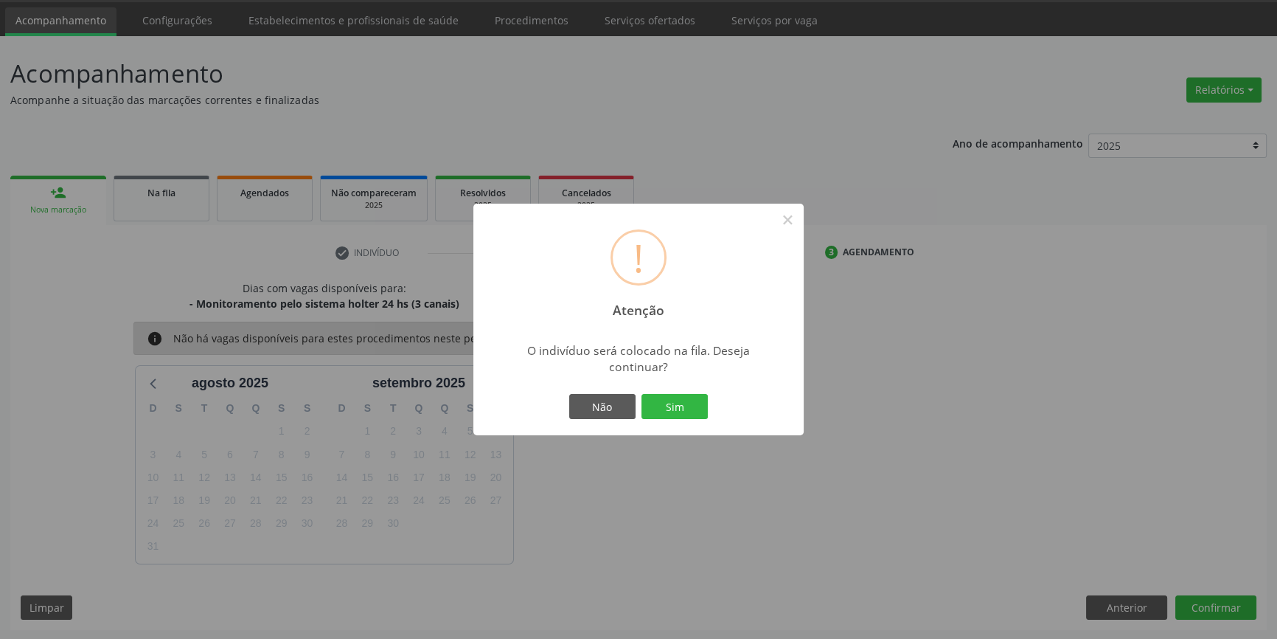
click at [679, 425] on div "! Atenção × O indivíduo será colocado na fila. Deseja continuar? Não Sim" at bounding box center [638, 320] width 330 height 232
click at [672, 398] on button "Sim" at bounding box center [674, 406] width 66 height 25
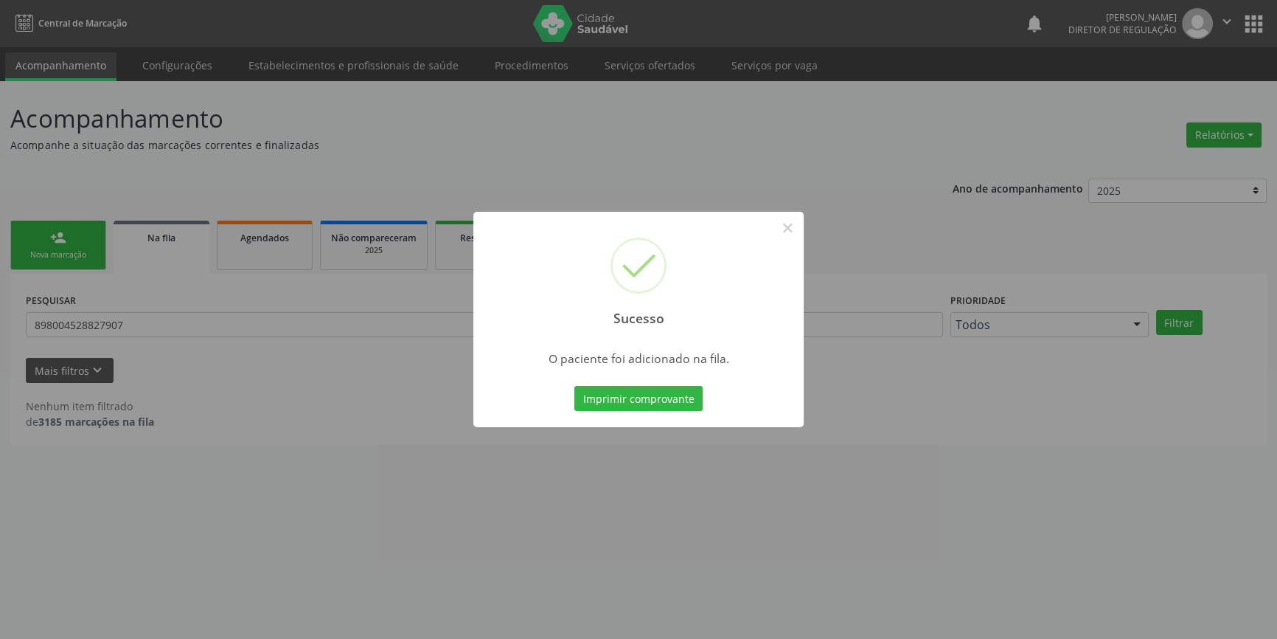
scroll to position [0, 0]
click at [793, 234] on button "×" at bounding box center [792, 227] width 25 height 25
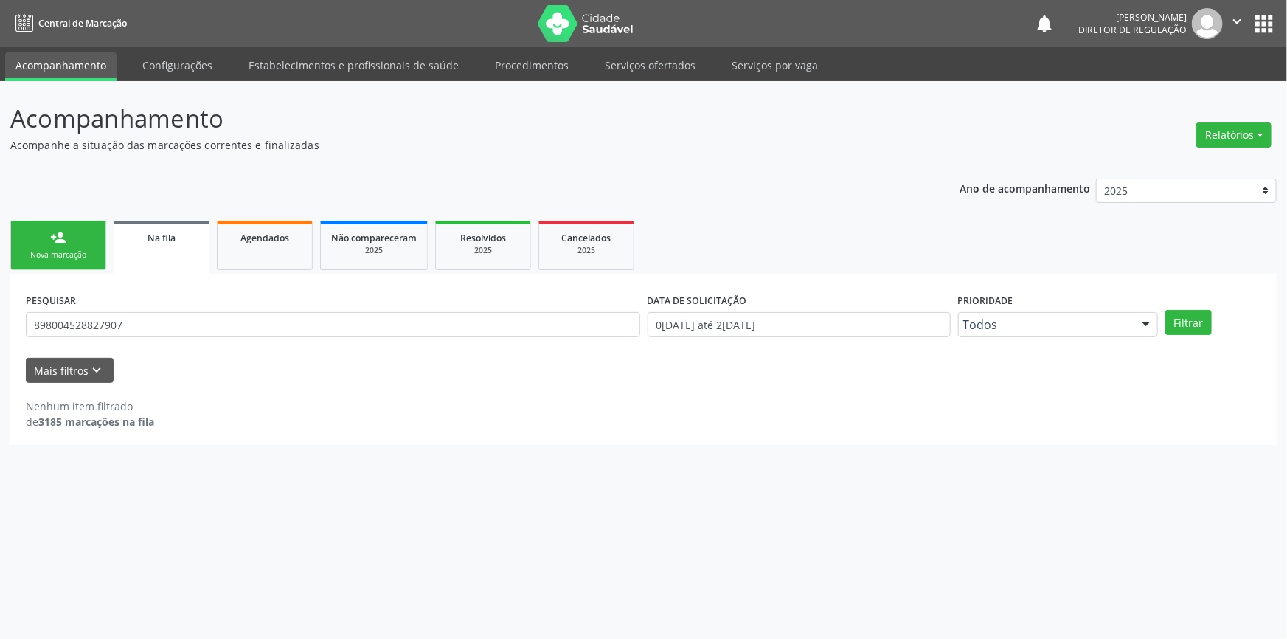
click at [72, 251] on div "Nova marcação" at bounding box center [58, 254] width 74 height 11
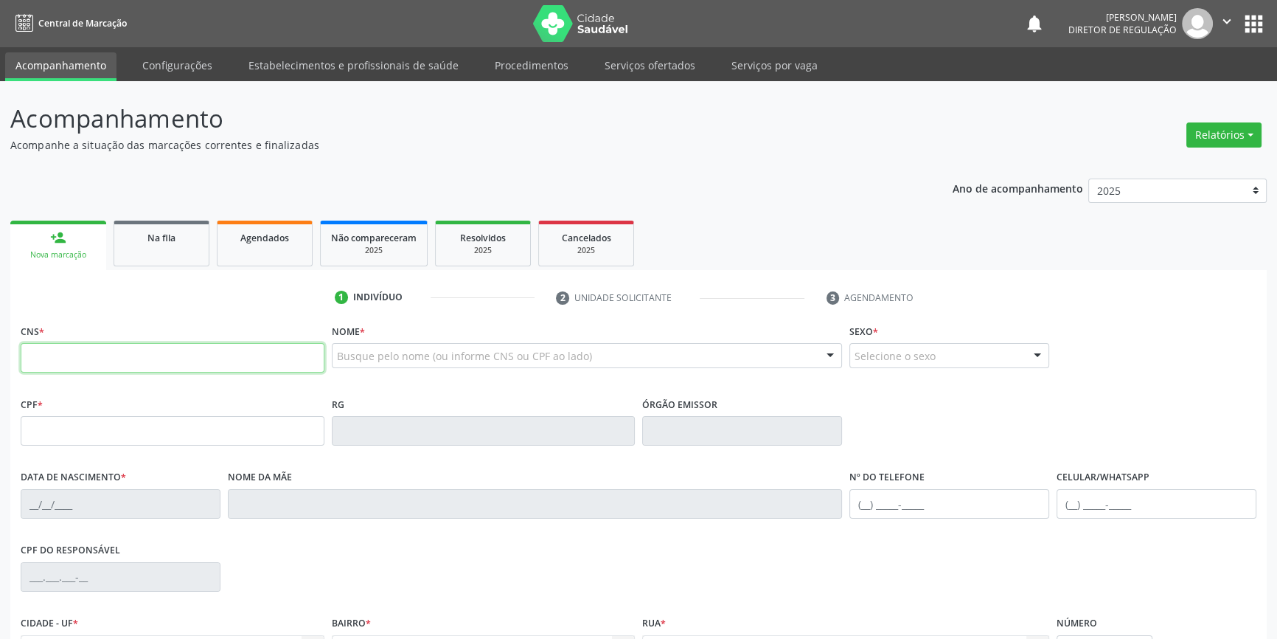
click at [83, 358] on input "text" at bounding box center [173, 357] width 304 height 29
type input "700 7039 6955 0279"
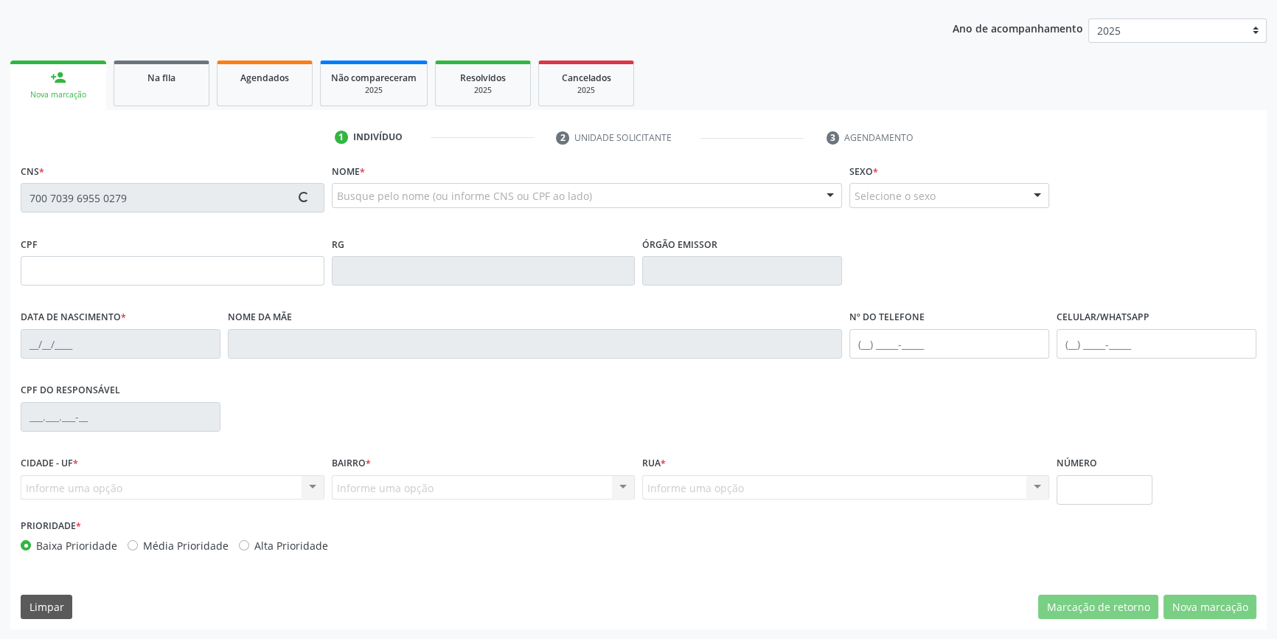
type input "107.301.864-40"
type input "[DATE]"
type input "[PERSON_NAME]"
type input "[PHONE_NUMBER]"
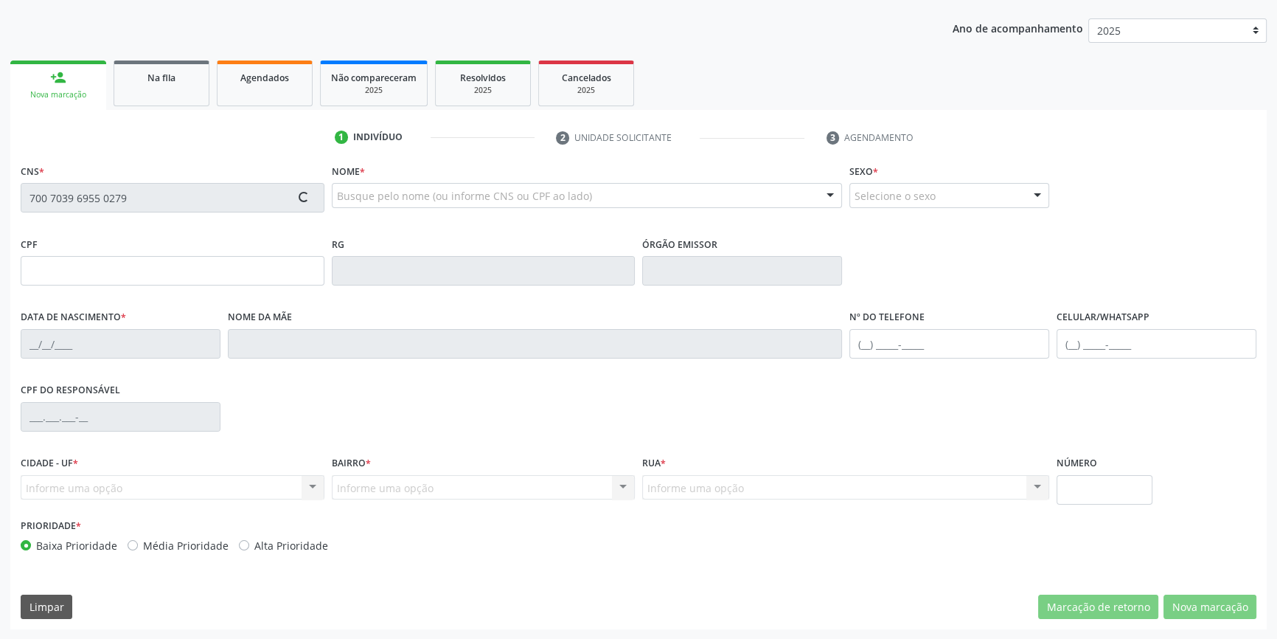
type input "058.370.234-10"
type input "13"
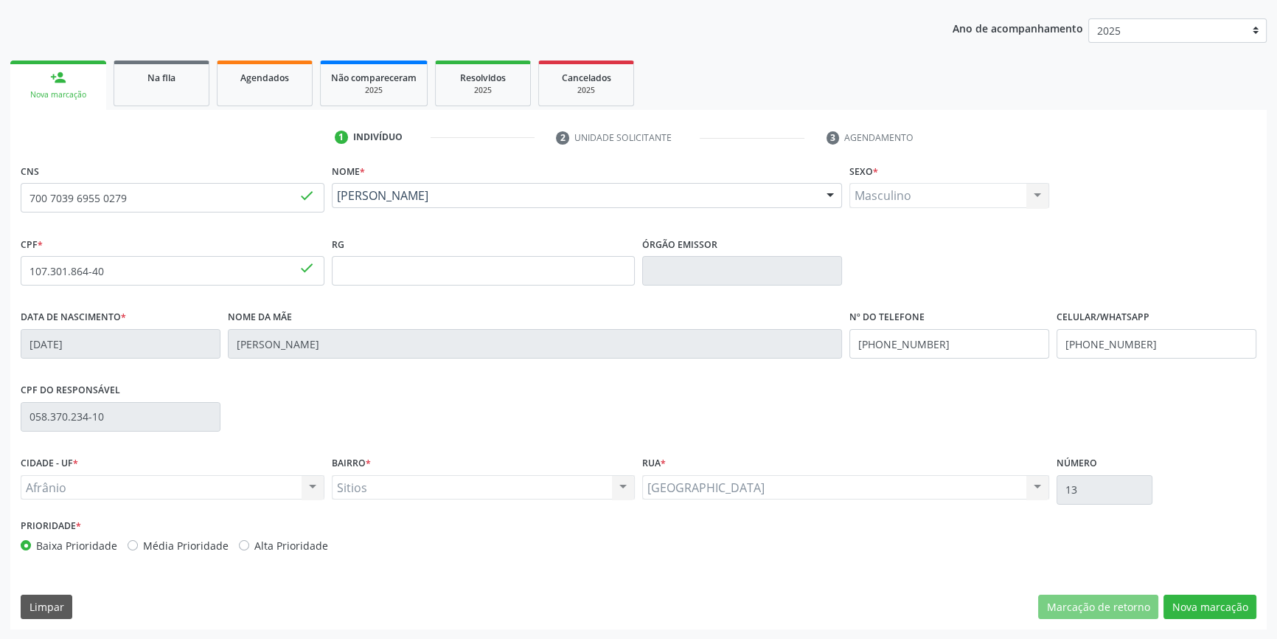
click at [1189, 590] on div "CNS 700 7039 6955 0279 done Nome * [PERSON_NAME] [PERSON_NAME] CNS: 700 7039 69…" at bounding box center [638, 394] width 1256 height 469
click at [1195, 603] on button "Nova marcação" at bounding box center [1210, 606] width 93 height 25
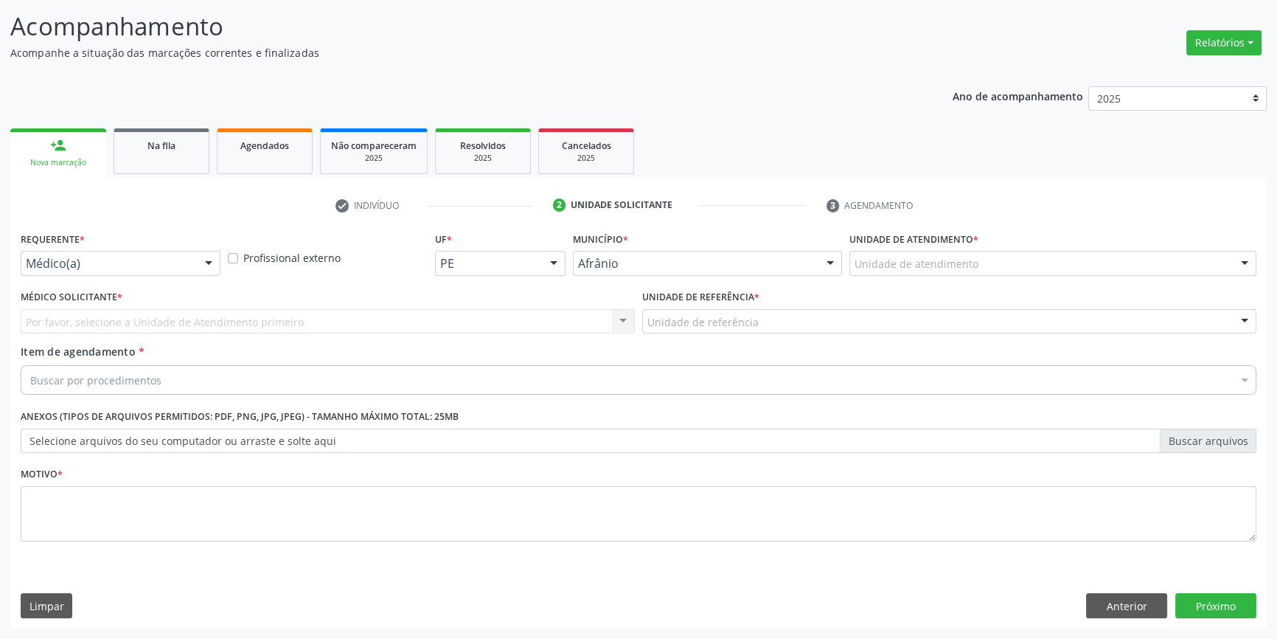
scroll to position [91, 0]
click at [981, 275] on div "Unidade de atendimento Academia da Saude de Afranio Academia da Saude do Bairro…" at bounding box center [1052, 264] width 407 height 25
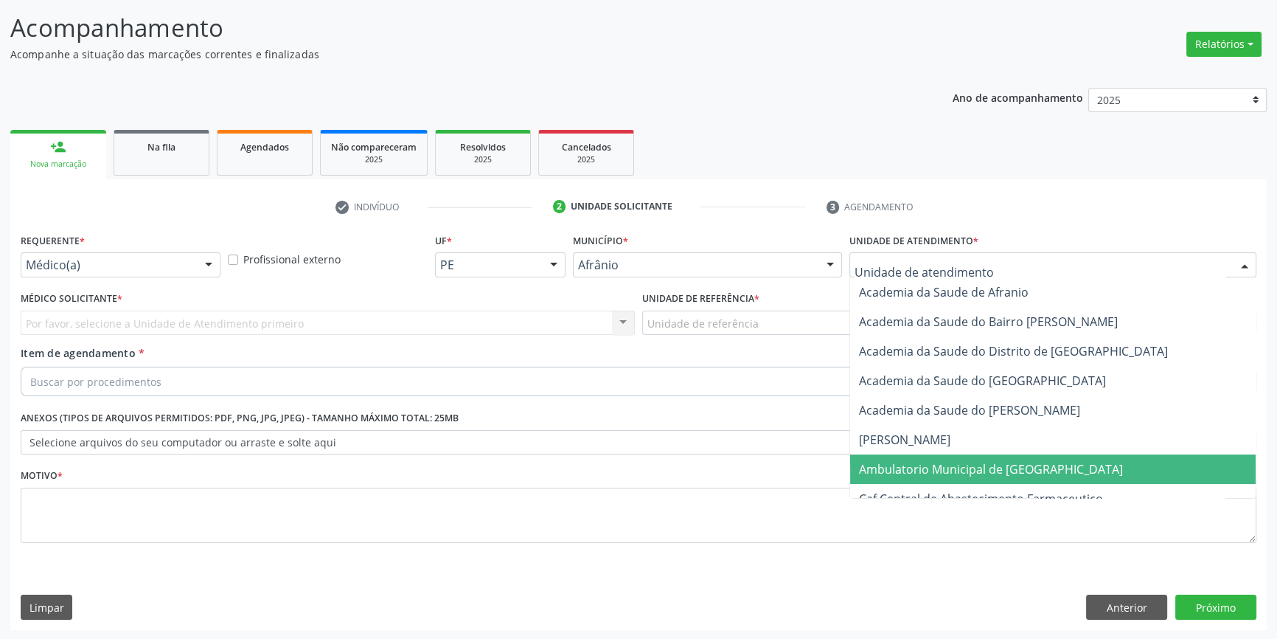
drag, startPoint x: 967, startPoint y: 463, endPoint x: 785, endPoint y: 386, distance: 197.6
click at [966, 462] on span "Ambulatorio Municipal de [GEOGRAPHIC_DATA]" at bounding box center [991, 469] width 264 height 16
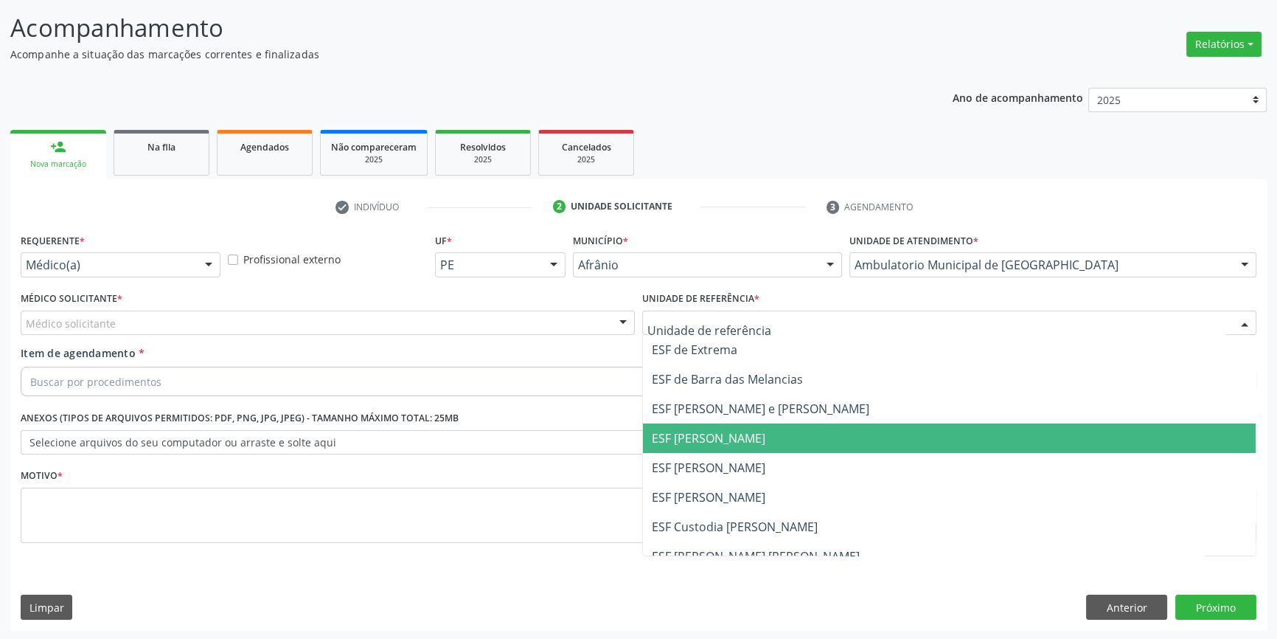
drag, startPoint x: 726, startPoint y: 459, endPoint x: 596, endPoint y: 434, distance: 133.0
click at [723, 460] on span "ESF [PERSON_NAME]" at bounding box center [709, 467] width 114 height 16
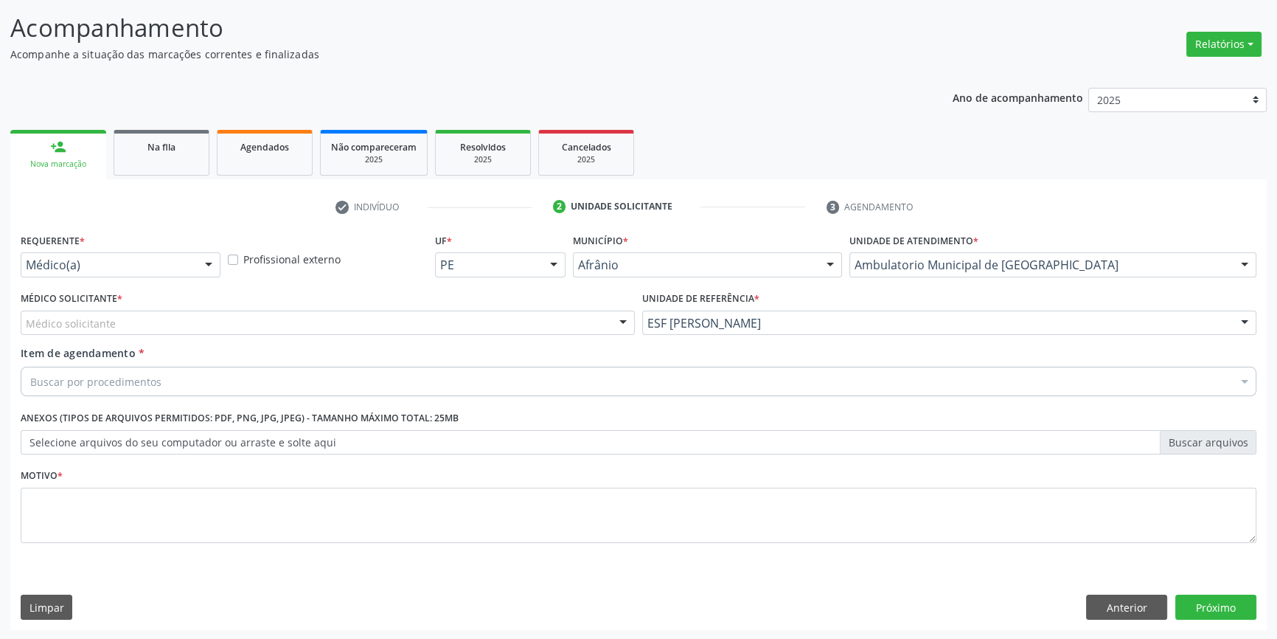
click at [329, 316] on div "Médico solicitante" at bounding box center [328, 322] width 614 height 25
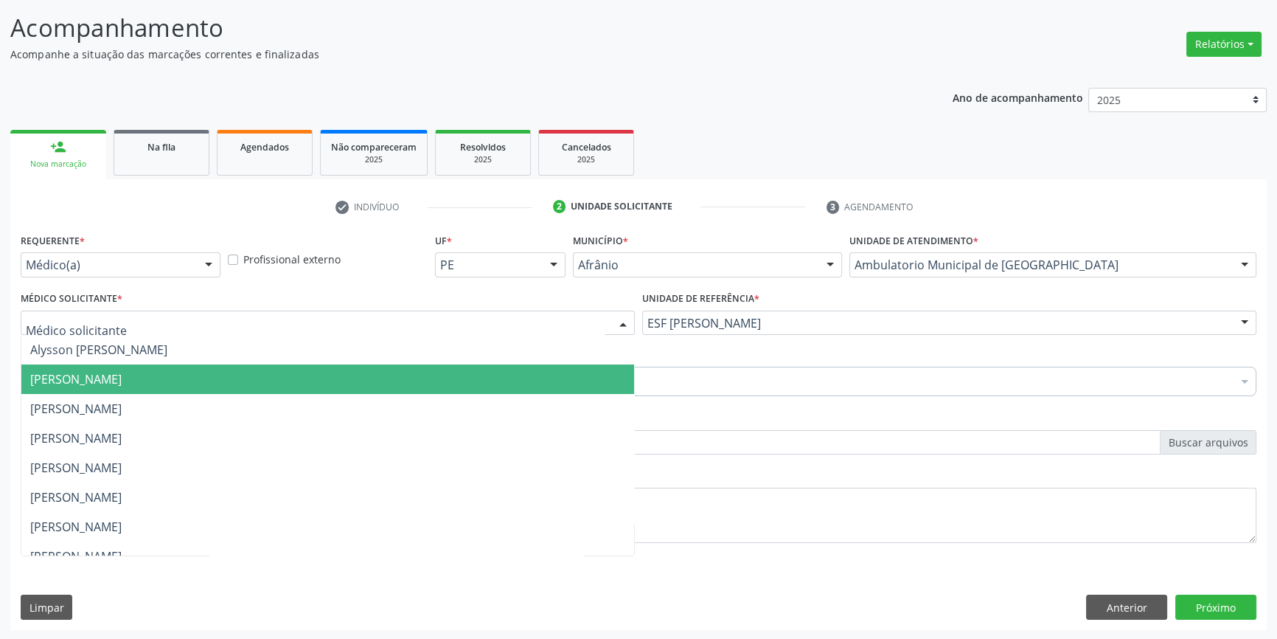
click at [100, 368] on span "[PERSON_NAME]" at bounding box center [327, 378] width 613 height 29
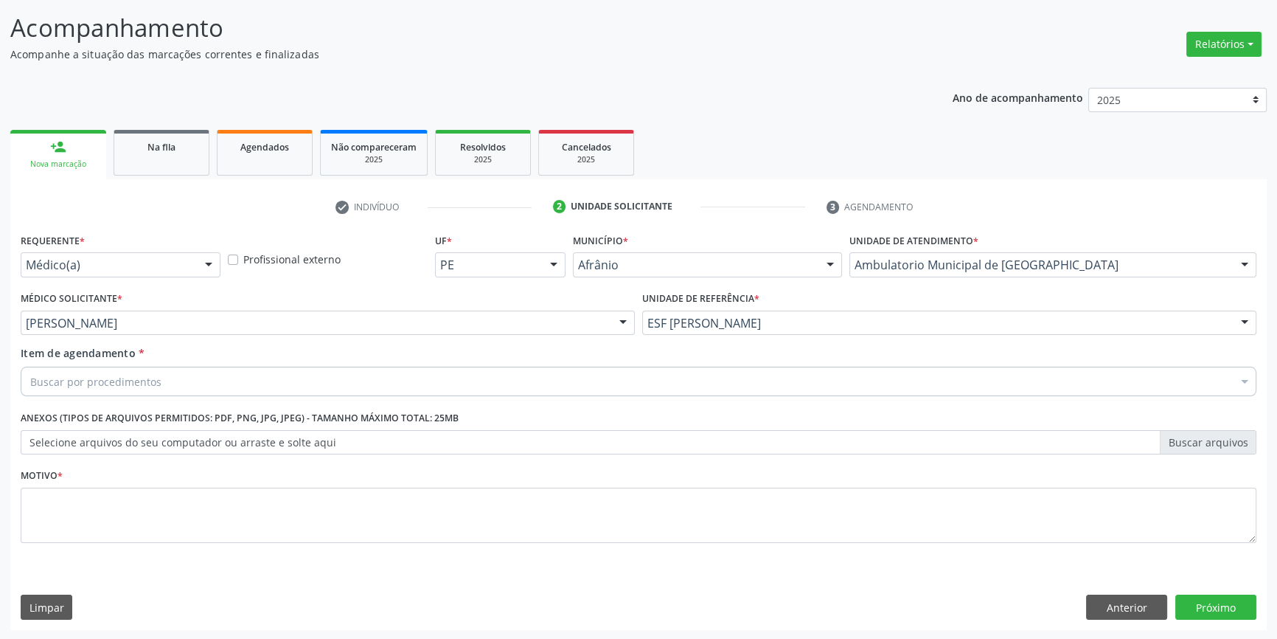
click at [94, 369] on div "Buscar por procedimentos" at bounding box center [639, 380] width 1236 height 29
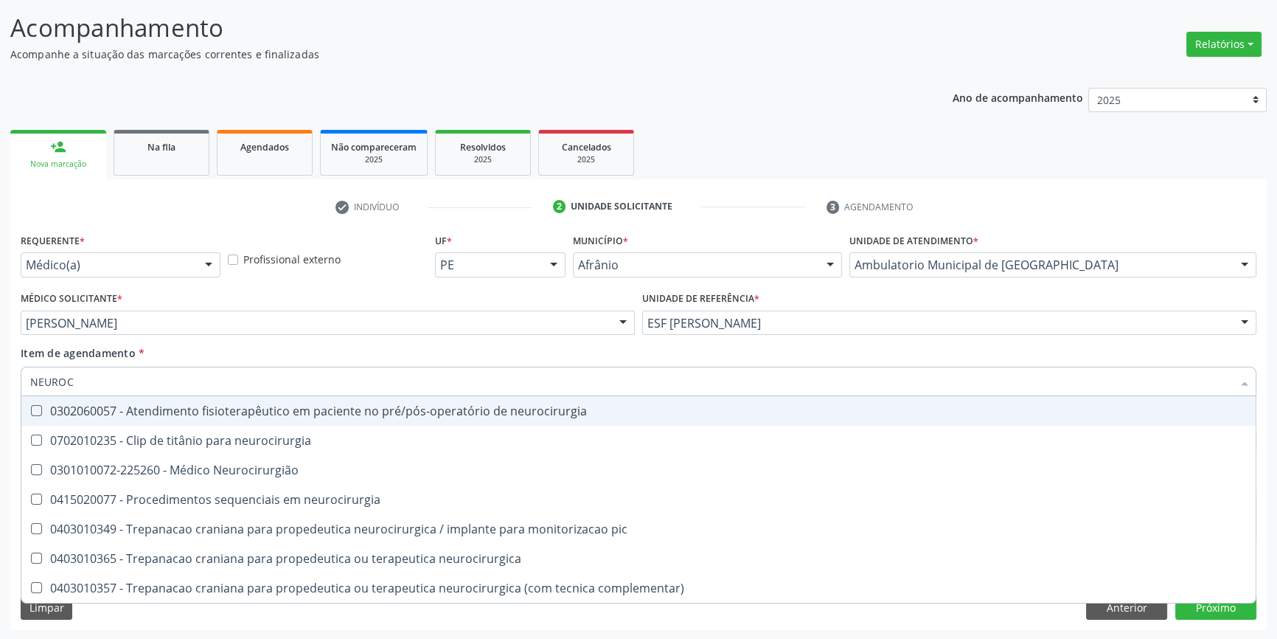
type input "NEUROCI"
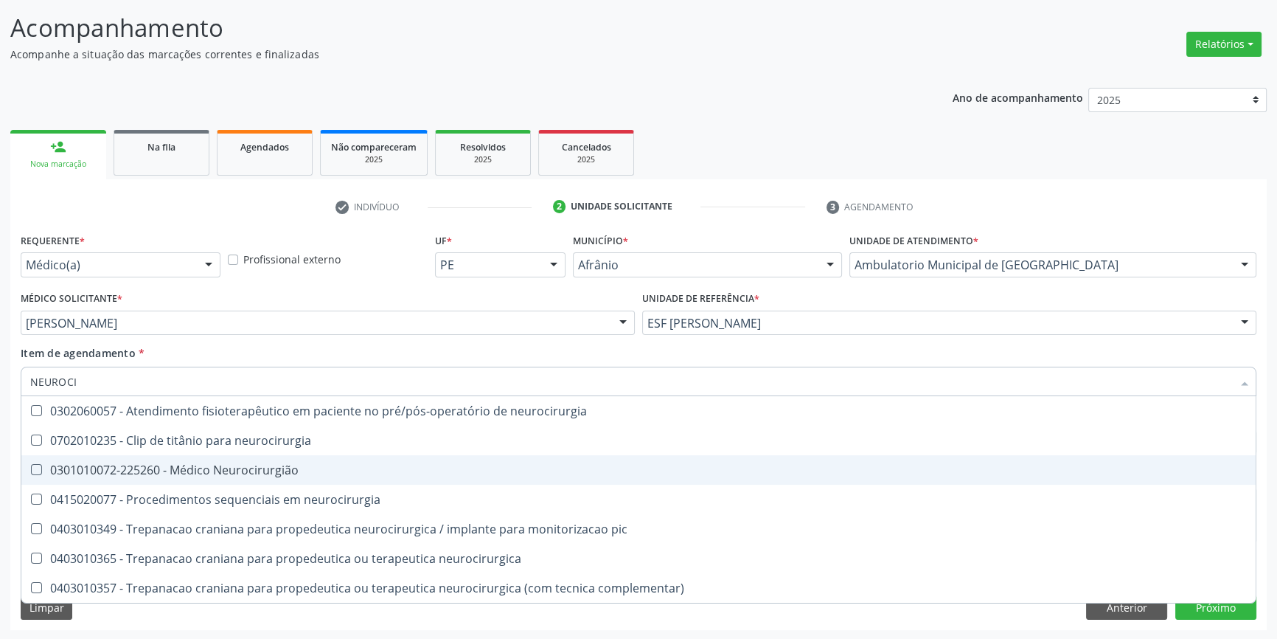
click at [213, 464] on div "0301010072-225260 - Médico Neurocirurgião" at bounding box center [638, 470] width 1217 height 12
checkbox Neurocirurgião "true"
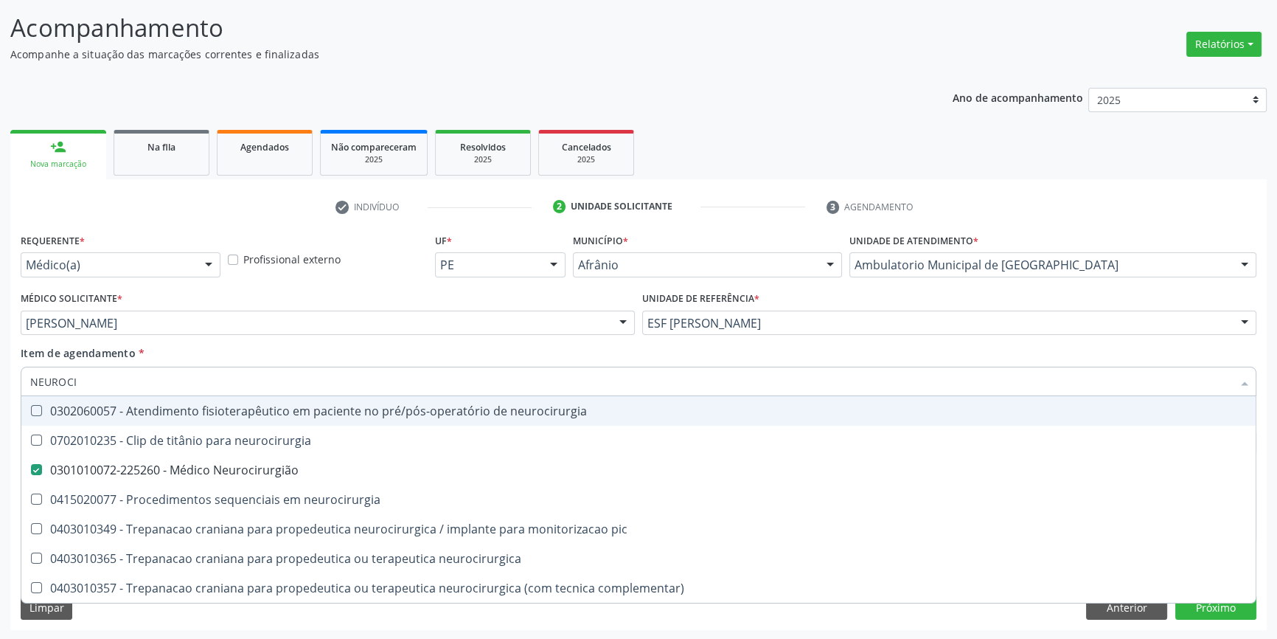
click at [236, 359] on div "Item de agendamento * NEUROCI Desfazer seleção 0302060057 - Atendimento fisiote…" at bounding box center [639, 368] width 1236 height 46
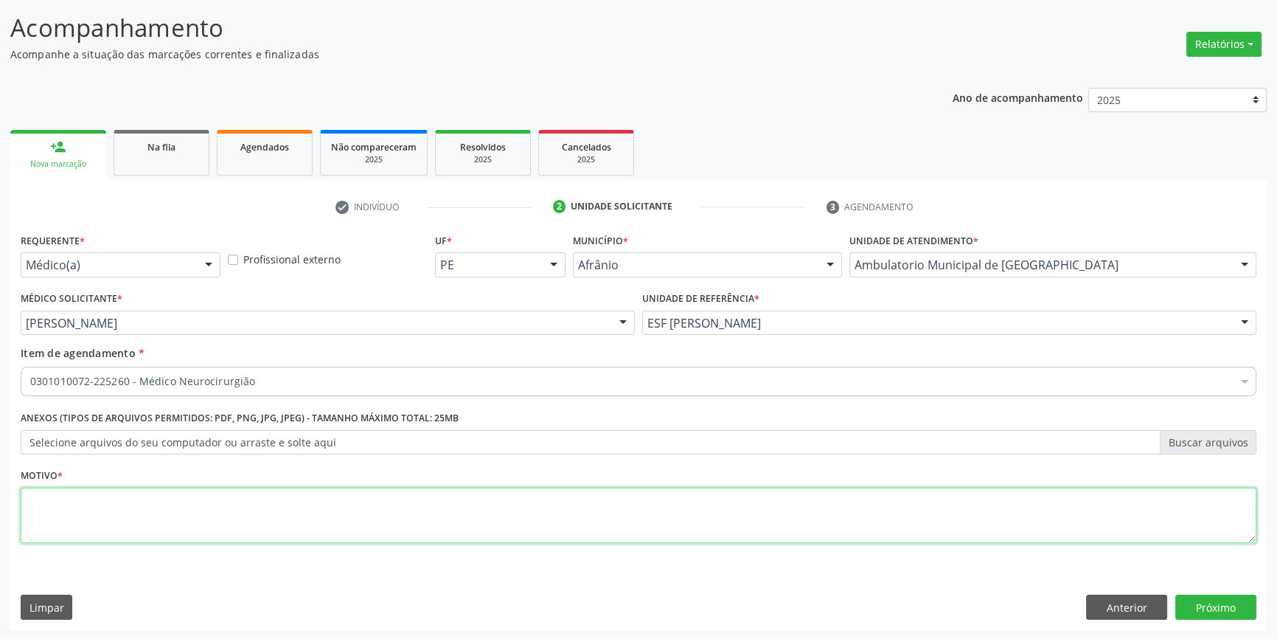
click at [197, 495] on textarea at bounding box center [639, 515] width 1236 height 56
type textarea "NOVA CONSULTA"
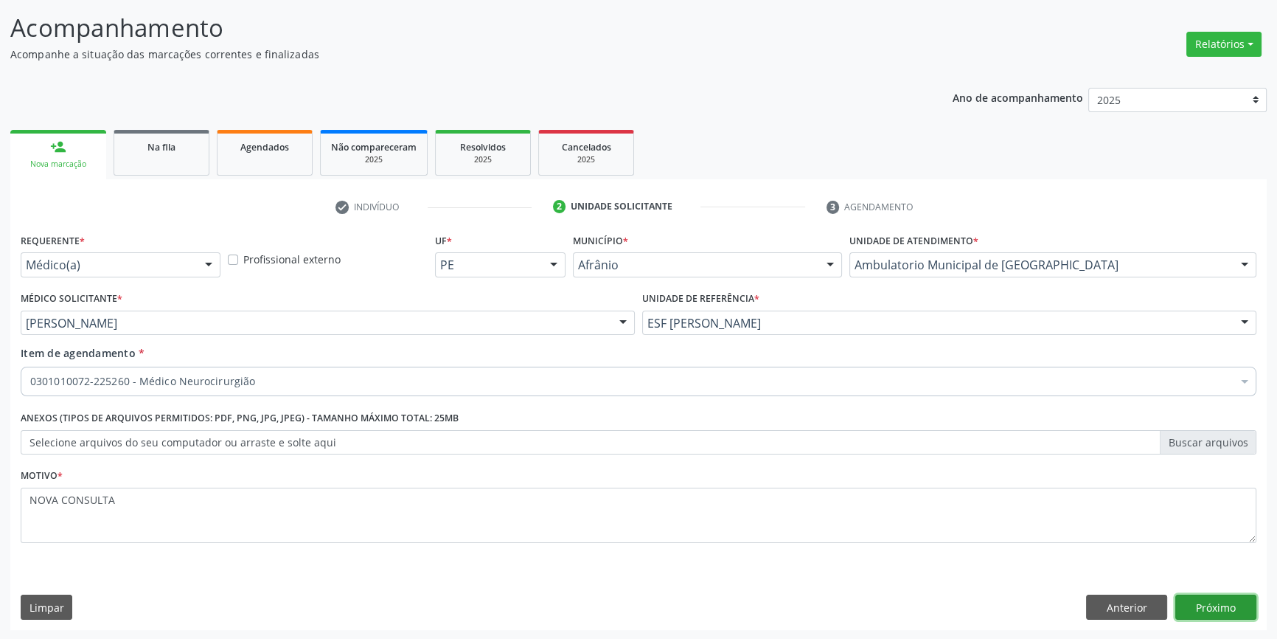
click at [1238, 597] on button "Próximo" at bounding box center [1215, 606] width 81 height 25
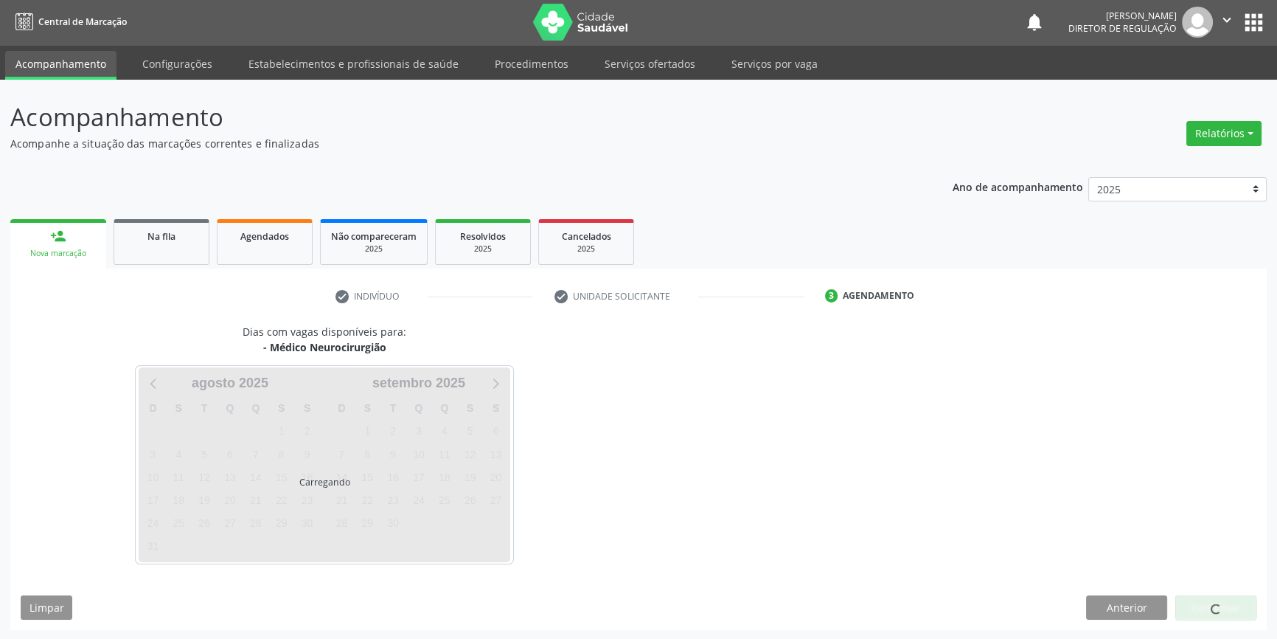
scroll to position [45, 0]
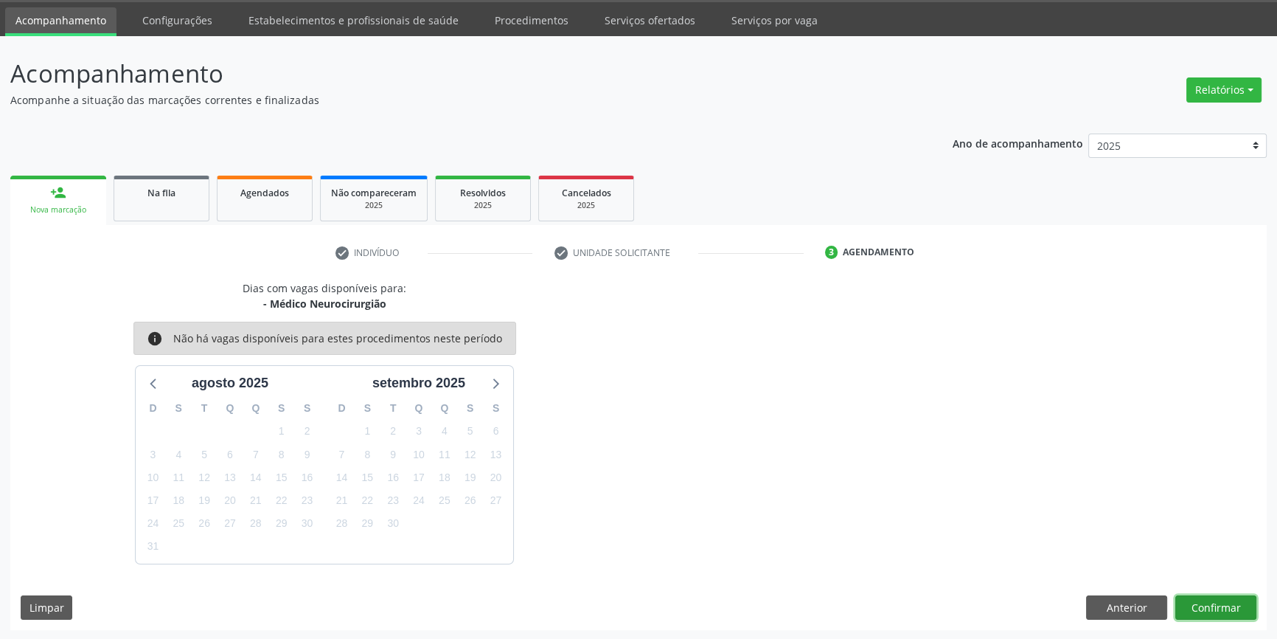
click at [1218, 595] on button "Confirmar" at bounding box center [1215, 607] width 81 height 25
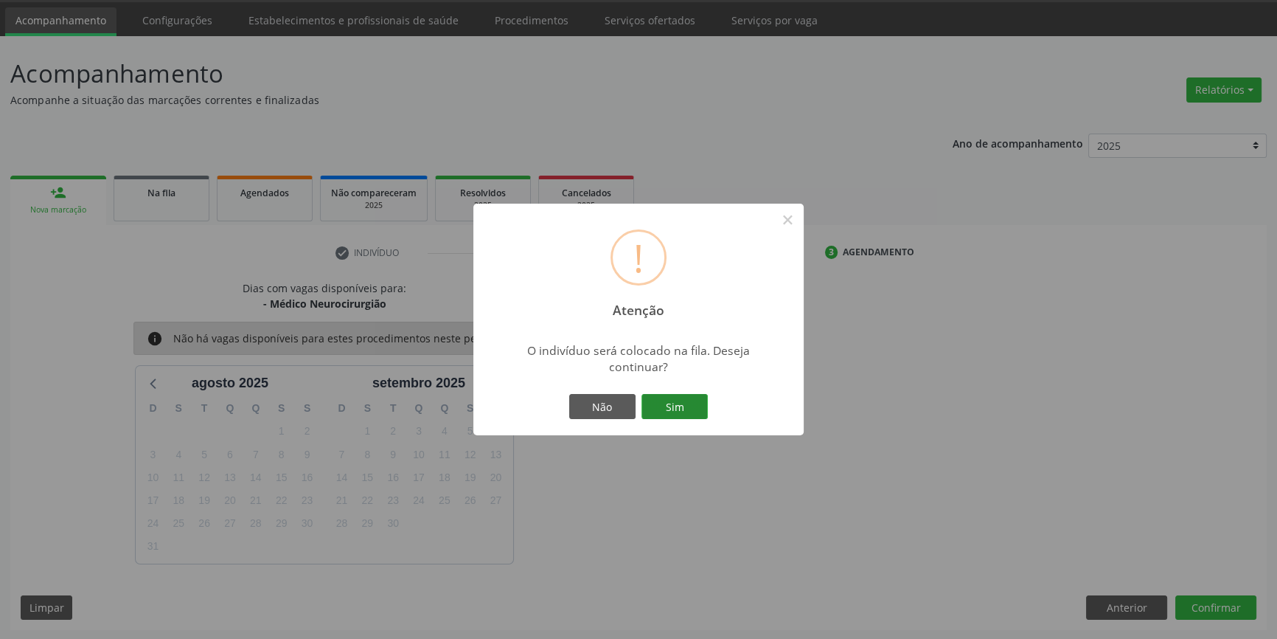
click at [686, 410] on button "Sim" at bounding box center [674, 406] width 66 height 25
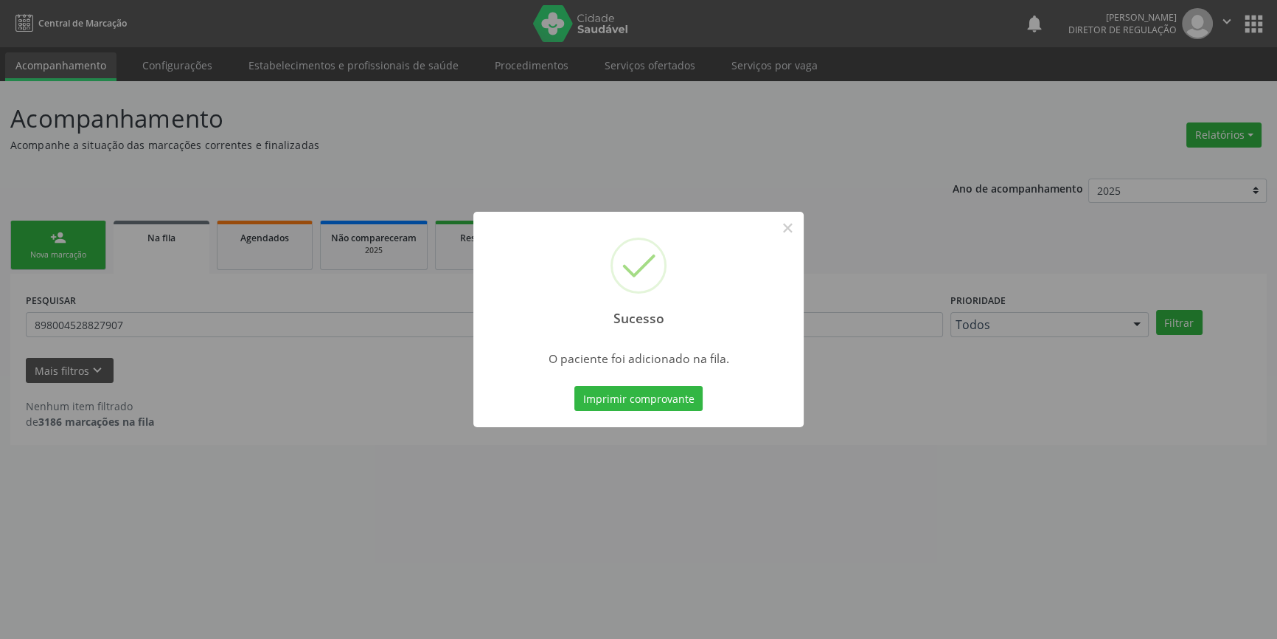
scroll to position [0, 0]
click at [802, 229] on button "×" at bounding box center [792, 227] width 25 height 25
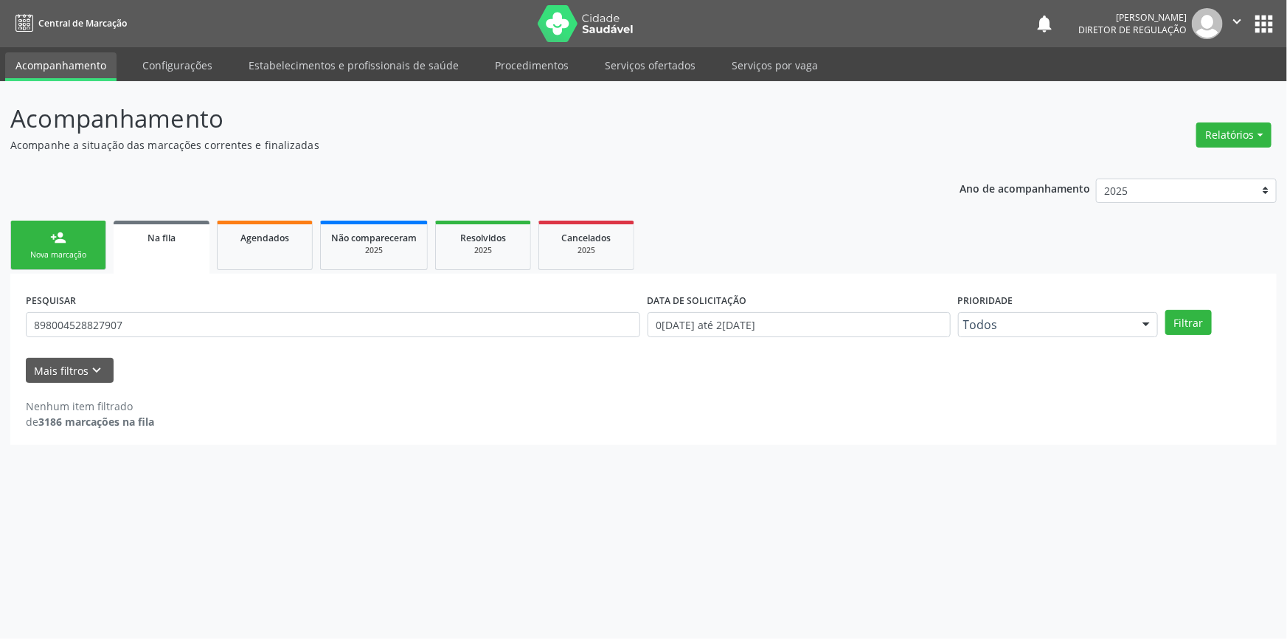
click at [77, 233] on link "person_add Nova marcação" at bounding box center [58, 244] width 96 height 49
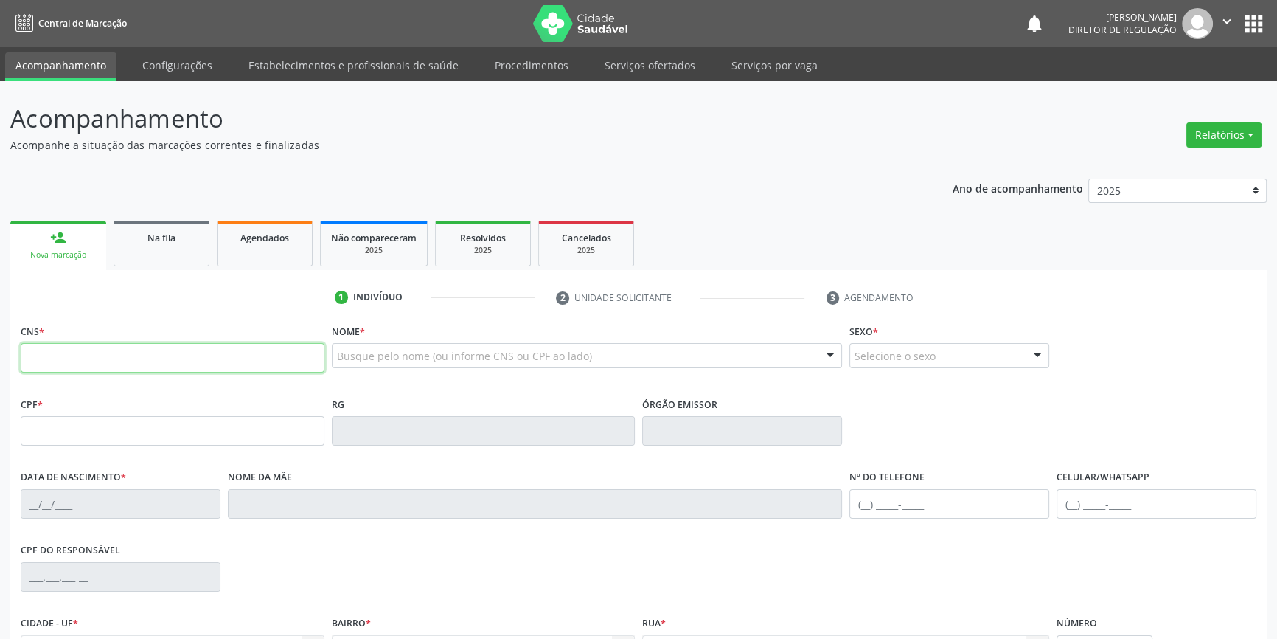
click at [124, 346] on input "text" at bounding box center [173, 357] width 304 height 29
type input "706 2080 9589 7762"
type input "067.383.574-00"
type input "2[DATE]"
type input "[PERSON_NAME]"
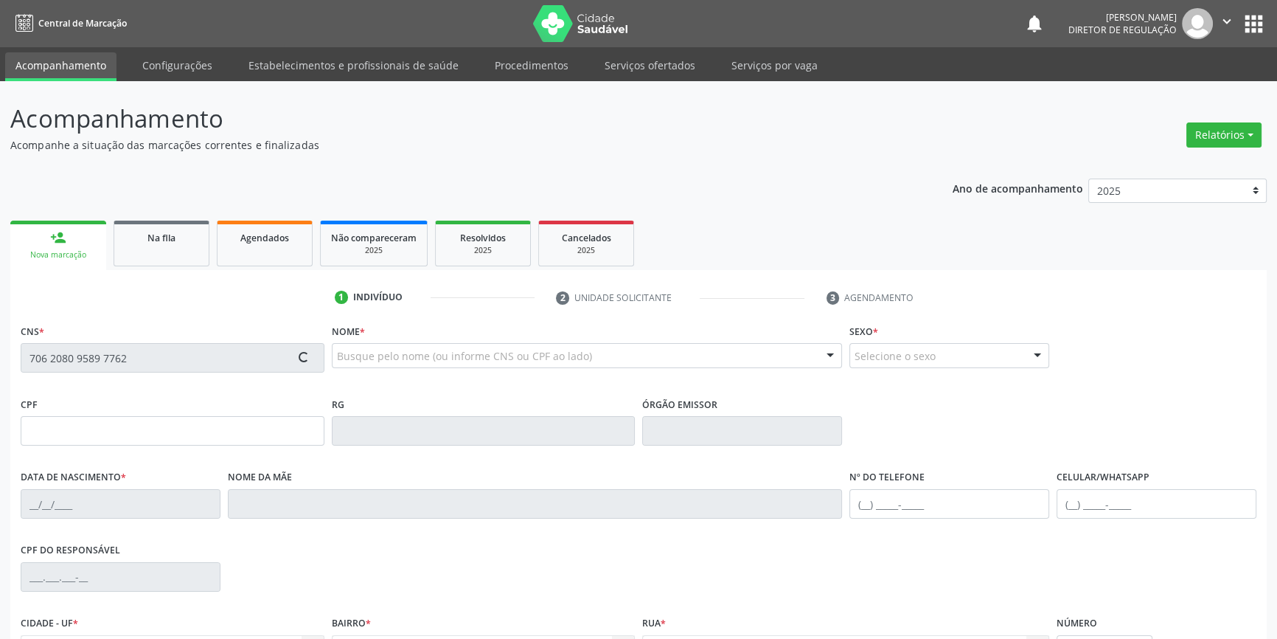
type input "[PHONE_NUMBER]"
type input "042.688.374-85"
type input "S/N"
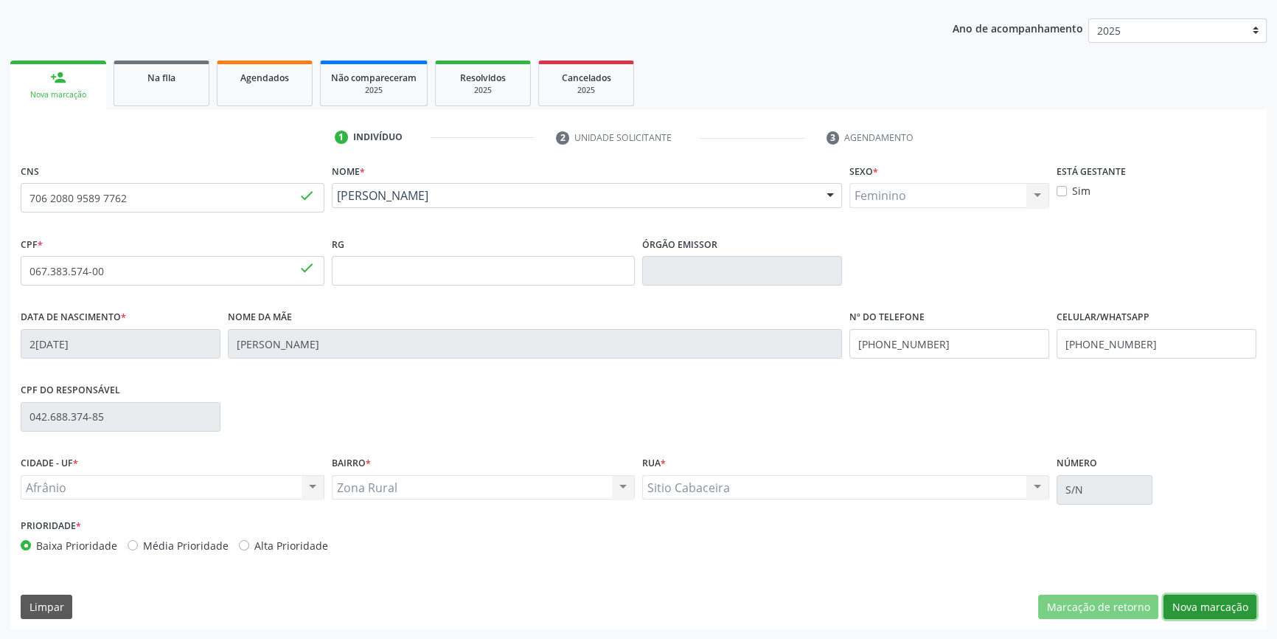
click at [1221, 602] on button "Nova marcação" at bounding box center [1210, 606] width 93 height 25
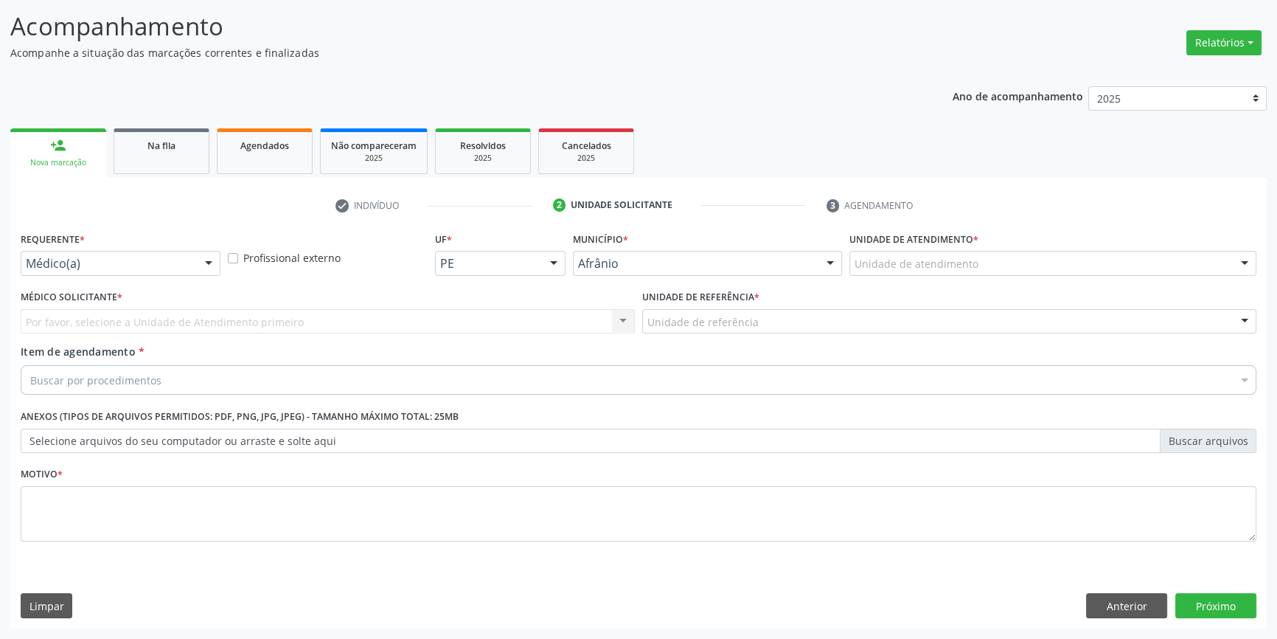
scroll to position [91, 0]
click at [932, 280] on div "Unidade de atendimento * Unidade de atendimento Academia da Saude de Afranio Ac…" at bounding box center [1053, 258] width 414 height 58
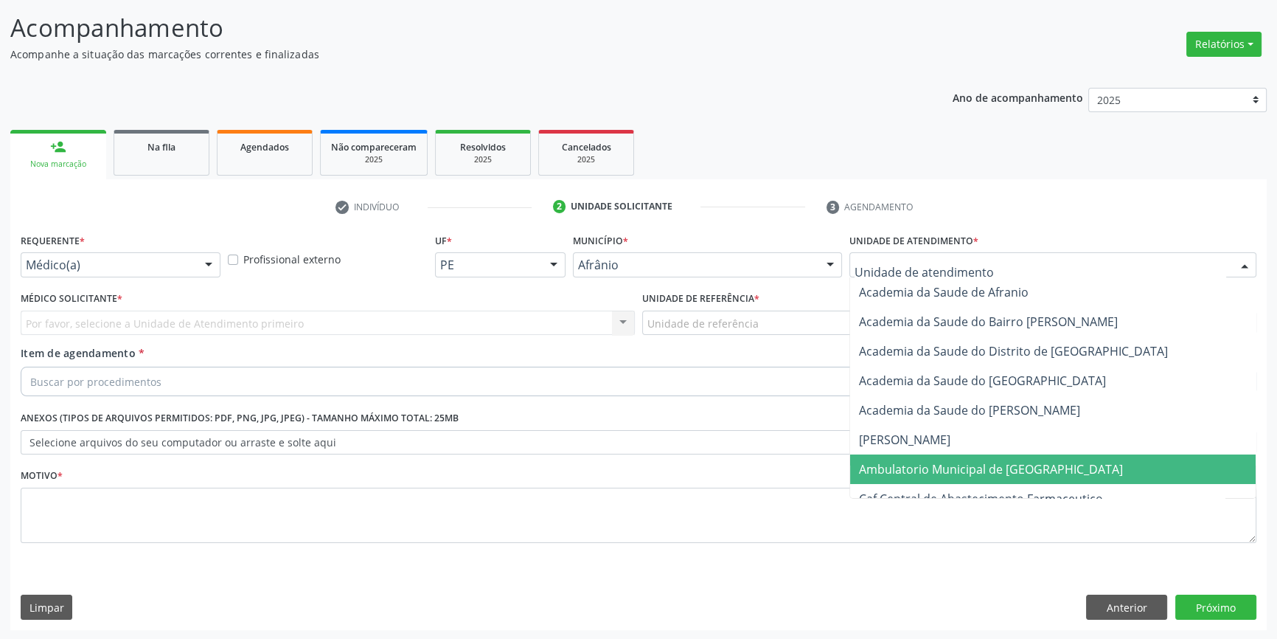
click at [933, 473] on span "Ambulatorio Municipal de [GEOGRAPHIC_DATA]" at bounding box center [991, 469] width 264 height 16
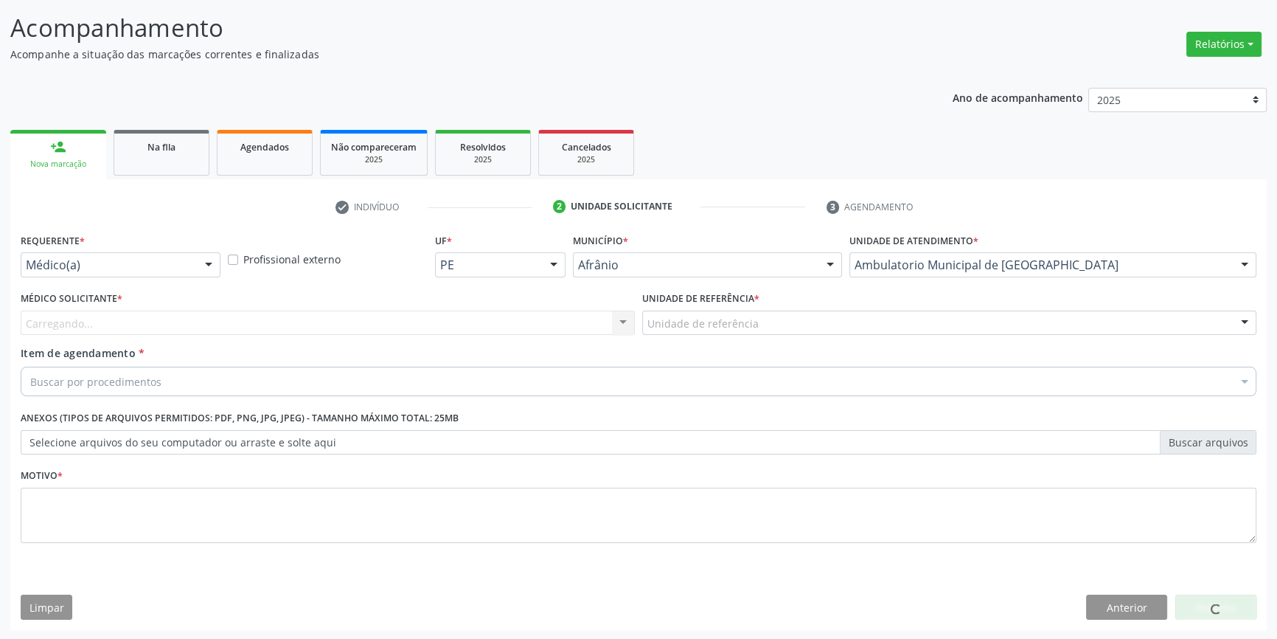
drag, startPoint x: 726, startPoint y: 324, endPoint x: 722, endPoint y: 333, distance: 10.6
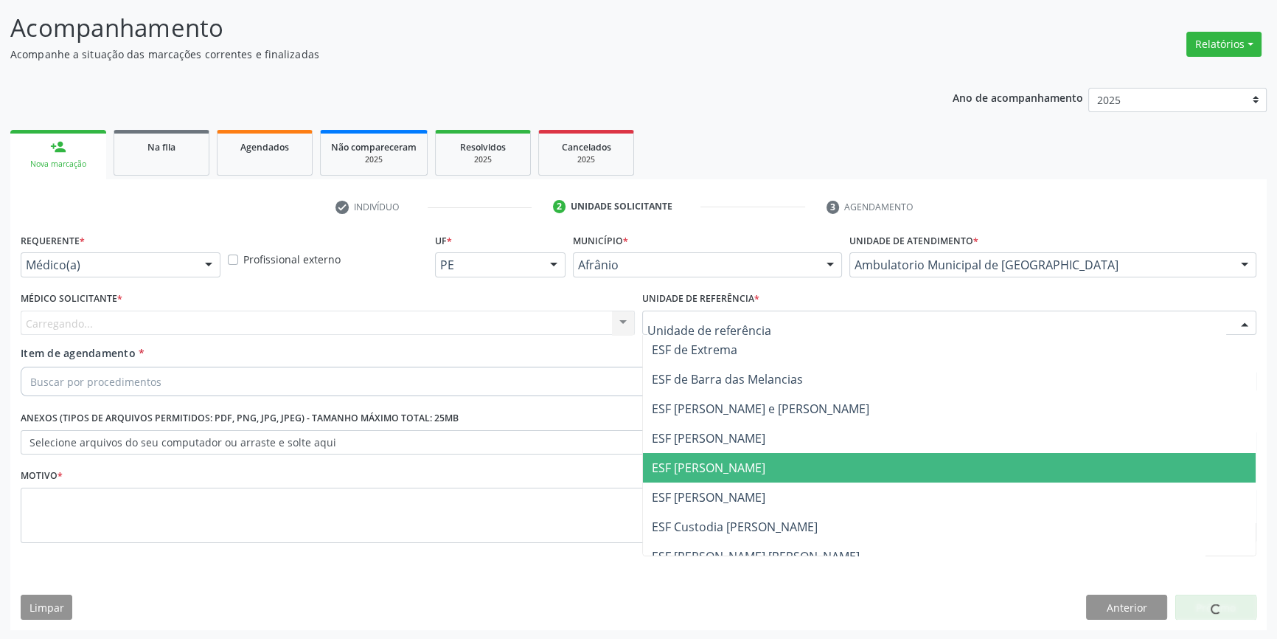
drag, startPoint x: 700, startPoint y: 460, endPoint x: 421, endPoint y: 335, distance: 305.3
click at [696, 459] on span "ESF [PERSON_NAME]" at bounding box center [709, 467] width 114 height 16
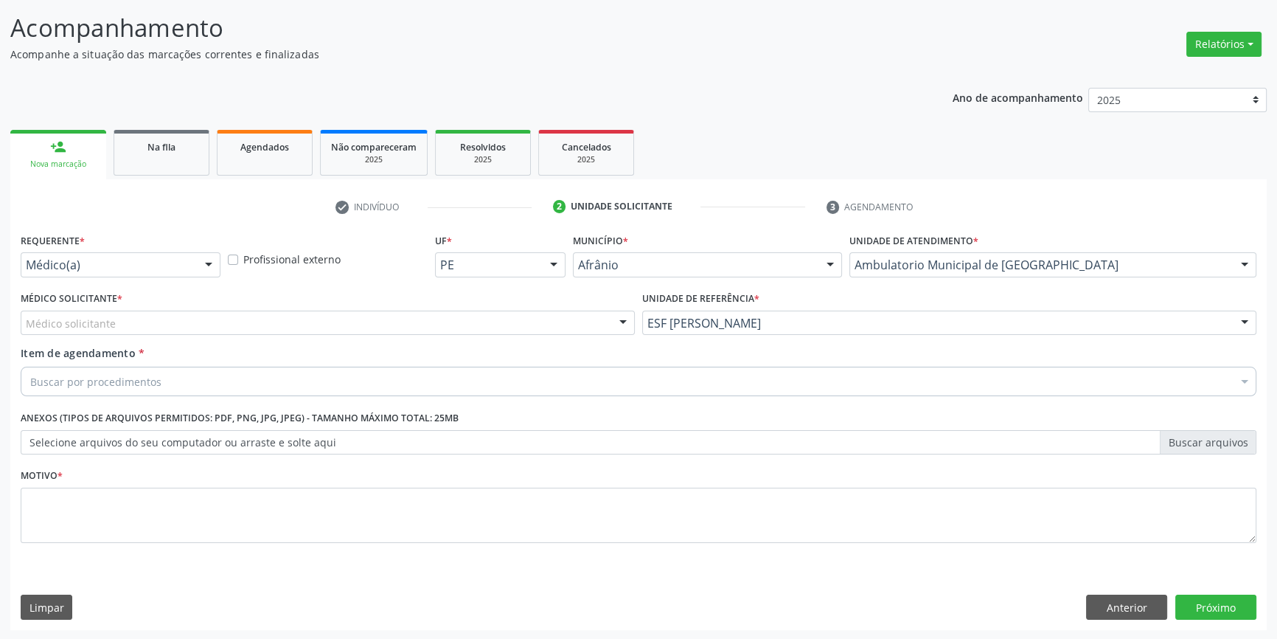
click at [366, 310] on div "Médico solicitante" at bounding box center [328, 322] width 614 height 25
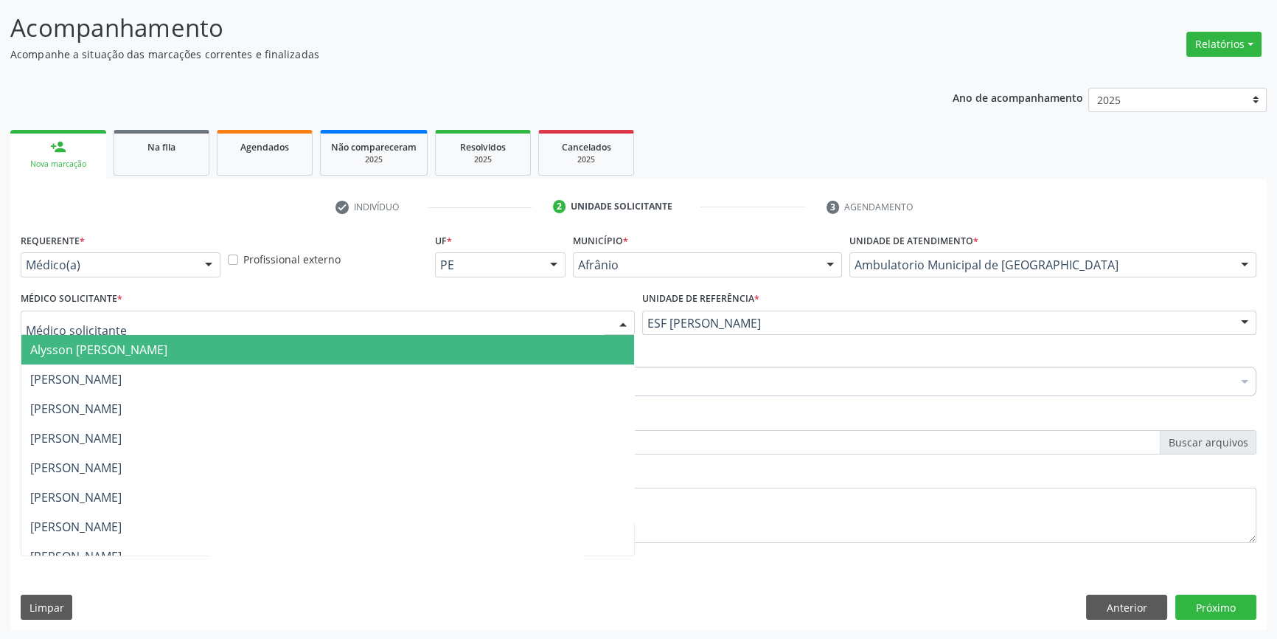
click at [167, 346] on span "Alysson [PERSON_NAME]" at bounding box center [98, 349] width 137 height 16
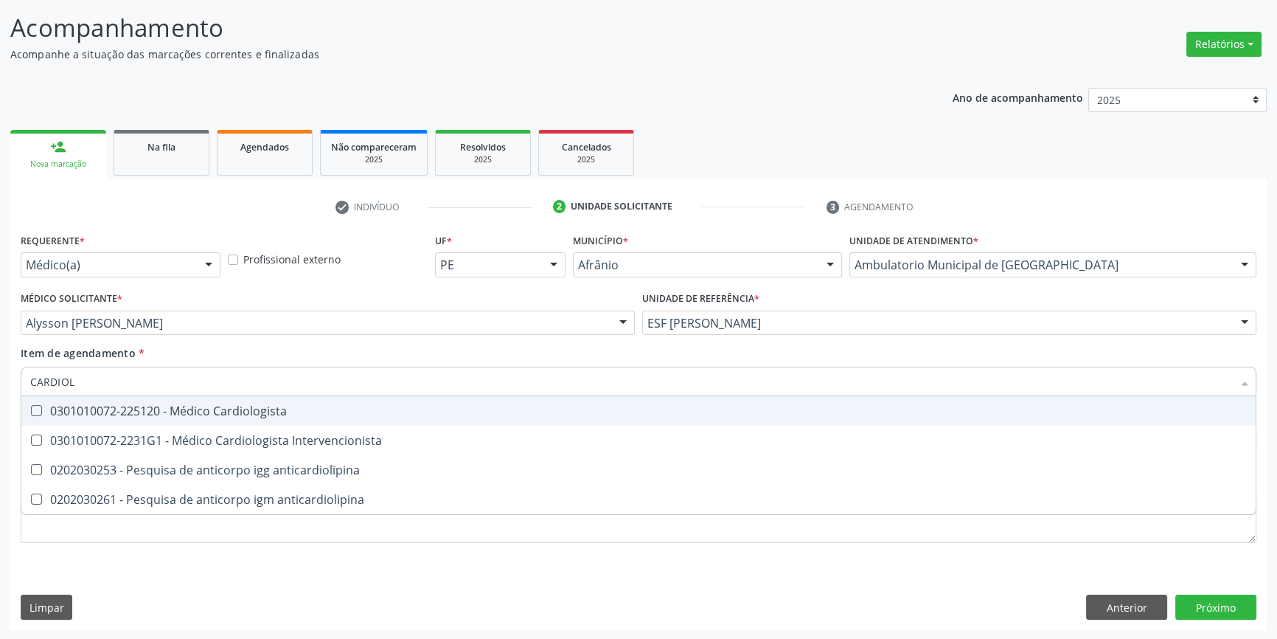
type input "CARDIOLO"
click at [242, 411] on div "0301010072-225120 - Médico Cardiologista" at bounding box center [638, 411] width 1217 height 12
checkbox Cardiologista "true"
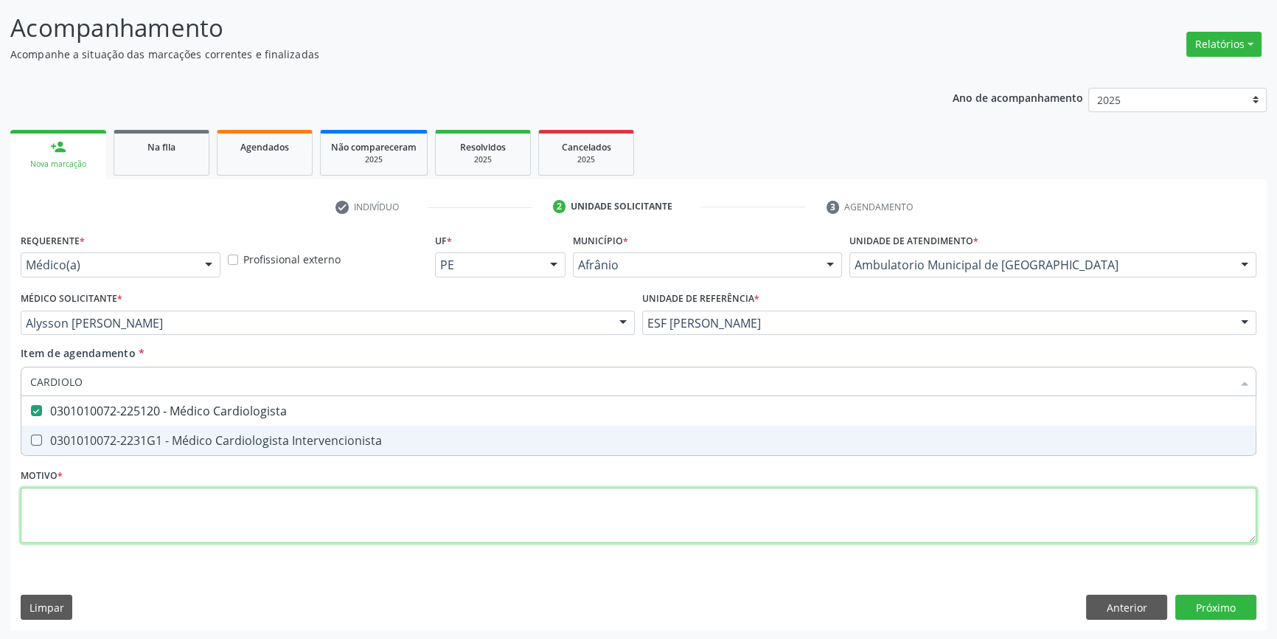
click at [255, 537] on div "Requerente * Médico(a) Médico(a) Enfermeiro(a) Paciente Nenhum resultado encont…" at bounding box center [639, 396] width 1236 height 334
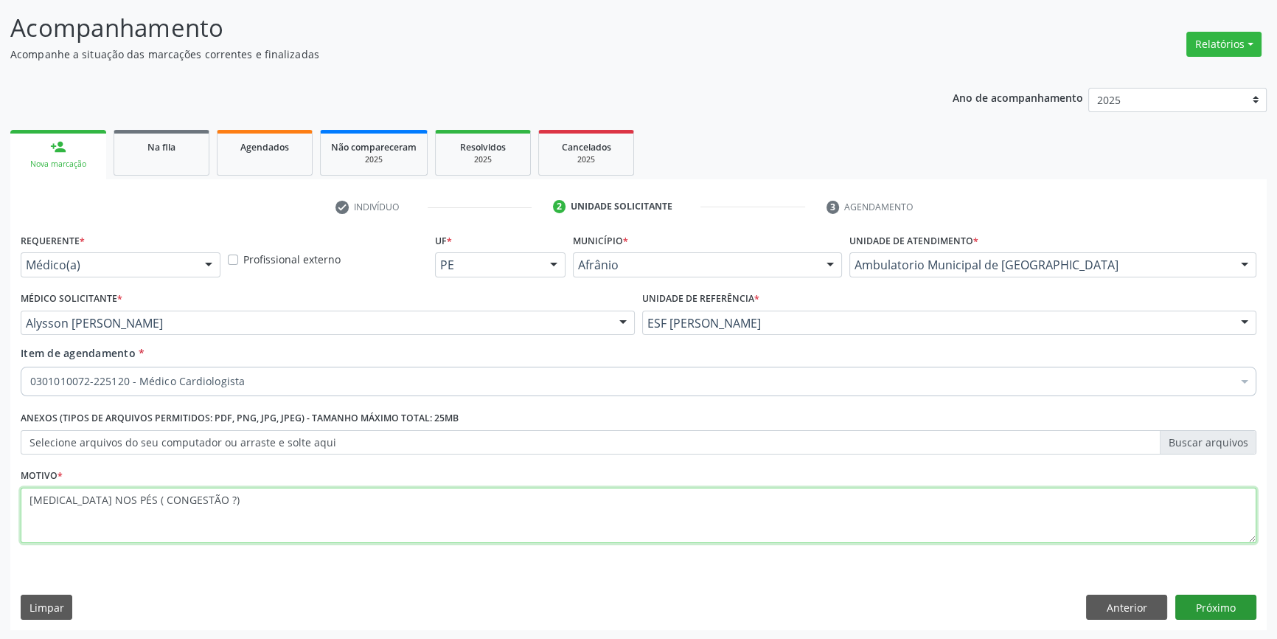
type textarea "[MEDICAL_DATA] NOS PÉS ( CONGESTÃO ?)"
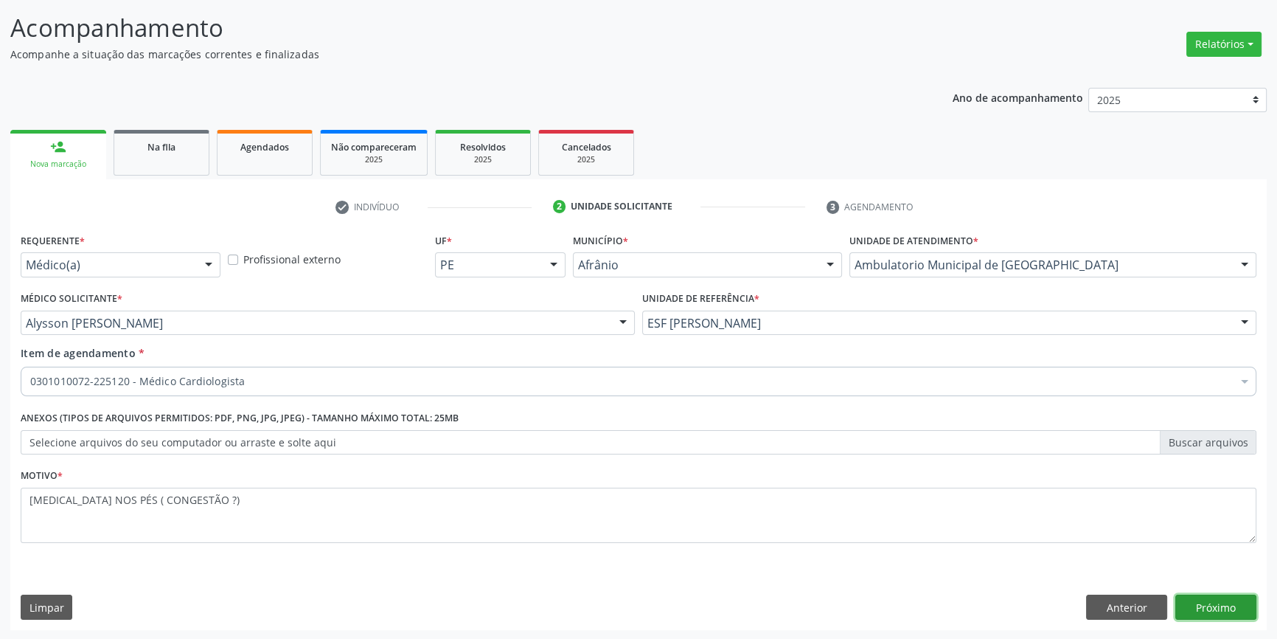
click at [1231, 605] on button "Próximo" at bounding box center [1215, 606] width 81 height 25
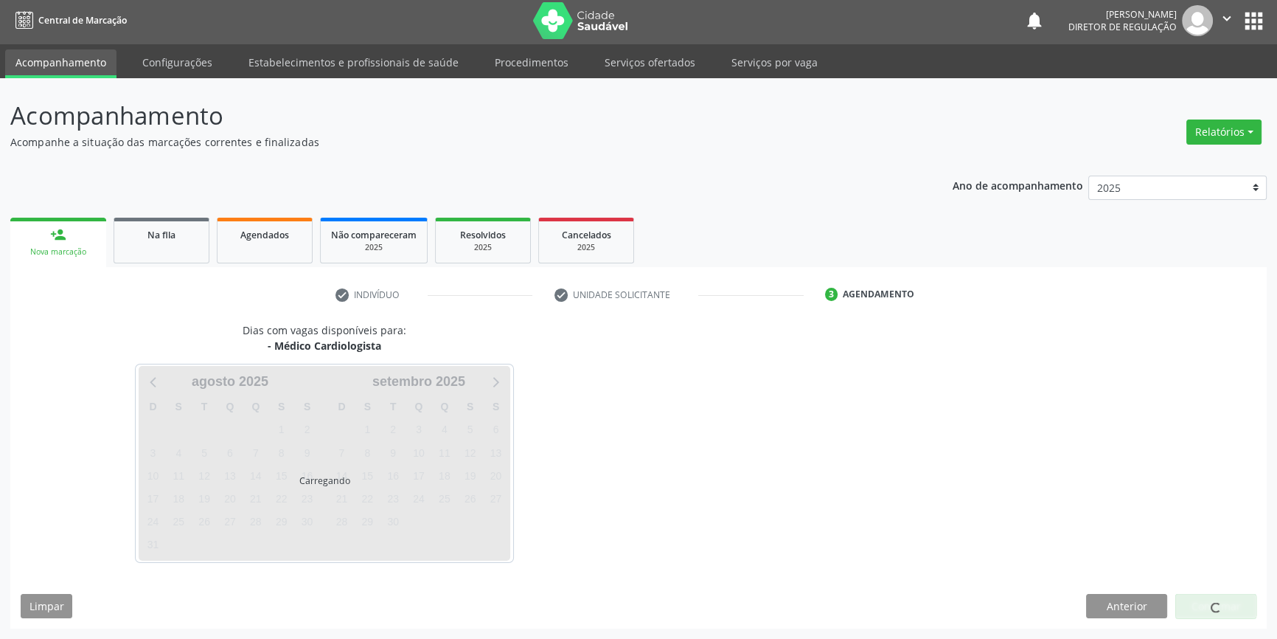
scroll to position [1, 0]
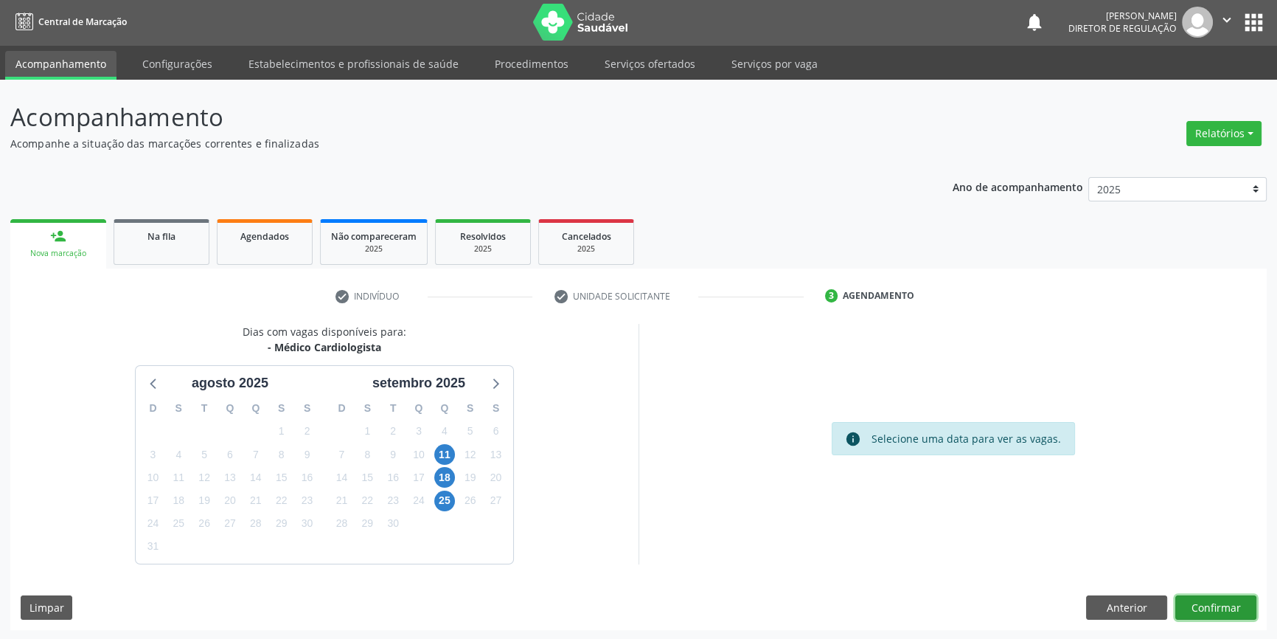
click at [1231, 597] on button "Confirmar" at bounding box center [1215, 607] width 81 height 25
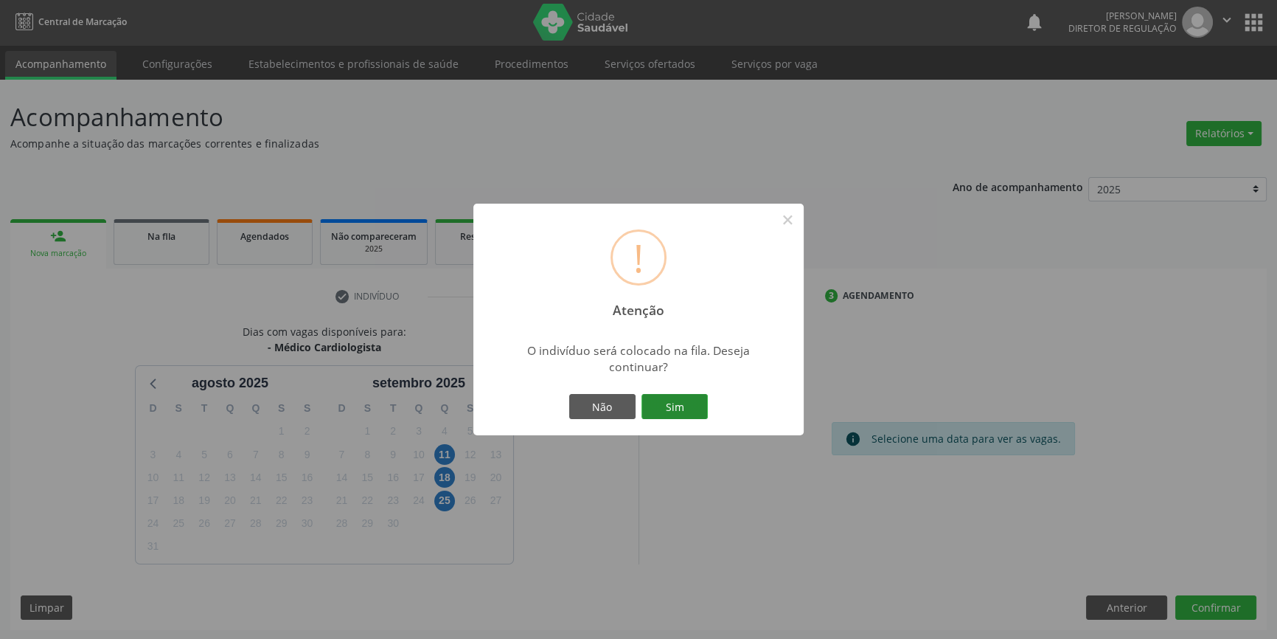
click at [690, 414] on button "Sim" at bounding box center [674, 406] width 66 height 25
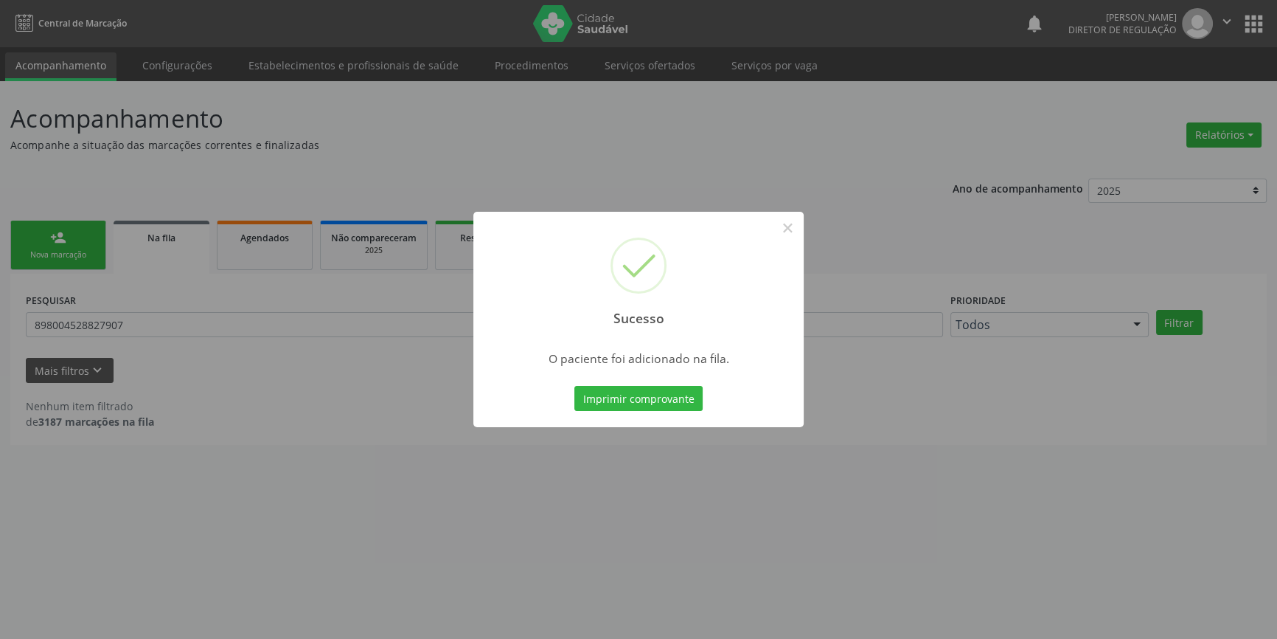
scroll to position [0, 0]
click at [791, 229] on button "×" at bounding box center [792, 227] width 25 height 25
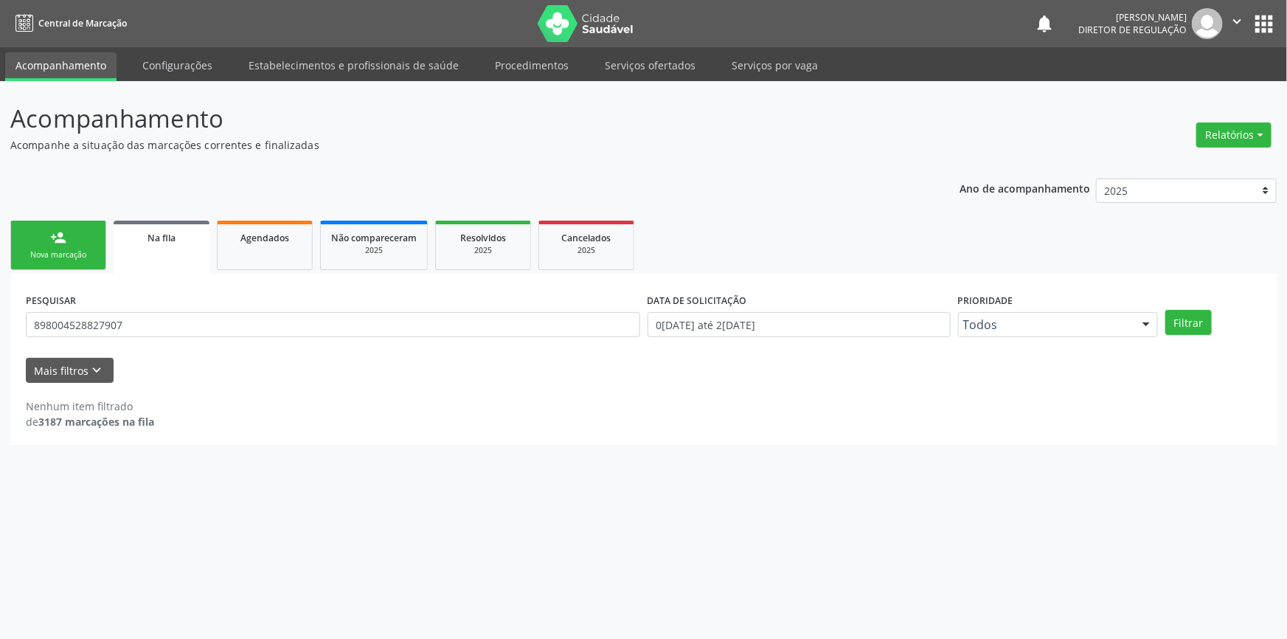
click at [66, 254] on div "Nova marcação" at bounding box center [58, 254] width 74 height 11
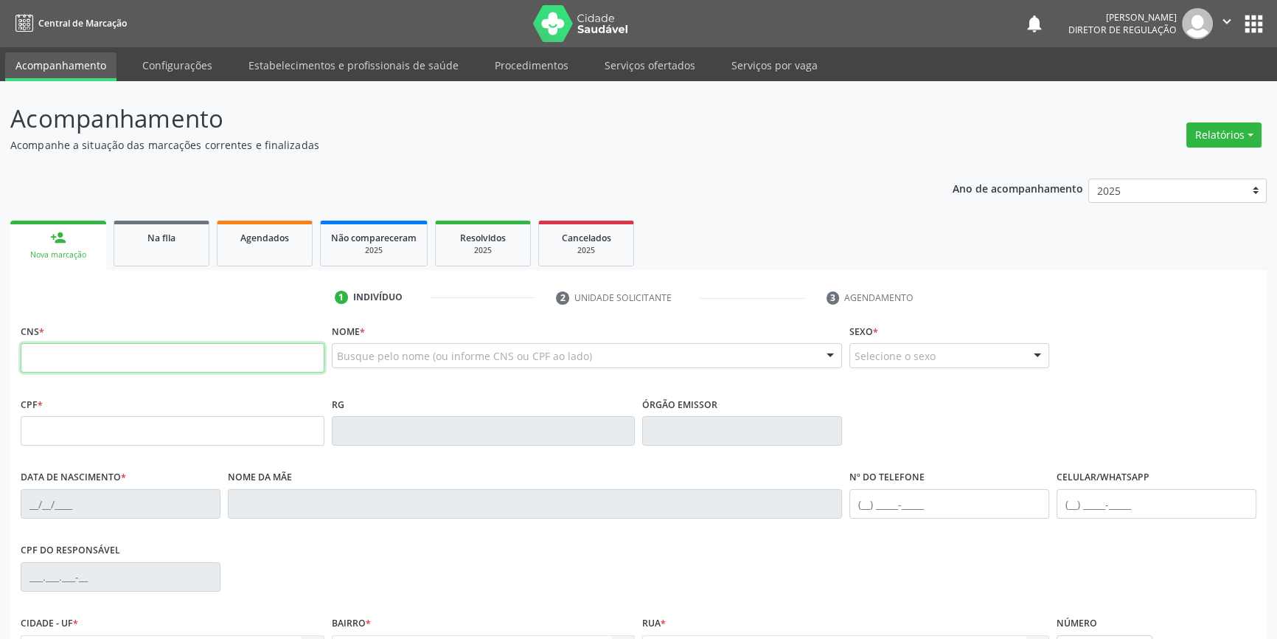
click at [155, 366] on input "text" at bounding box center [173, 357] width 304 height 29
type input "704 3055 8007 1293"
type input "1[DATE]"
type input "[PERSON_NAME]"
type input "[PHONE_NUMBER]"
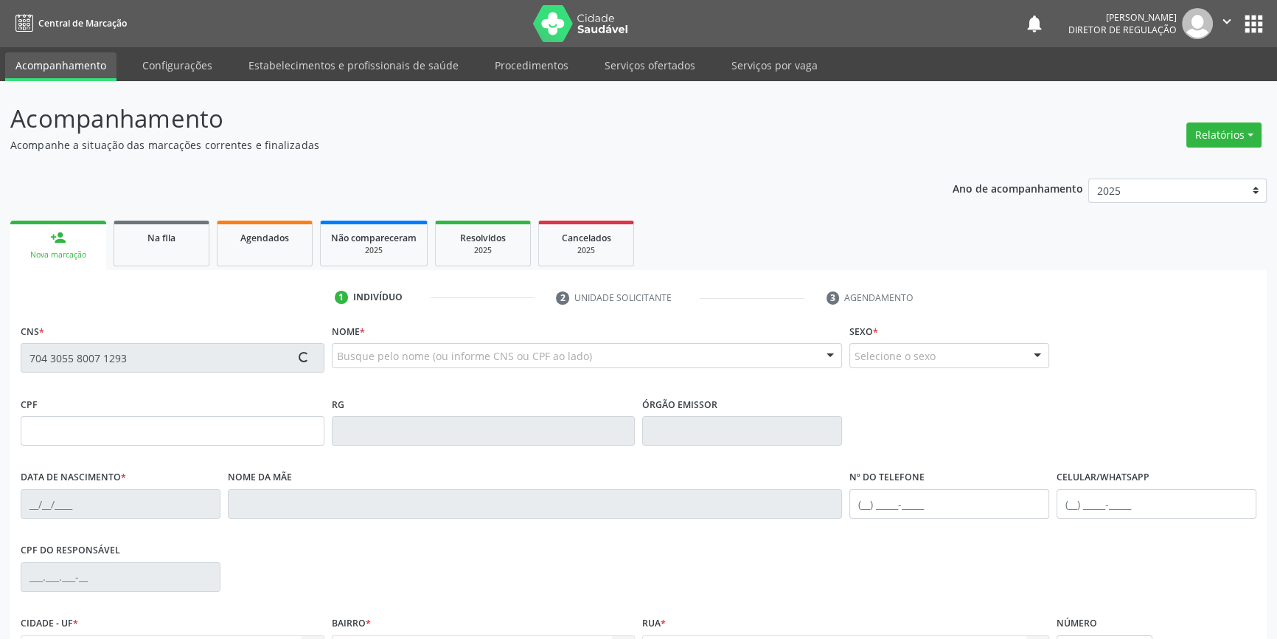
type input "S/N"
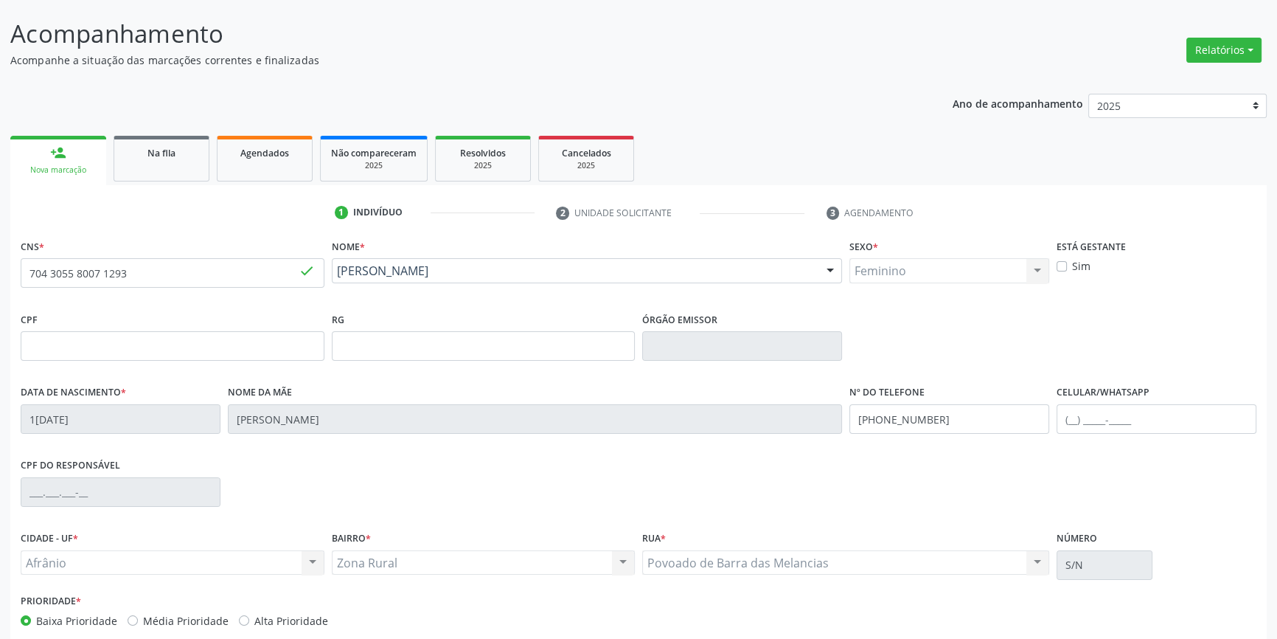
scroll to position [160, 0]
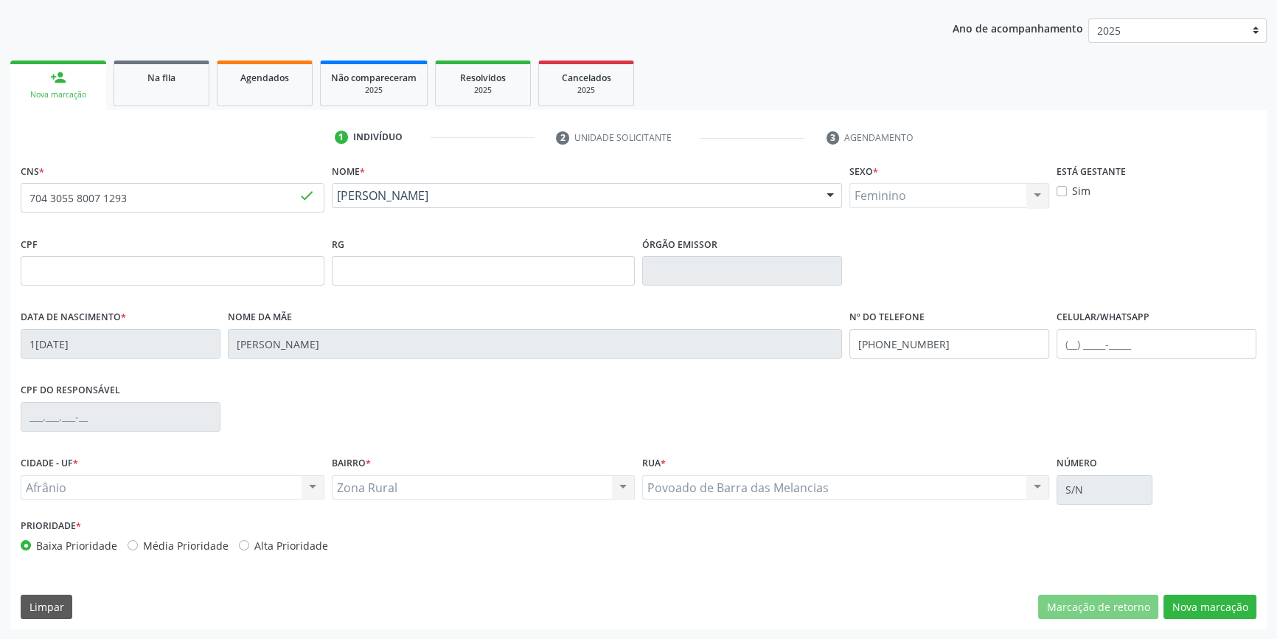
click at [1195, 618] on div "CNS * 704 3055 8007 1293 done [GEOGRAPHIC_DATA] * [PERSON_NAME] [PERSON_NAME] C…" at bounding box center [638, 394] width 1256 height 469
drag, startPoint x: 1226, startPoint y: 605, endPoint x: 1210, endPoint y: 588, distance: 22.9
click at [1225, 605] on button "Nova marcação" at bounding box center [1210, 606] width 93 height 25
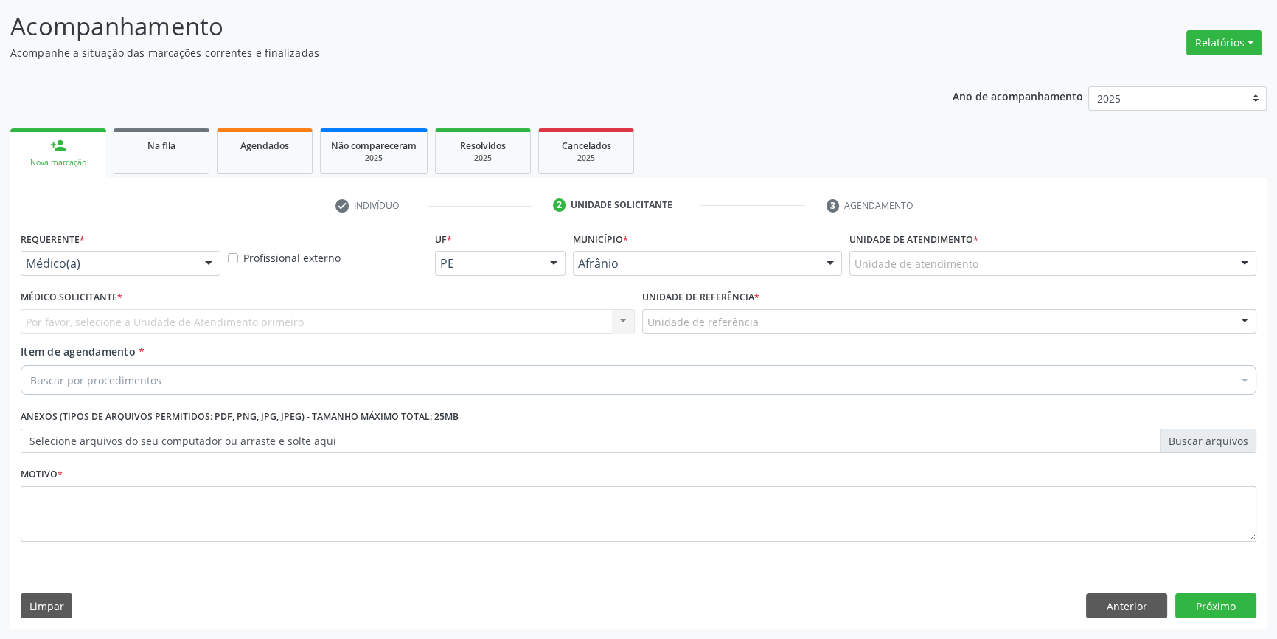
scroll to position [91, 0]
click at [1004, 259] on div "Unidade de atendimento" at bounding box center [1052, 264] width 407 height 25
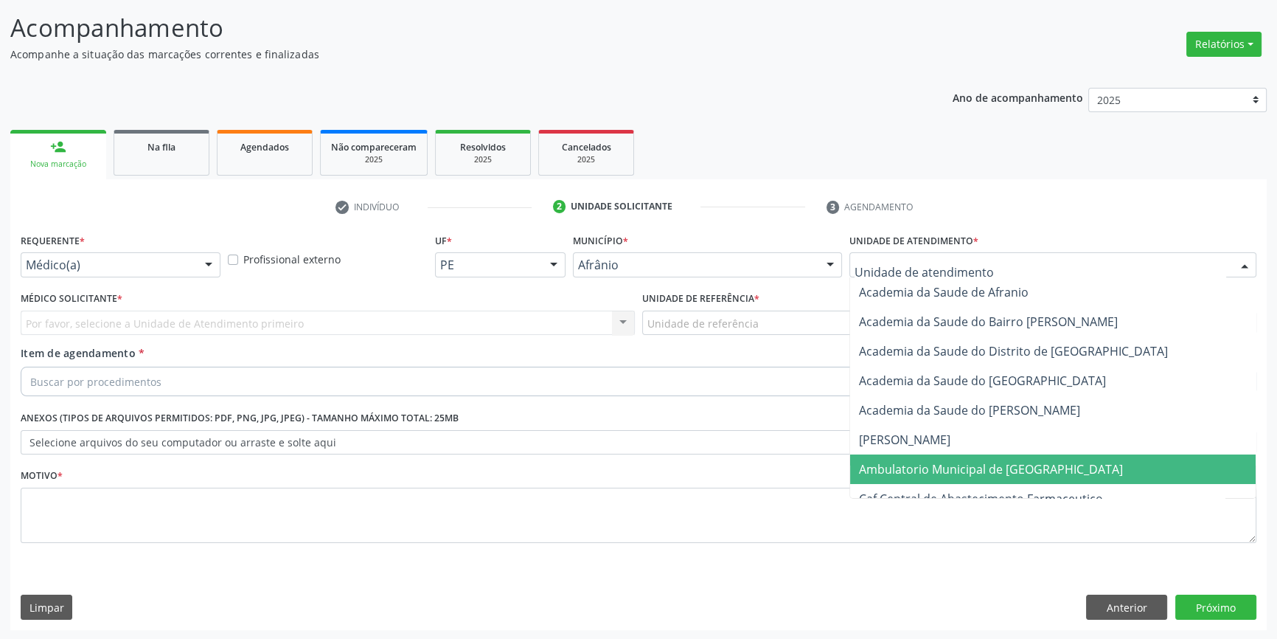
click at [935, 473] on span "Ambulatorio Municipal de [GEOGRAPHIC_DATA]" at bounding box center [991, 469] width 264 height 16
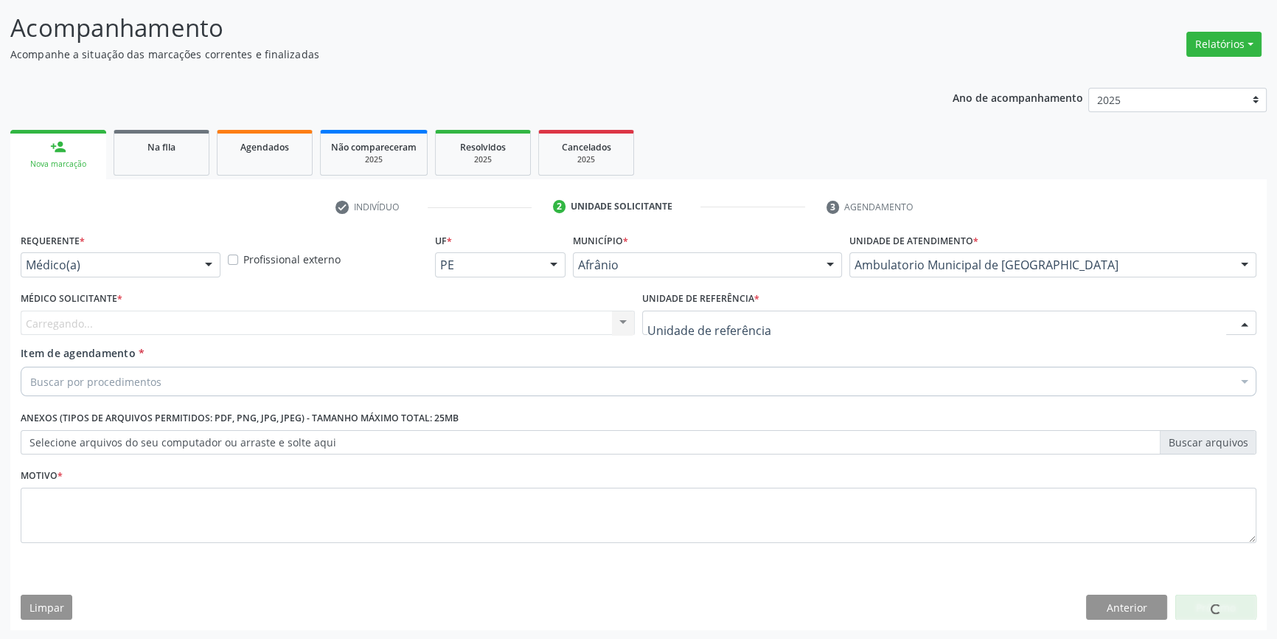
click at [737, 311] on div at bounding box center [949, 322] width 614 height 25
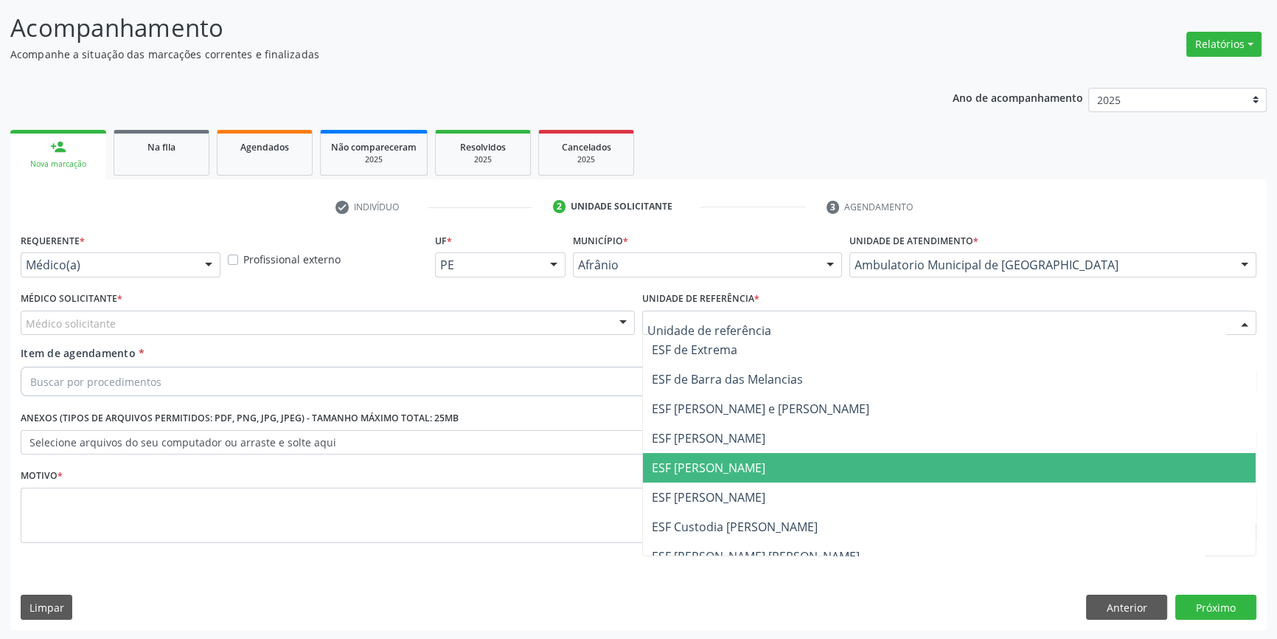
click at [710, 465] on span "ESF [PERSON_NAME]" at bounding box center [709, 467] width 114 height 16
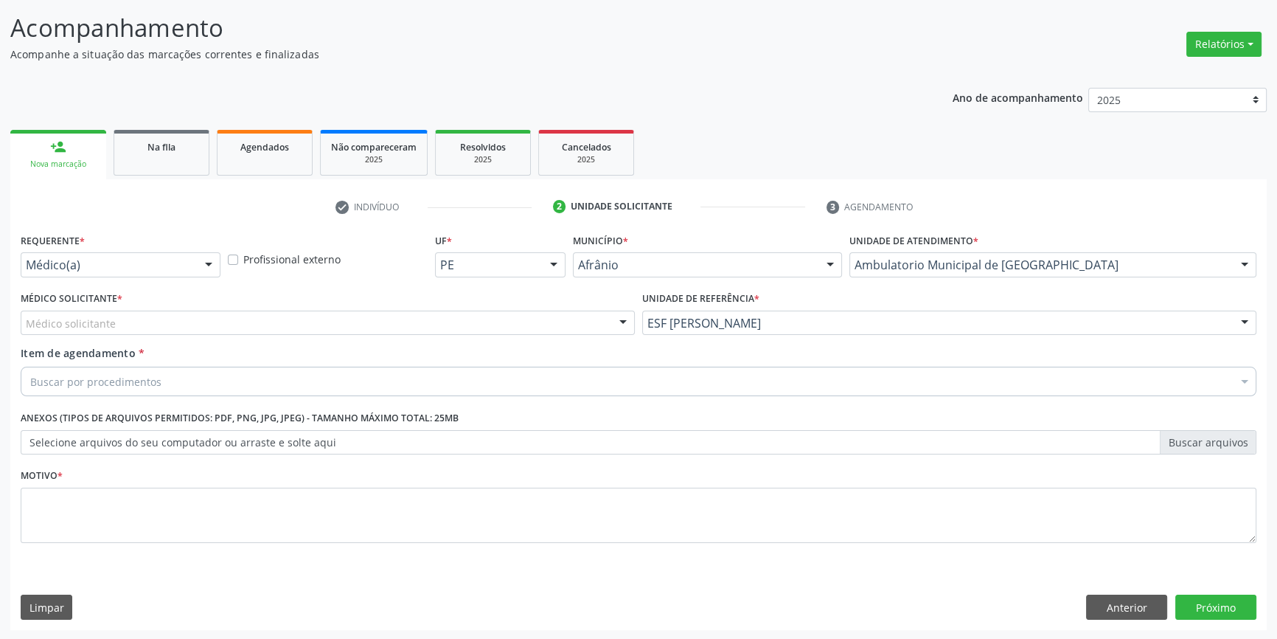
click at [371, 330] on div "Médico solicitante" at bounding box center [328, 322] width 614 height 25
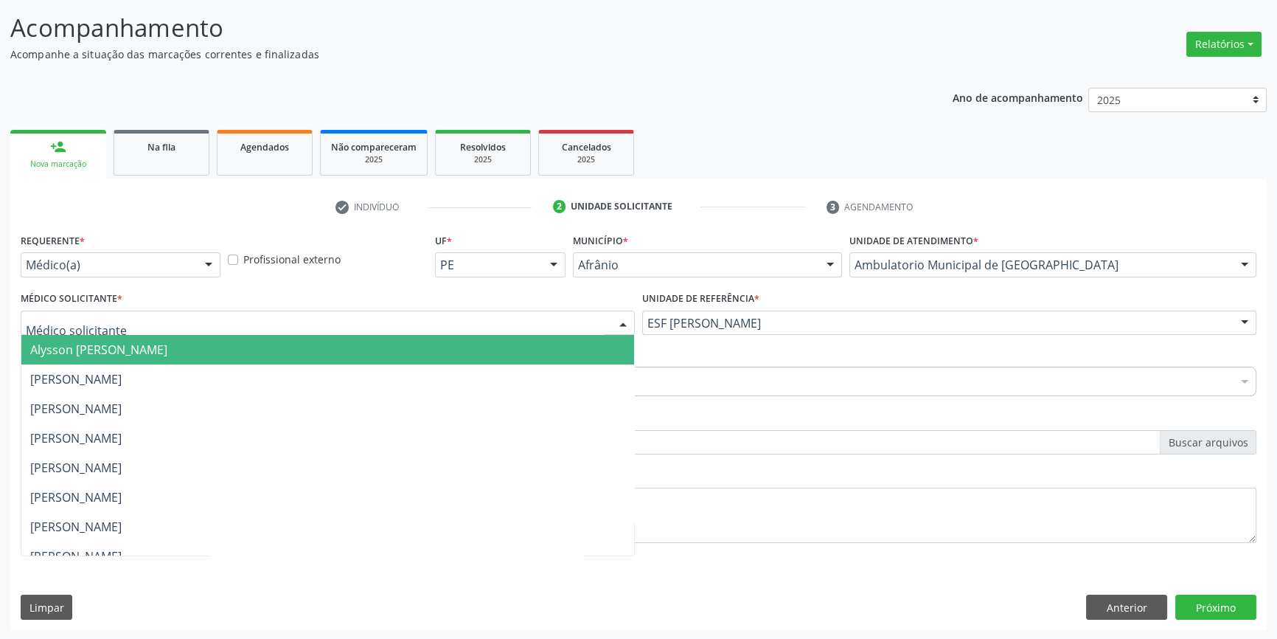
type input "P"
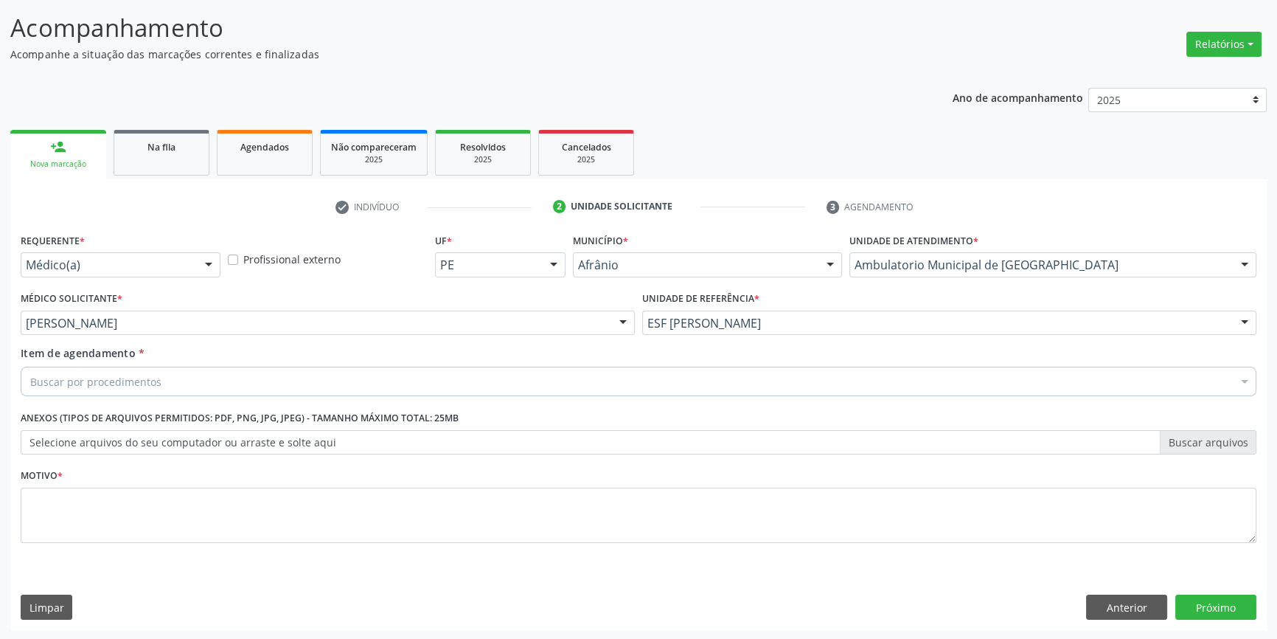
click at [293, 382] on div "Buscar por procedimentos" at bounding box center [639, 380] width 1236 height 29
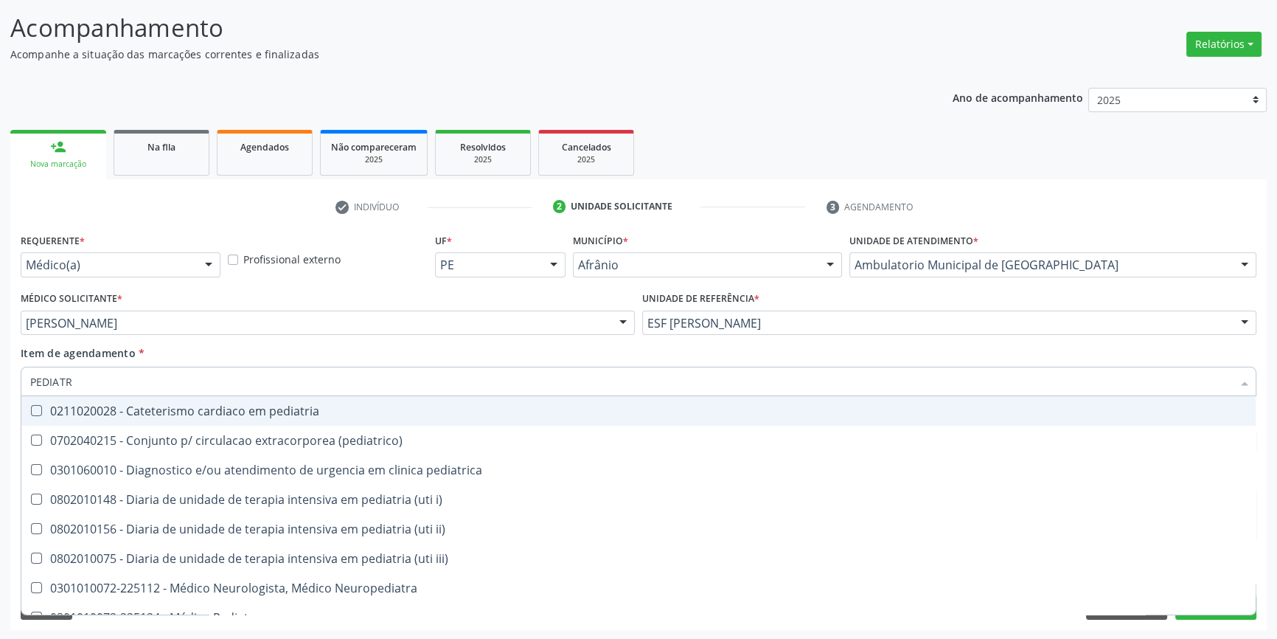
type input "PEDIATRA"
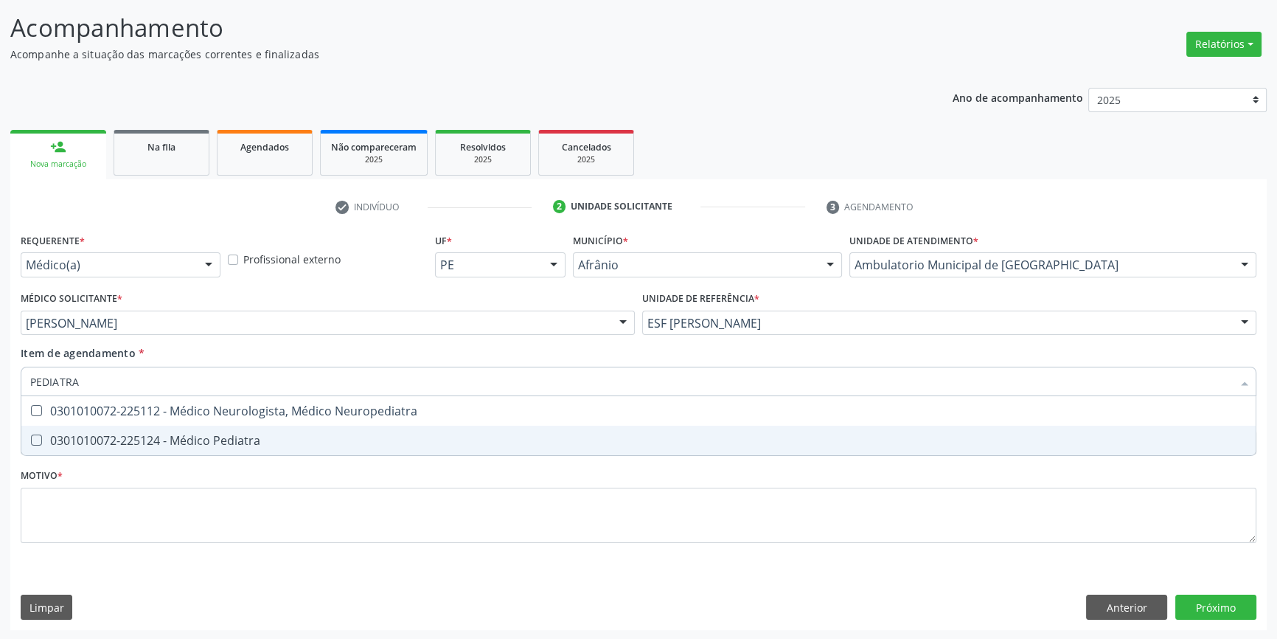
click at [272, 435] on div "0301010072-225124 - Médico Pediatra" at bounding box center [638, 440] width 1217 height 12
checkbox Pediatra "true"
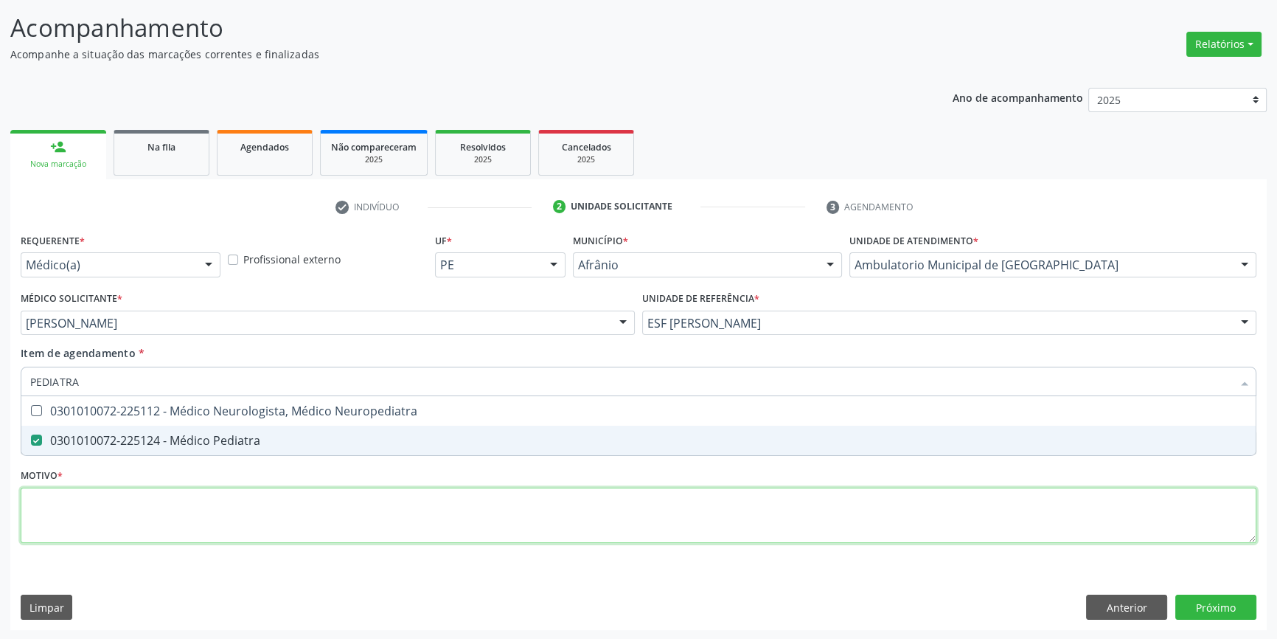
click at [260, 524] on div "Requerente * Médico(a) Médico(a) Enfermeiro(a) Paciente Nenhum resultado encont…" at bounding box center [639, 396] width 1236 height 334
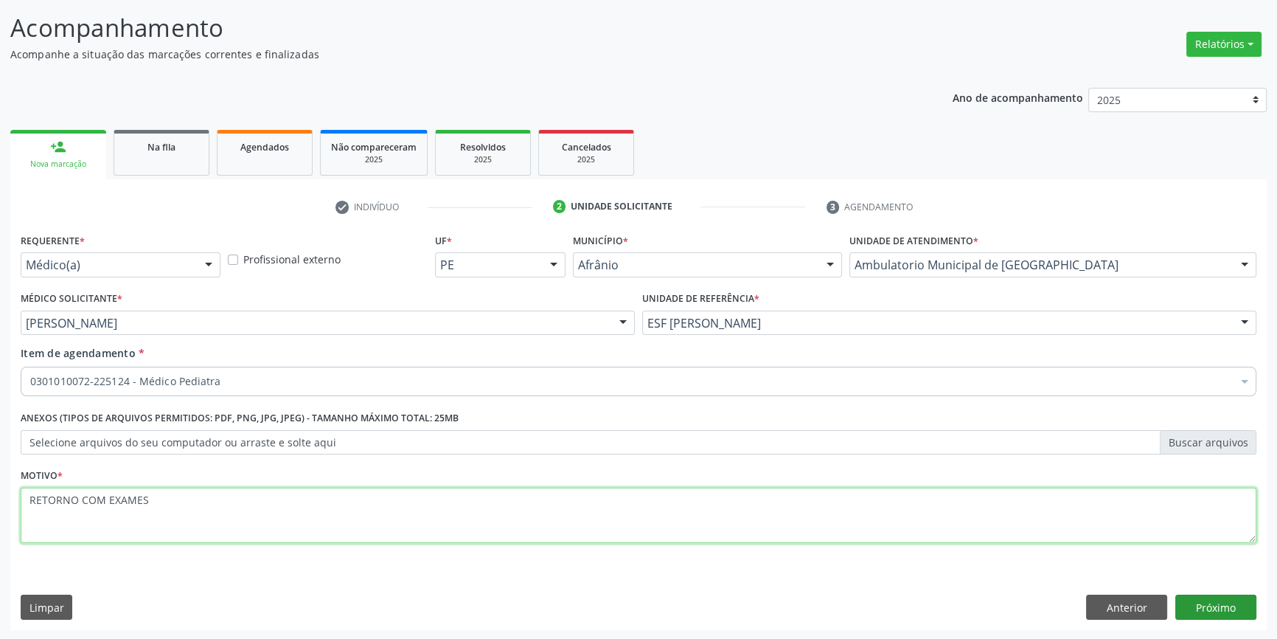
type textarea "RETORNO COM EXAMES"
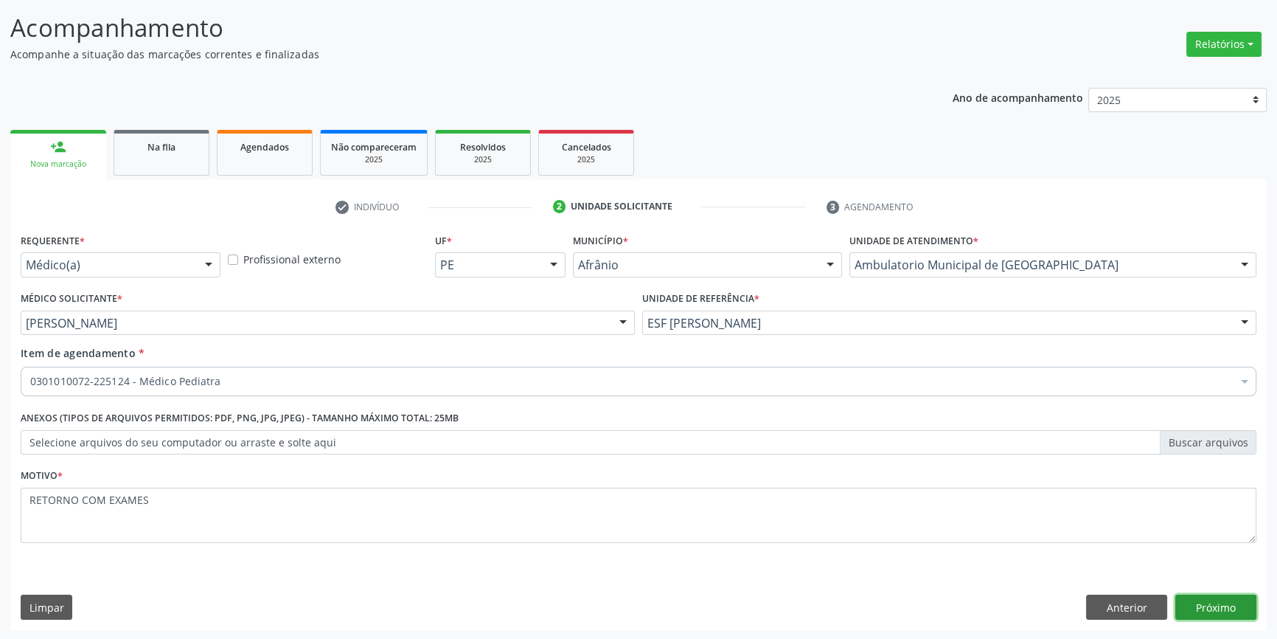
click at [1226, 598] on button "Próximo" at bounding box center [1215, 606] width 81 height 25
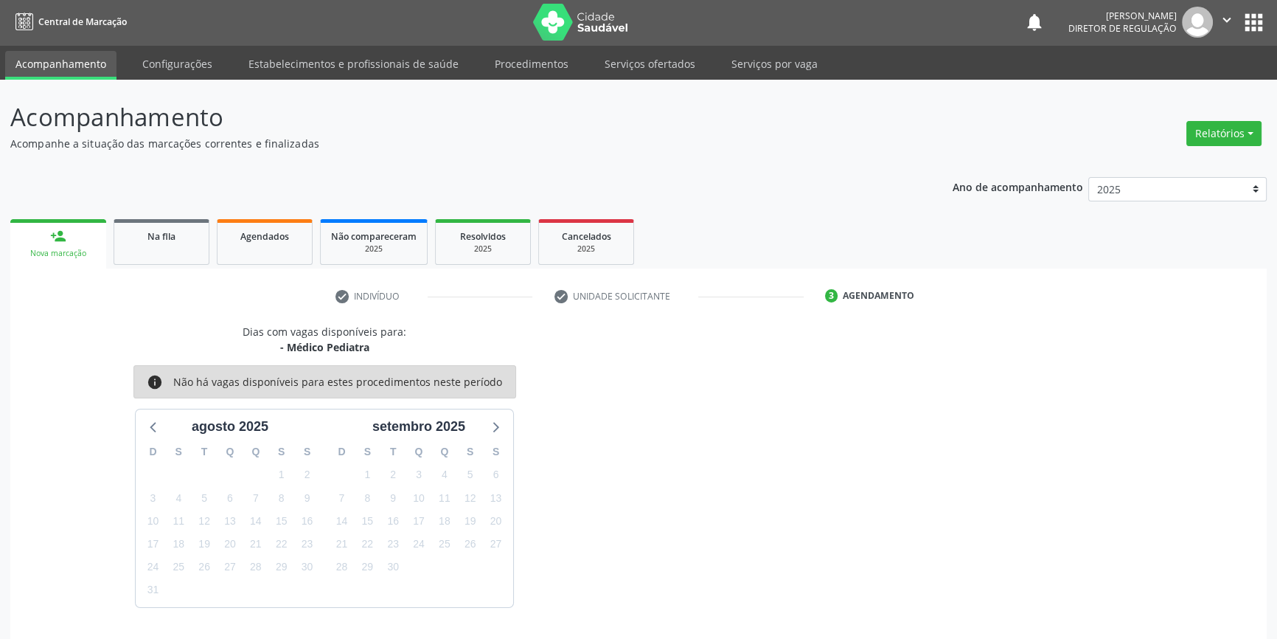
scroll to position [45, 0]
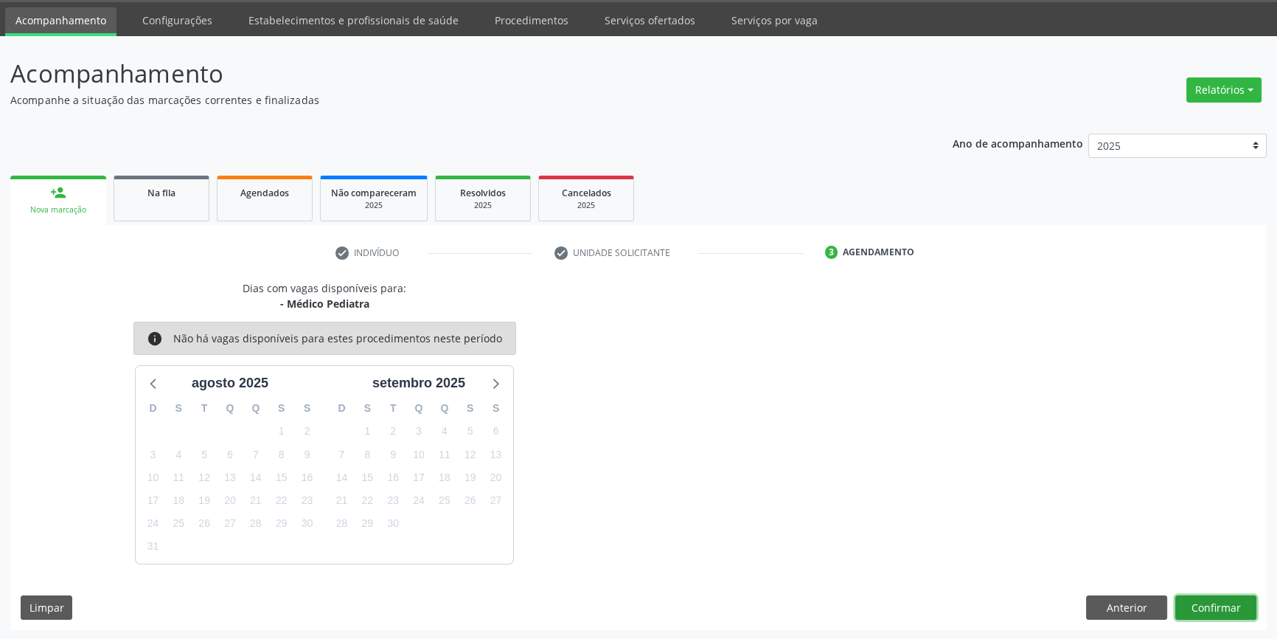
click at [1190, 595] on button "Confirmar" at bounding box center [1215, 607] width 81 height 25
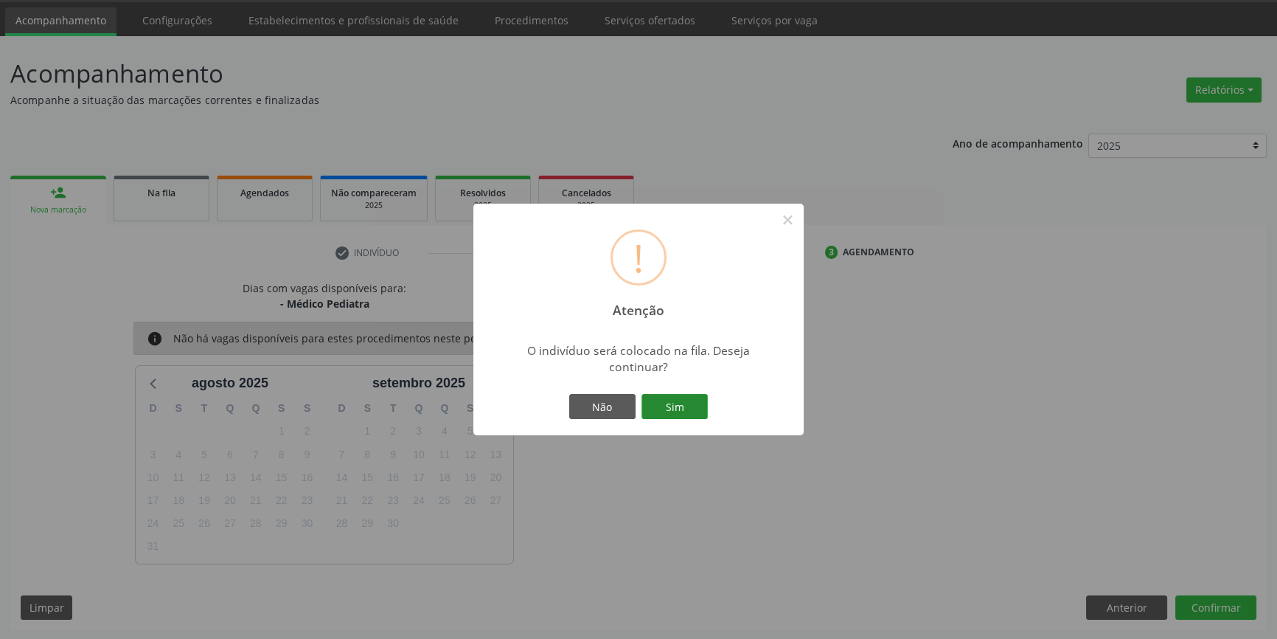
click at [689, 397] on button "Sim" at bounding box center [674, 406] width 66 height 25
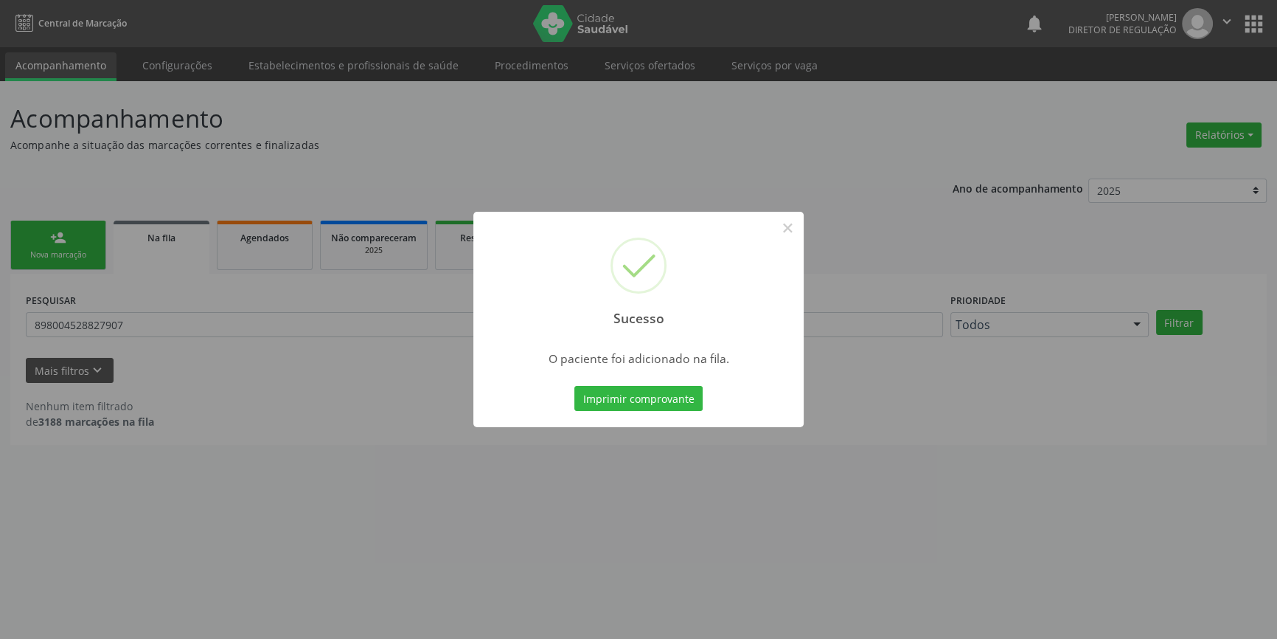
scroll to position [0, 0]
click at [799, 221] on button "×" at bounding box center [792, 227] width 25 height 25
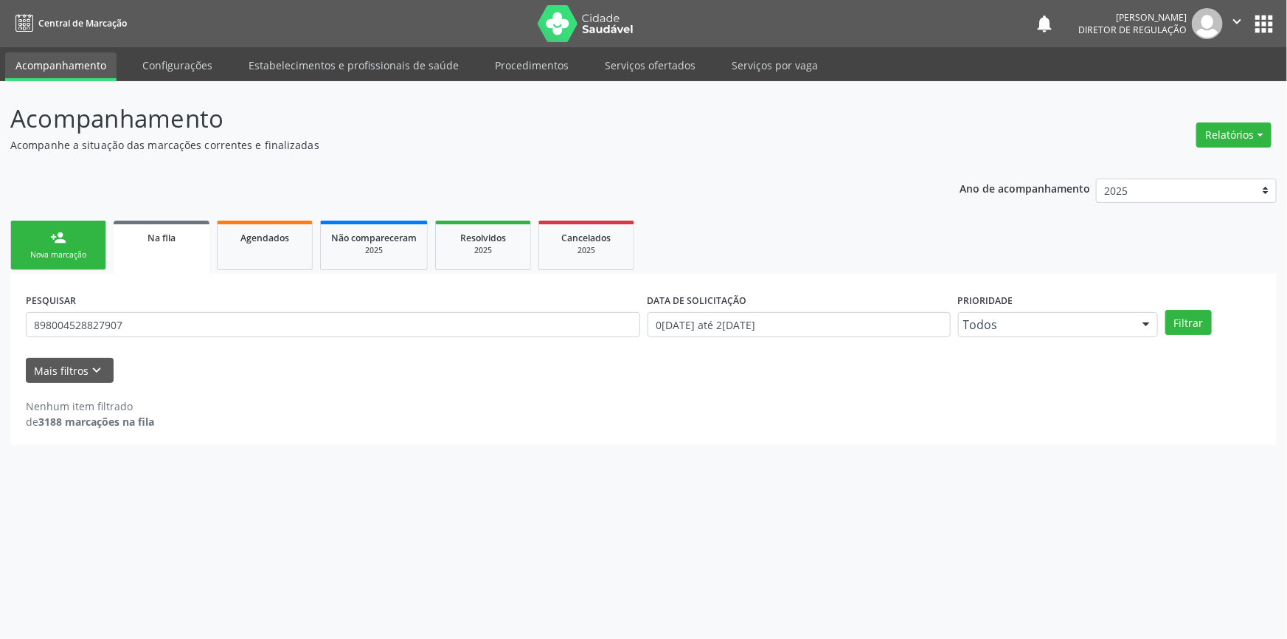
click at [88, 240] on link "person_add Nova marcação" at bounding box center [58, 244] width 96 height 49
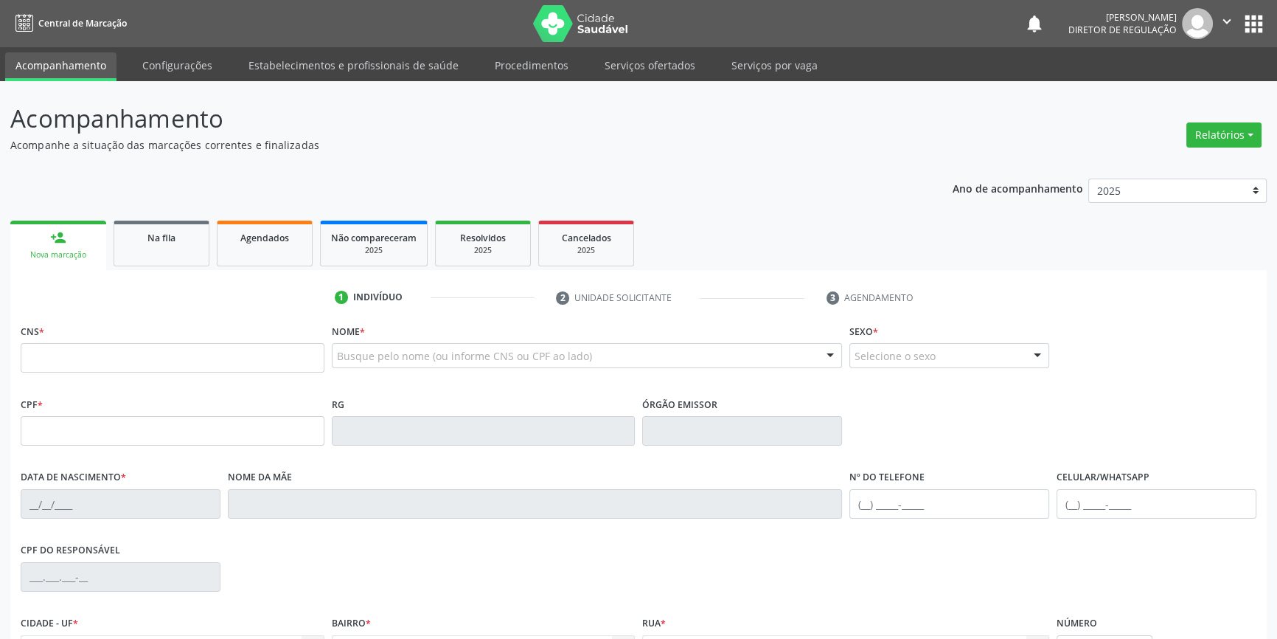
click at [126, 333] on div "CNS *" at bounding box center [173, 346] width 304 height 52
click at [125, 353] on input "text" at bounding box center [173, 357] width 304 height 29
type input "704 6051 0495 0028"
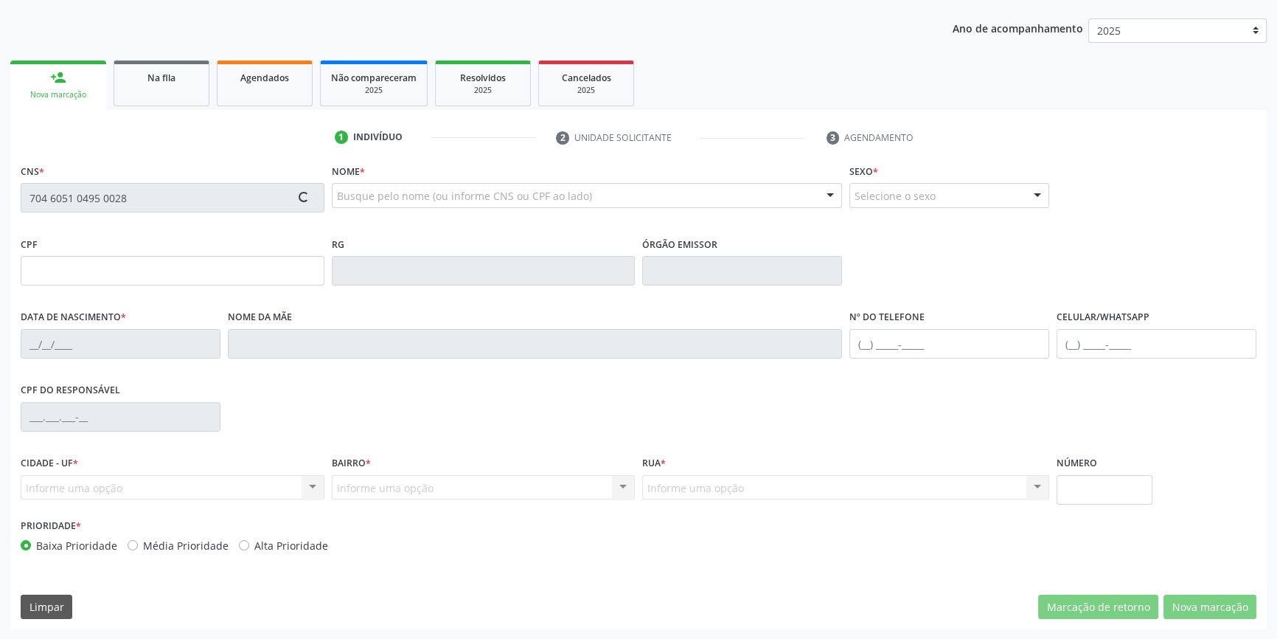
type input "004.457.614-58"
type input "[DATE]"
type input "[PERSON_NAME]"
type input "[PHONE_NUMBER]"
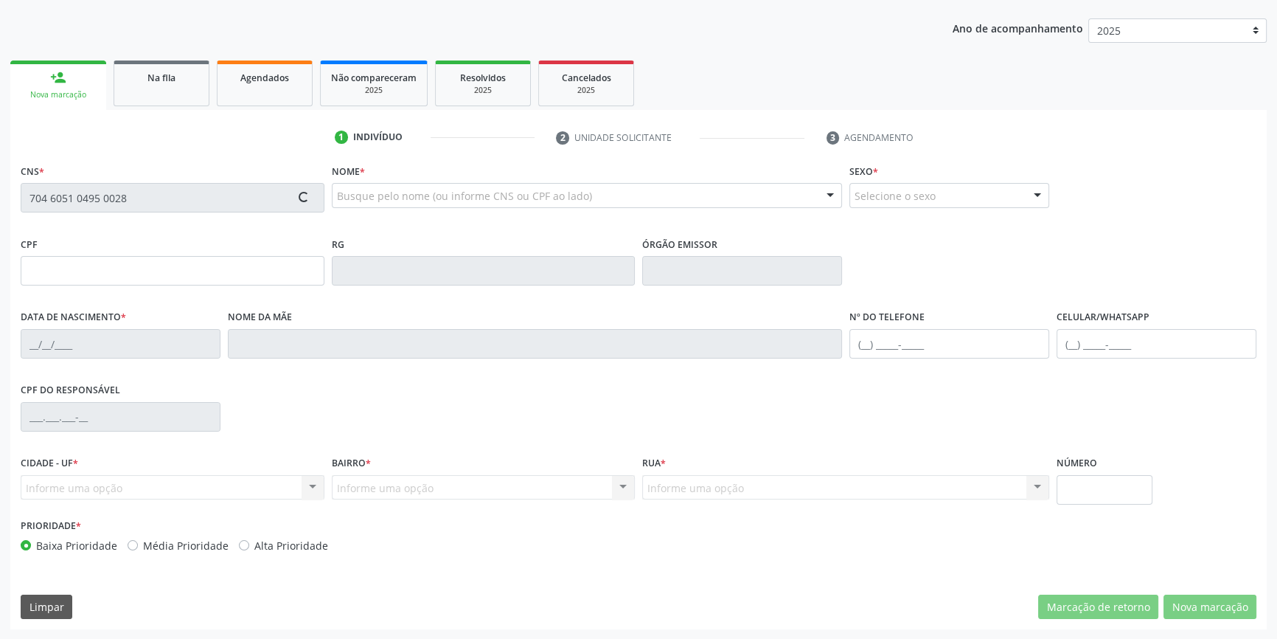
type input "107.948.544-94"
type input "20"
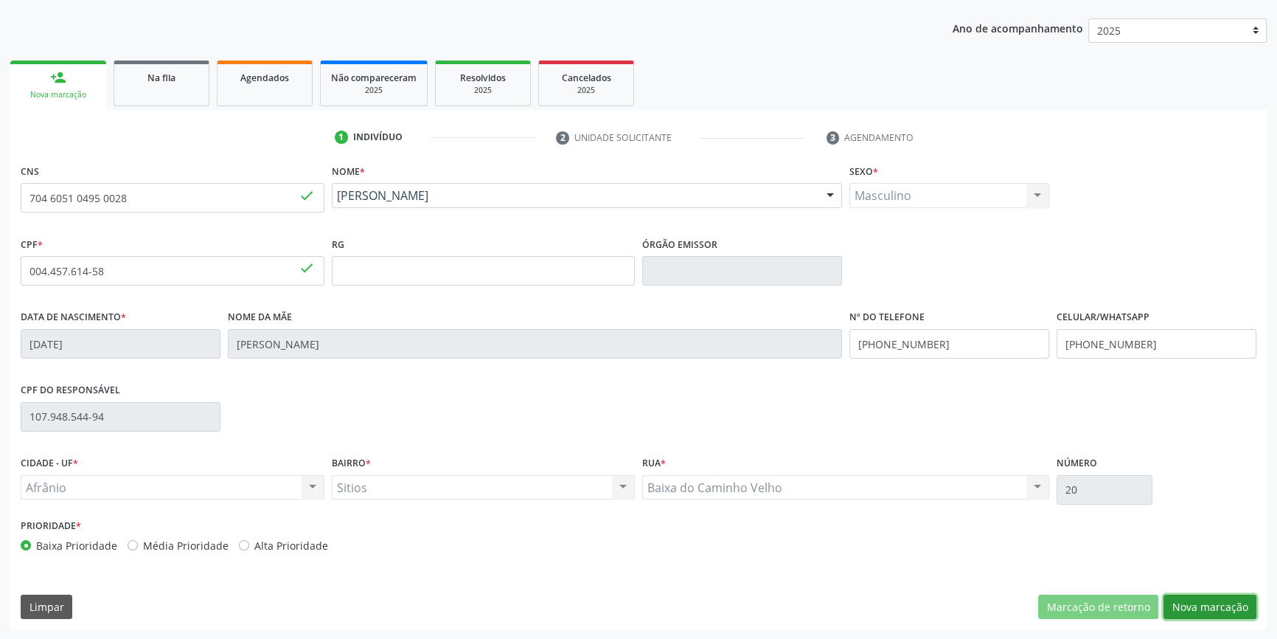
click at [1235, 616] on button "Nova marcação" at bounding box center [1210, 606] width 93 height 25
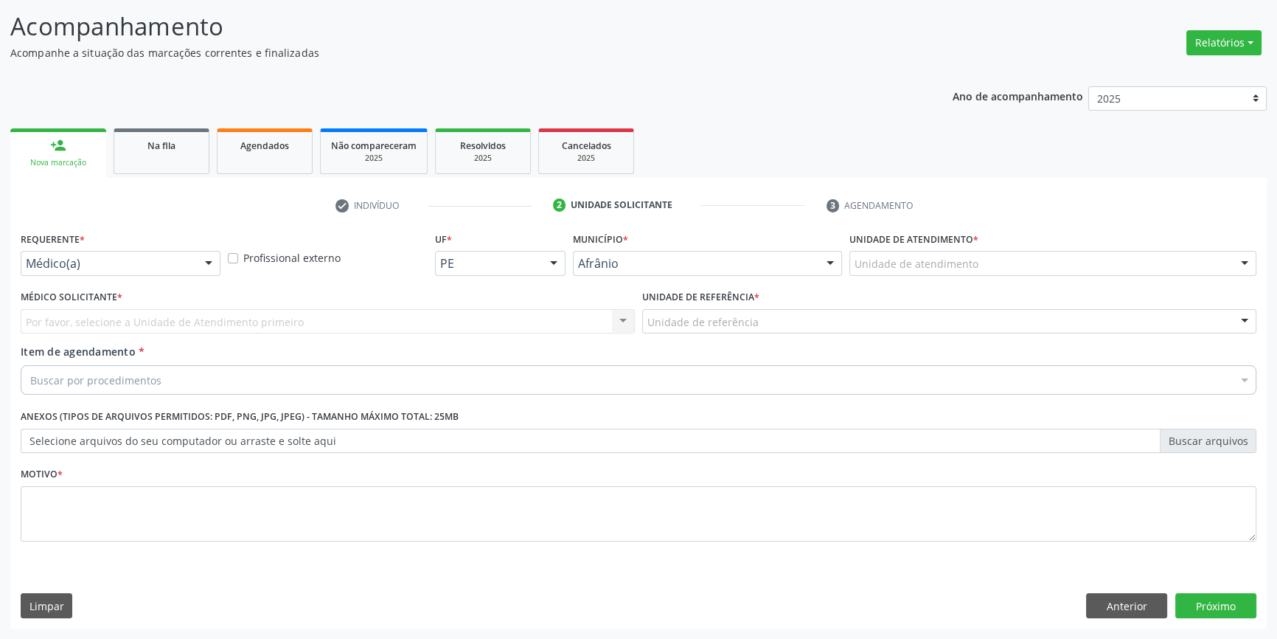
scroll to position [91, 0]
click at [973, 273] on div "Unidade de atendimento" at bounding box center [1052, 264] width 407 height 25
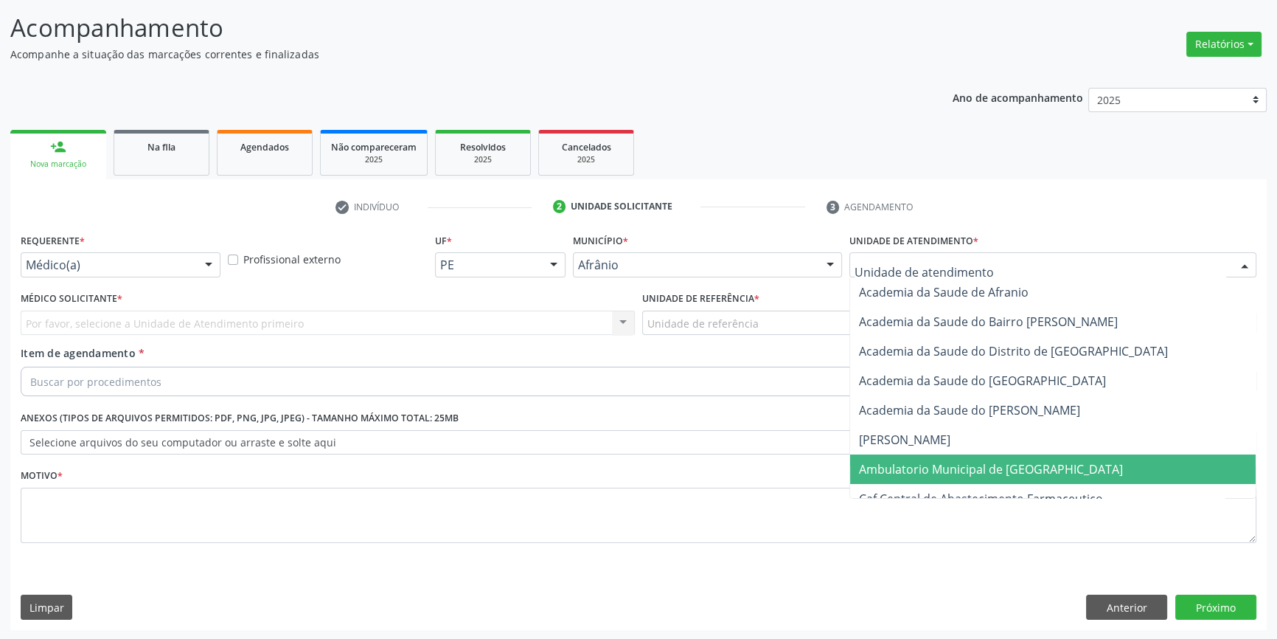
click at [956, 465] on span "Ambulatorio Municipal de [GEOGRAPHIC_DATA]" at bounding box center [991, 469] width 264 height 16
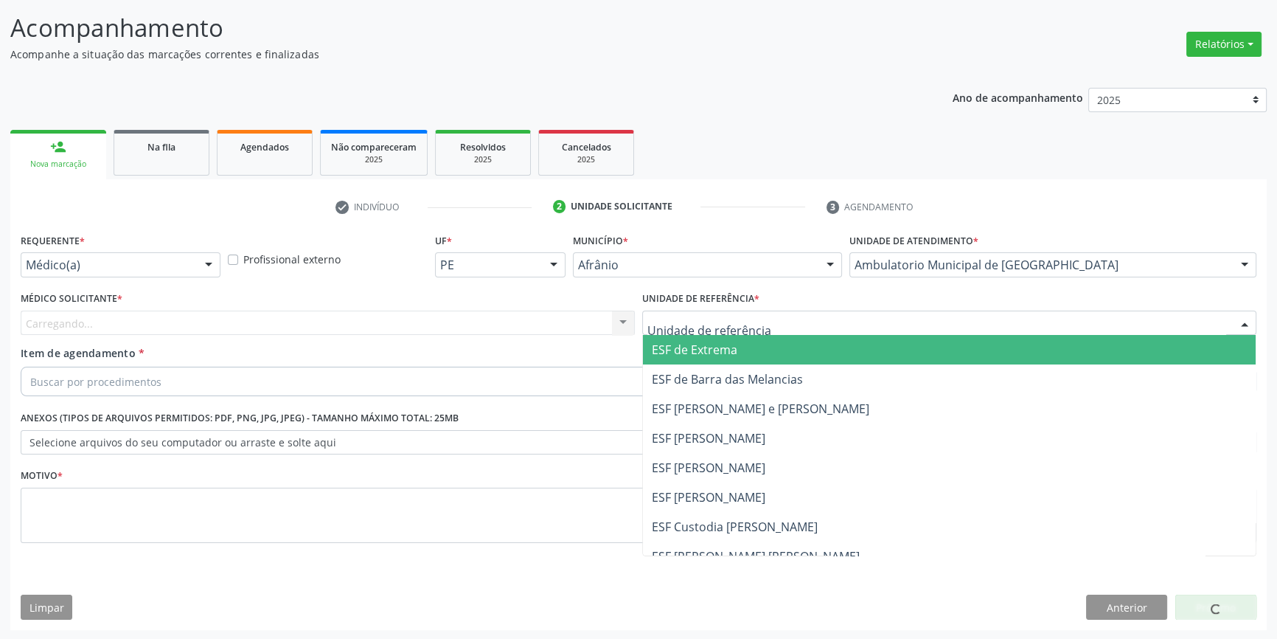
click at [759, 324] on div at bounding box center [949, 322] width 614 height 25
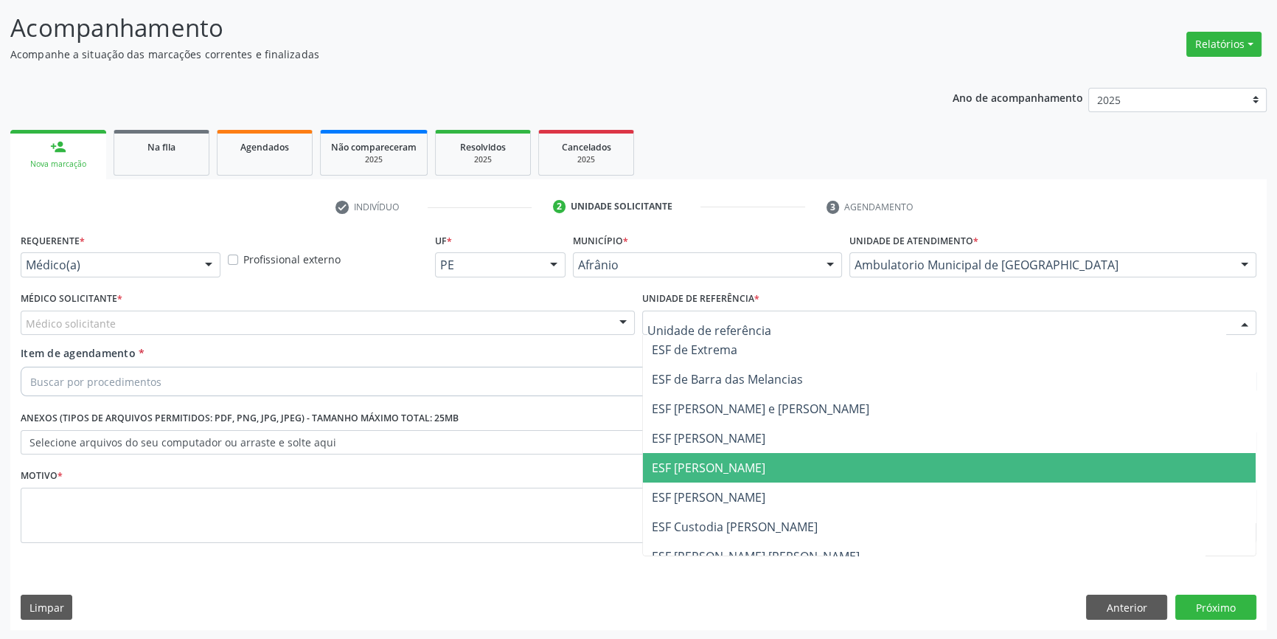
drag, startPoint x: 753, startPoint y: 472, endPoint x: 572, endPoint y: 391, distance: 198.0
click at [751, 470] on span "ESF [PERSON_NAME]" at bounding box center [949, 467] width 613 height 29
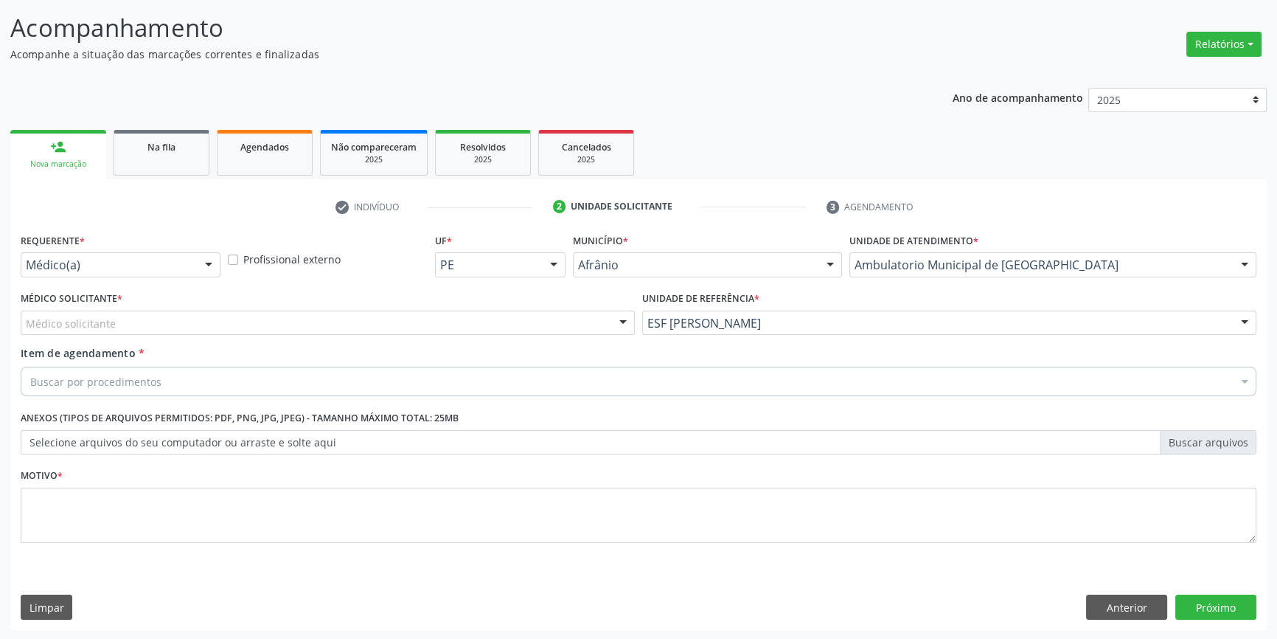
click at [396, 321] on div "Médico solicitante" at bounding box center [328, 322] width 614 height 25
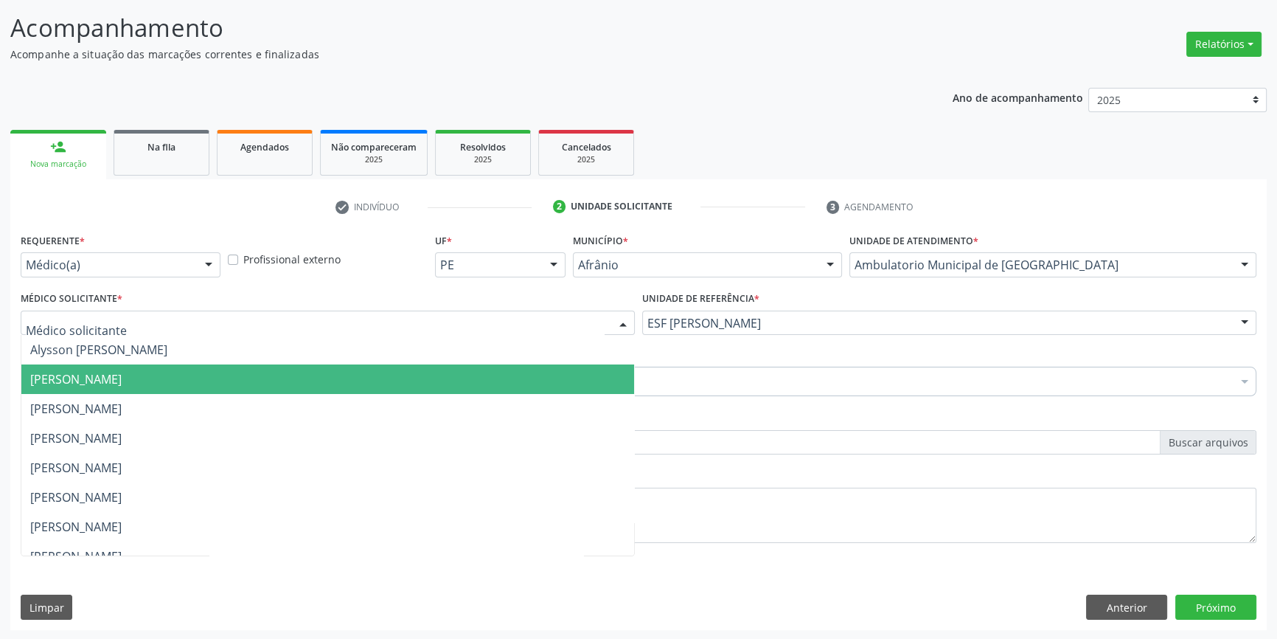
click at [310, 368] on span "[PERSON_NAME]" at bounding box center [327, 378] width 613 height 29
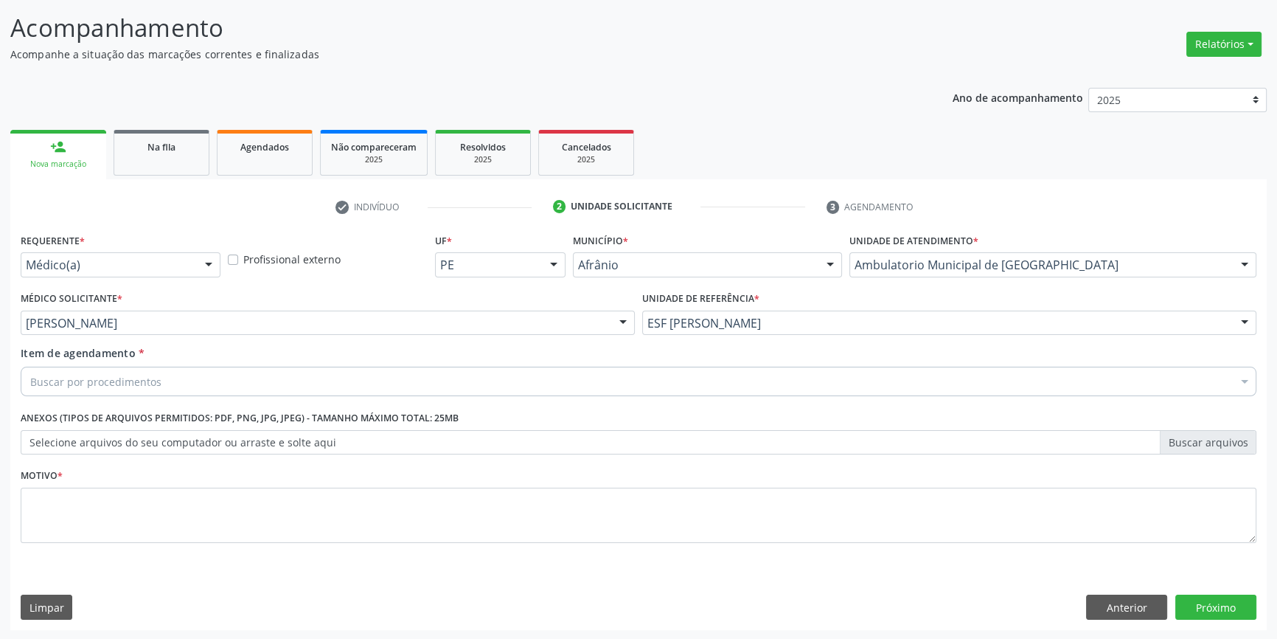
click at [310, 368] on div "Buscar por procedimentos" at bounding box center [639, 380] width 1236 height 29
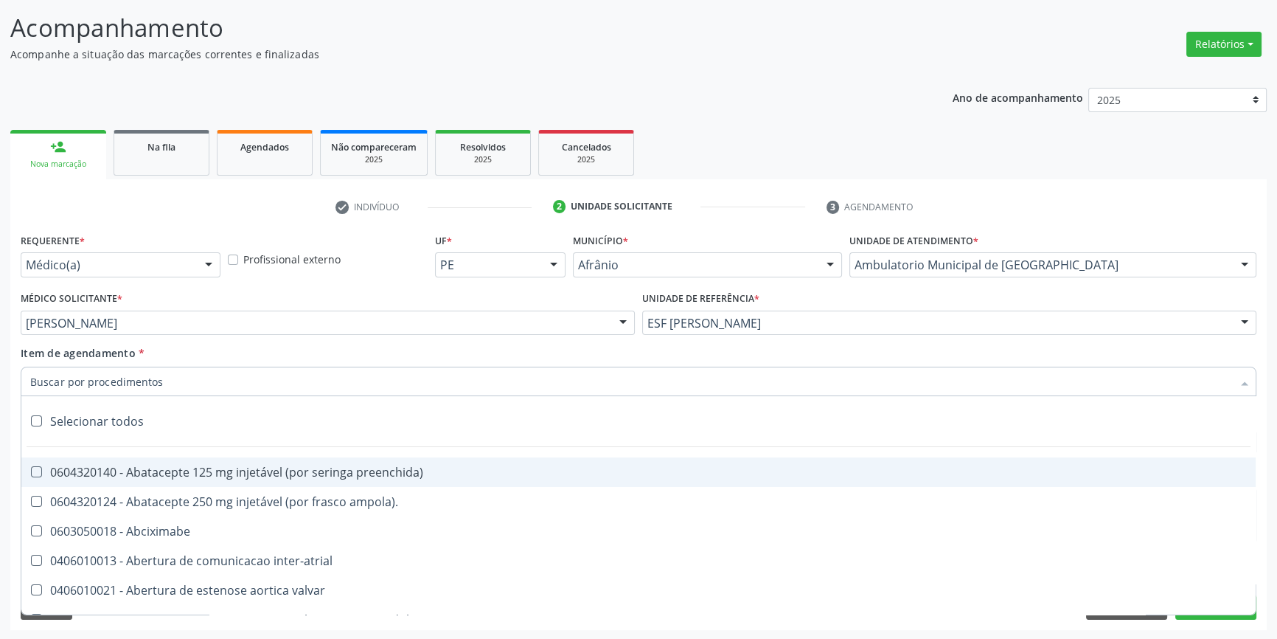
click at [309, 372] on input "Item de agendamento *" at bounding box center [631, 380] width 1202 height 29
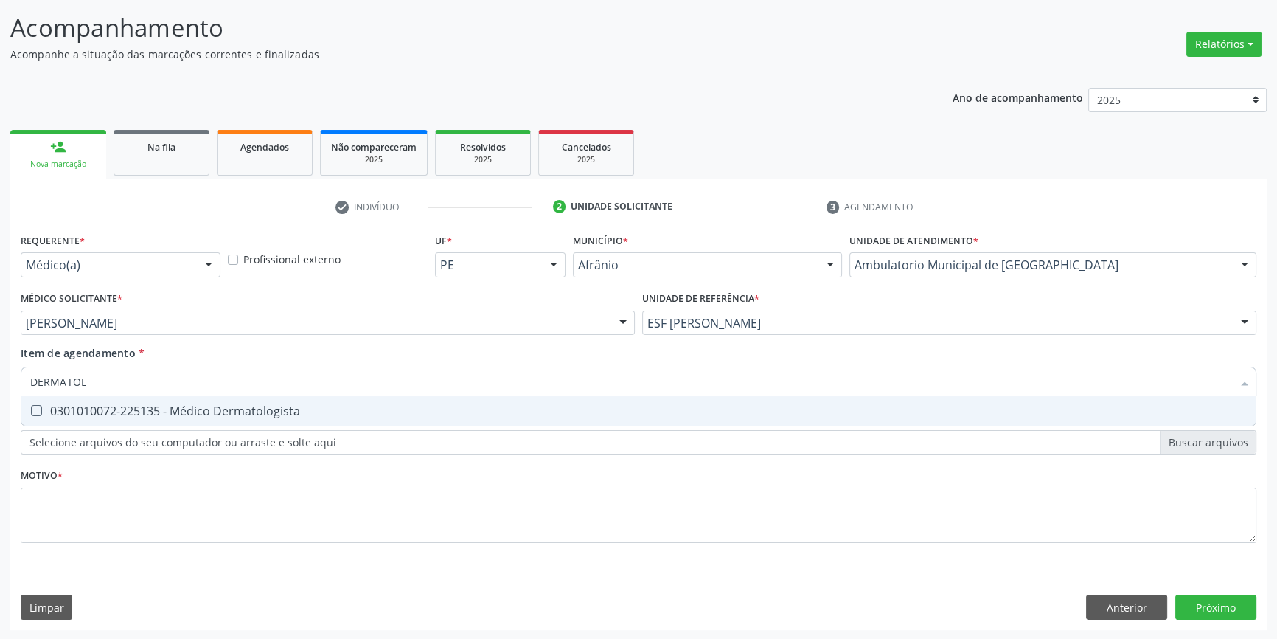
type input "DERMATOLO"
click at [309, 403] on span "0301010072-225135 - Médico Dermatologista" at bounding box center [638, 410] width 1234 height 29
checkbox Dermatologista "true"
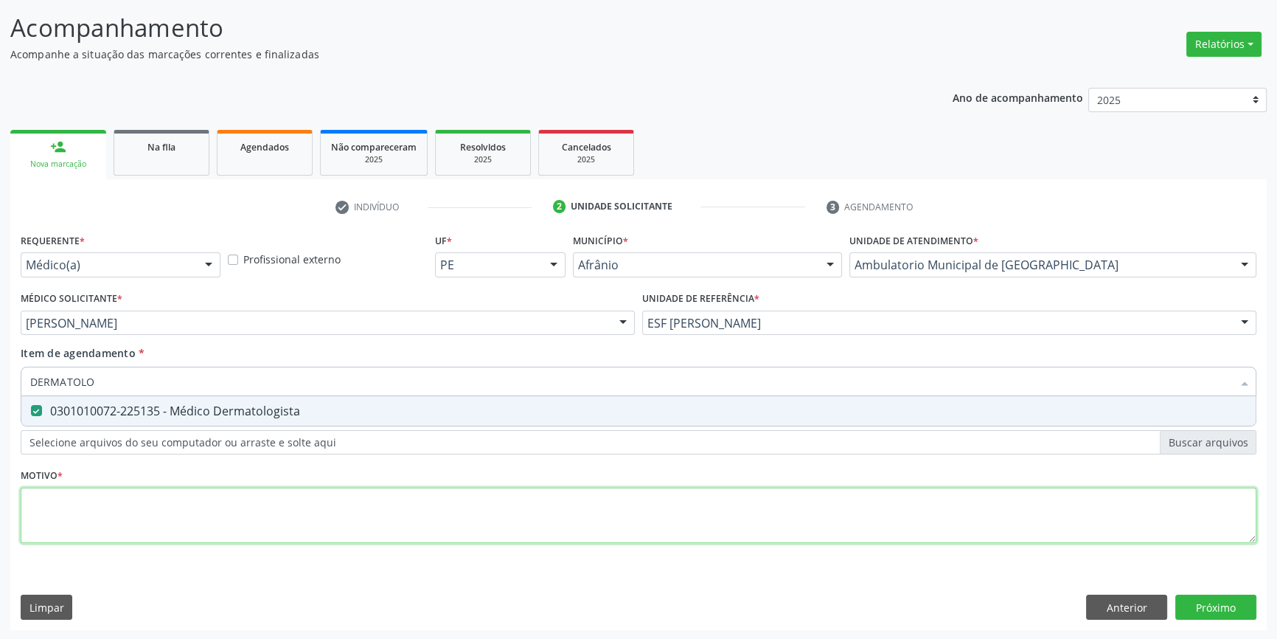
click at [232, 524] on div "Requerente * Médico(a) Médico(a) Enfermeiro(a) Paciente Nenhum resultado encont…" at bounding box center [639, 396] width 1236 height 334
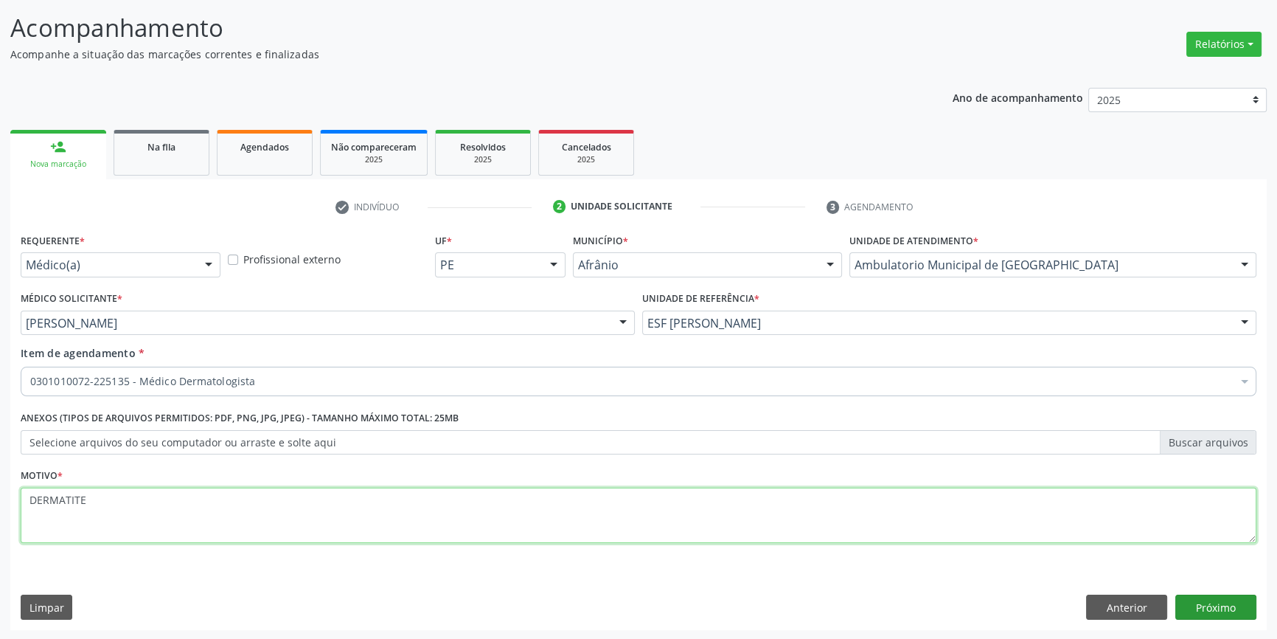
type textarea "DERMATITE"
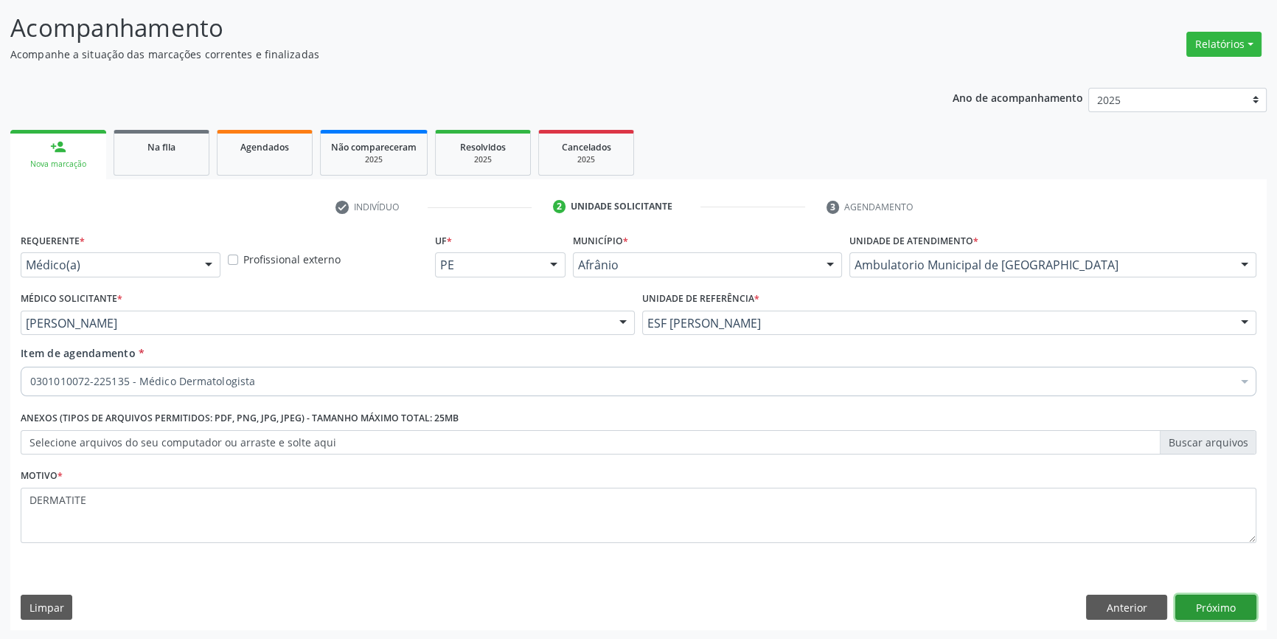
click at [1214, 614] on button "Próximo" at bounding box center [1215, 606] width 81 height 25
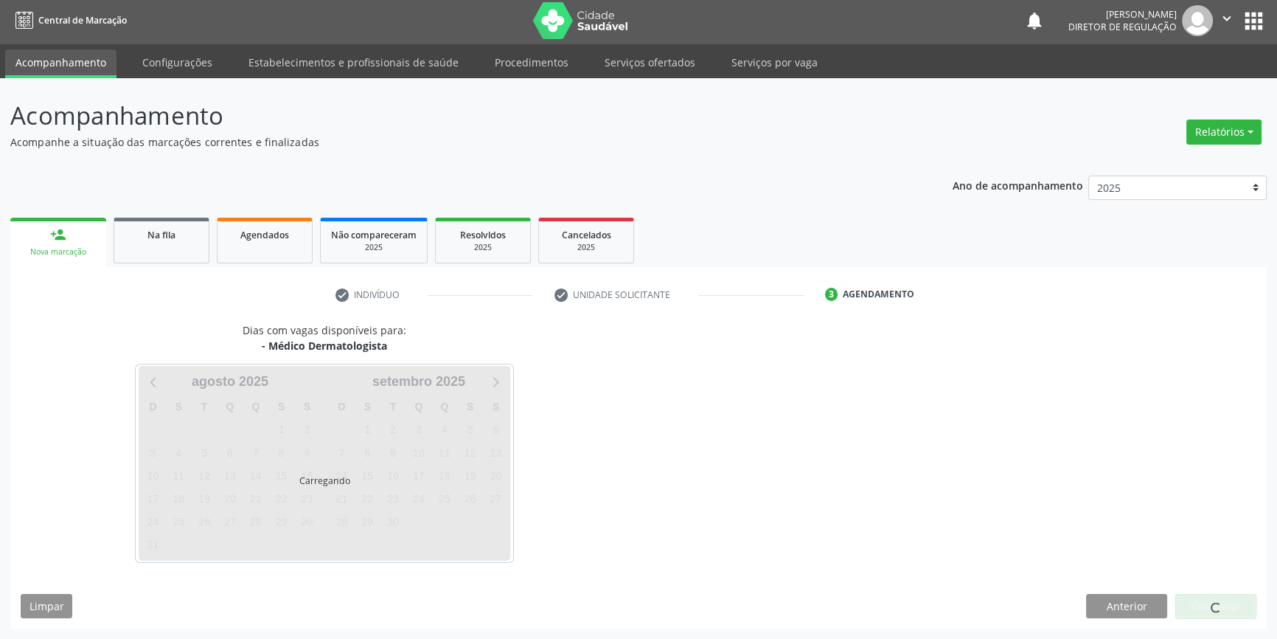
scroll to position [1, 0]
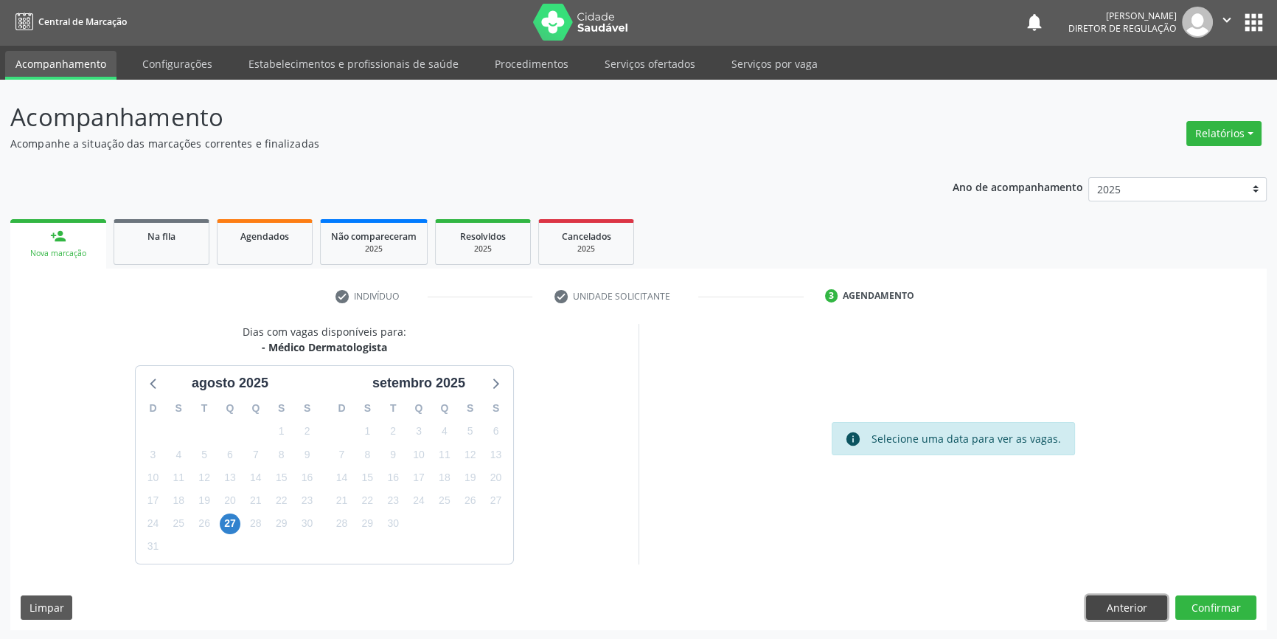
click at [1133, 597] on button "Anterior" at bounding box center [1126, 607] width 81 height 25
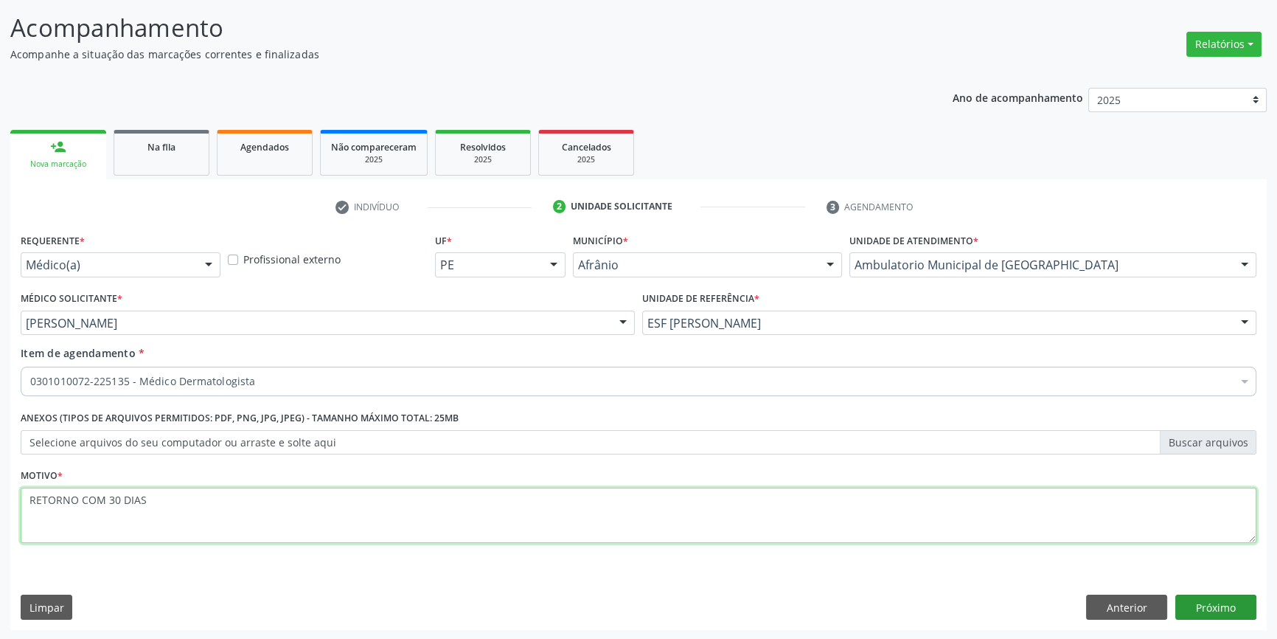
type textarea "RETORNO COM 30 DIAS"
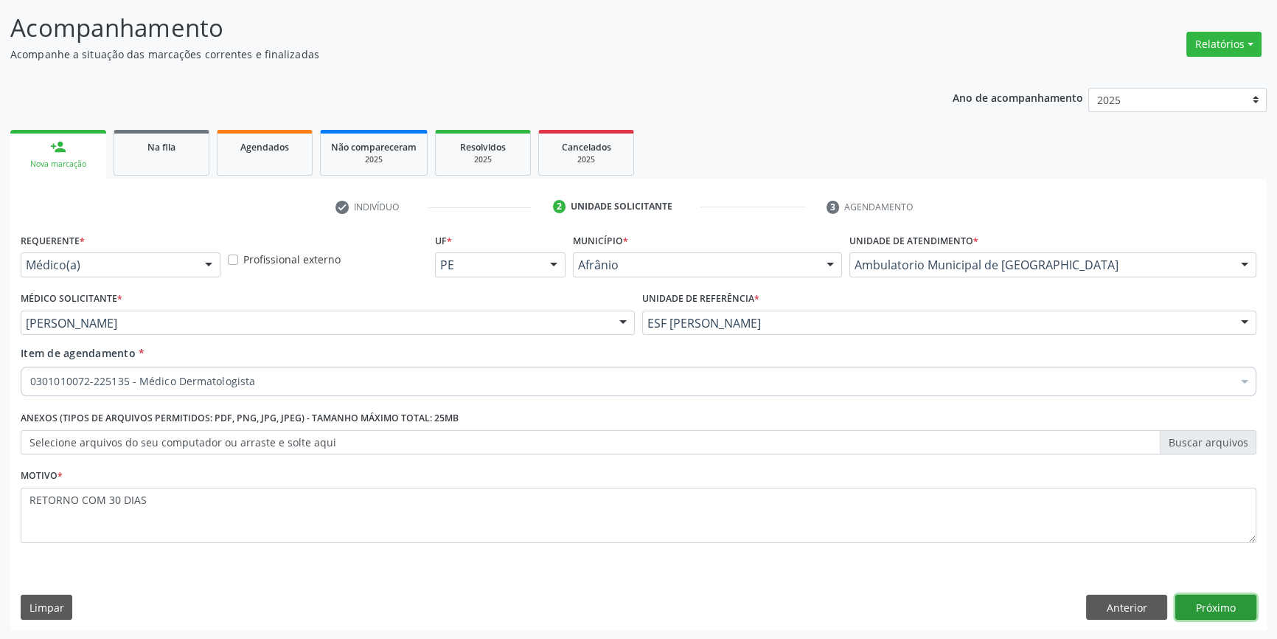
click at [1218, 605] on button "Próximo" at bounding box center [1215, 606] width 81 height 25
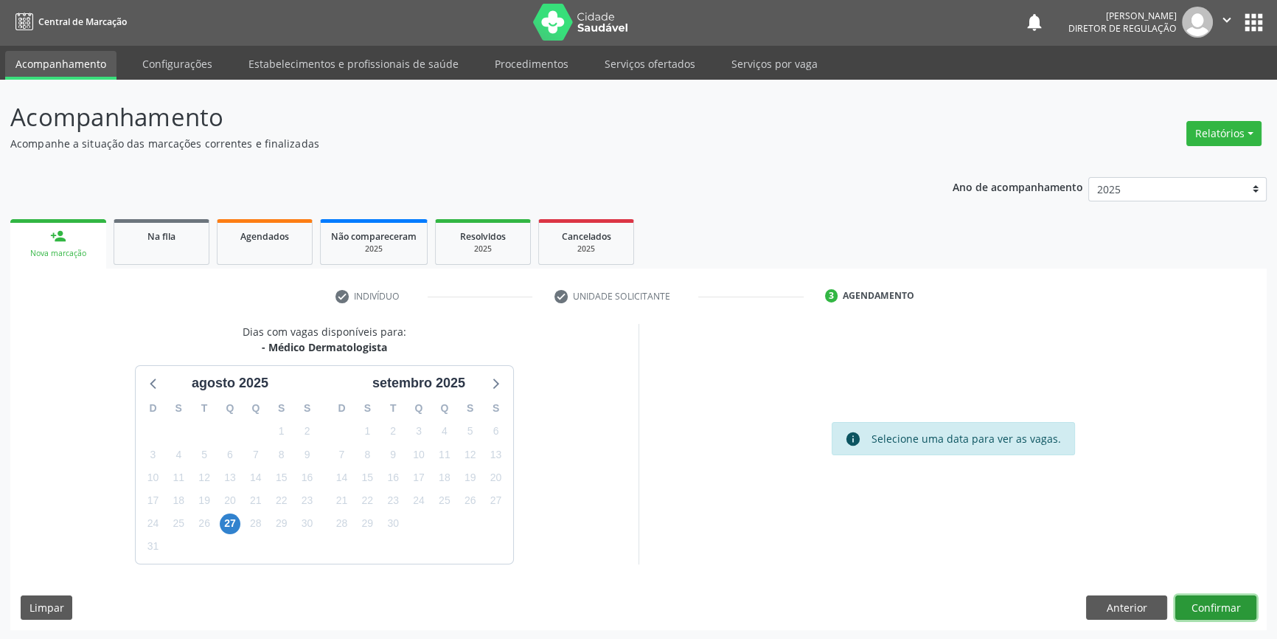
click at [1192, 597] on button "Confirmar" at bounding box center [1215, 607] width 81 height 25
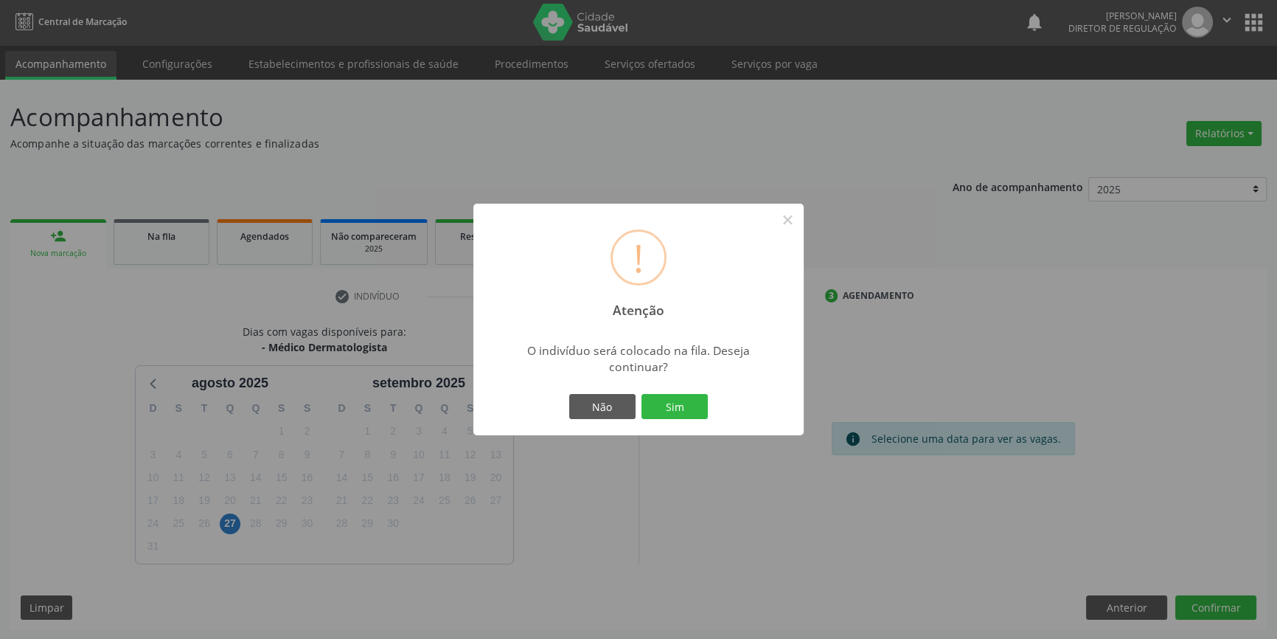
click at [697, 413] on button "Sim" at bounding box center [674, 406] width 66 height 25
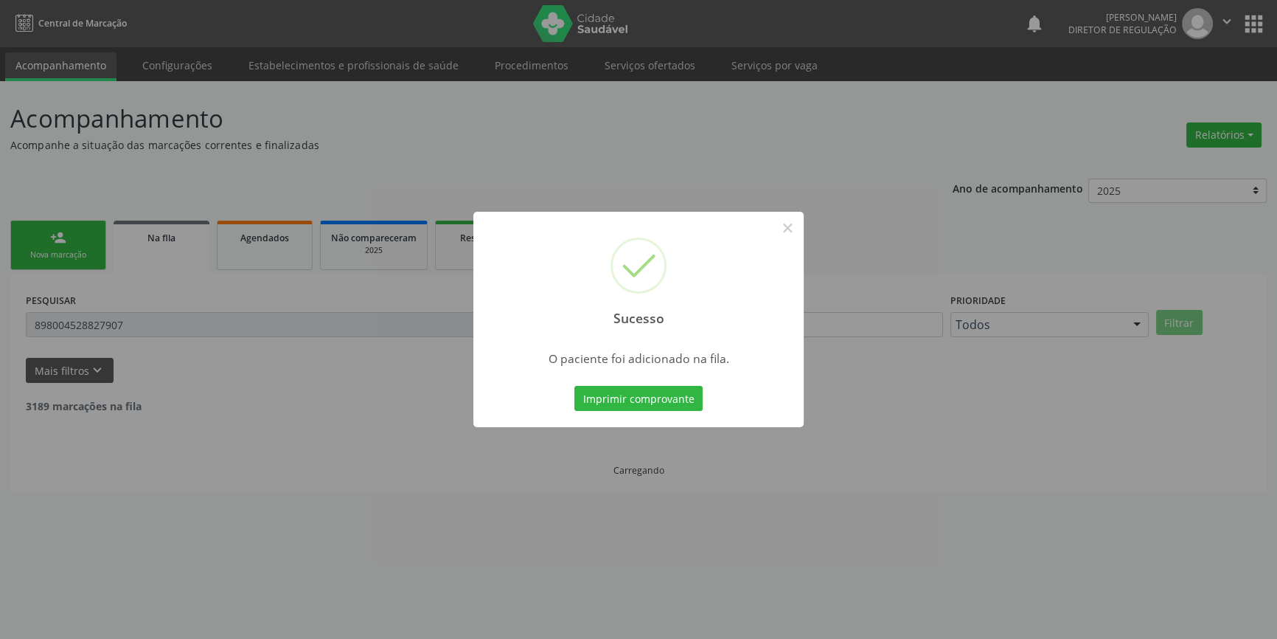
scroll to position [0, 0]
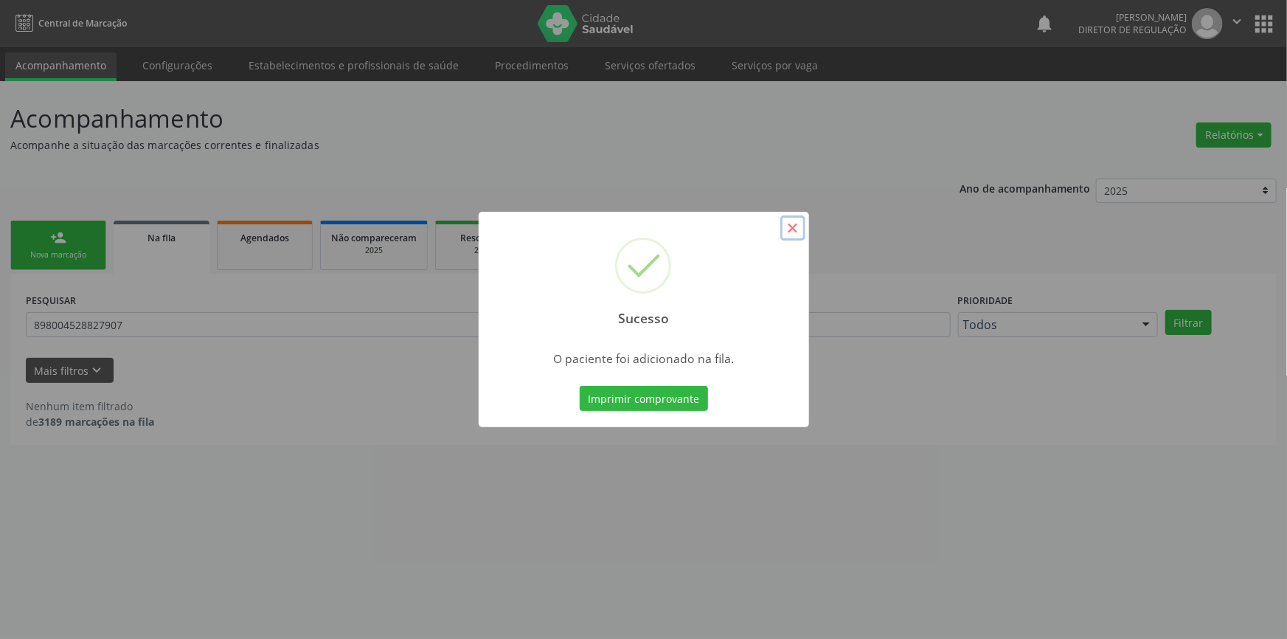
click at [793, 229] on button "×" at bounding box center [792, 227] width 25 height 25
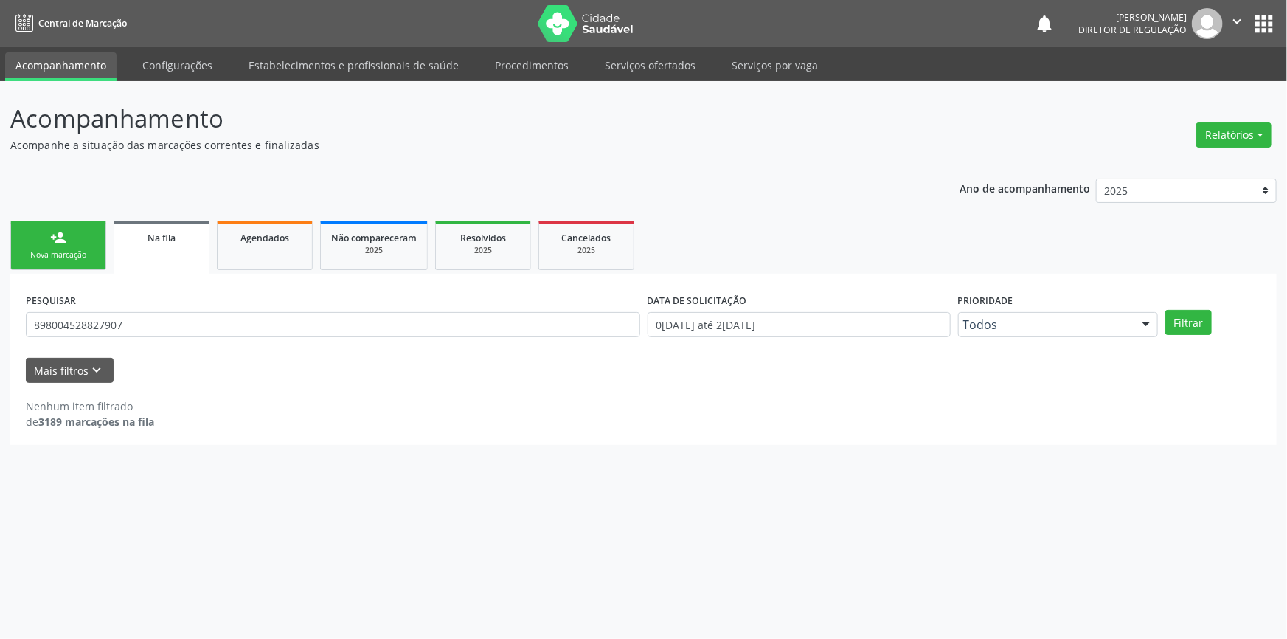
click at [28, 262] on link "person_add Nova marcação" at bounding box center [58, 244] width 96 height 49
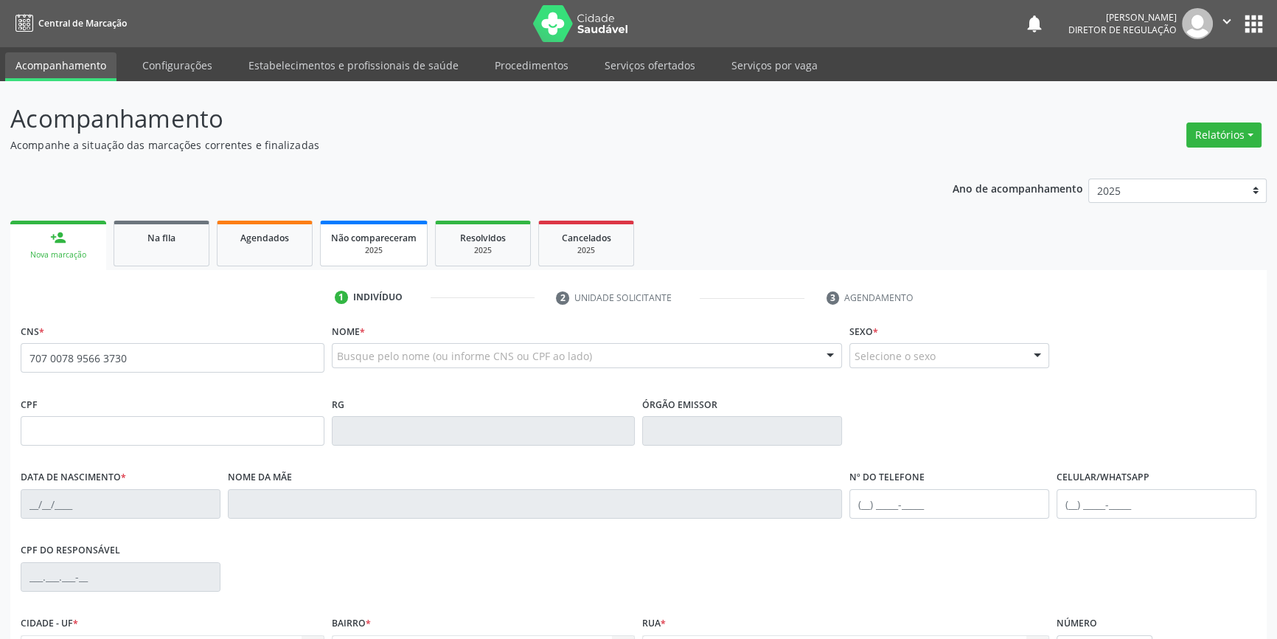
type input "707 0078 9566 3730"
type input "[DATE]"
type input "Maria do Carmo Lima"
type input "(87) 98806-0783"
type input "(87) 3868-1022"
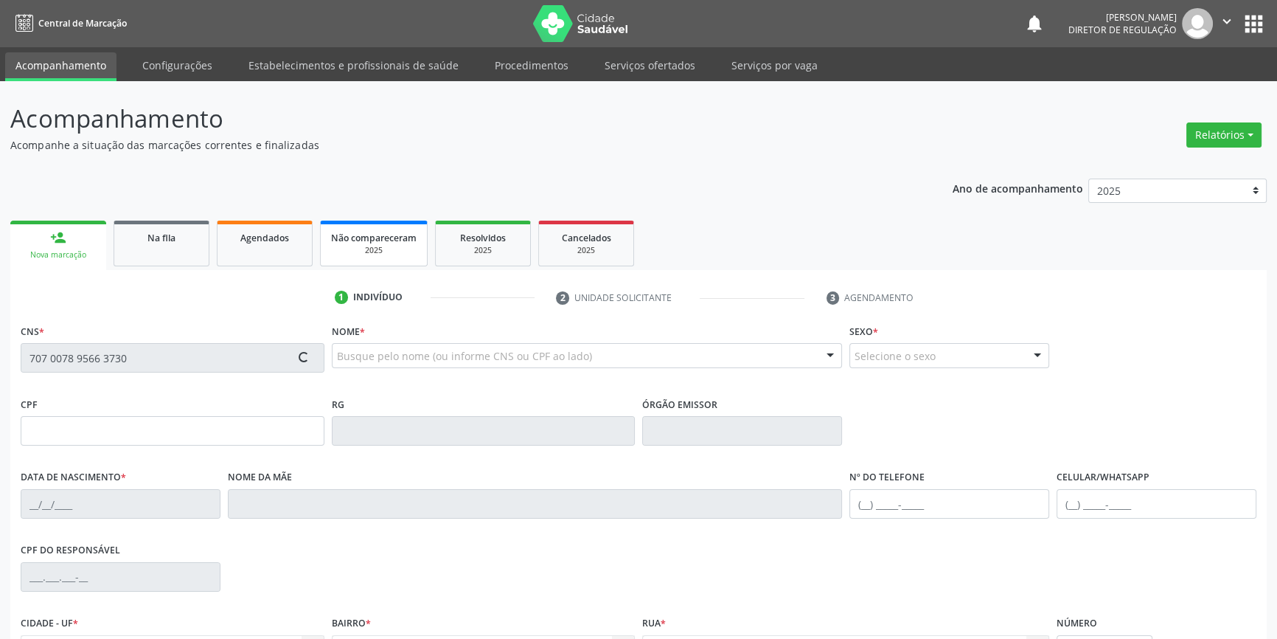
type input "S/N"
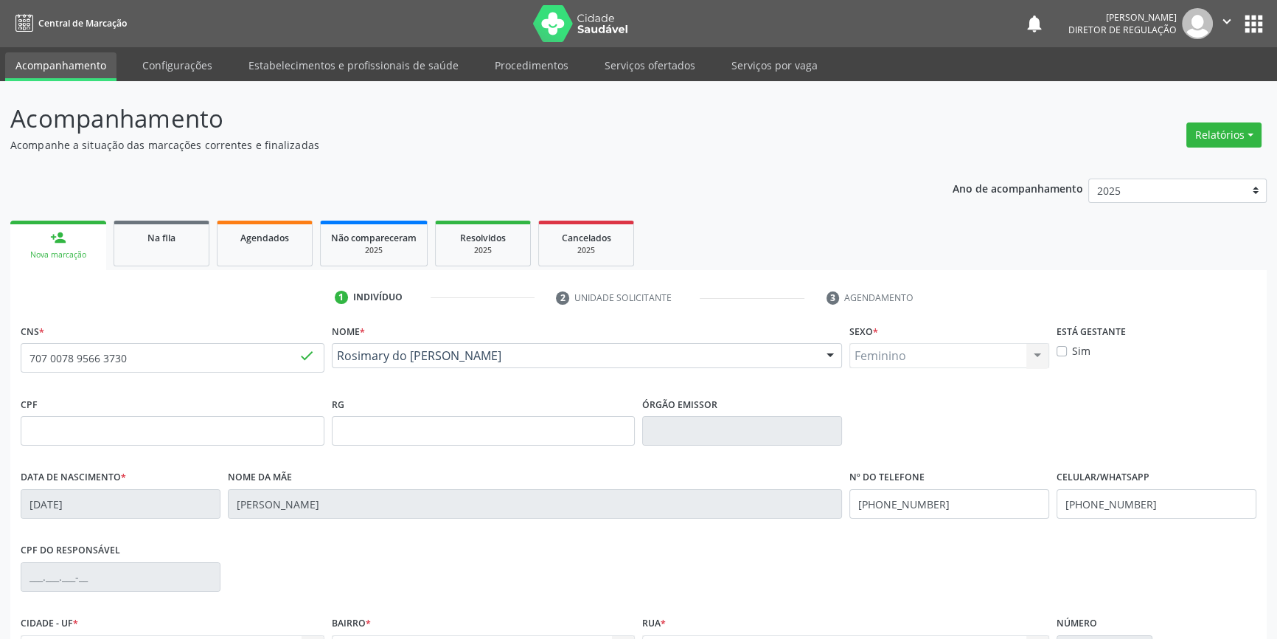
scroll to position [160, 0]
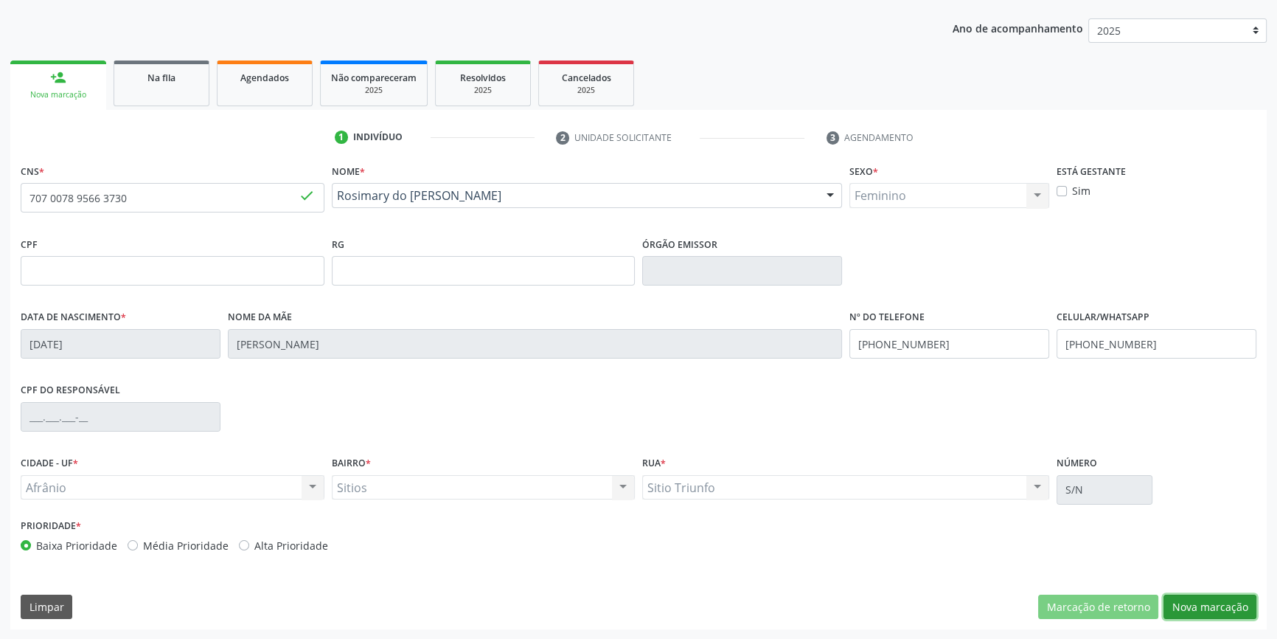
click at [1220, 612] on button "Nova marcação" at bounding box center [1210, 606] width 93 height 25
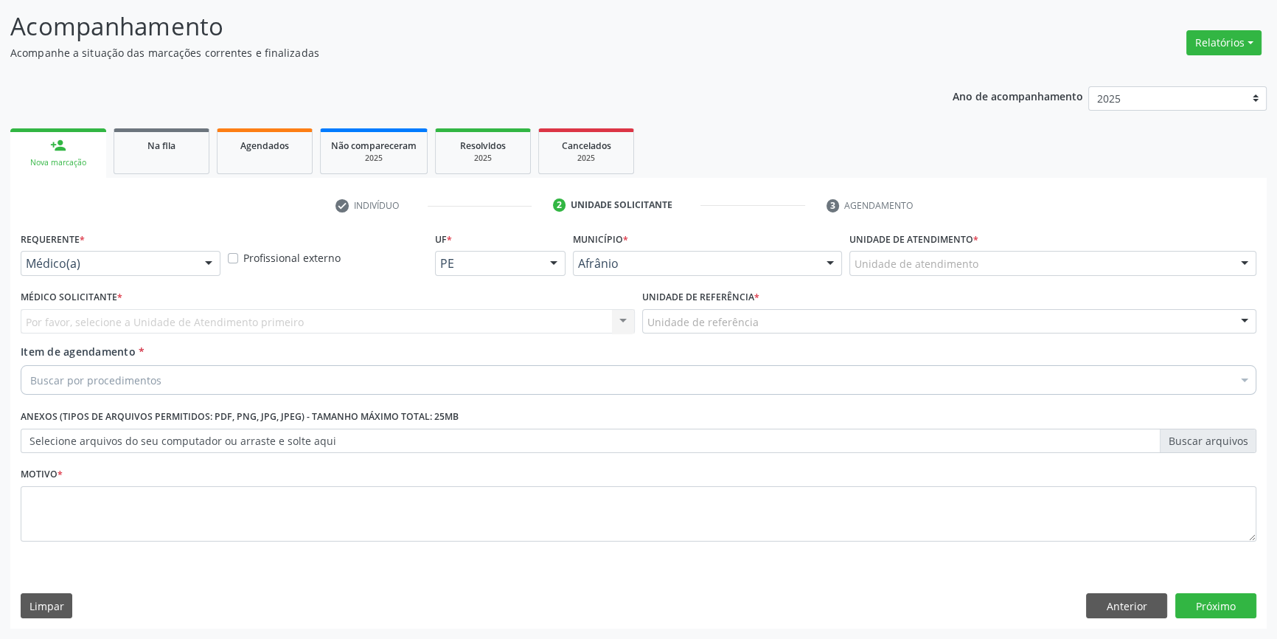
scroll to position [91, 0]
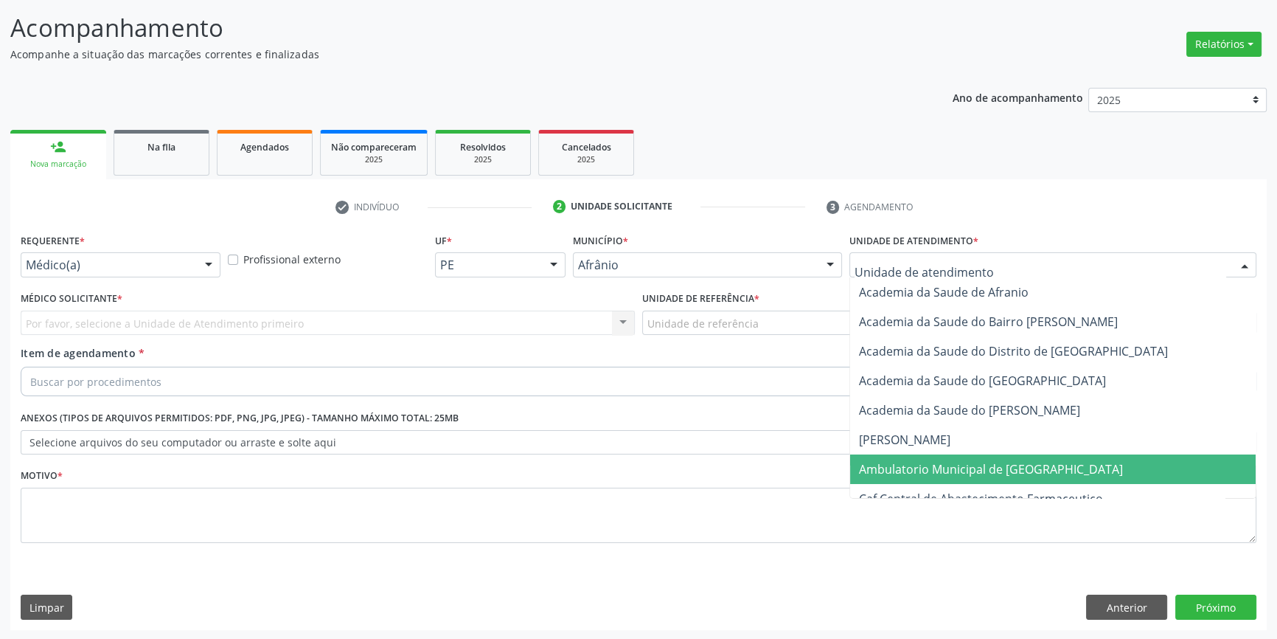
click at [974, 479] on span "Ambulatorio Municipal de [GEOGRAPHIC_DATA]" at bounding box center [1053, 468] width 406 height 29
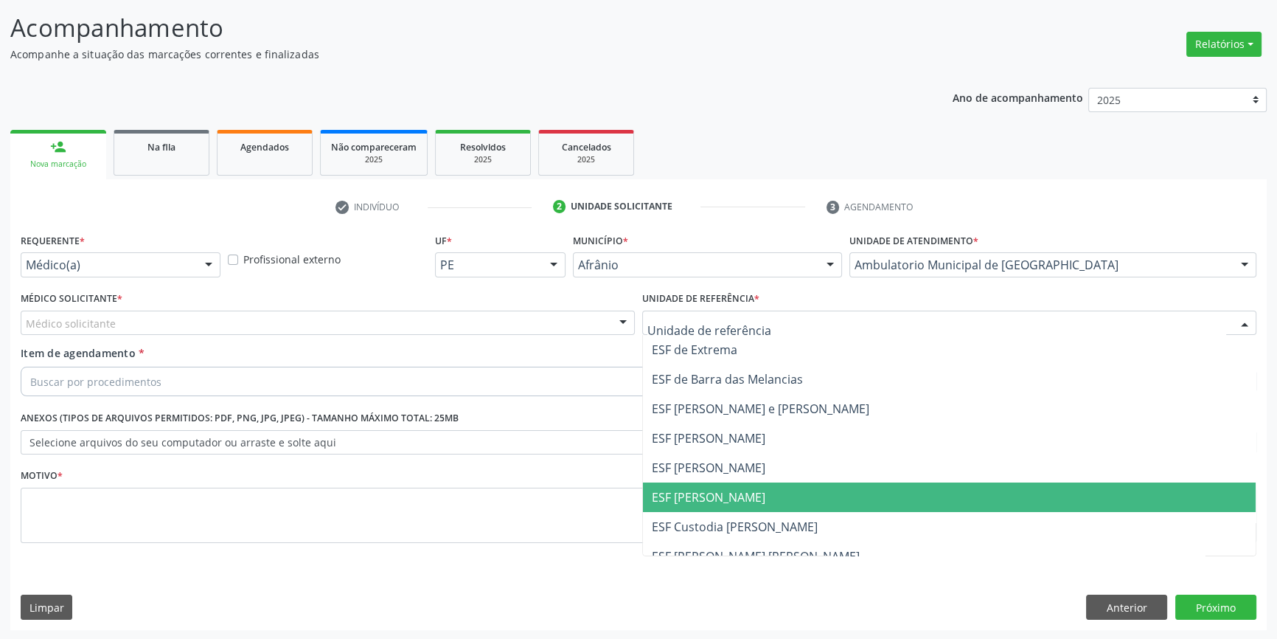
drag, startPoint x: 722, startPoint y: 487, endPoint x: 700, endPoint y: 479, distance: 23.8
click at [719, 489] on span "ESF [PERSON_NAME]" at bounding box center [709, 497] width 114 height 16
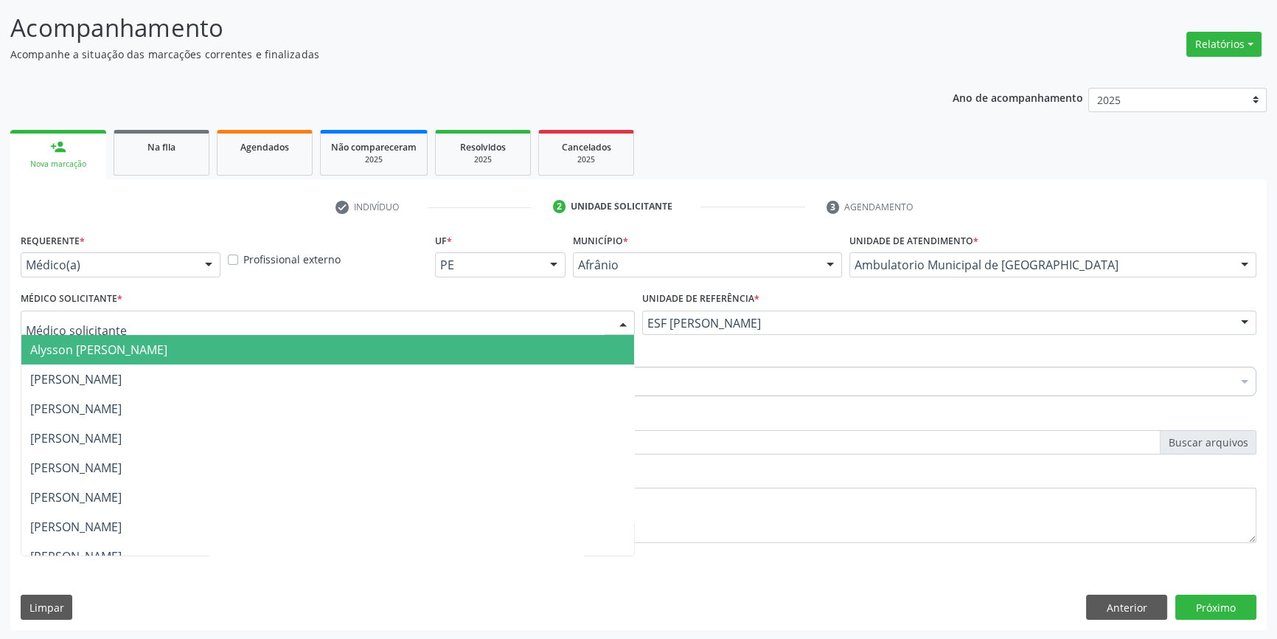
click at [338, 325] on div at bounding box center [328, 322] width 614 height 25
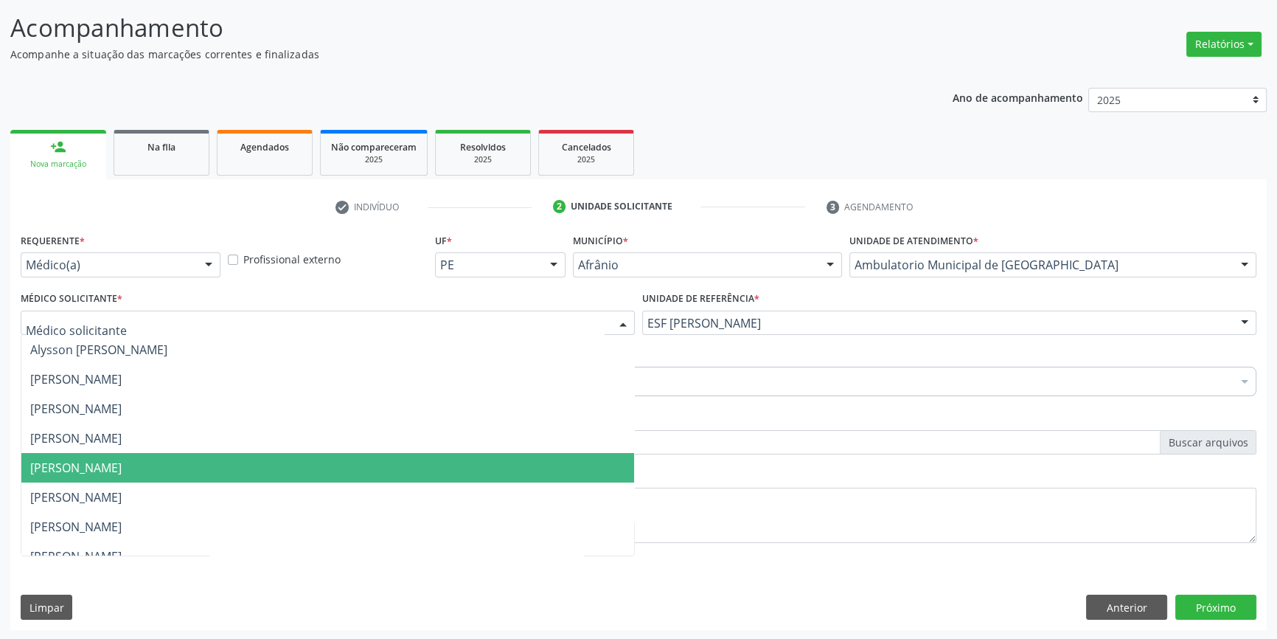
click at [155, 477] on span "[PERSON_NAME]" at bounding box center [327, 467] width 613 height 29
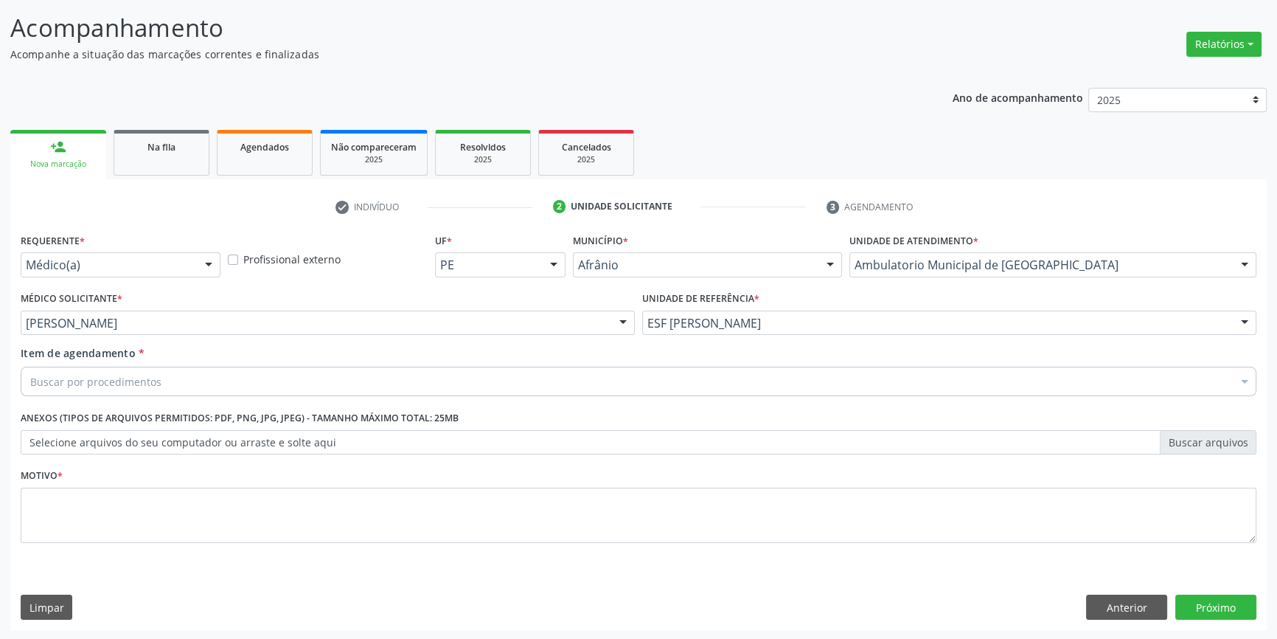
click at [182, 380] on div "Buscar por procedimentos" at bounding box center [639, 380] width 1236 height 29
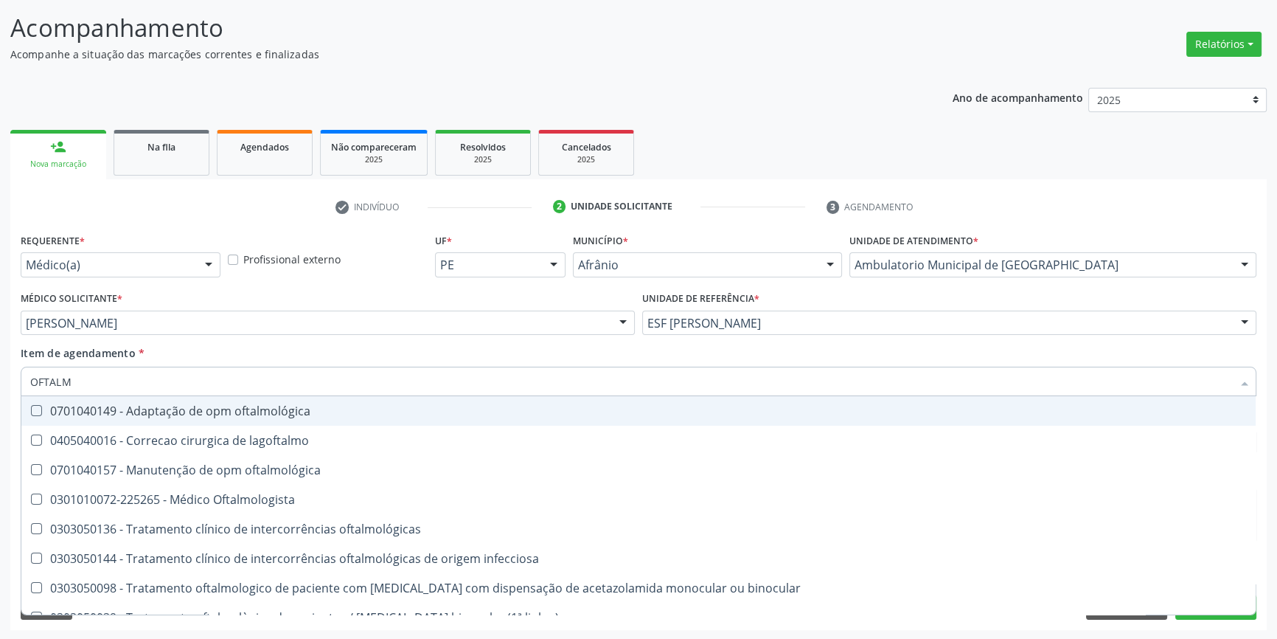
type input "OFTALMO"
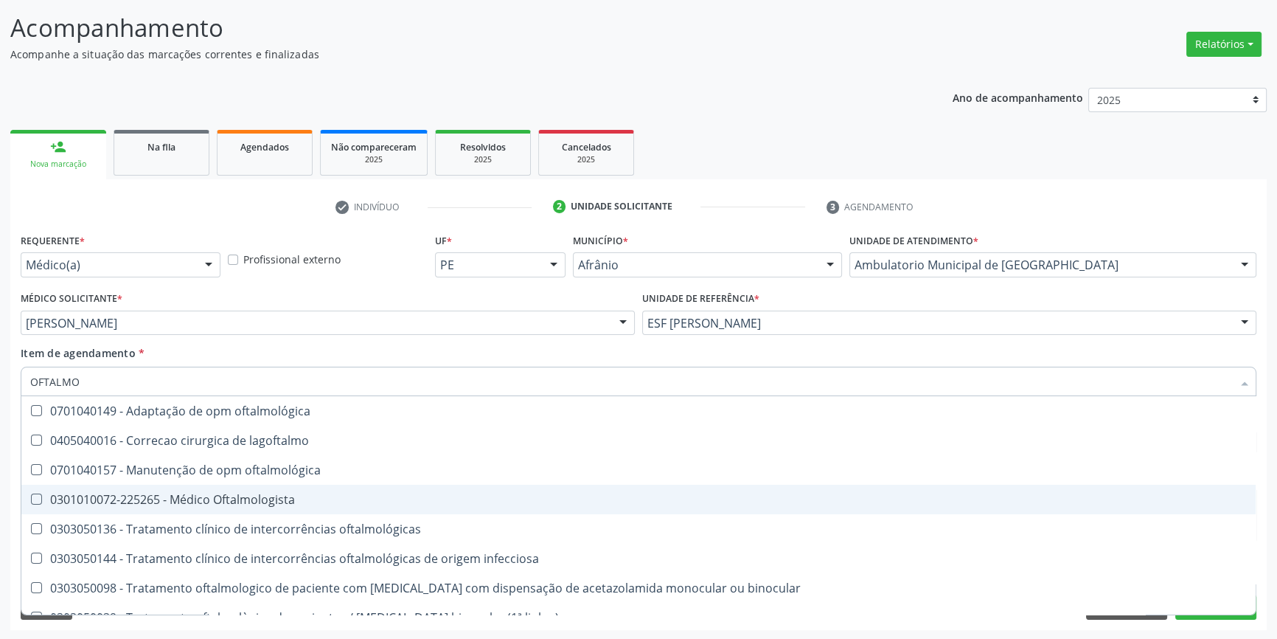
click at [209, 493] on div "0301010072-225265 - Médico Oftalmologista" at bounding box center [638, 499] width 1217 height 12
checkbox Oftalmologista "true"
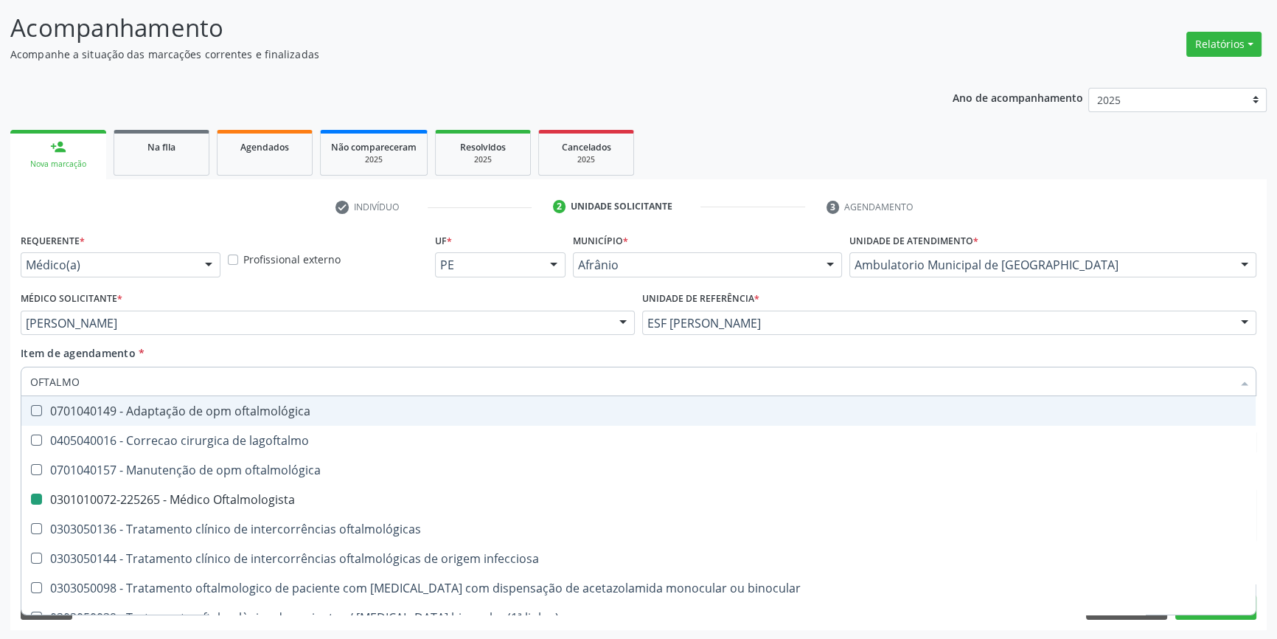
click at [214, 349] on div "Item de agendamento * OFTALMO Desfazer seleção 0701040149 - Adaptação de opm of…" at bounding box center [639, 368] width 1236 height 46
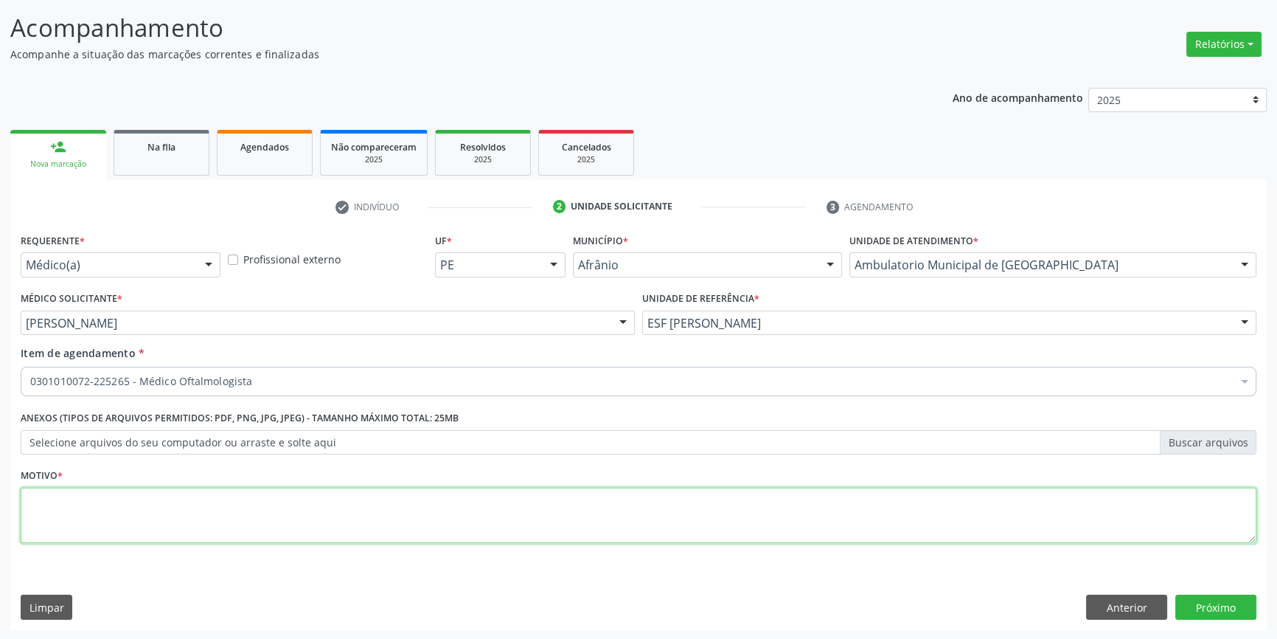
click at [111, 523] on textarea at bounding box center [639, 515] width 1236 height 56
drag, startPoint x: 323, startPoint y: 507, endPoint x: 0, endPoint y: 490, distance: 323.4
click at [0, 490] on div "Acompanhamento Acompanhe a situação das marcações correntes e finalizadas Relat…" at bounding box center [638, 315] width 1277 height 650
paste textarea
type textarea "INFLAMAÇÃO OCULAR ACOMPANHADO DE PRURIDO"
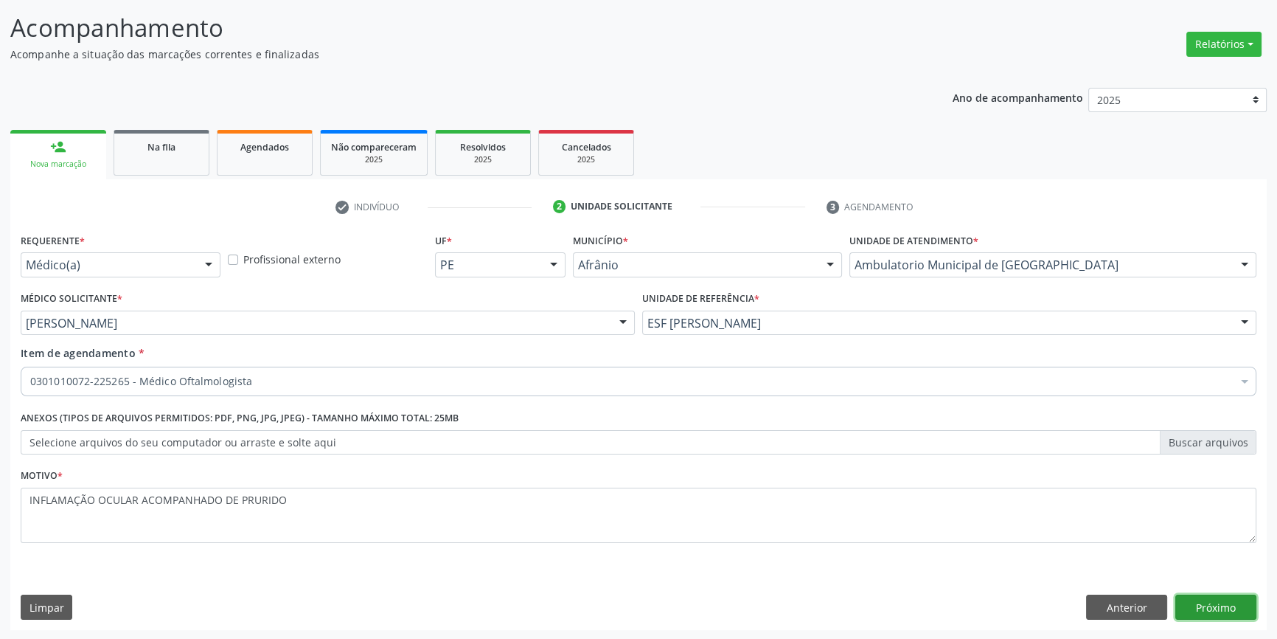
click at [1241, 617] on button "Próximo" at bounding box center [1215, 606] width 81 height 25
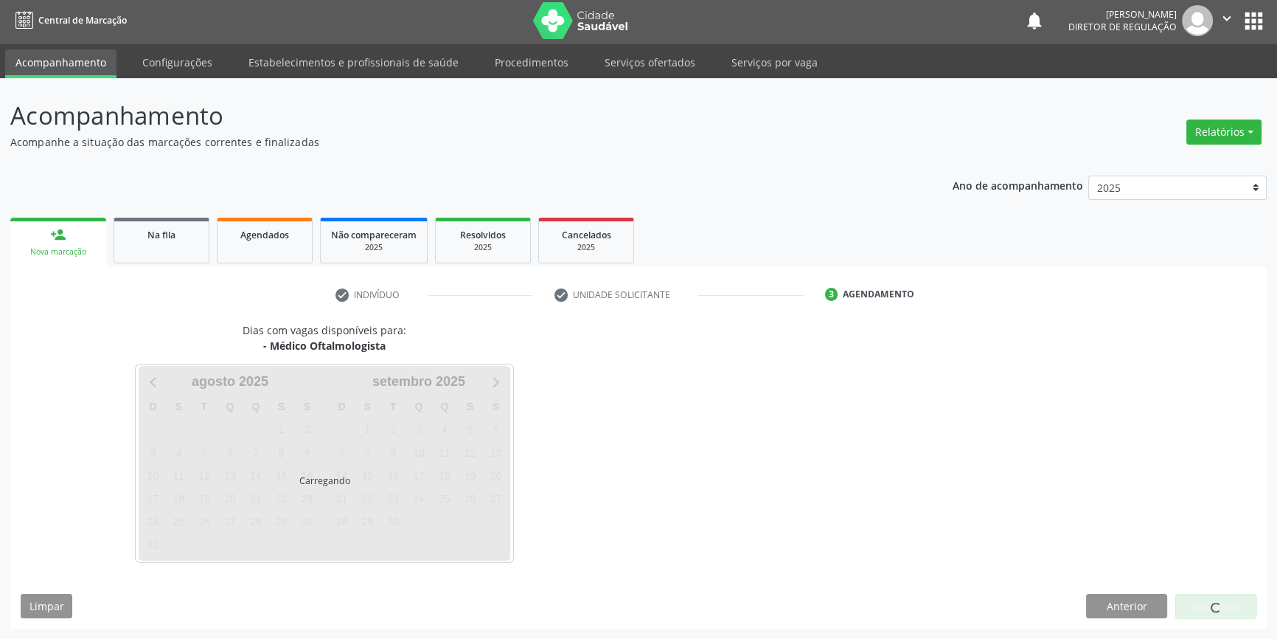
scroll to position [1, 0]
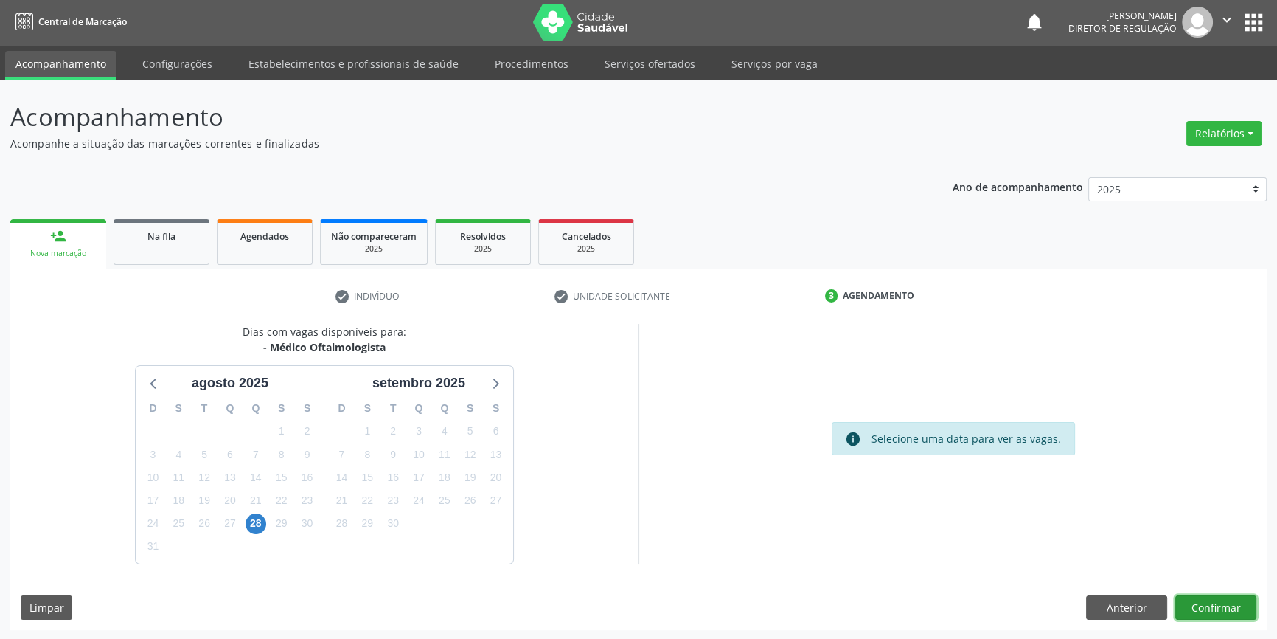
click at [1212, 605] on button "Confirmar" at bounding box center [1215, 607] width 81 height 25
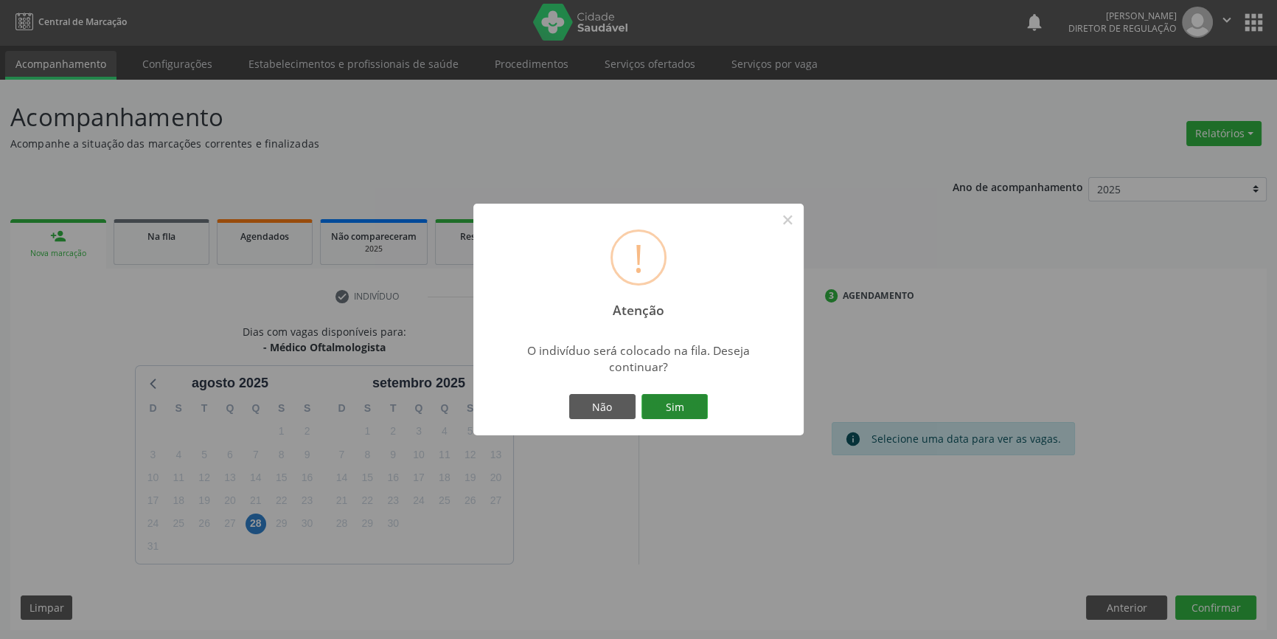
click at [695, 411] on button "Sim" at bounding box center [674, 406] width 66 height 25
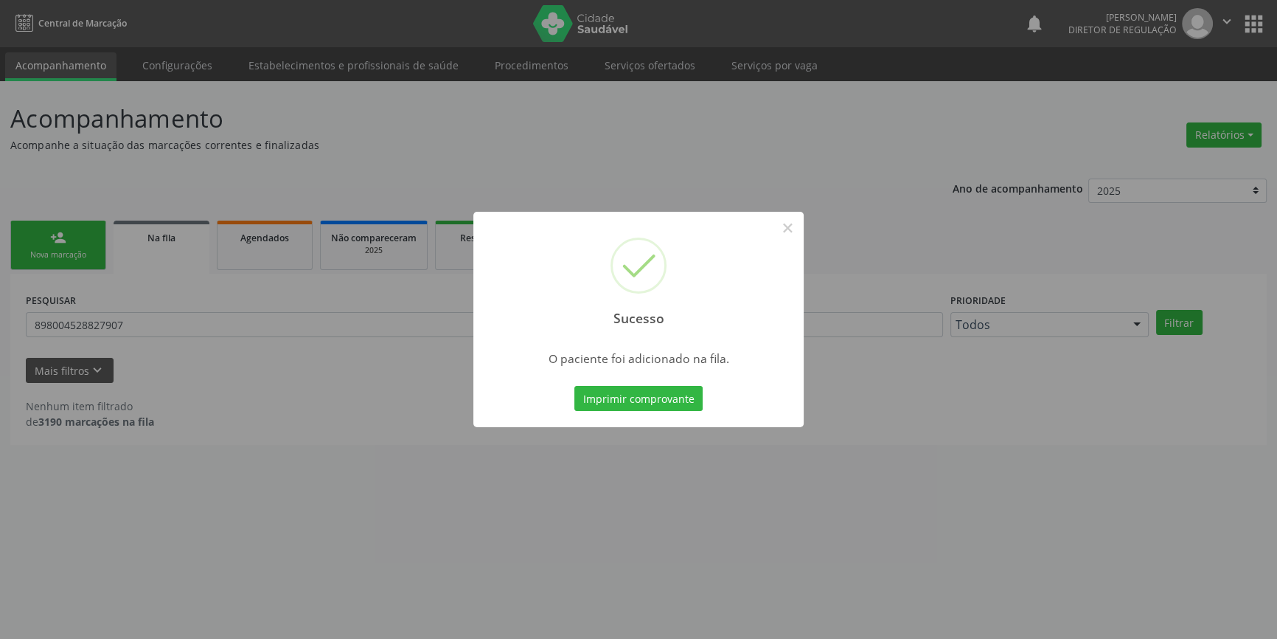
scroll to position [0, 0]
click at [785, 220] on button "×" at bounding box center [792, 227] width 25 height 25
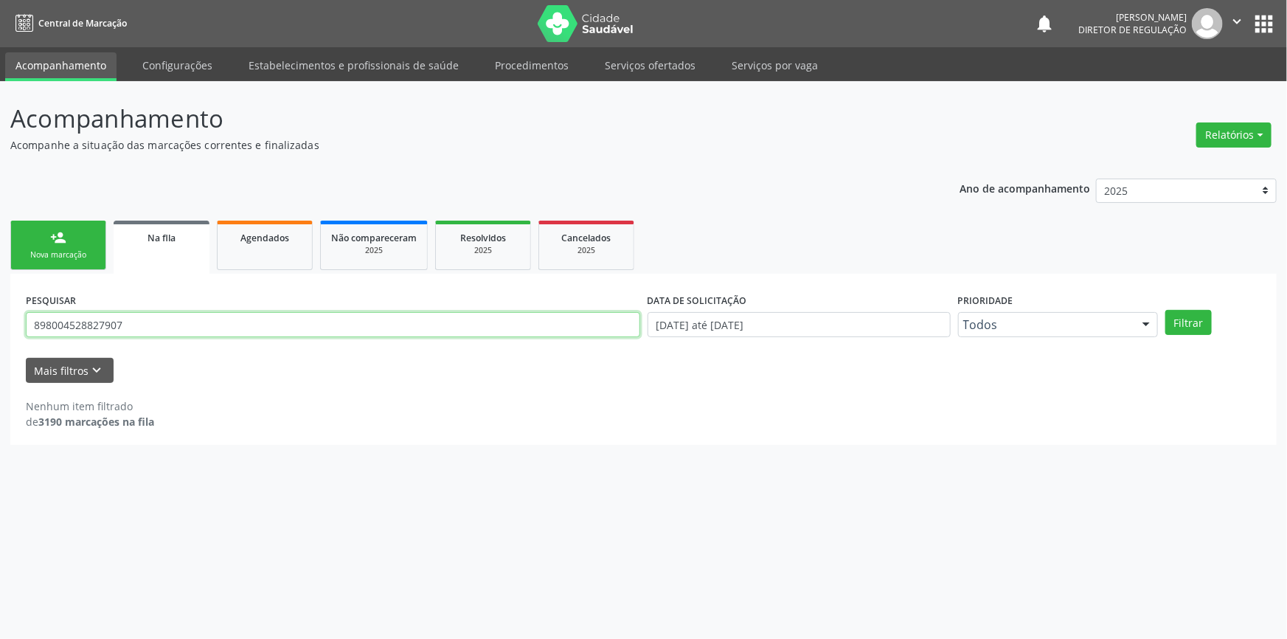
drag, startPoint x: 160, startPoint y: 323, endPoint x: 0, endPoint y: 335, distance: 160.5
click at [0, 335] on div "Acompanhamento Acompanhe a situação das marcações correntes e finalizadas Relat…" at bounding box center [643, 359] width 1287 height 557
type input "702604288628348"
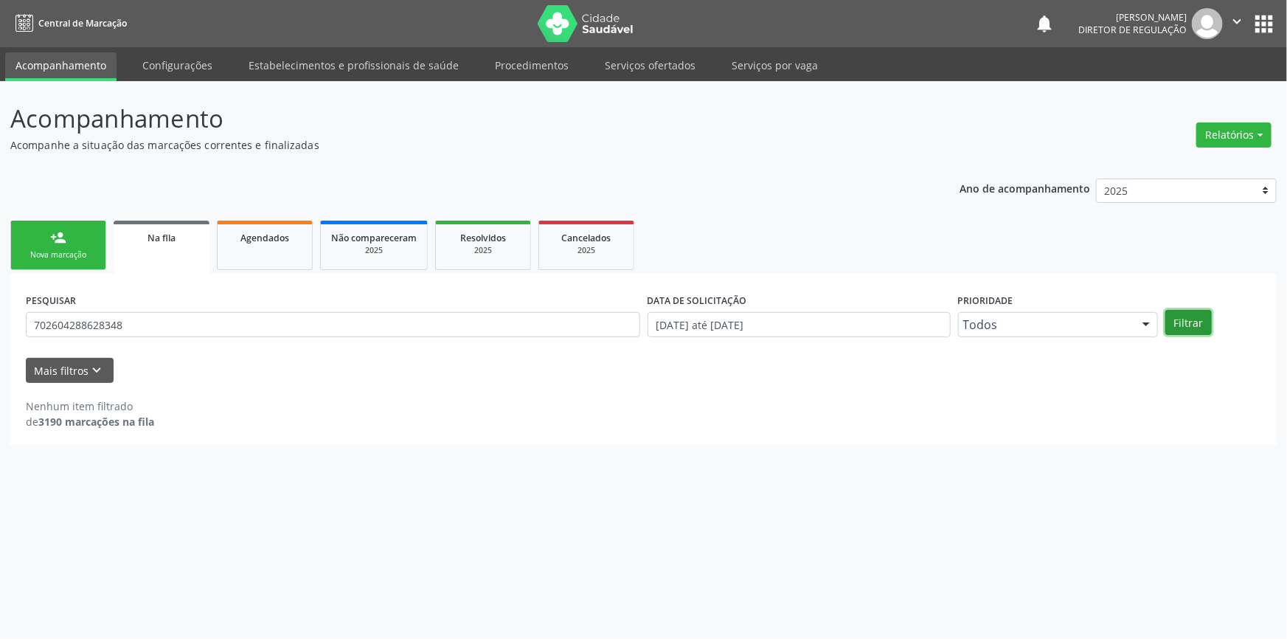
click at [1182, 323] on button "Filtrar" at bounding box center [1188, 322] width 46 height 25
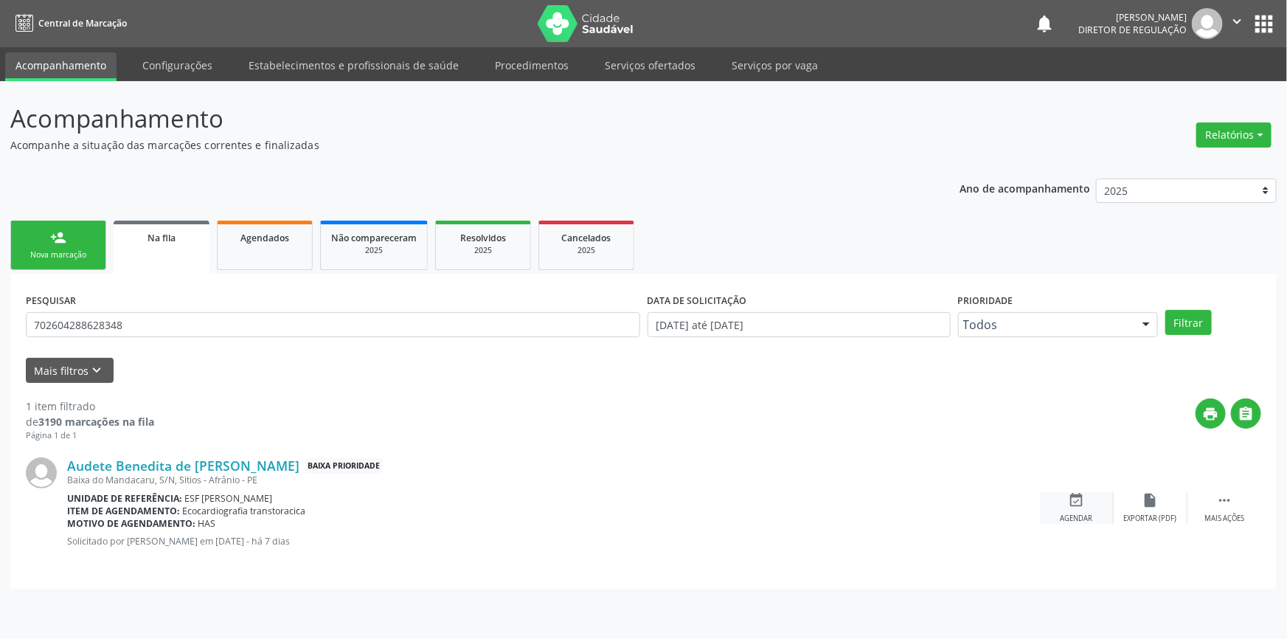
click at [1062, 494] on div "event_available Agendar" at bounding box center [1077, 508] width 74 height 32
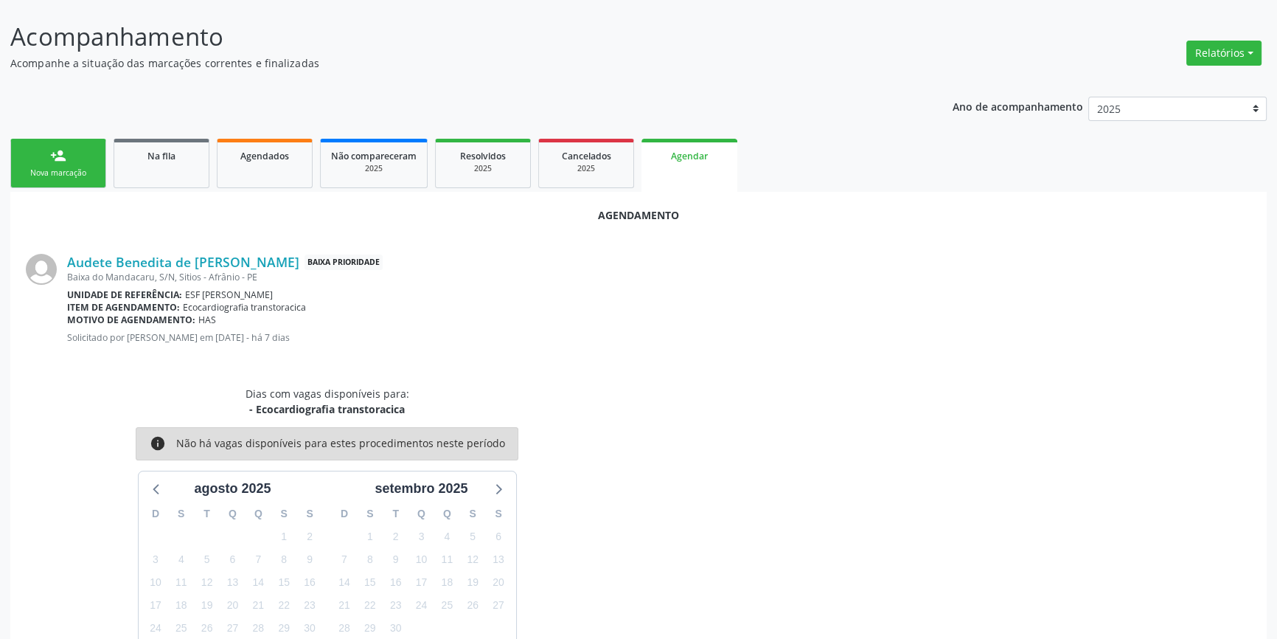
scroll to position [171, 0]
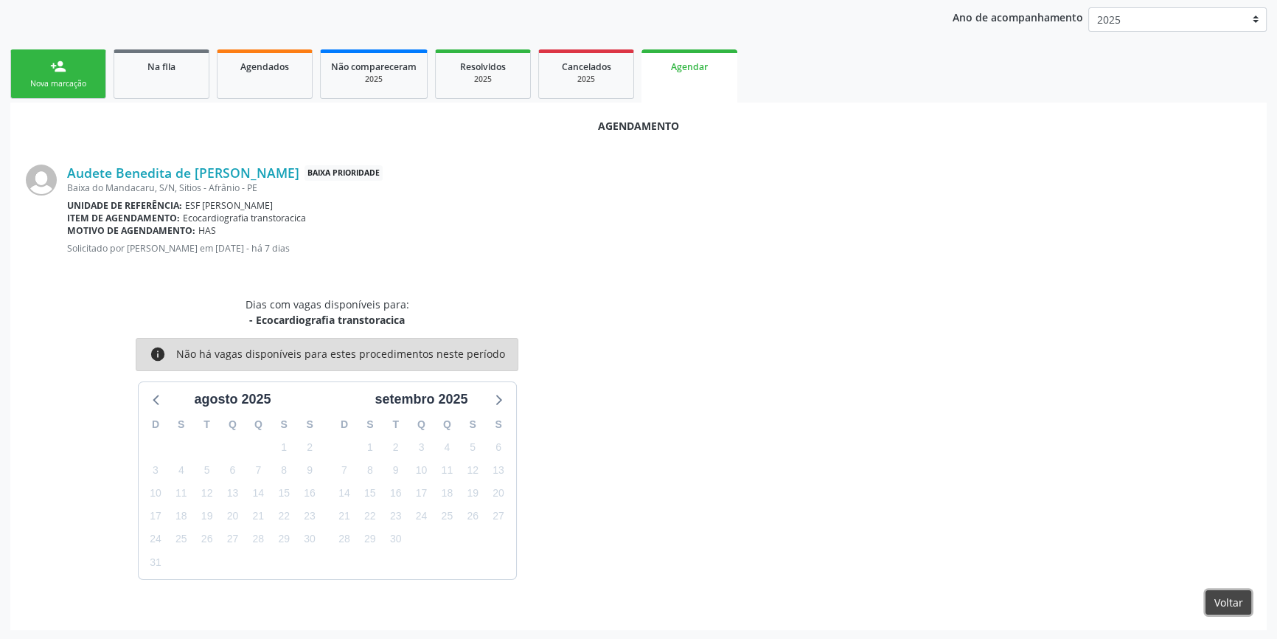
click at [1209, 590] on button "Voltar" at bounding box center [1229, 602] width 46 height 25
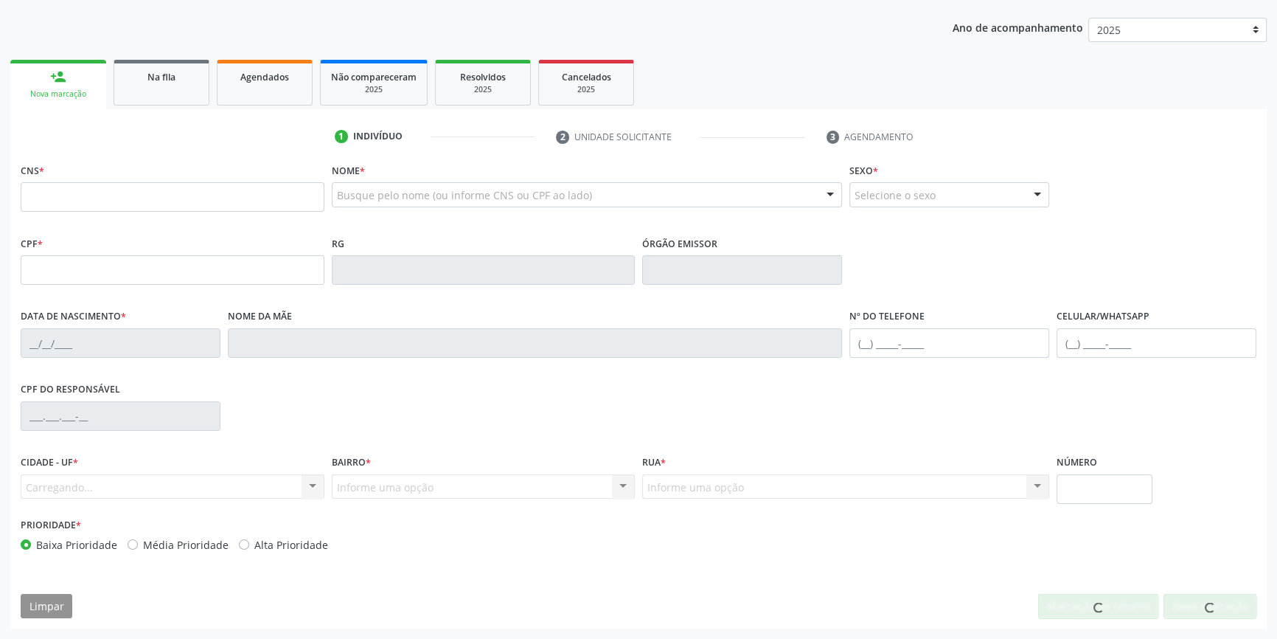
scroll to position [160, 0]
click at [169, 87] on link "Na fila" at bounding box center [162, 83] width 96 height 46
click at [262, 89] on div "Acompanhamento Acompanhe a situação das marcações correntes e finalizadas Relat…" at bounding box center [638, 280] width 1277 height 718
select select "7"
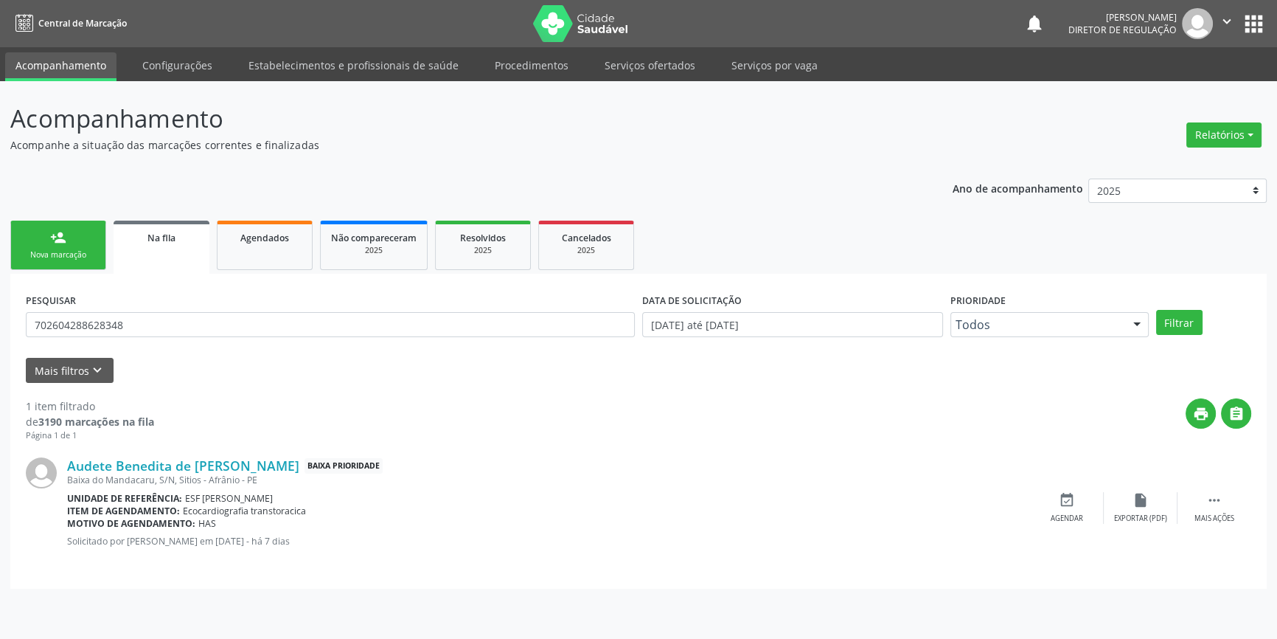
scroll to position [0, 0]
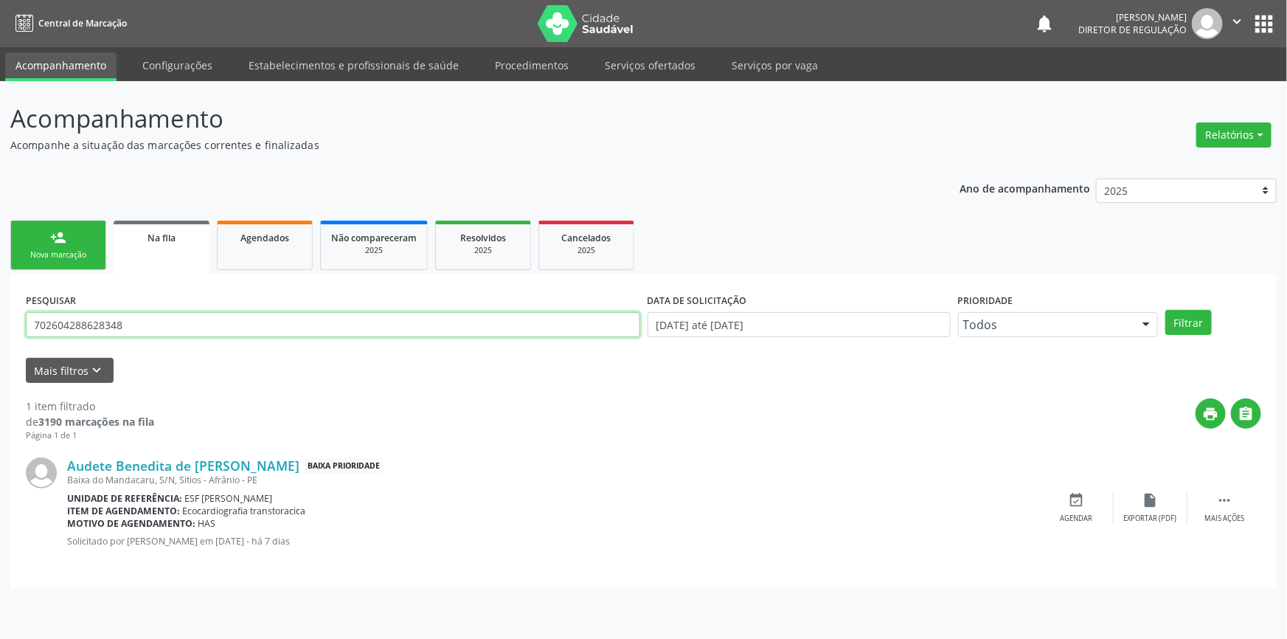
drag, startPoint x: 159, startPoint y: 327, endPoint x: 12, endPoint y: 284, distance: 153.5
click at [0, 313] on div "Acompanhamento Acompanhe a situação das marcações correntes e finalizadas Relat…" at bounding box center [643, 359] width 1287 height 557
paste input "6042 8862"
type input "702 6042 8862 8348"
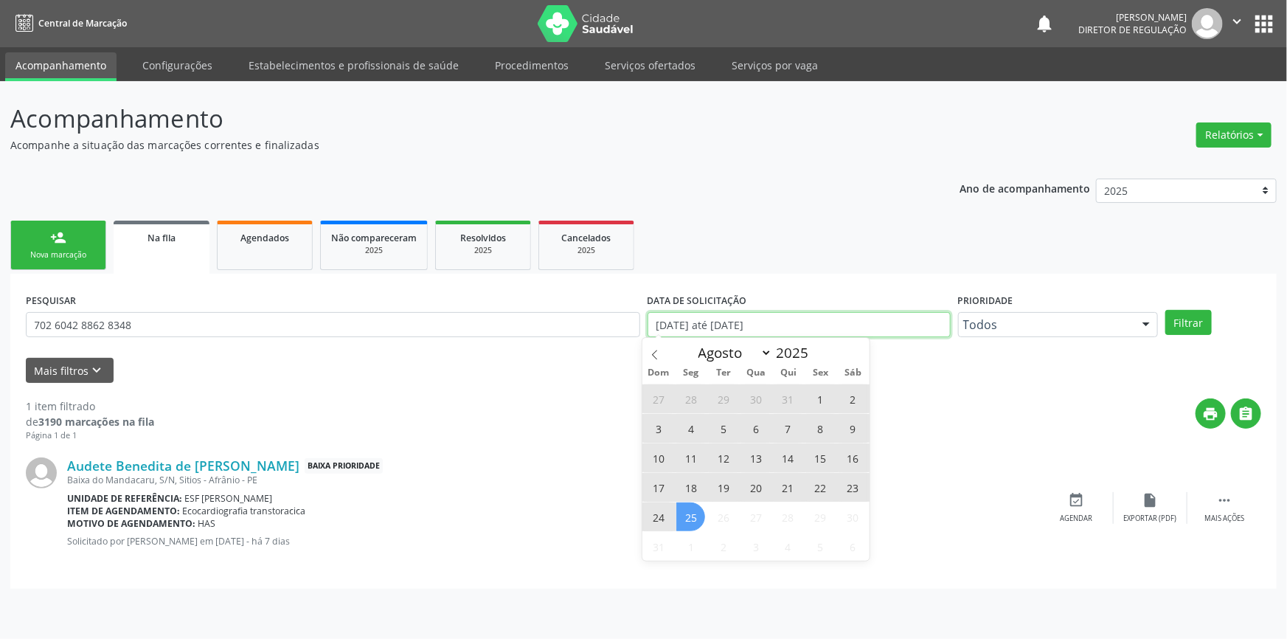
click at [779, 330] on body "Central de Marcação notifications Maria Aparecida Rodrigues da Silva Diretor de…" at bounding box center [643, 319] width 1287 height 639
click at [647, 356] on span at bounding box center [654, 350] width 25 height 25
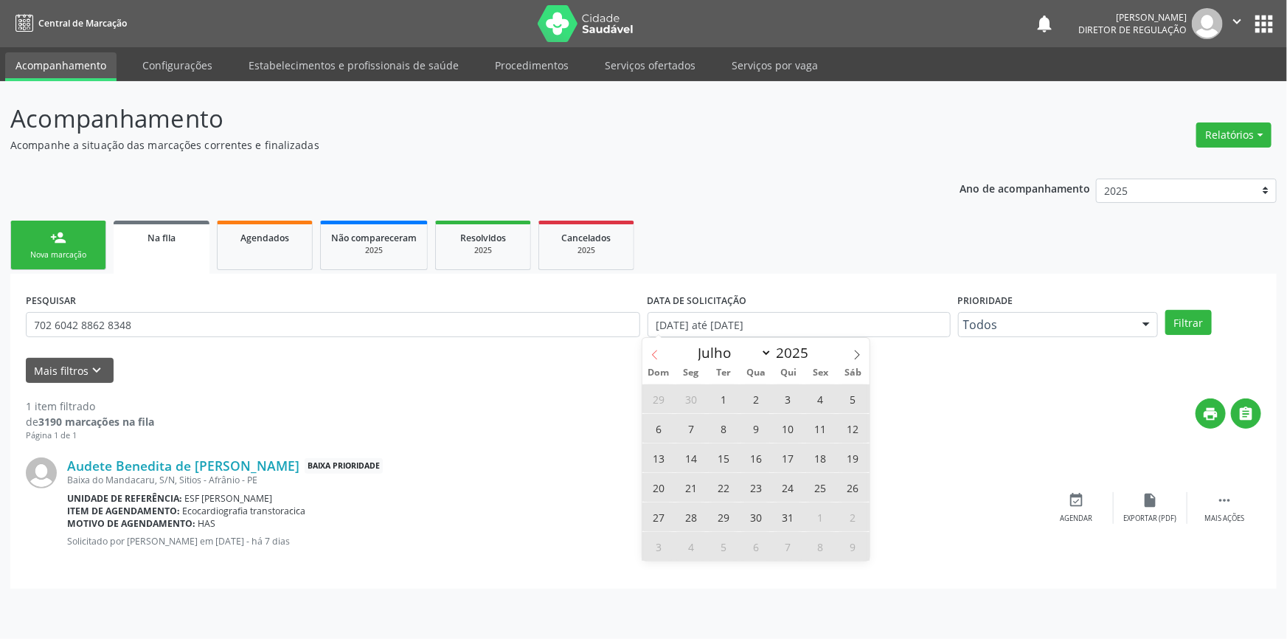
click at [648, 355] on span at bounding box center [654, 350] width 25 height 25
select select "4"
click at [787, 398] on span "1" at bounding box center [787, 398] width 29 height 29
type input "01/05/2025"
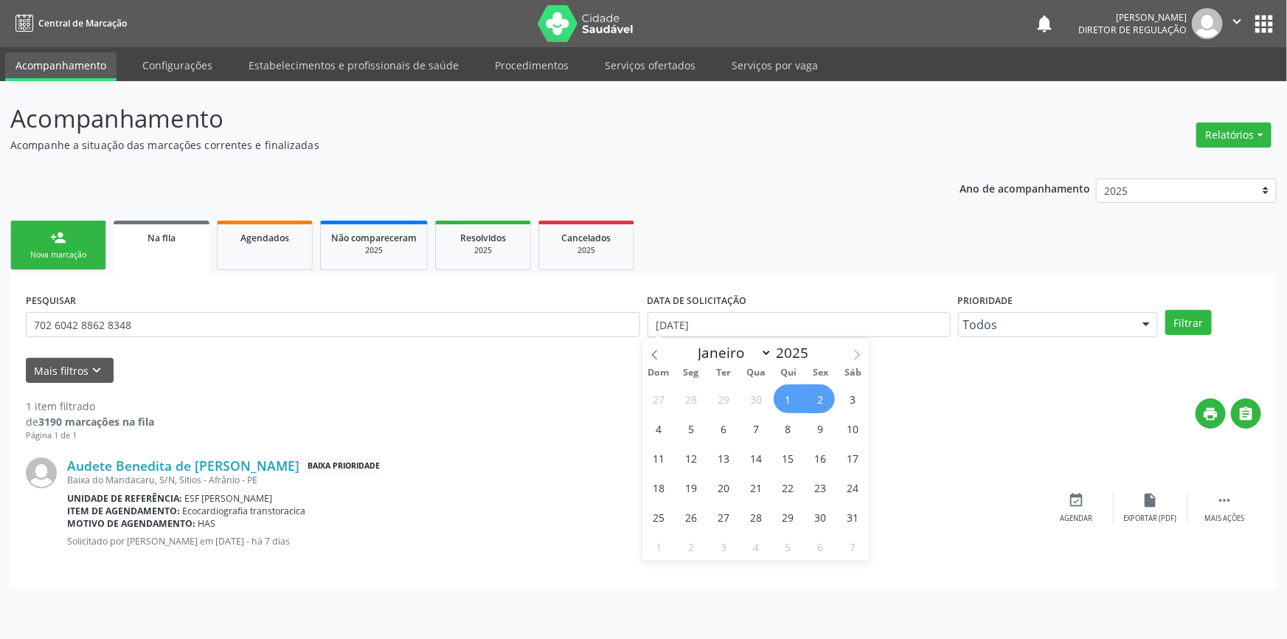
click at [857, 358] on icon at bounding box center [857, 355] width 10 height 10
select select "7"
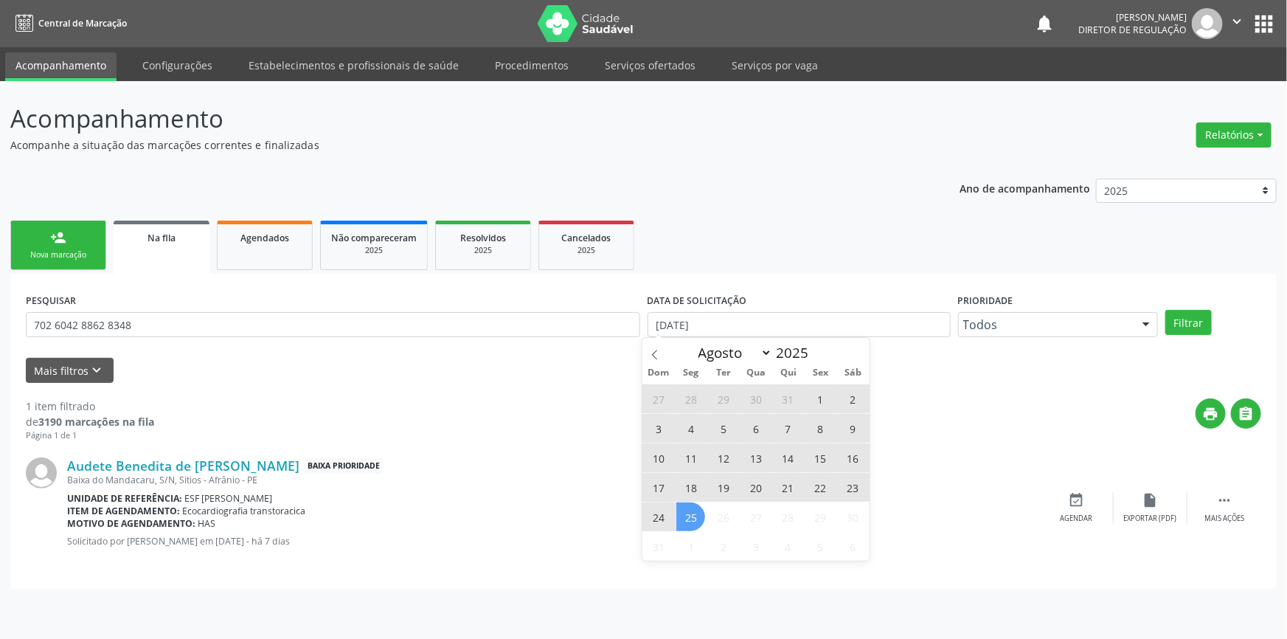
click at [695, 516] on span "25" at bounding box center [690, 516] width 29 height 29
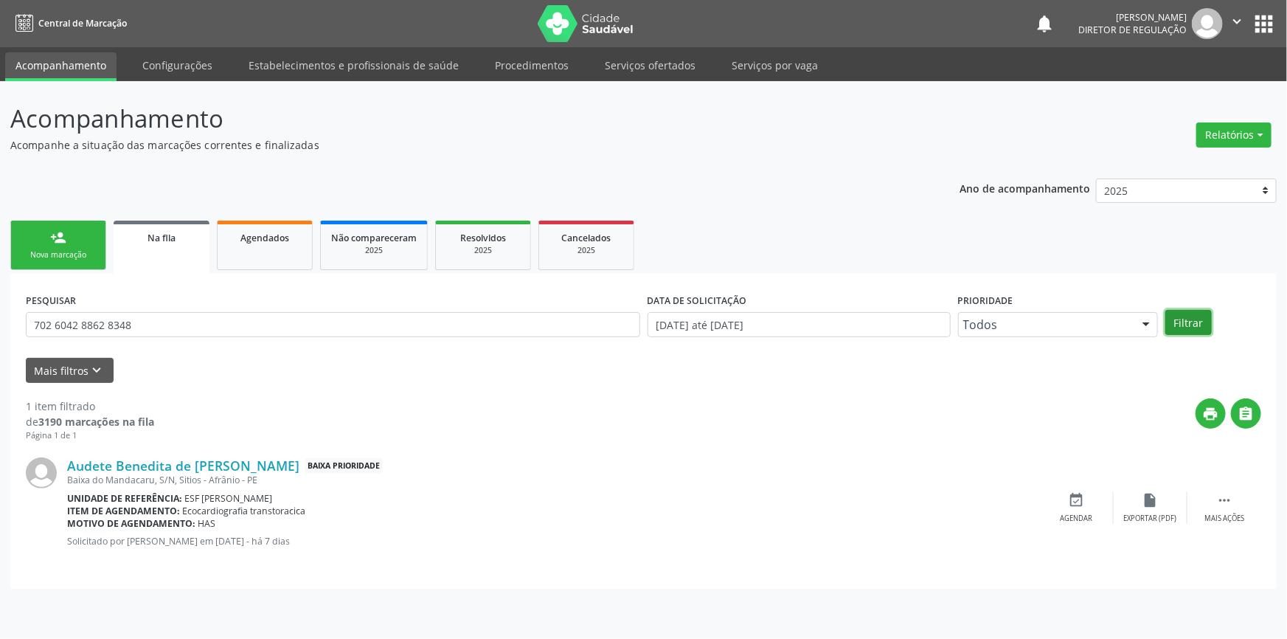
click at [1189, 316] on button "Filtrar" at bounding box center [1188, 322] width 46 height 25
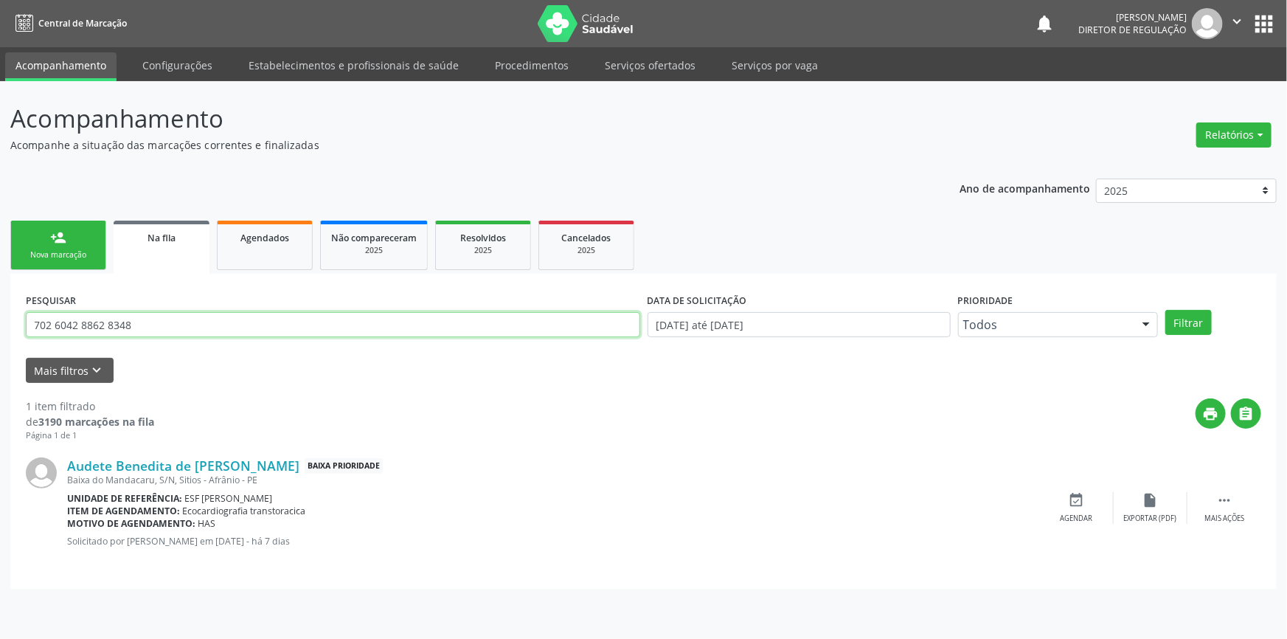
click at [0, 326] on div "Acompanhamento Acompanhe a situação das marcações correntes e finalizadas Relat…" at bounding box center [643, 359] width 1287 height 557
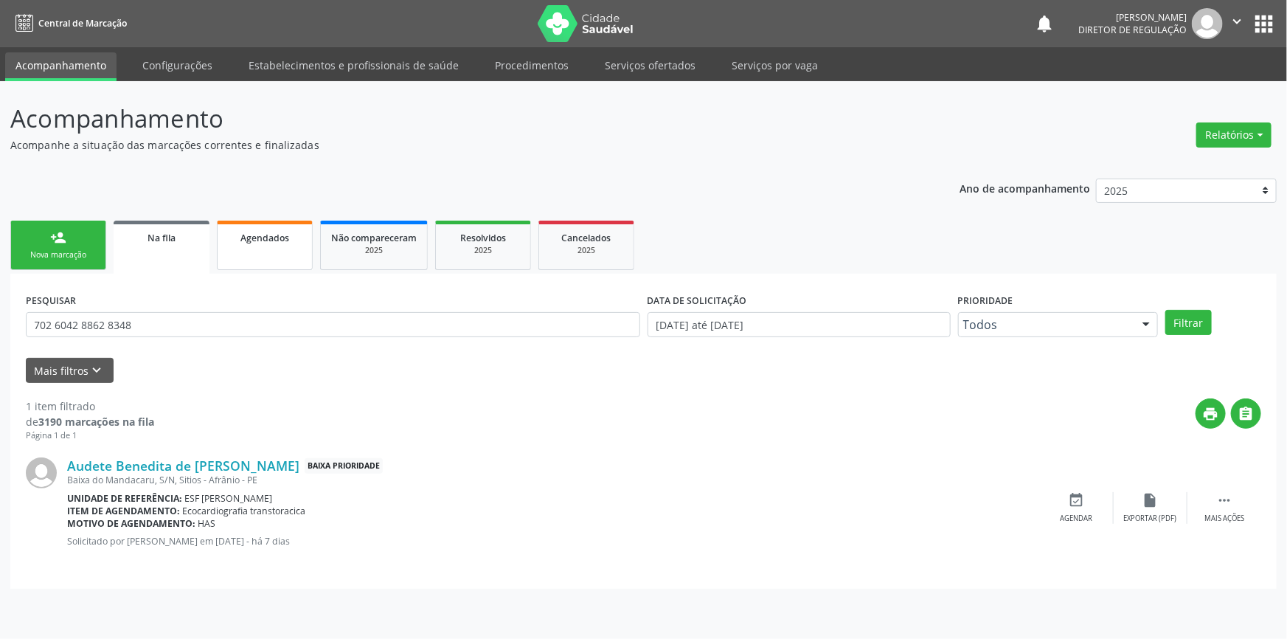
click at [302, 251] on link "Agendados" at bounding box center [265, 244] width 96 height 49
select select "7"
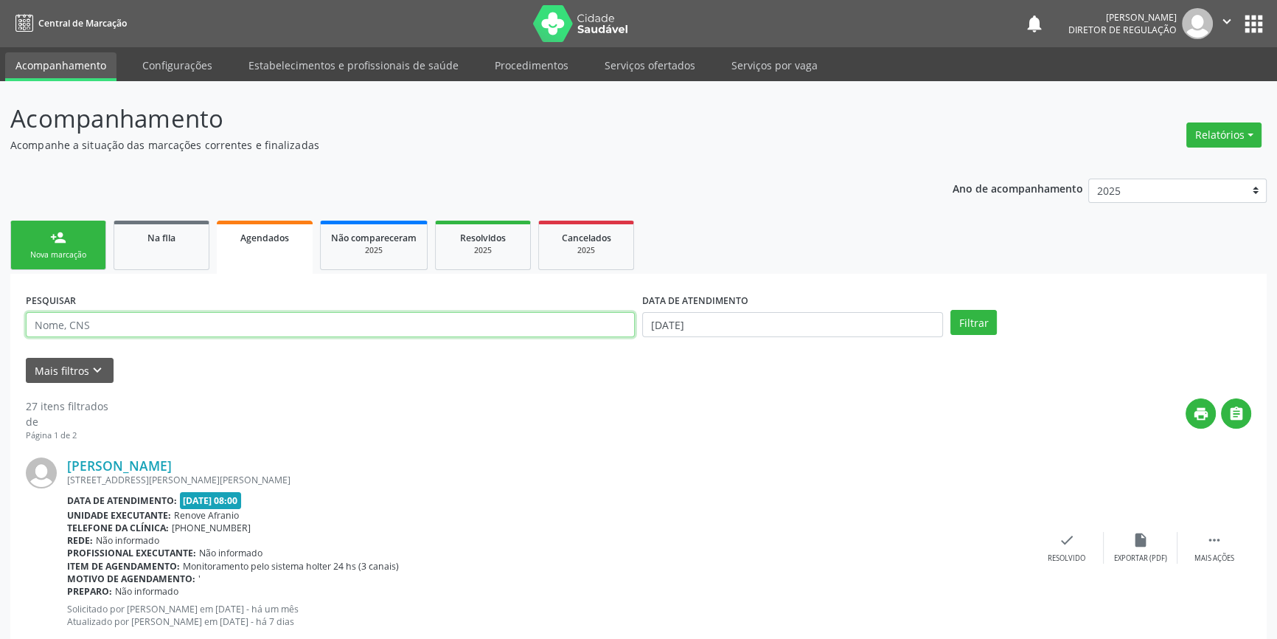
click at [156, 328] on input "text" at bounding box center [330, 324] width 609 height 25
paste input "702 6042 8862 8348"
type input "702 6042 8862 8348"
click at [785, 307] on div "DATA DE ATENDIMENTO" at bounding box center [792, 300] width 301 height 23
click at [764, 329] on input "25/08/2025" at bounding box center [792, 324] width 301 height 25
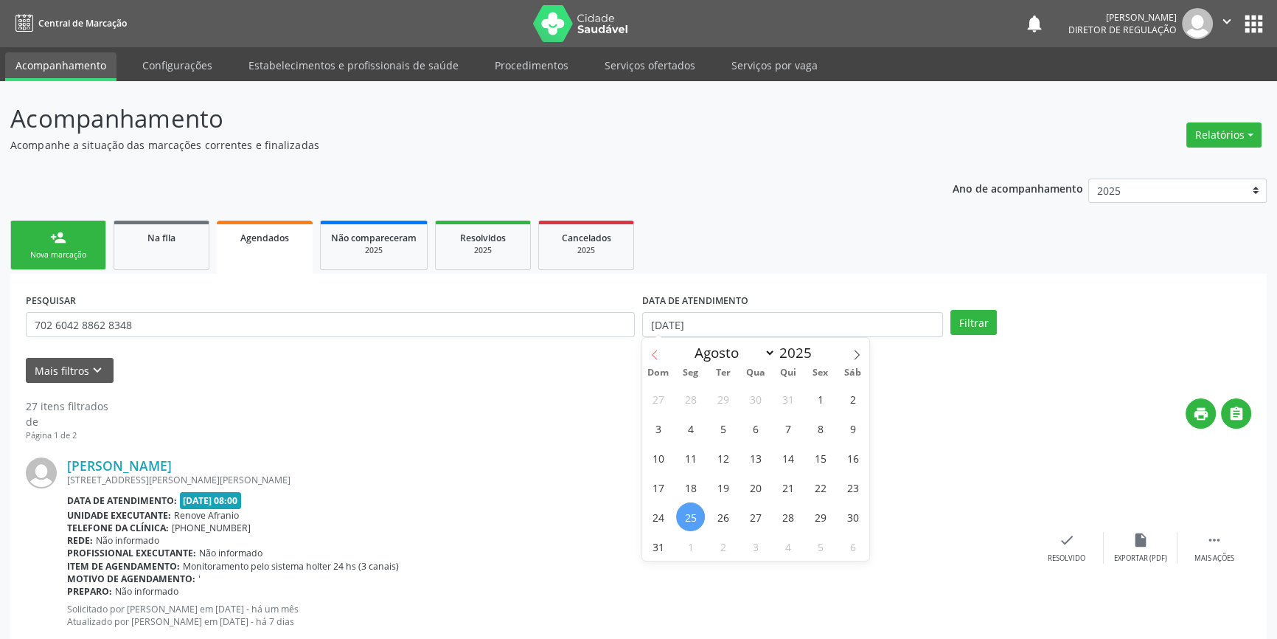
click at [650, 357] on icon at bounding box center [655, 355] width 10 height 10
select select "4"
click at [800, 396] on span "1" at bounding box center [787, 398] width 29 height 29
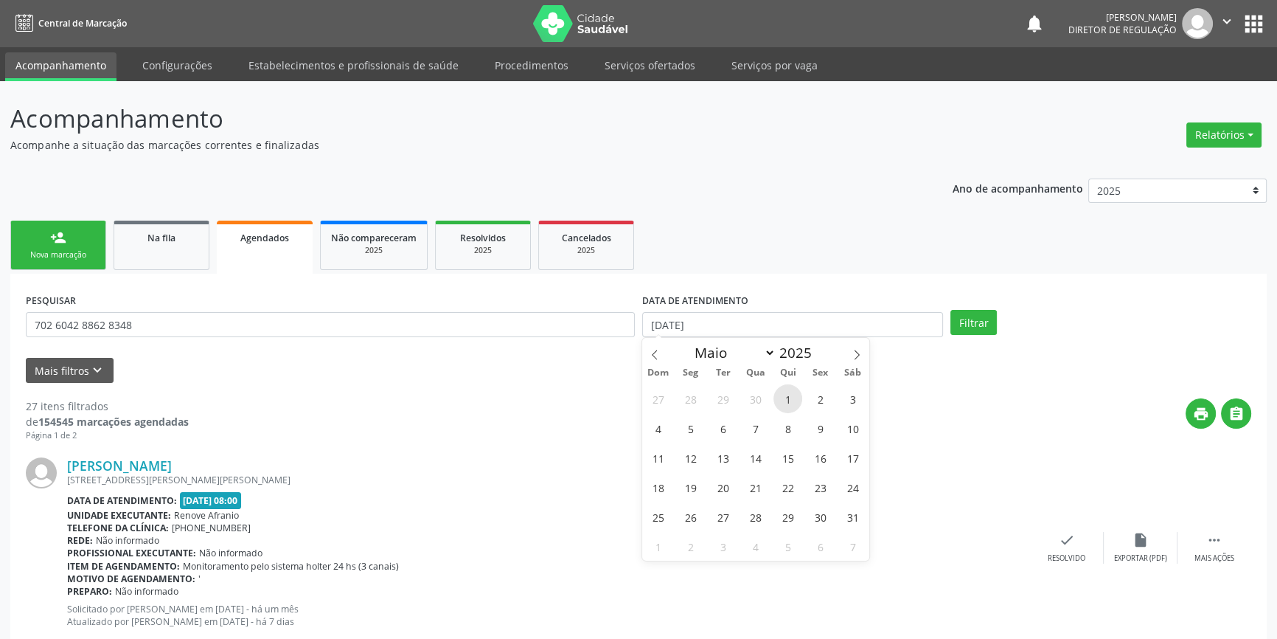
type input "01/05/2025"
click at [863, 353] on span at bounding box center [856, 350] width 25 height 25
select select "7"
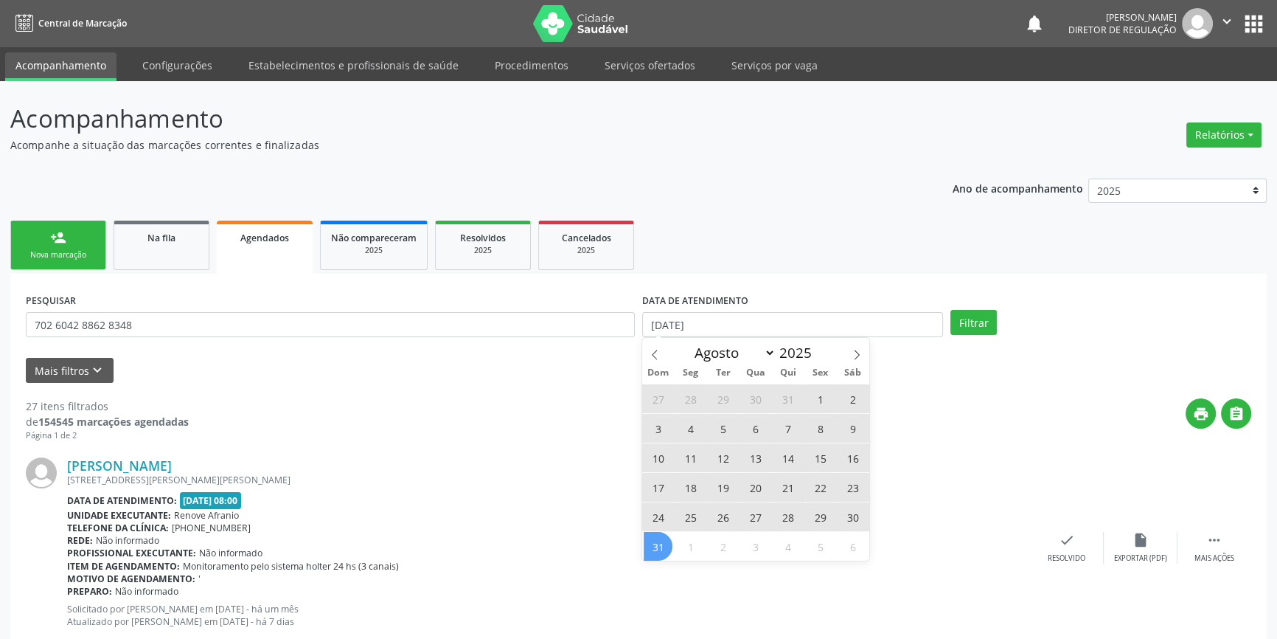
click at [649, 546] on span "31" at bounding box center [658, 546] width 29 height 29
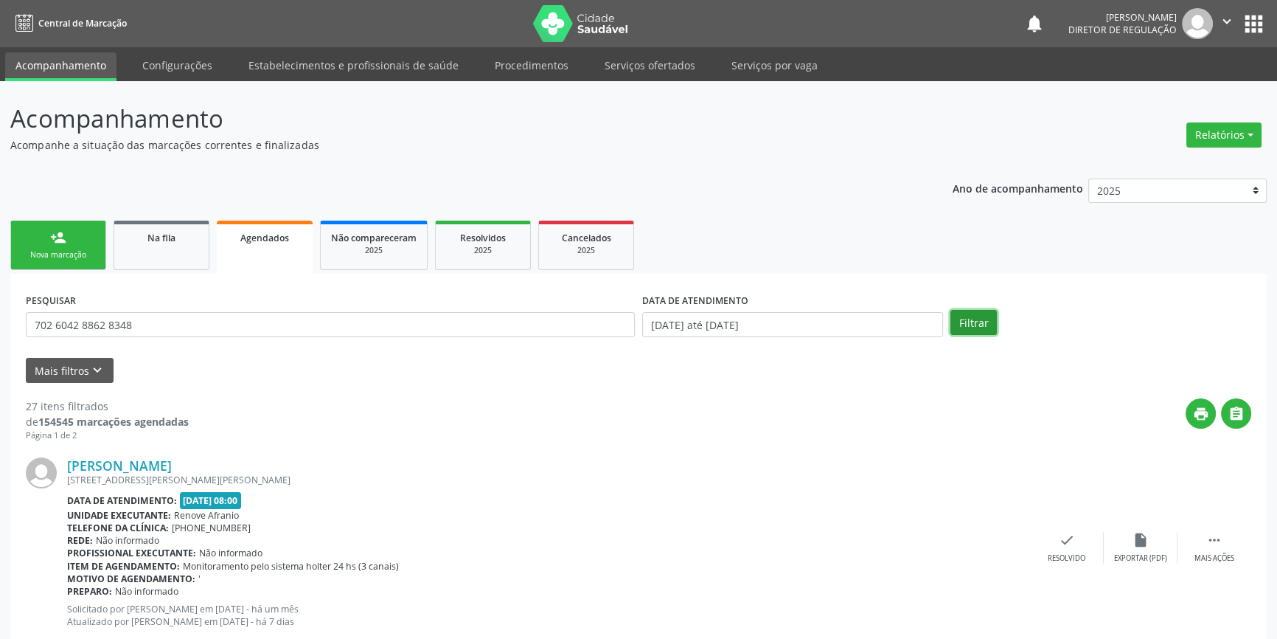
click at [970, 316] on button "Filtrar" at bounding box center [973, 322] width 46 height 25
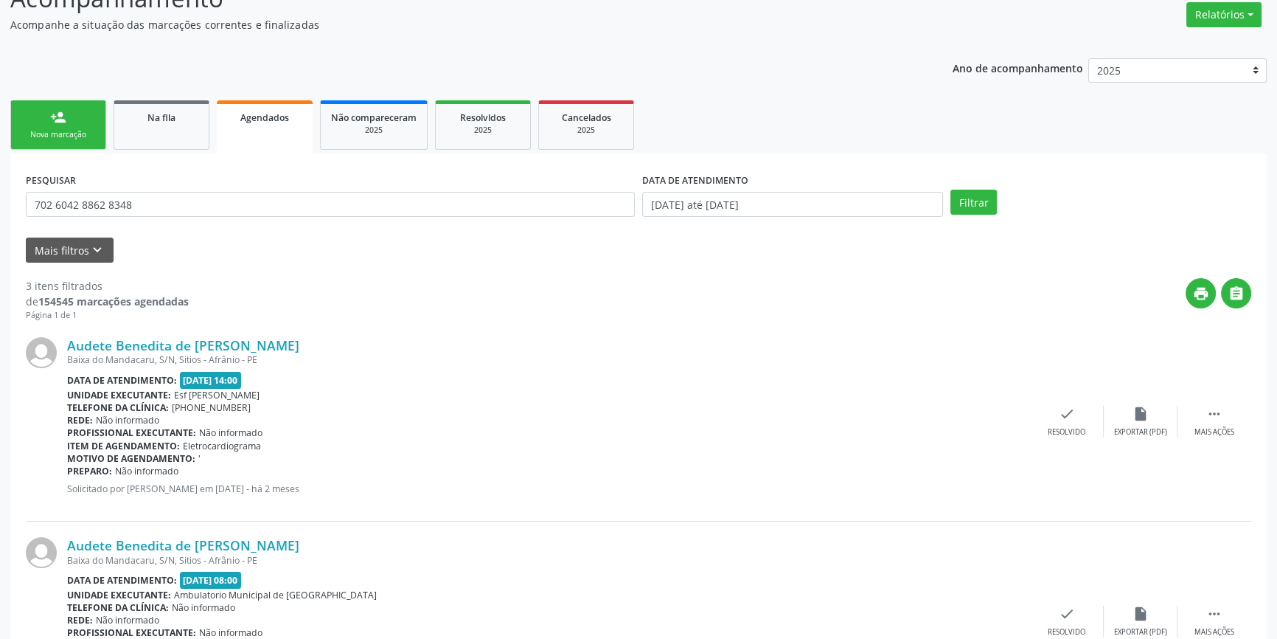
scroll to position [24, 0]
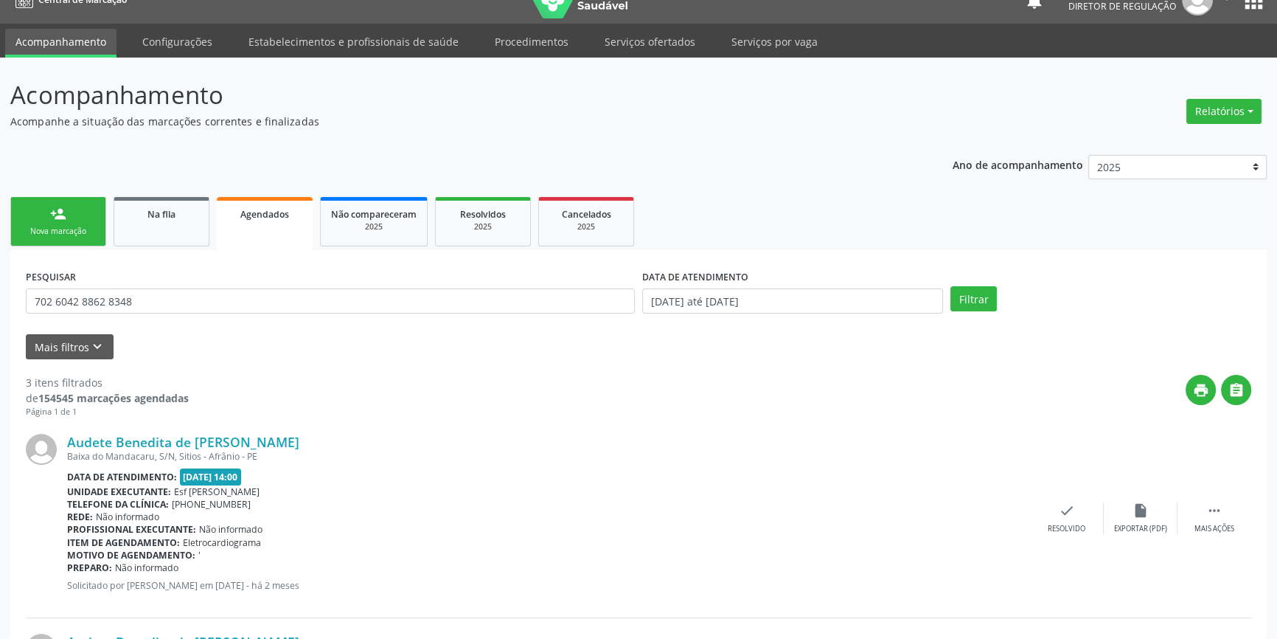
click at [74, 209] on link "person_add Nova marcação" at bounding box center [58, 221] width 96 height 49
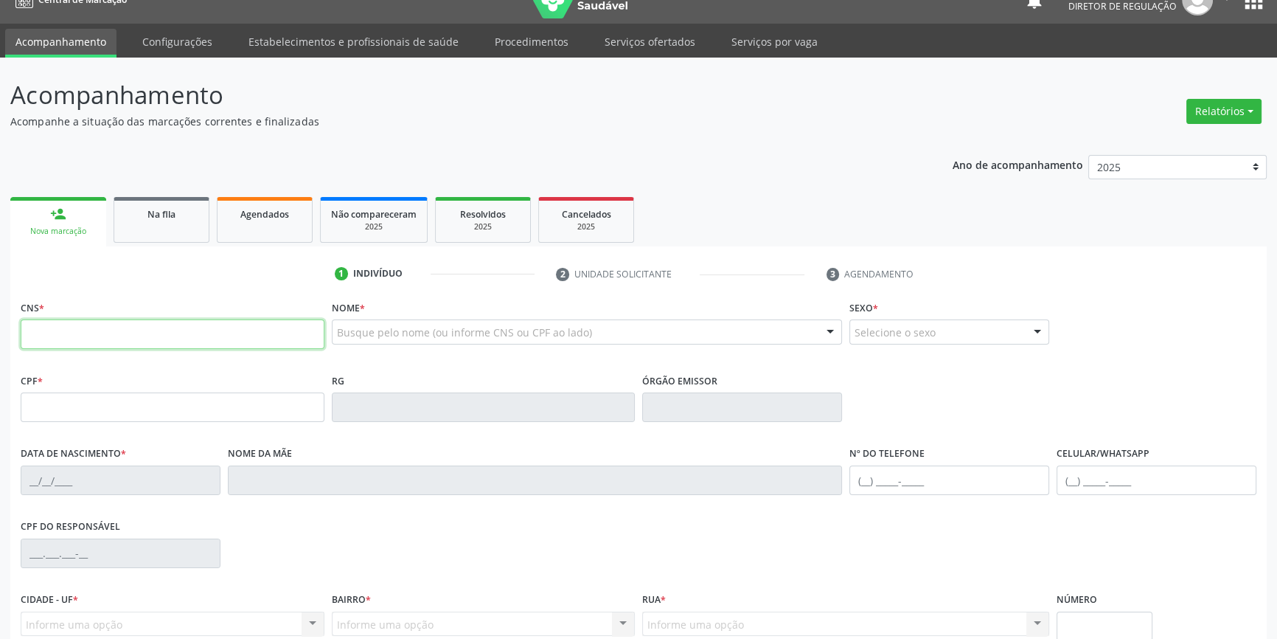
click at [74, 324] on input "text" at bounding box center [173, 333] width 304 height 29
type input "701 8042 3544 6873"
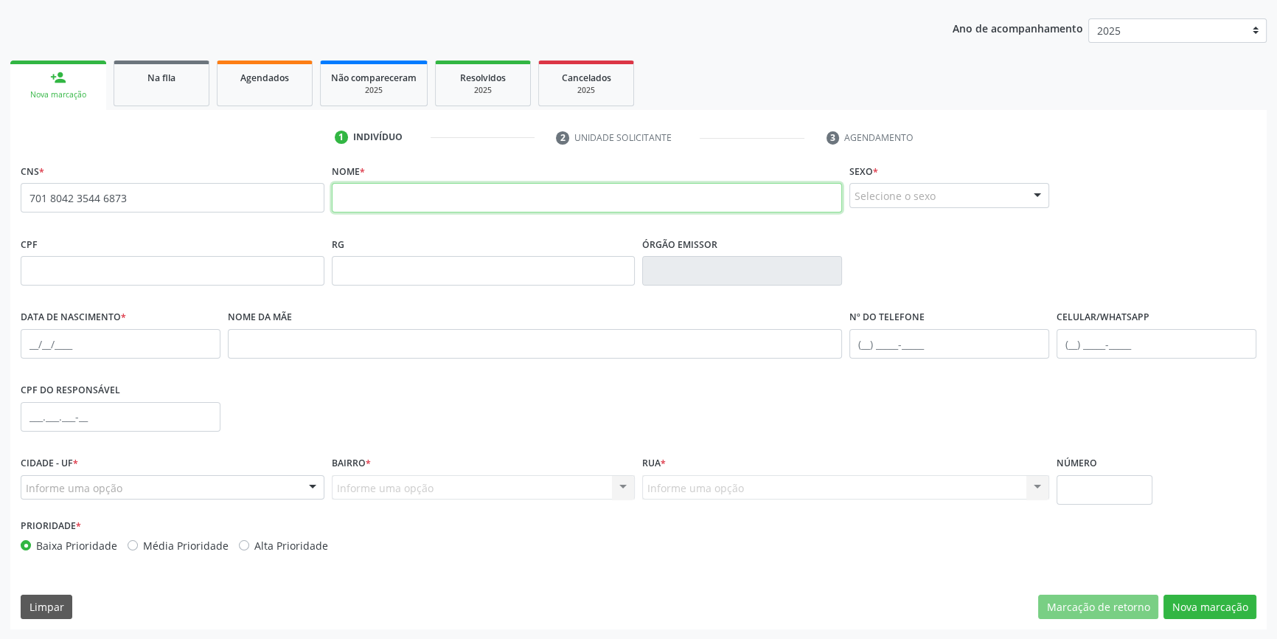
click at [343, 210] on input "text" at bounding box center [587, 197] width 511 height 29
click at [417, 195] on input "ANTONIO FABIODA SILVA" at bounding box center [587, 197] width 511 height 29
type input "ANTONIO FABIO DA SILVA"
click at [905, 192] on div "Selecione o sexo" at bounding box center [949, 195] width 200 height 25
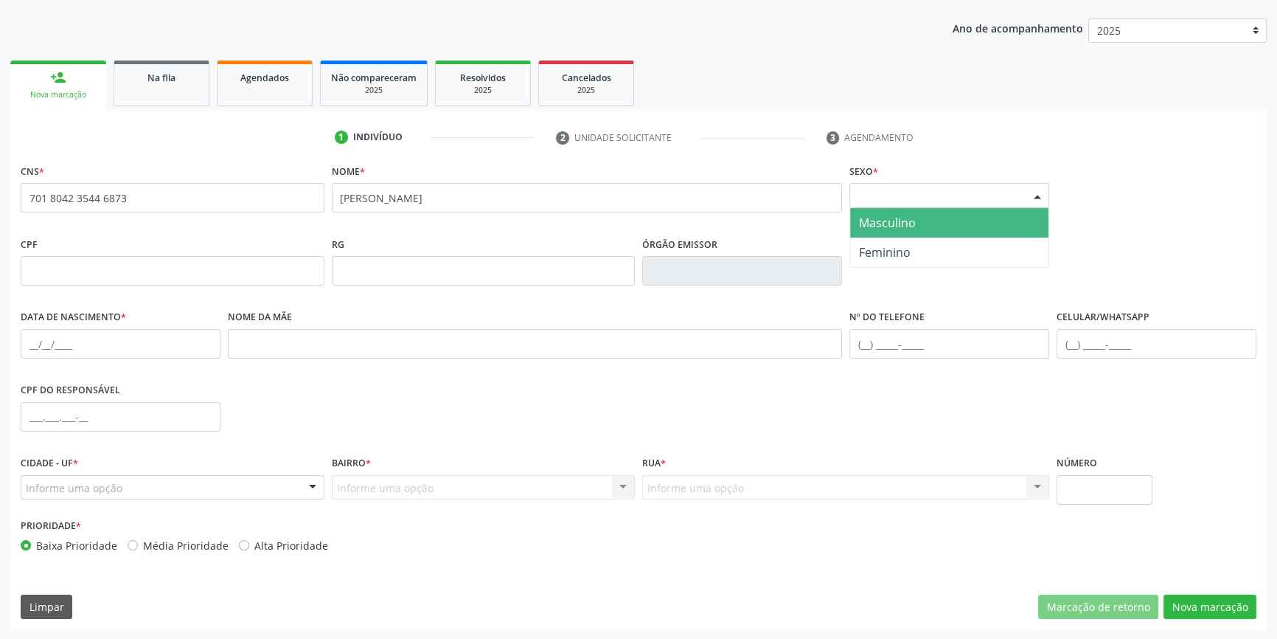
click at [924, 223] on span "Masculino" at bounding box center [949, 222] width 198 height 29
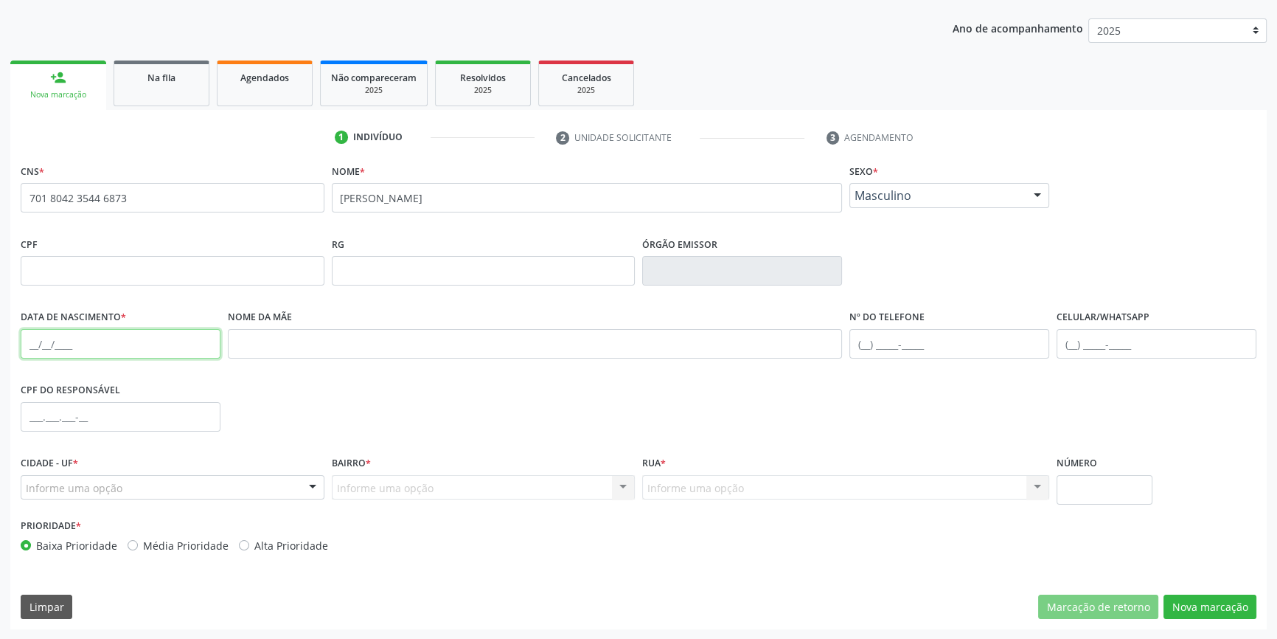
click at [22, 340] on input "text" at bounding box center [121, 343] width 200 height 29
type input "05/07/1981"
click at [231, 494] on div "Informe uma opção" at bounding box center [173, 487] width 304 height 25
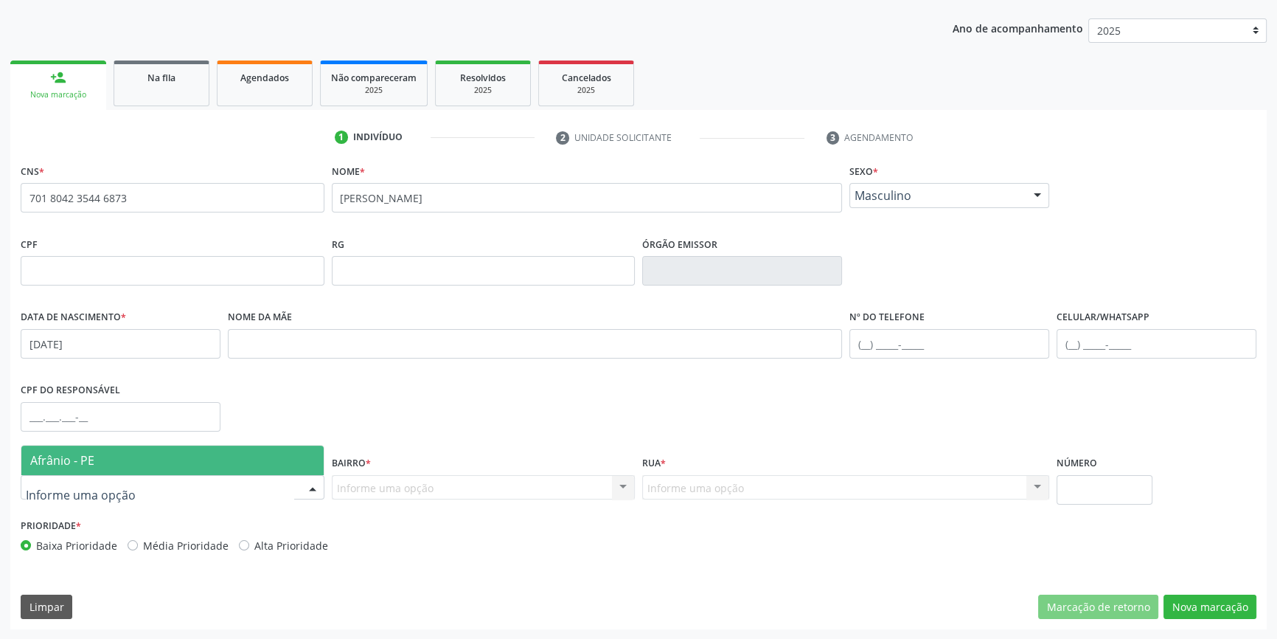
click at [217, 466] on span "Afrânio - PE" at bounding box center [172, 459] width 302 height 29
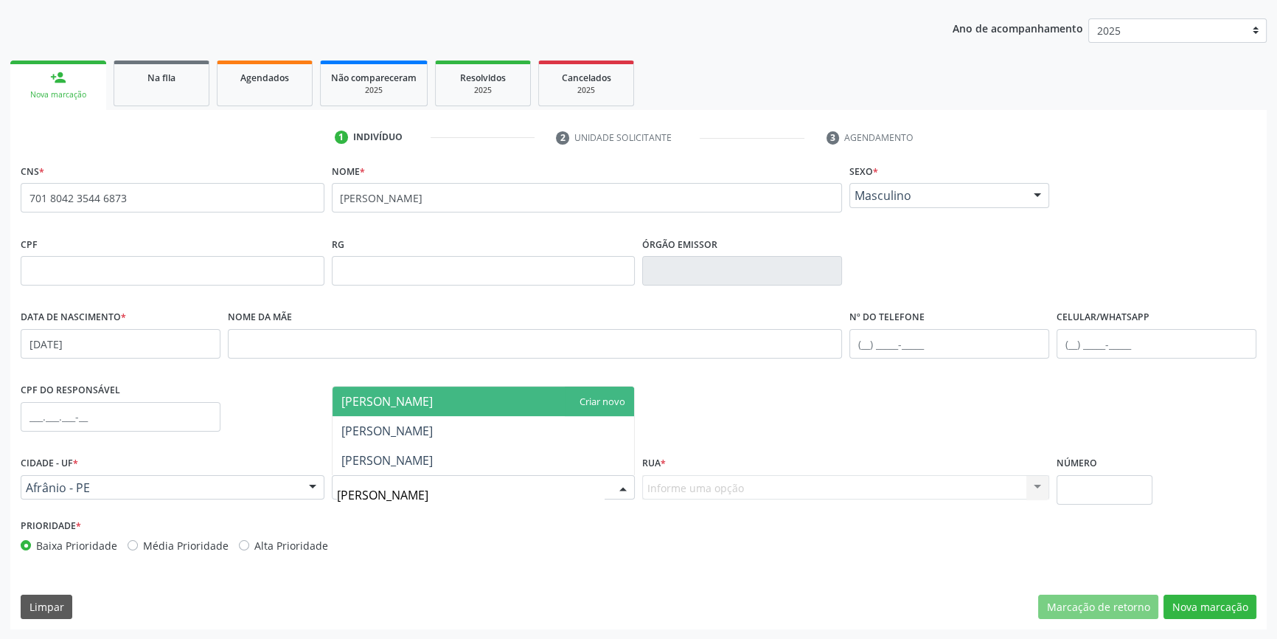
type input "JOSE"
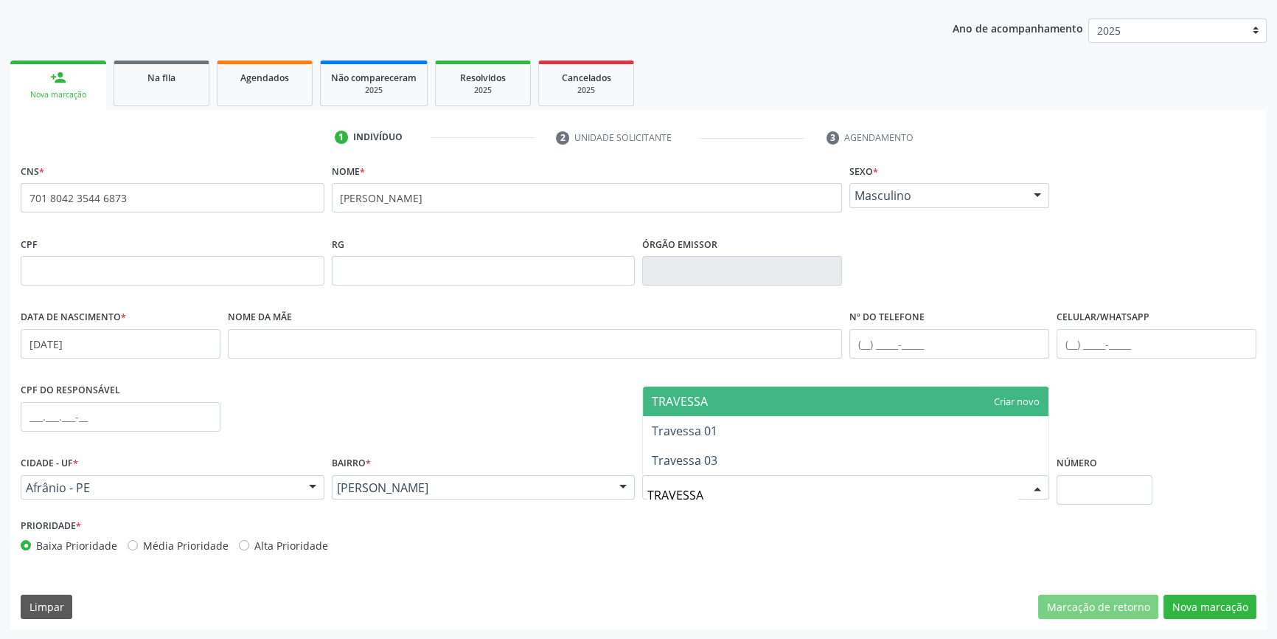
type input "TRAVESSA 2"
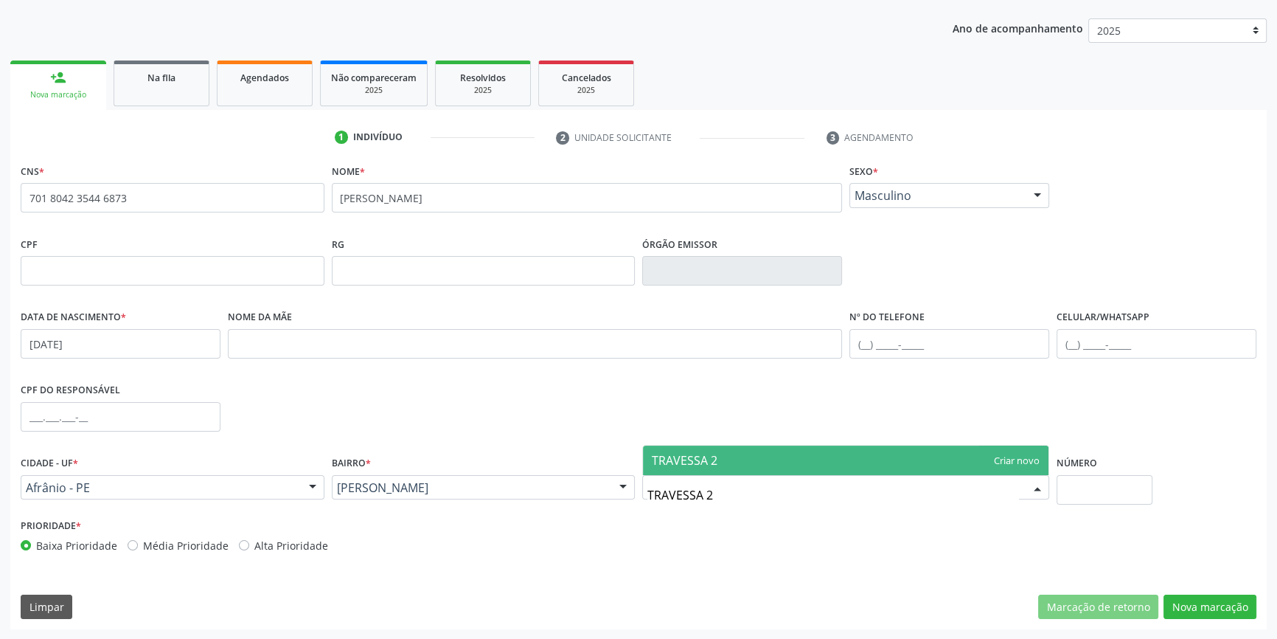
click at [720, 464] on span "TRAVESSA 2" at bounding box center [846, 459] width 406 height 29
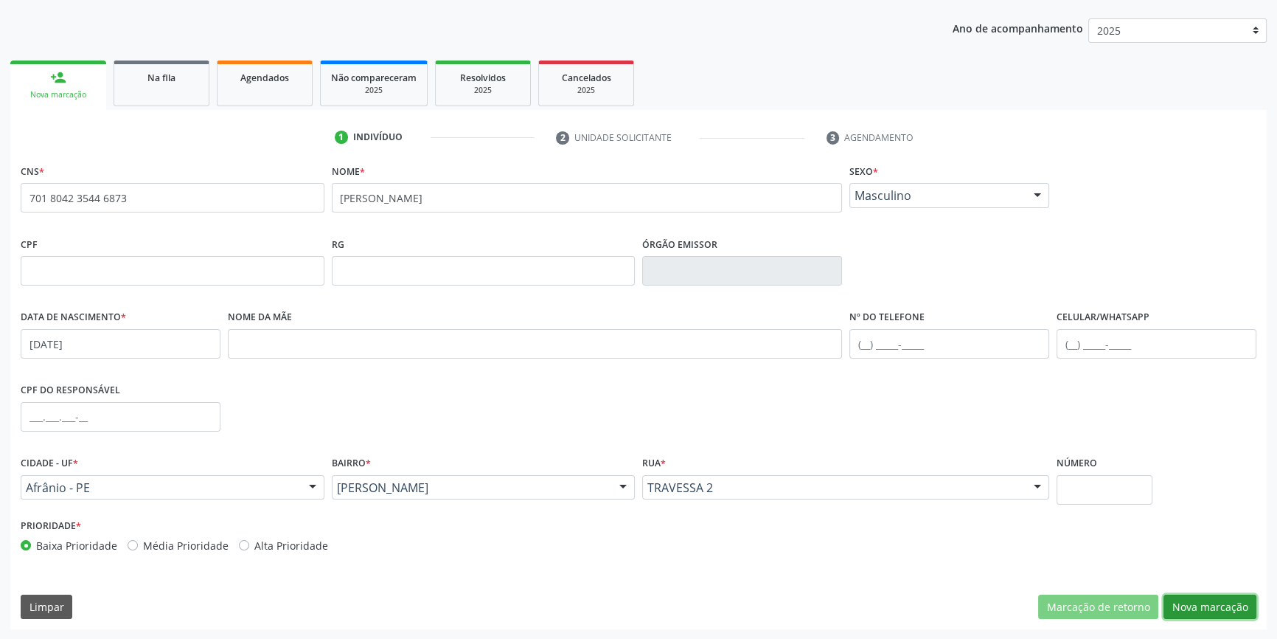
click at [1196, 596] on button "Nova marcação" at bounding box center [1210, 606] width 93 height 25
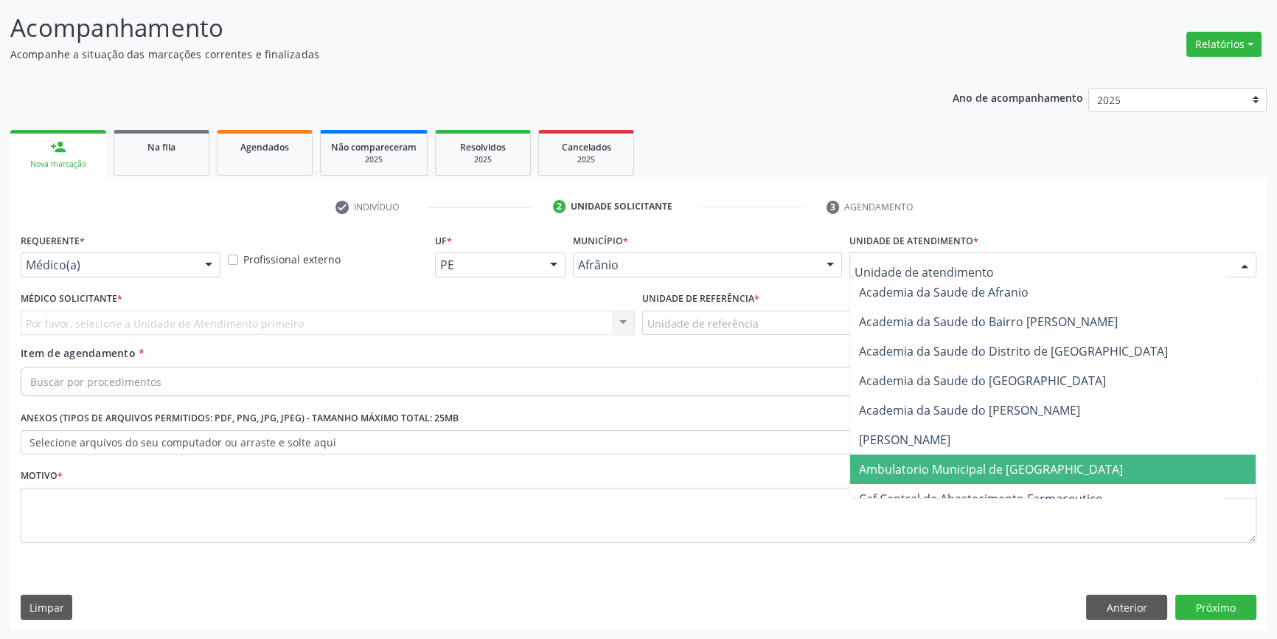
click at [936, 467] on span "Ambulatorio Municipal de [GEOGRAPHIC_DATA]" at bounding box center [991, 469] width 264 height 16
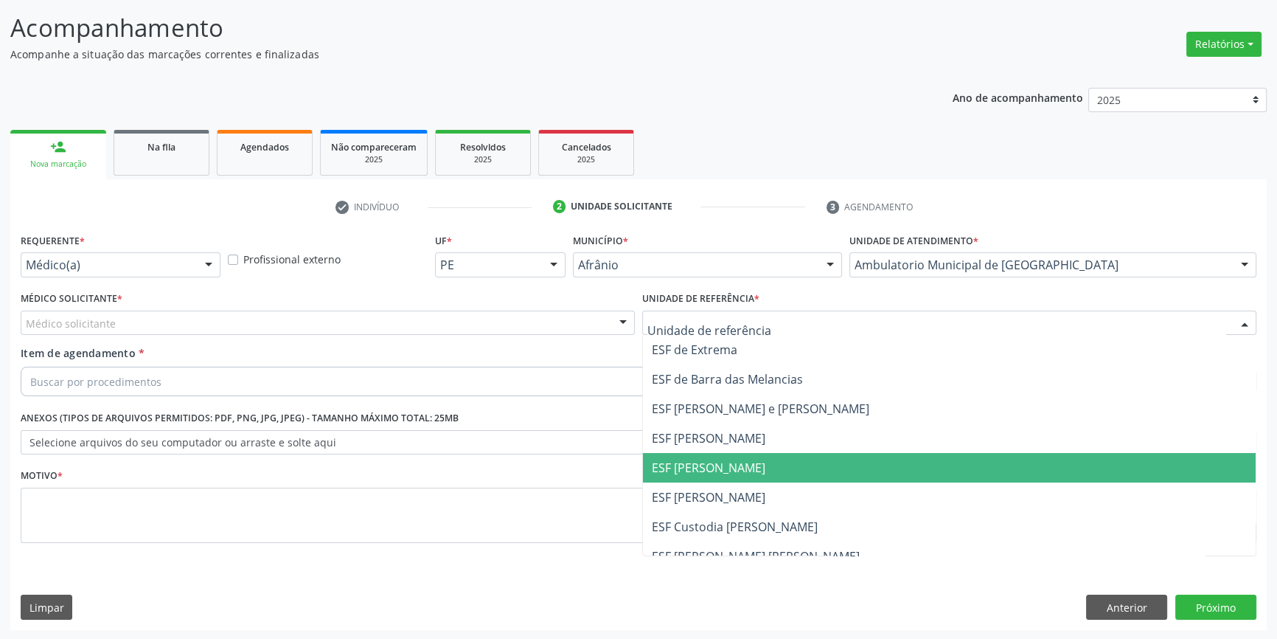
click at [703, 459] on span "ESF [PERSON_NAME]" at bounding box center [709, 467] width 114 height 16
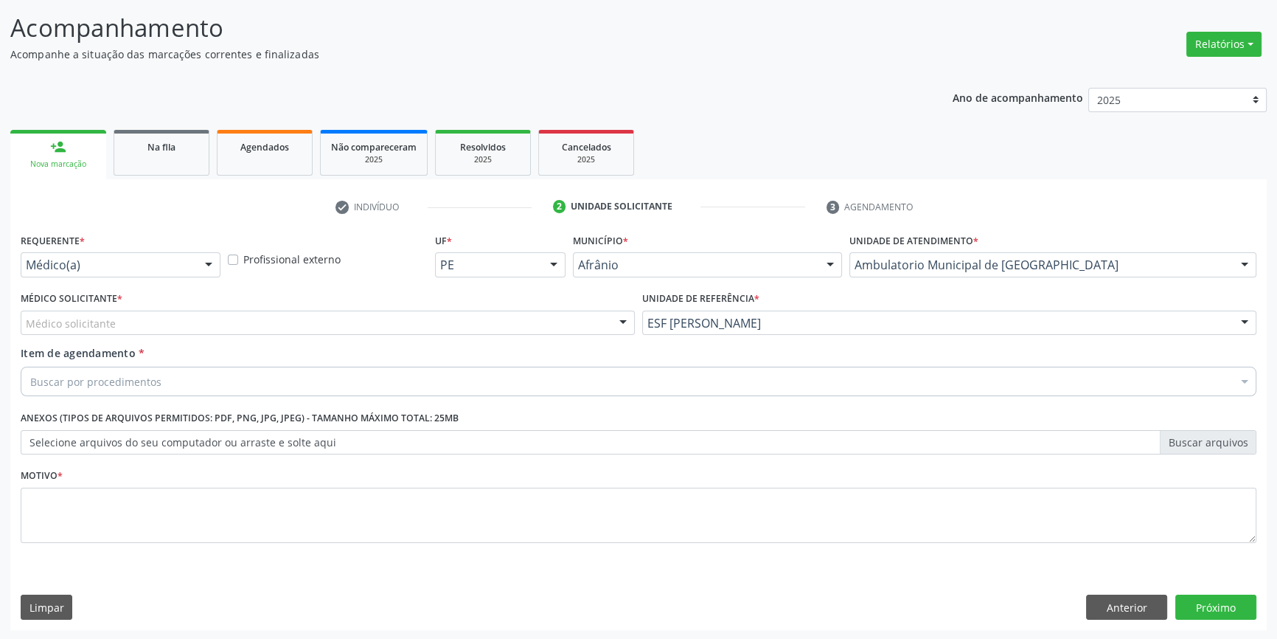
click at [296, 321] on div "Médico solicitante" at bounding box center [328, 322] width 614 height 25
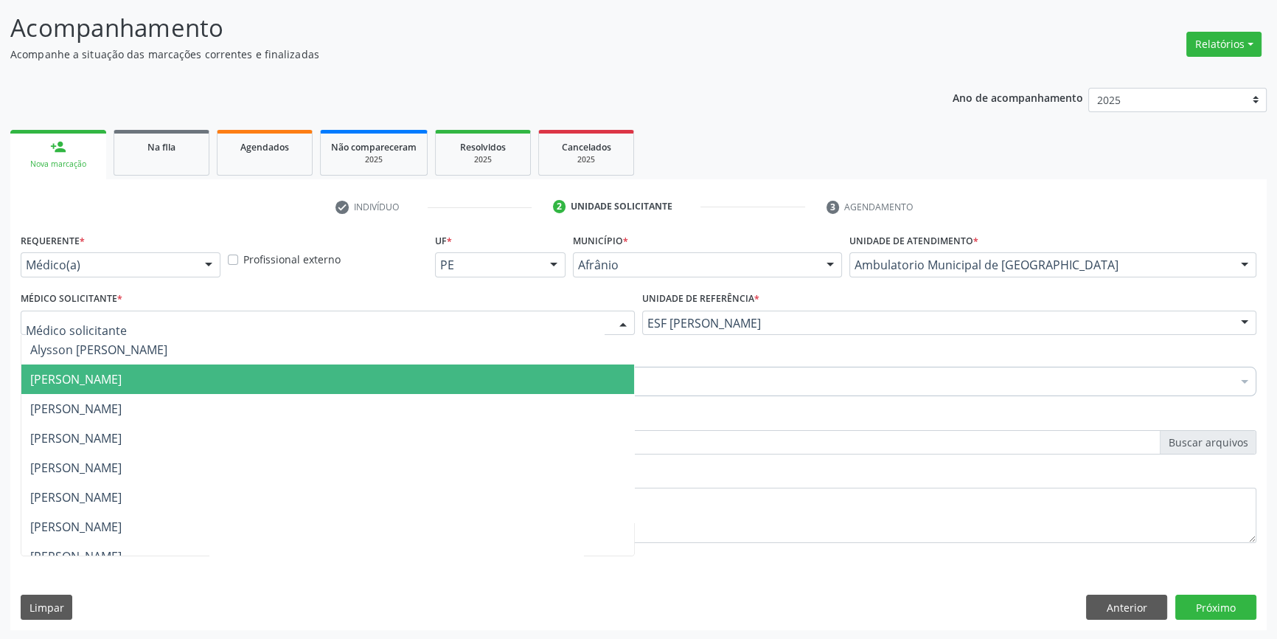
click at [122, 372] on span "[PERSON_NAME]" at bounding box center [75, 379] width 91 height 16
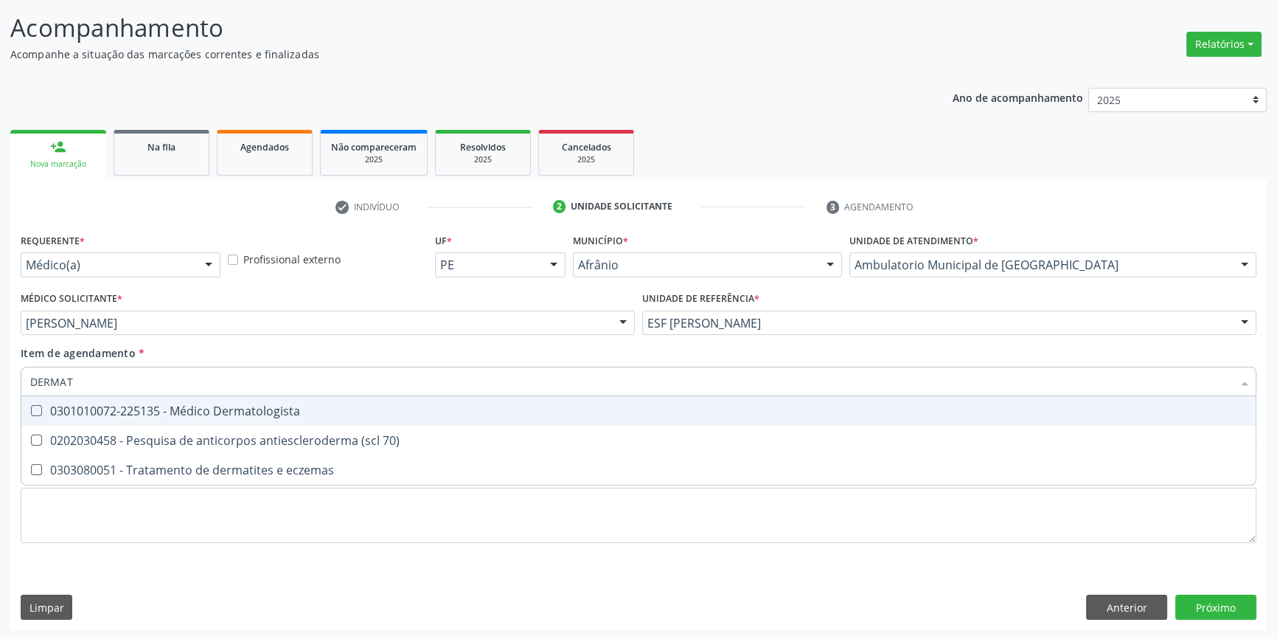
type input "DERMATO"
click at [145, 409] on div "0301010072-225135 - Médico Dermatologista" at bounding box center [638, 411] width 1217 height 12
checkbox Dermatologista "true"
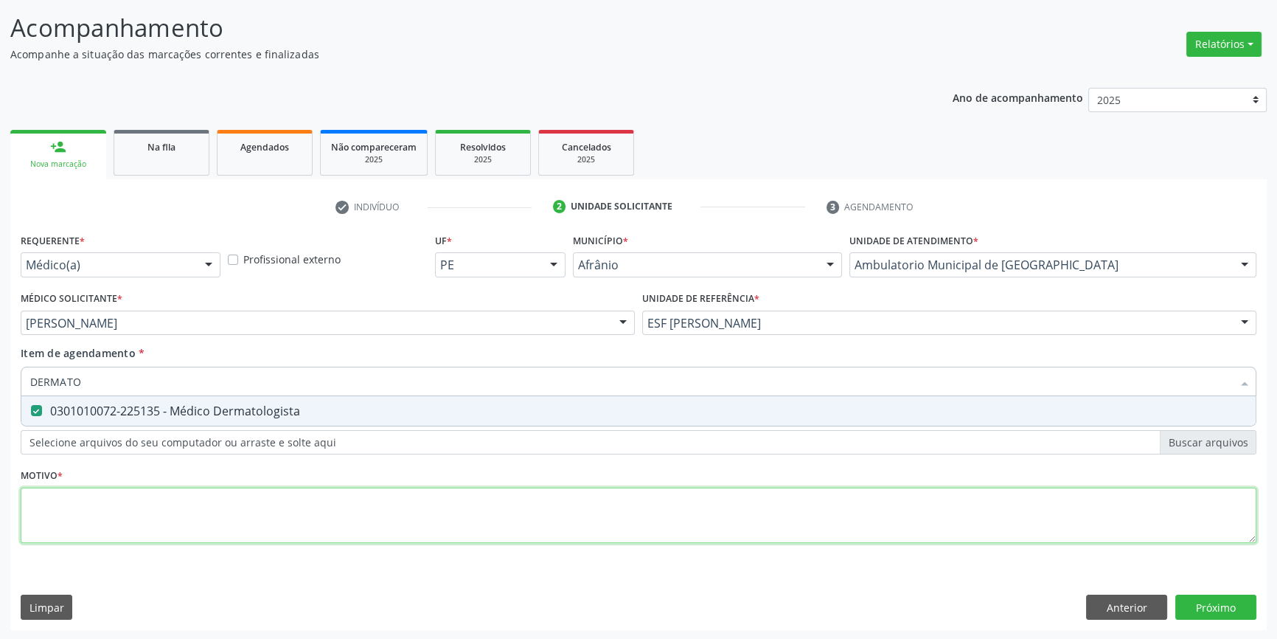
click at [130, 521] on div "Requerente * Médico(a) Médico(a) Enfermeiro(a) Paciente Nenhum resultado encont…" at bounding box center [639, 396] width 1236 height 334
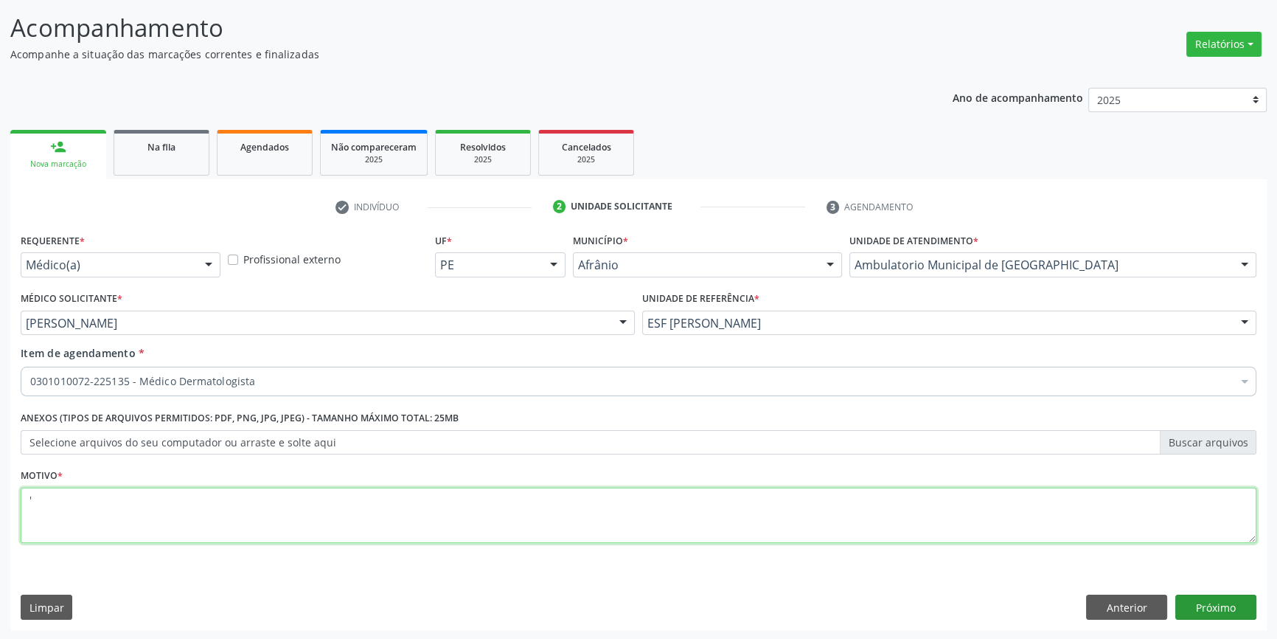
type textarea "'"
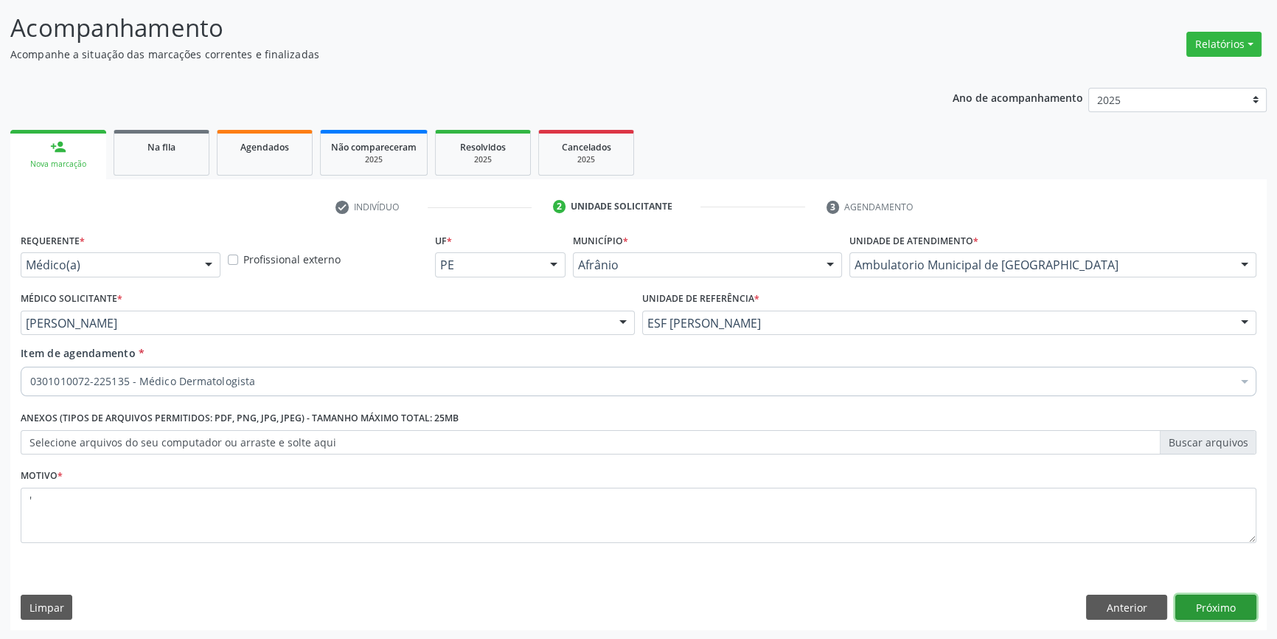
click at [1209, 597] on button "Próximo" at bounding box center [1215, 606] width 81 height 25
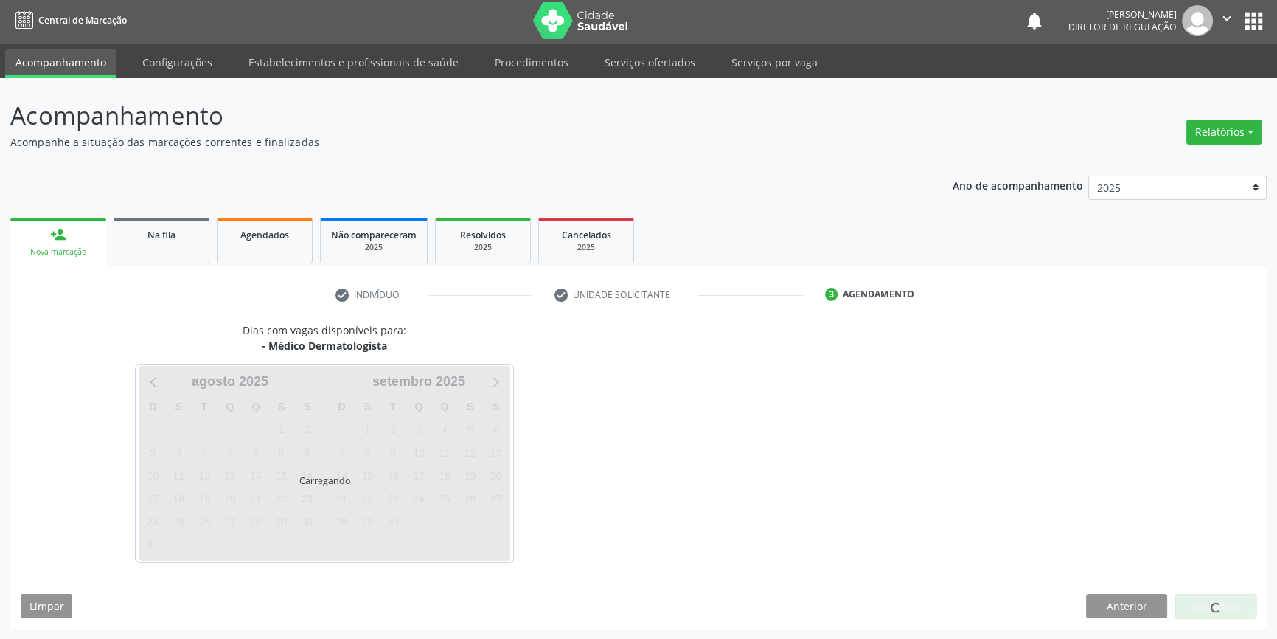
scroll to position [1, 0]
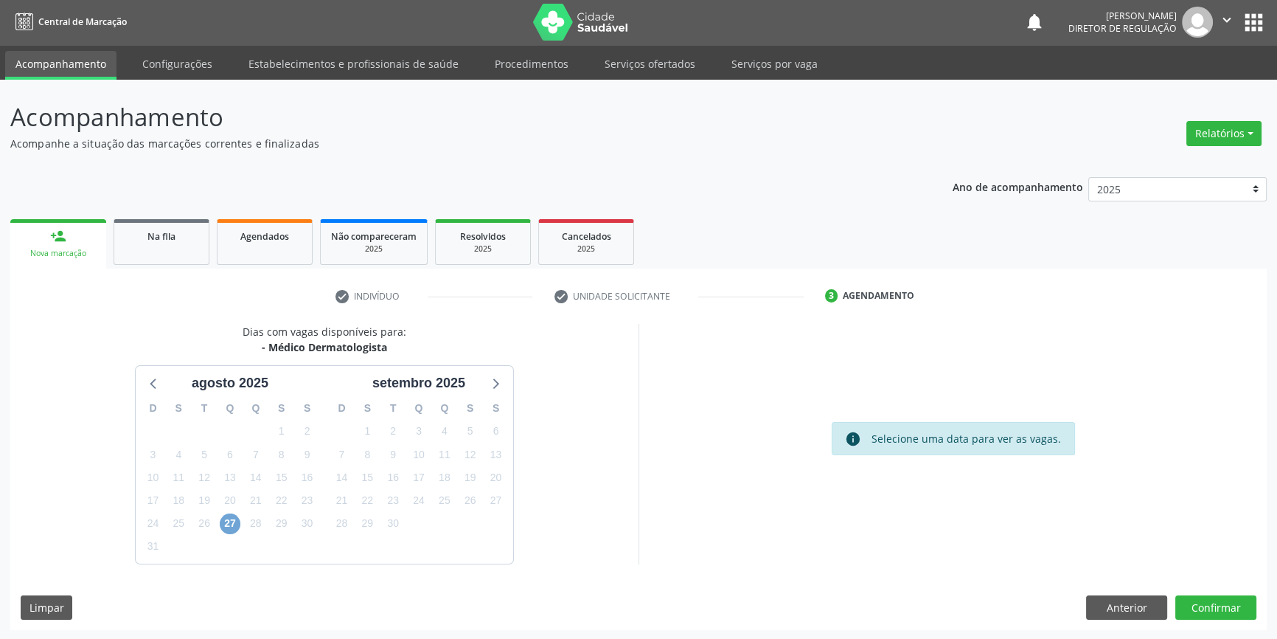
click at [236, 524] on span "27" at bounding box center [230, 523] width 21 height 21
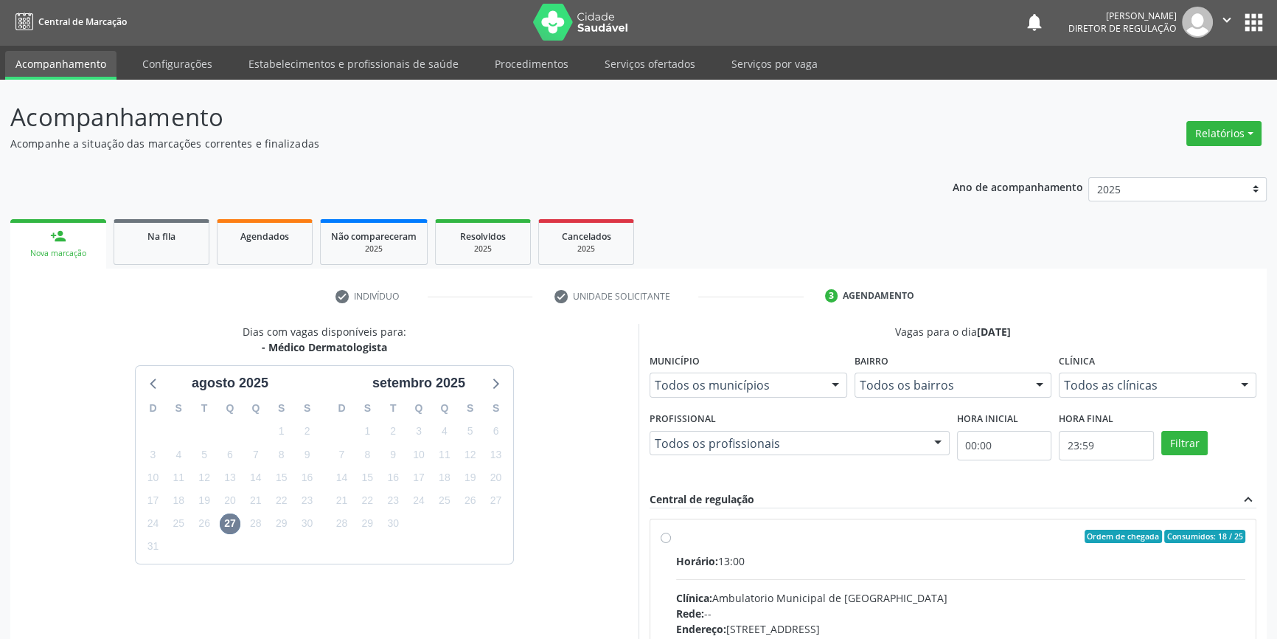
click at [692, 540] on div "Ordem de chegada Consumidos: 18 / 25" at bounding box center [960, 535] width 569 height 13
click at [671, 540] on input "Ordem de chegada Consumidos: 18 / 25 Horário: 13:00 Clínica: Ambulatorio Munici…" at bounding box center [666, 535] width 10 height 13
radio input "true"
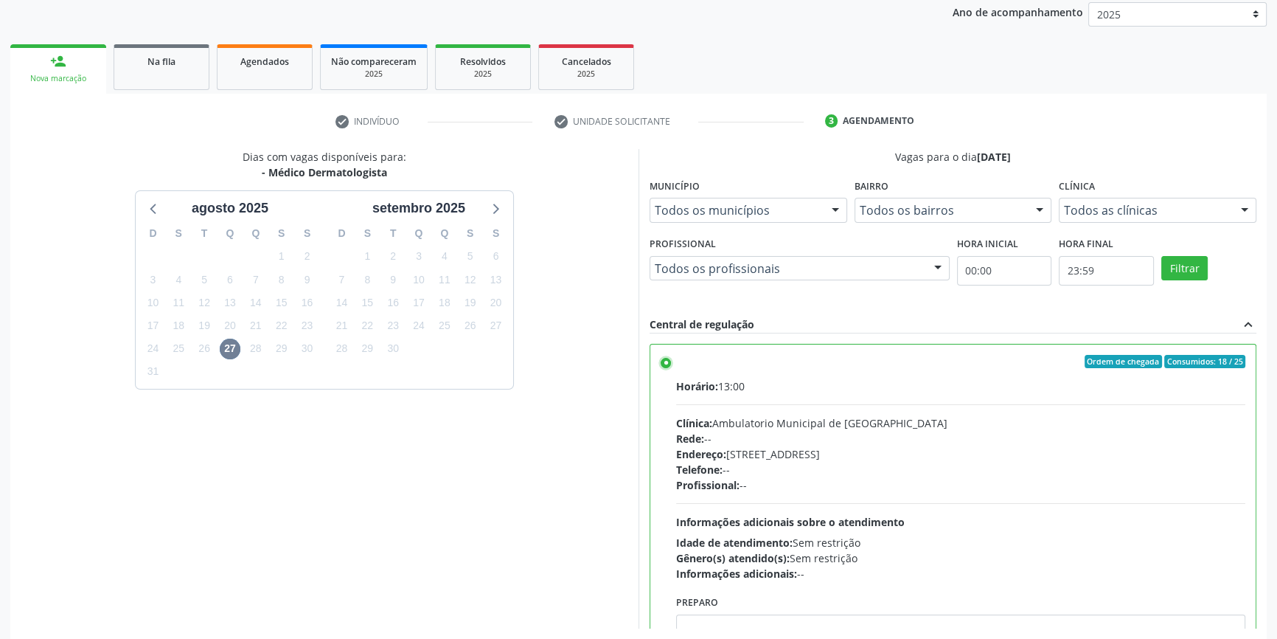
scroll to position [241, 0]
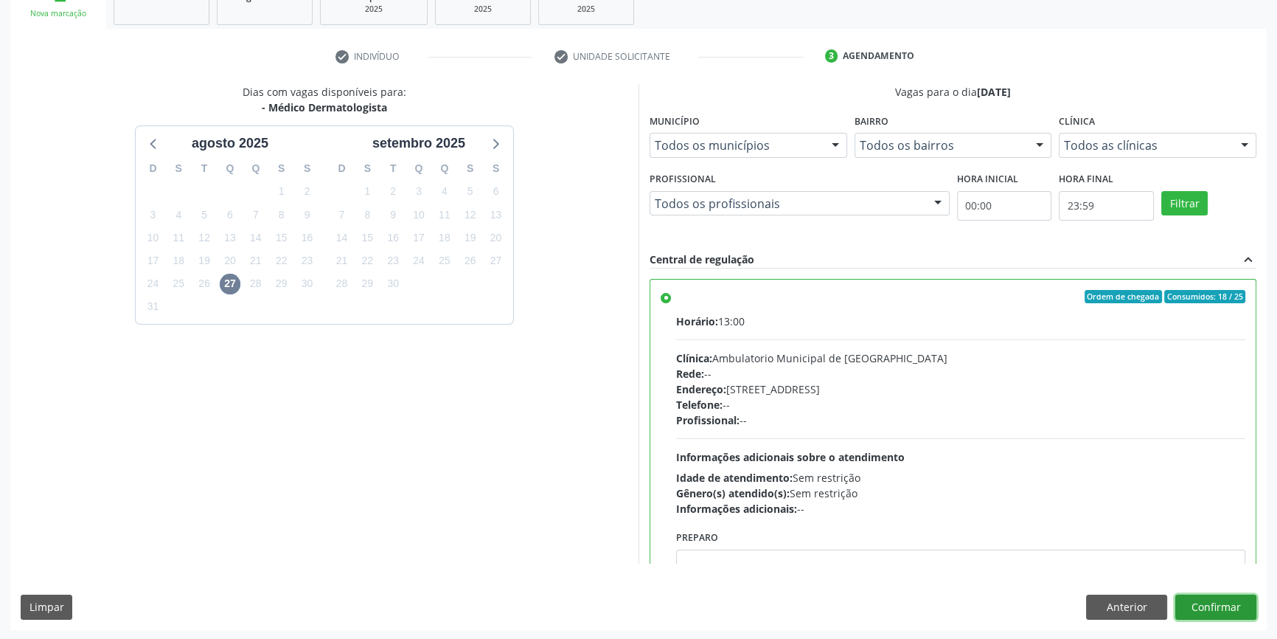
click at [1209, 605] on button "Confirmar" at bounding box center [1215, 606] width 81 height 25
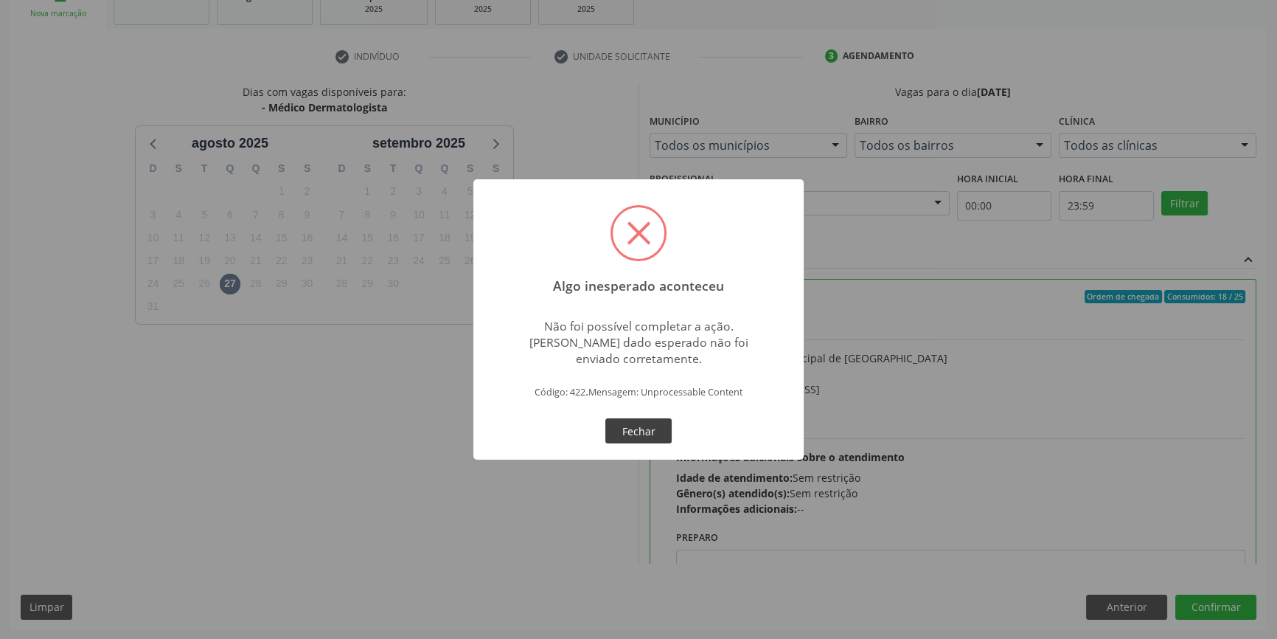
click at [641, 427] on button "Fechar" at bounding box center [638, 430] width 66 height 25
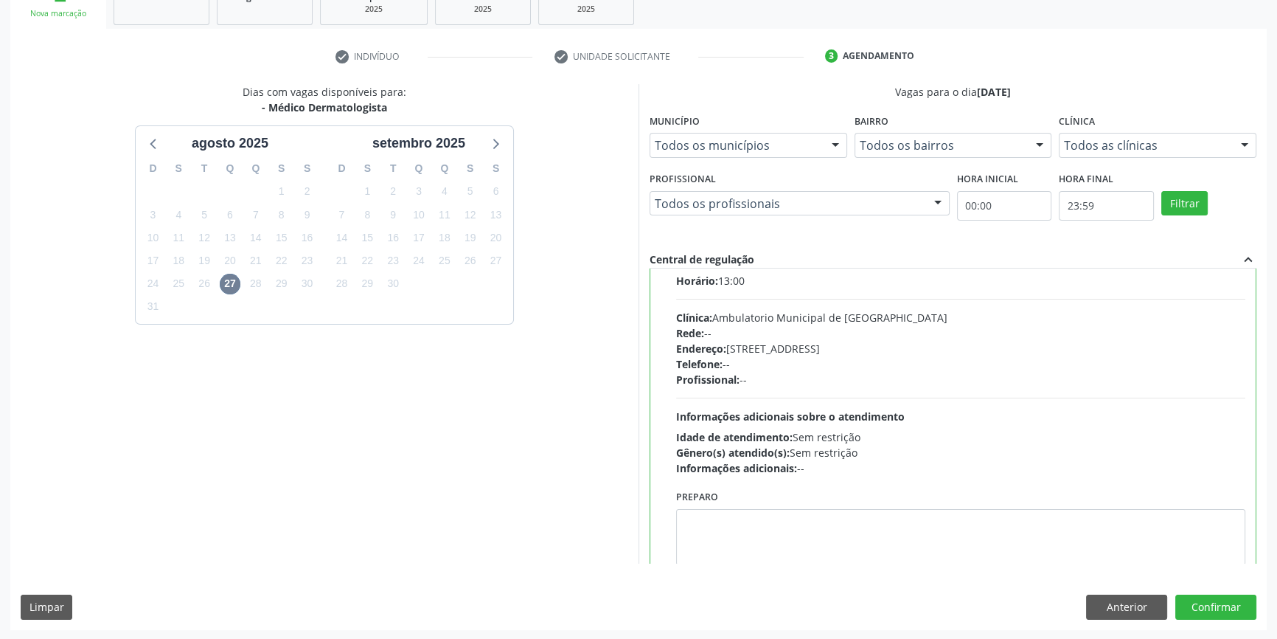
scroll to position [73, 0]
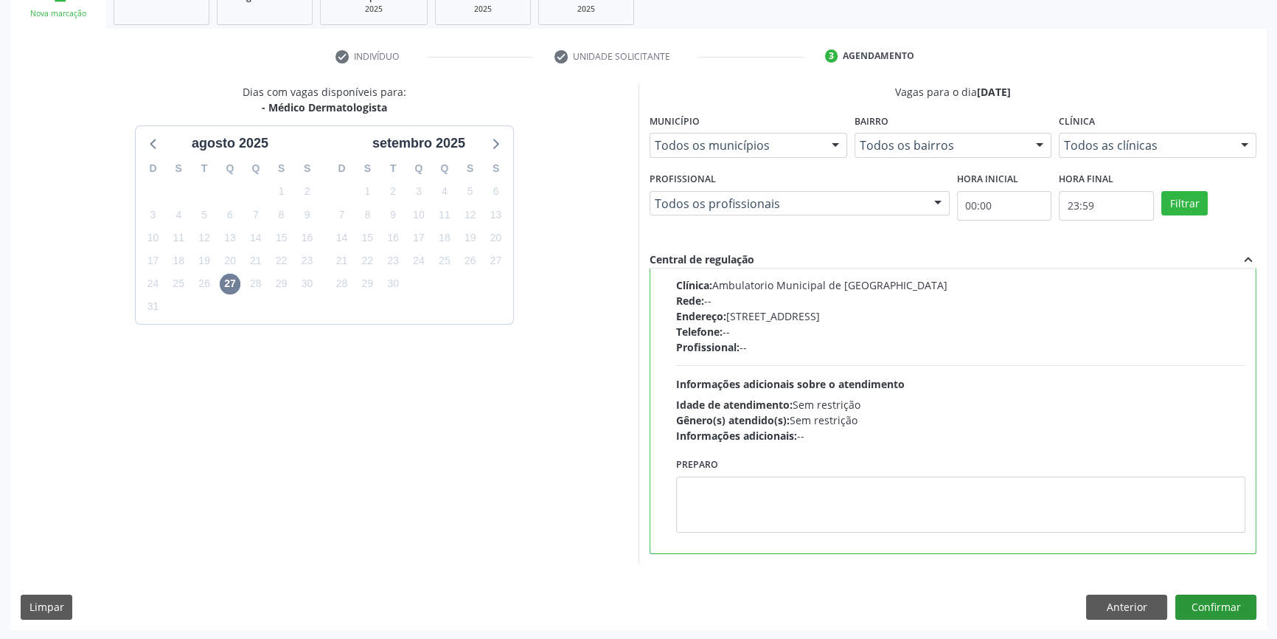
click at [1200, 590] on div "Dias com vagas disponíveis para: - Médico Dermatologista agosto 2025 D S T Q Q …" at bounding box center [638, 356] width 1256 height 545
click at [1199, 597] on button "Confirmar" at bounding box center [1215, 606] width 81 height 25
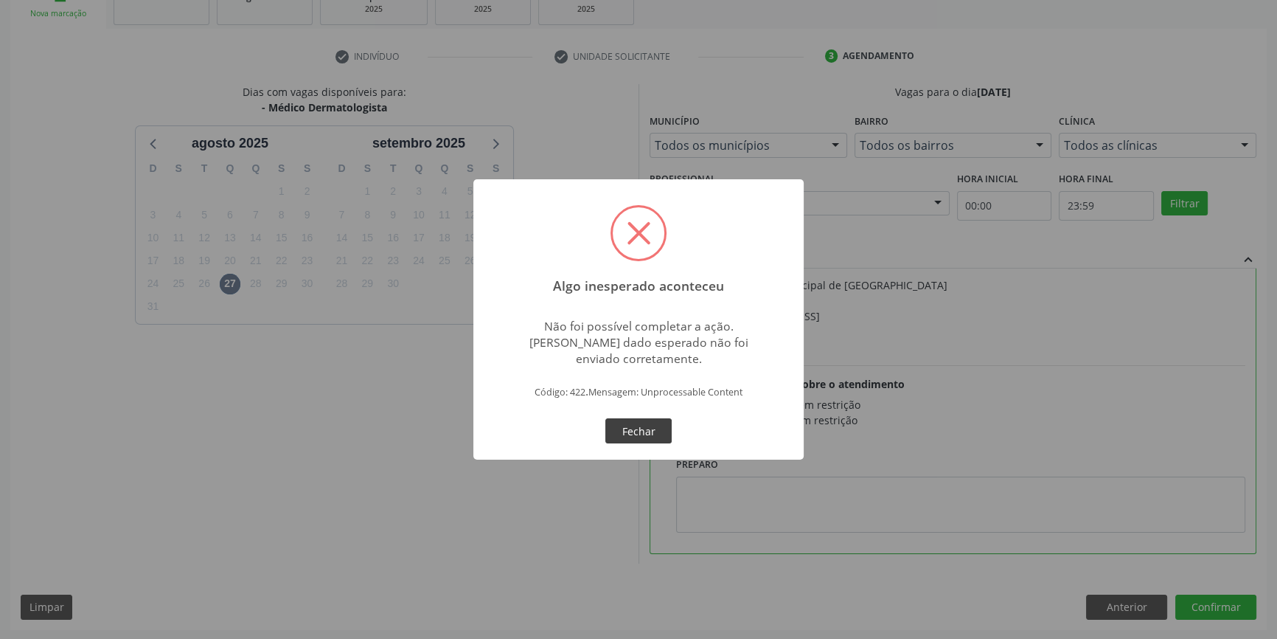
click at [641, 428] on button "Fechar" at bounding box center [638, 430] width 66 height 25
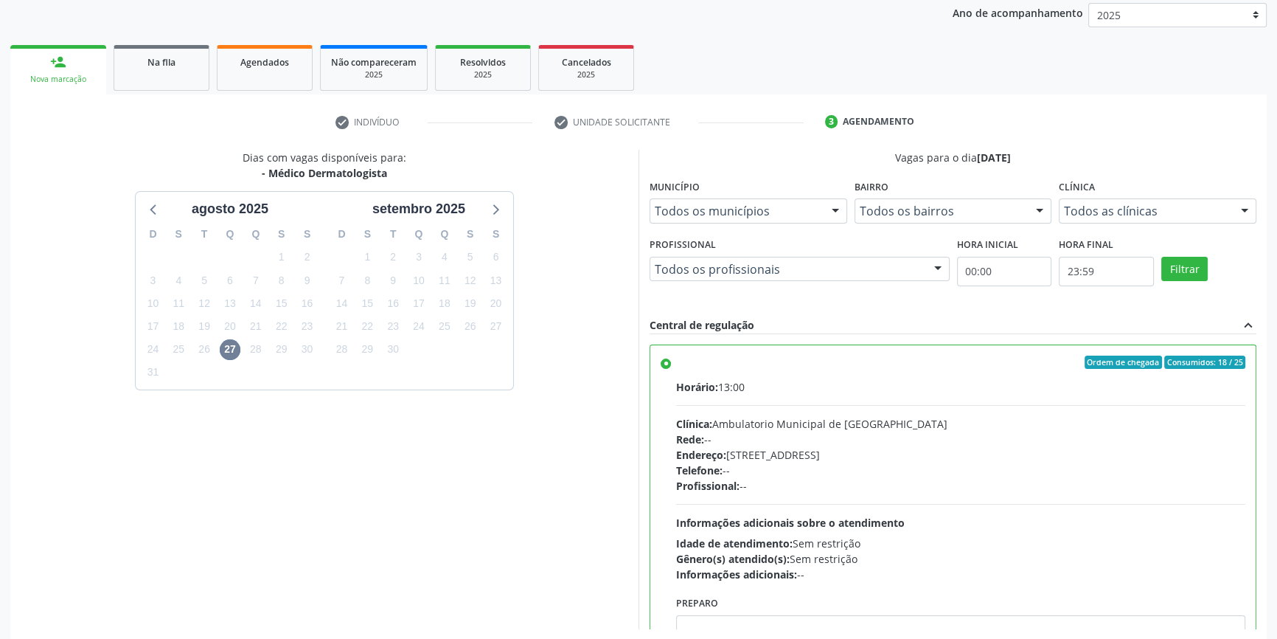
scroll to position [241, 0]
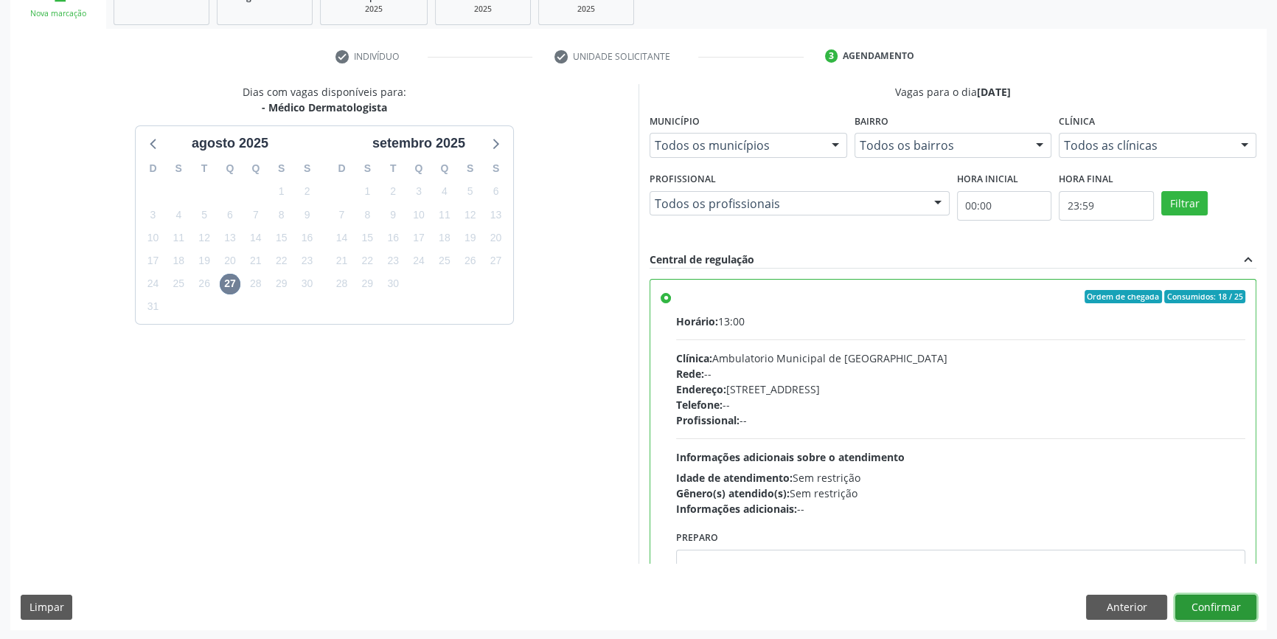
click at [1180, 603] on button "Confirmar" at bounding box center [1215, 606] width 81 height 25
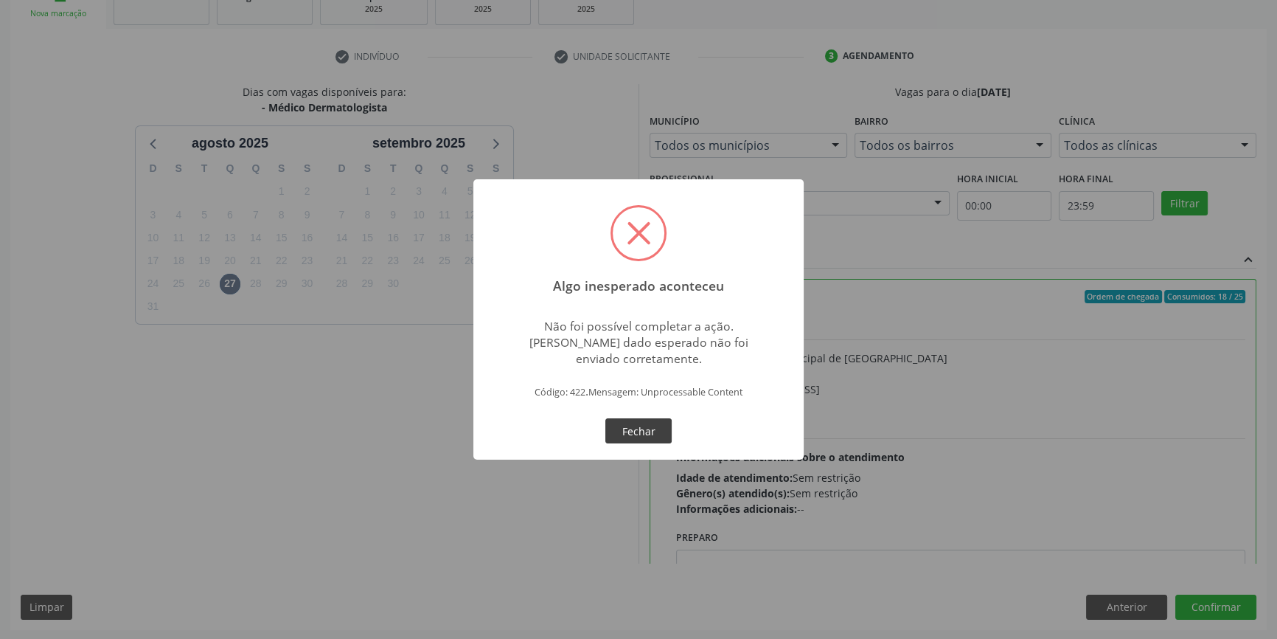
click at [636, 429] on button "Fechar" at bounding box center [638, 430] width 66 height 25
